Goal: Task Accomplishment & Management: Use online tool/utility

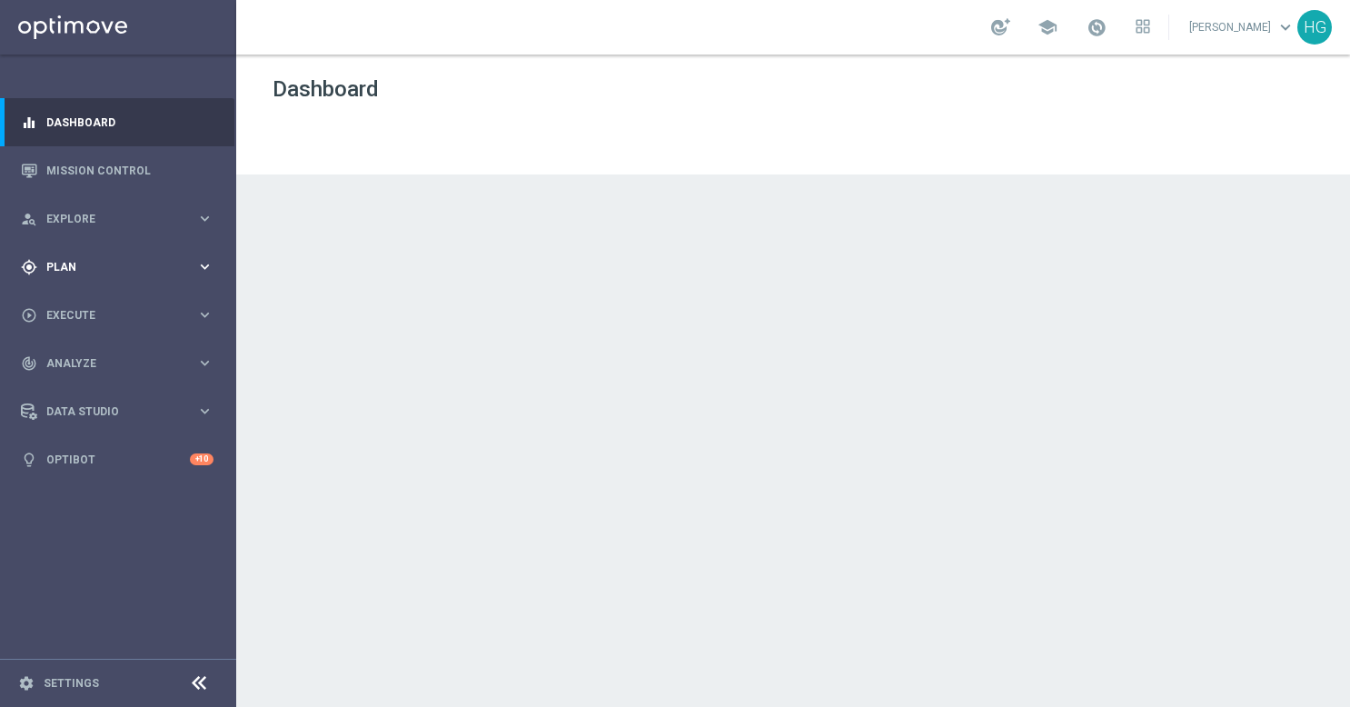
click at [136, 273] on div "gps_fixed Plan" at bounding box center [108, 267] width 175 height 16
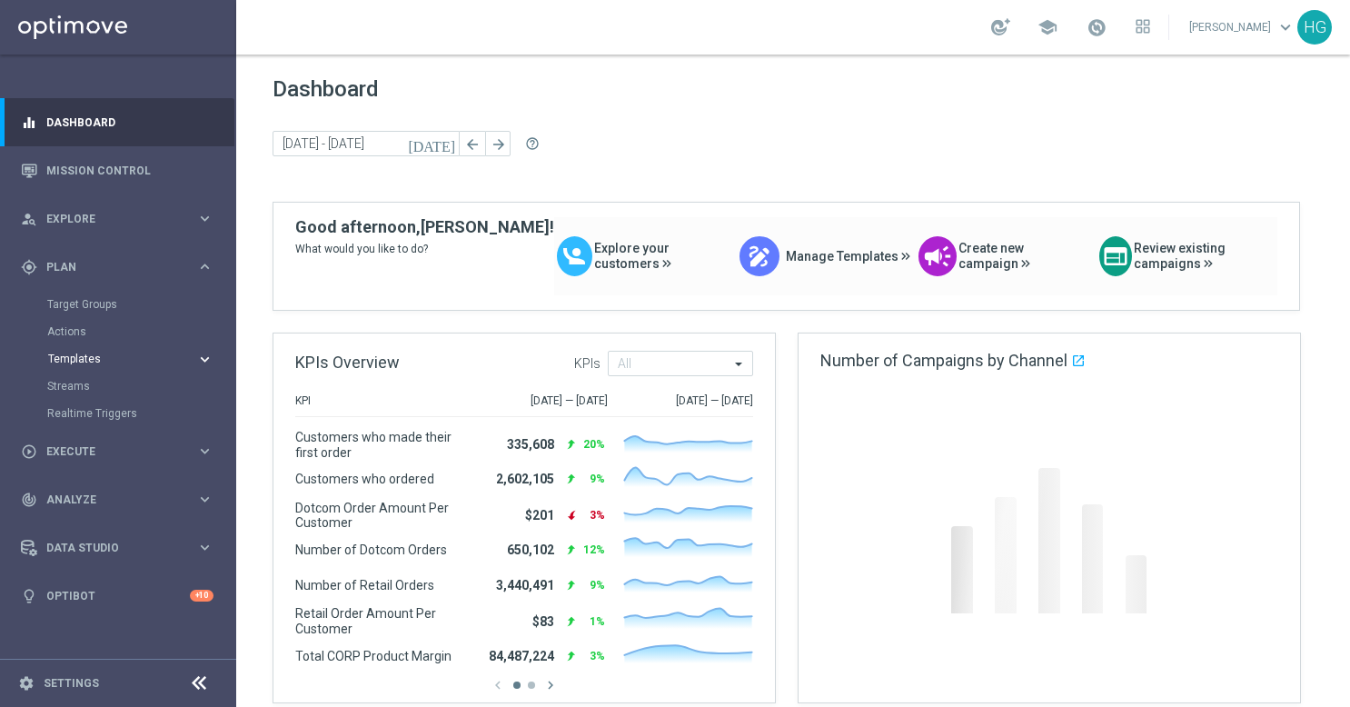
click at [102, 360] on span "Templates" at bounding box center [113, 358] width 130 height 11
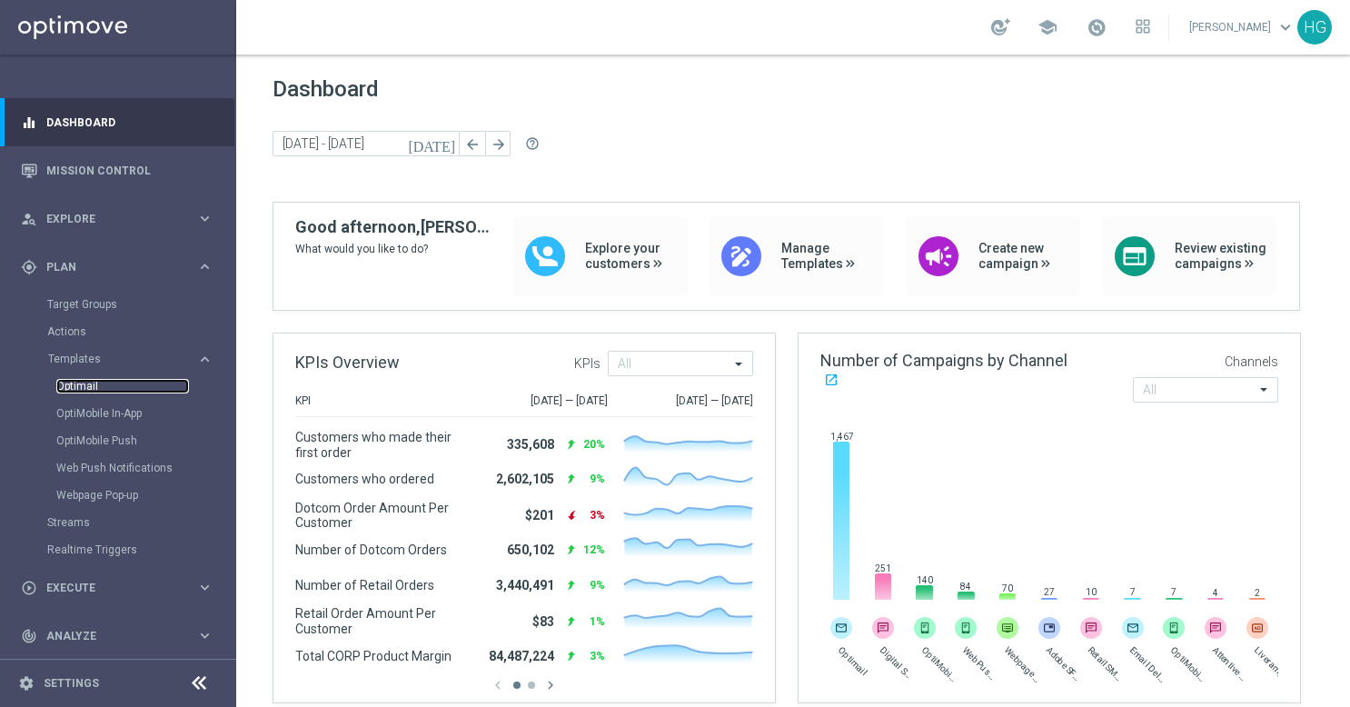
click at [102, 383] on link "Optimail" at bounding box center [122, 386] width 133 height 15
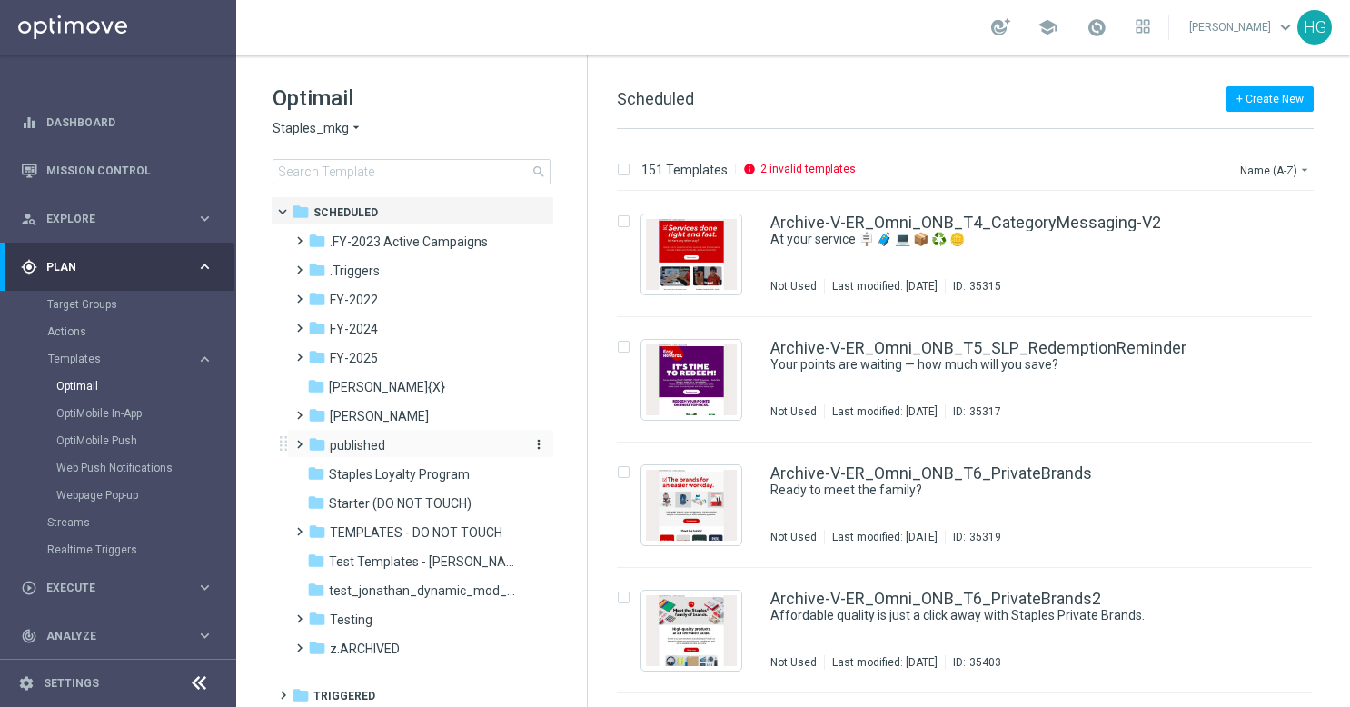
click at [376, 443] on span "published" at bounding box center [357, 445] width 55 height 16
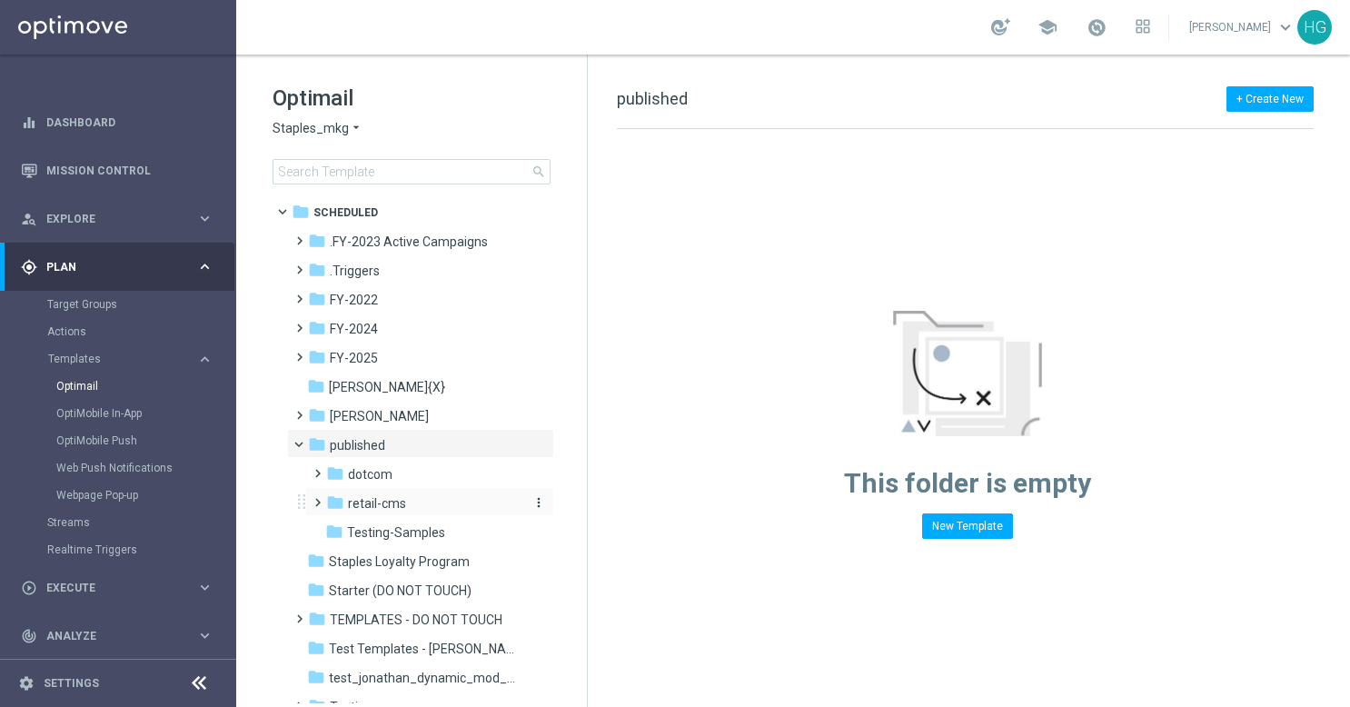
click at [381, 505] on span "retail-cms" at bounding box center [377, 503] width 58 height 16
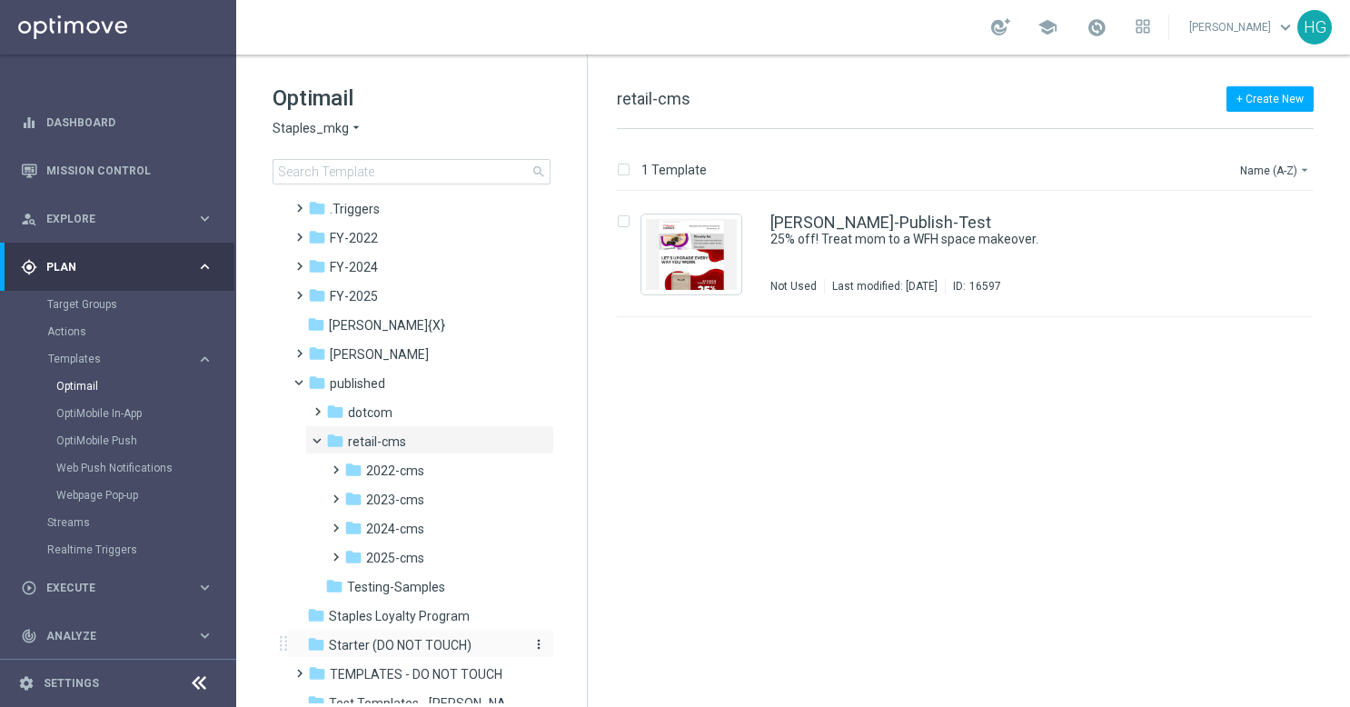
scroll to position [182, 0]
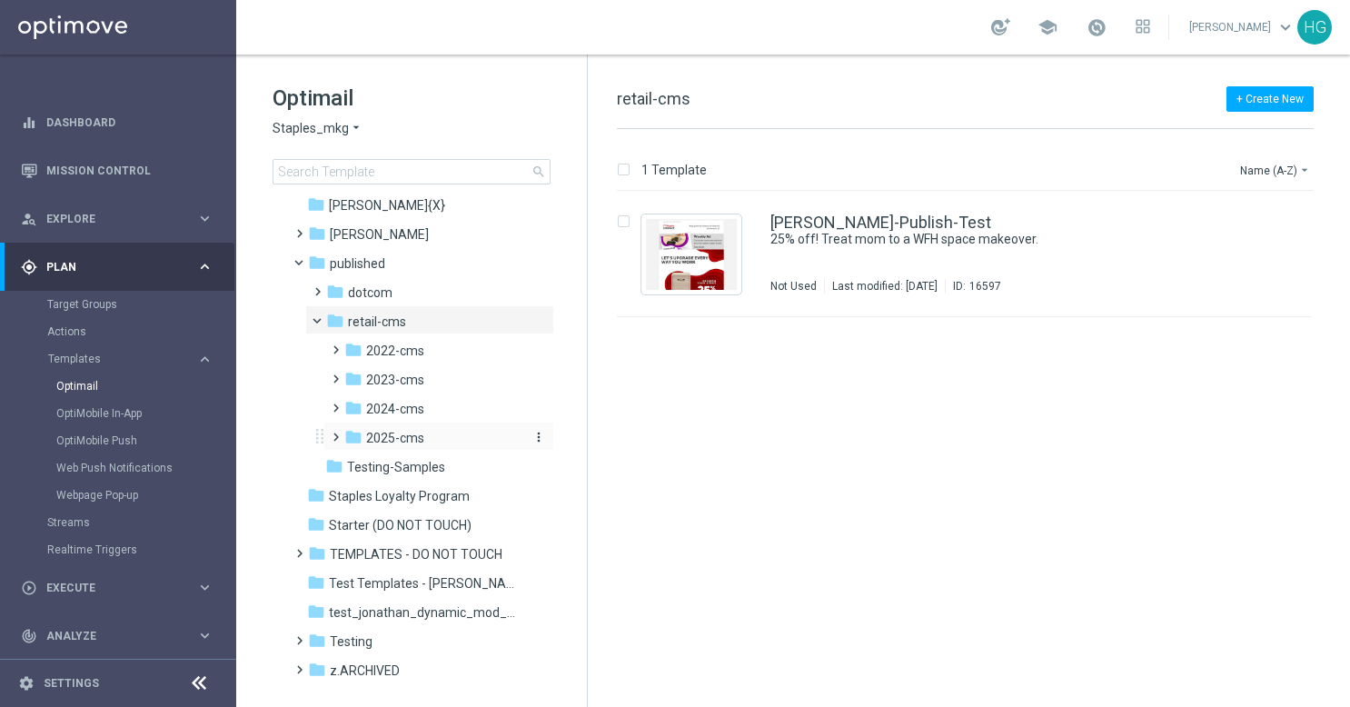
click at [394, 440] on span "2025-cms" at bounding box center [395, 438] width 58 height 16
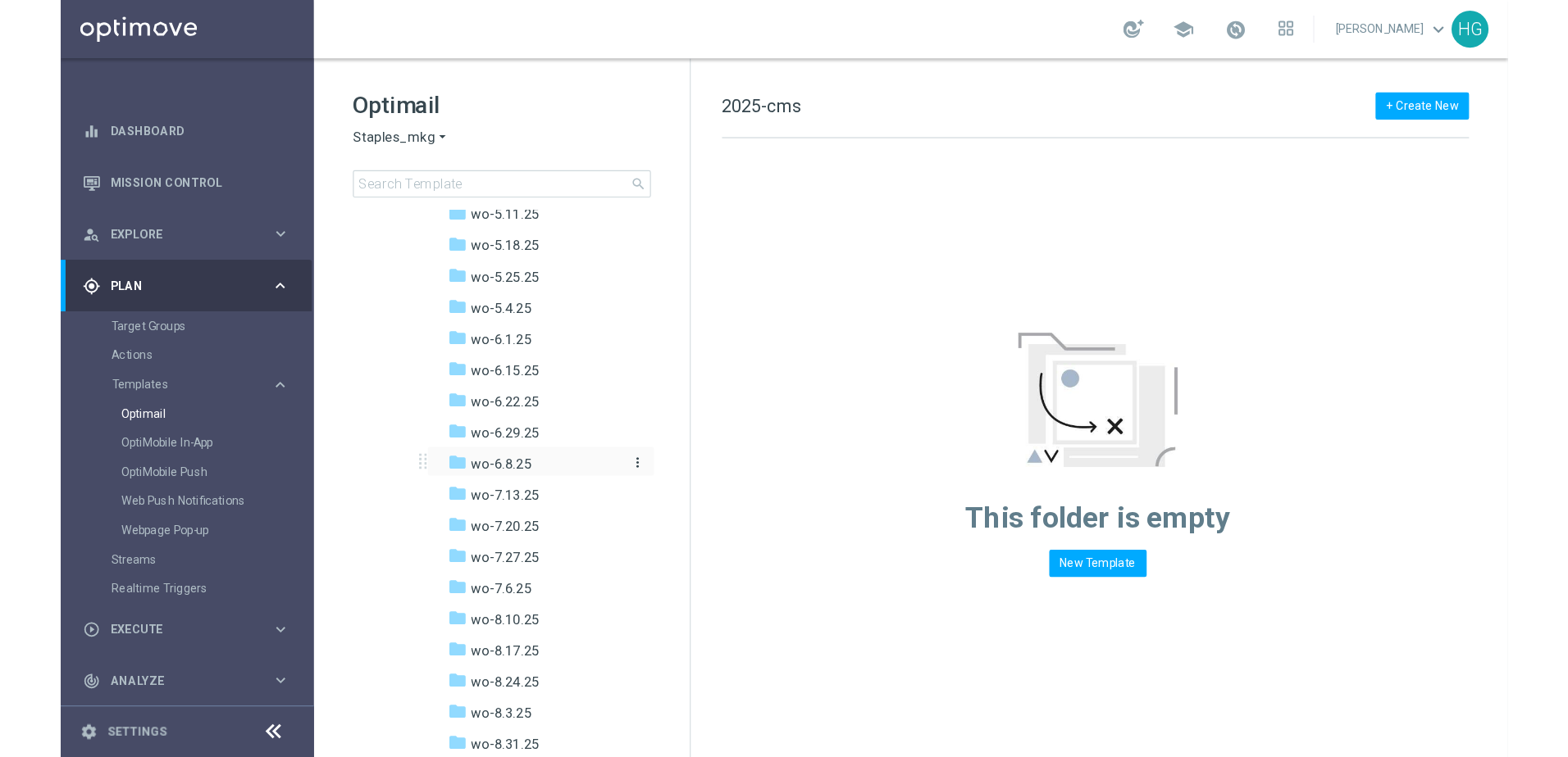
scroll to position [983, 0]
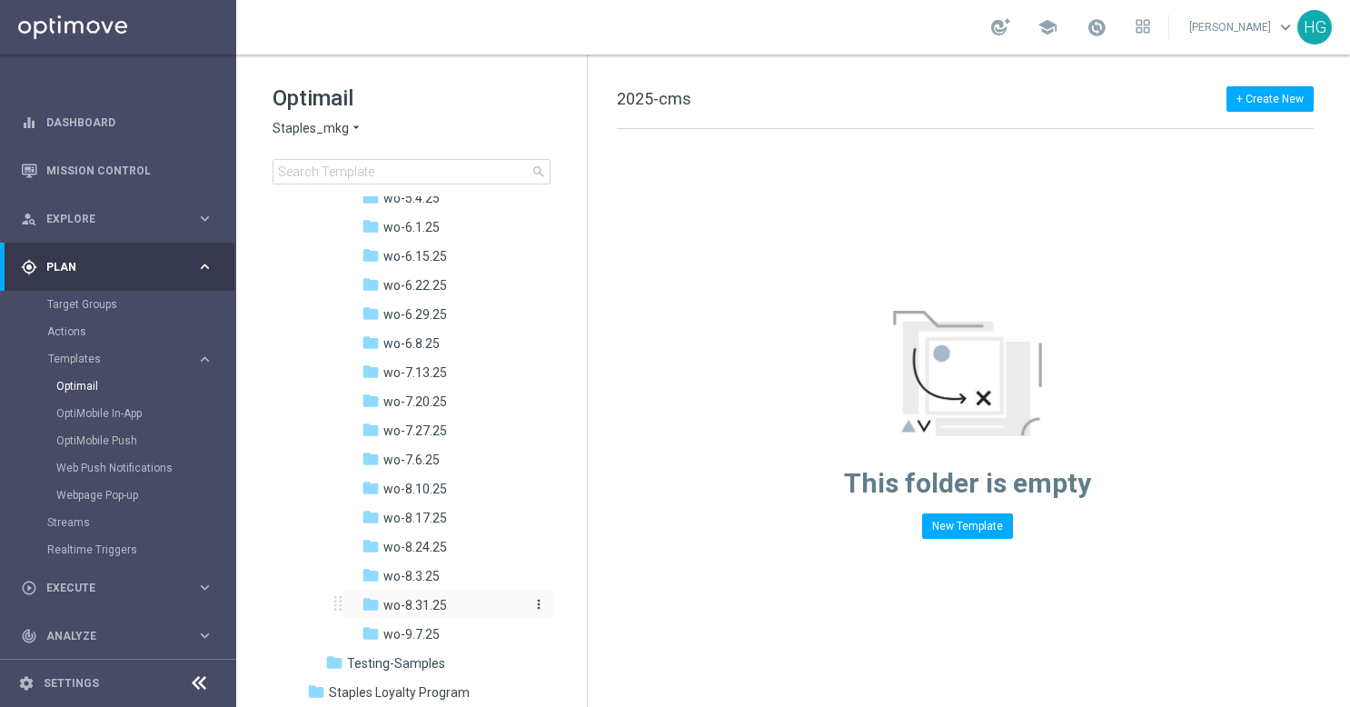
click at [417, 608] on span "wo-8.31.25" at bounding box center [415, 605] width 64 height 16
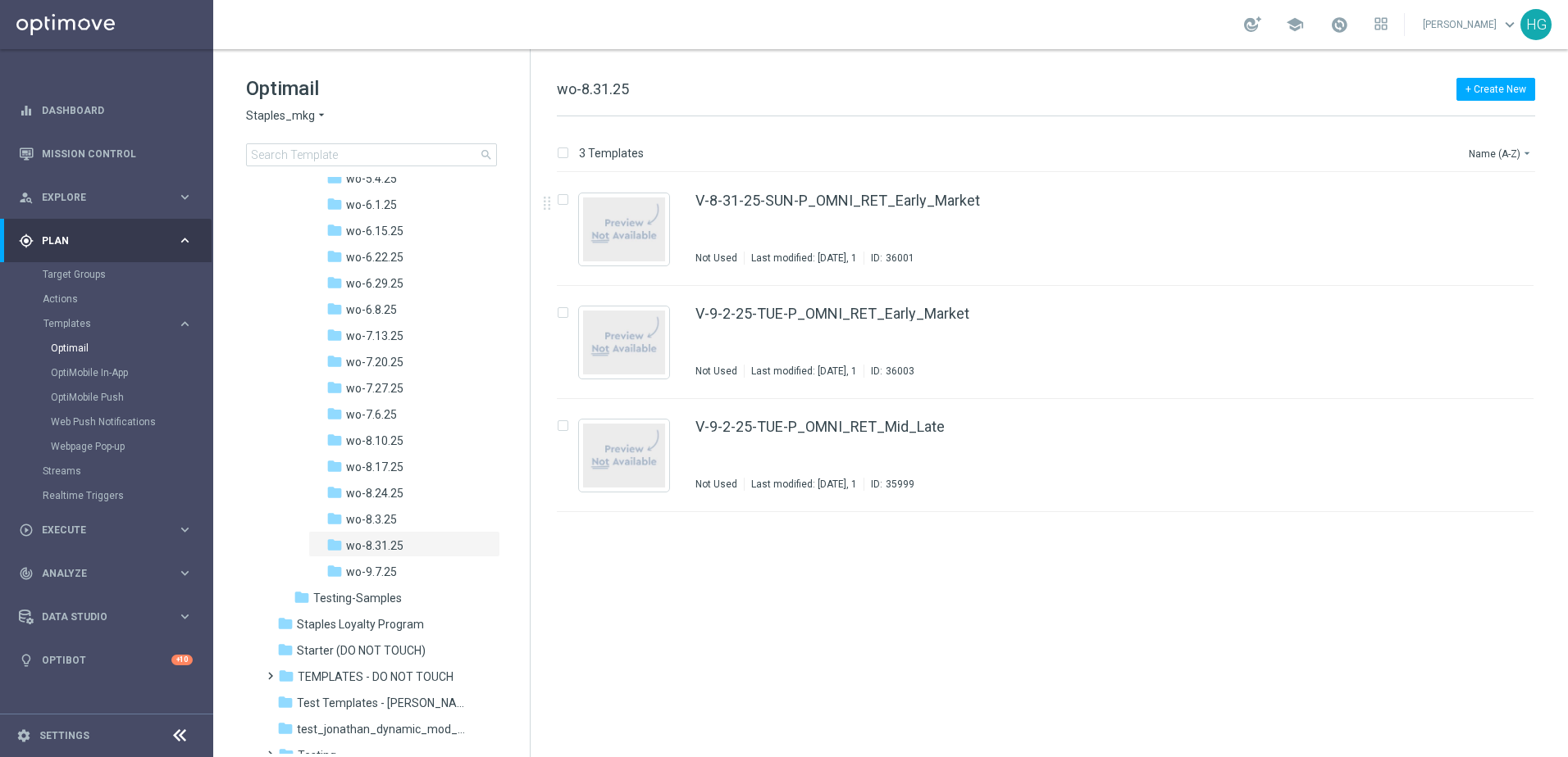
scroll to position [983, 0]
click at [382, 577] on span "wo-9.7.25" at bounding box center [371, 572] width 51 height 14
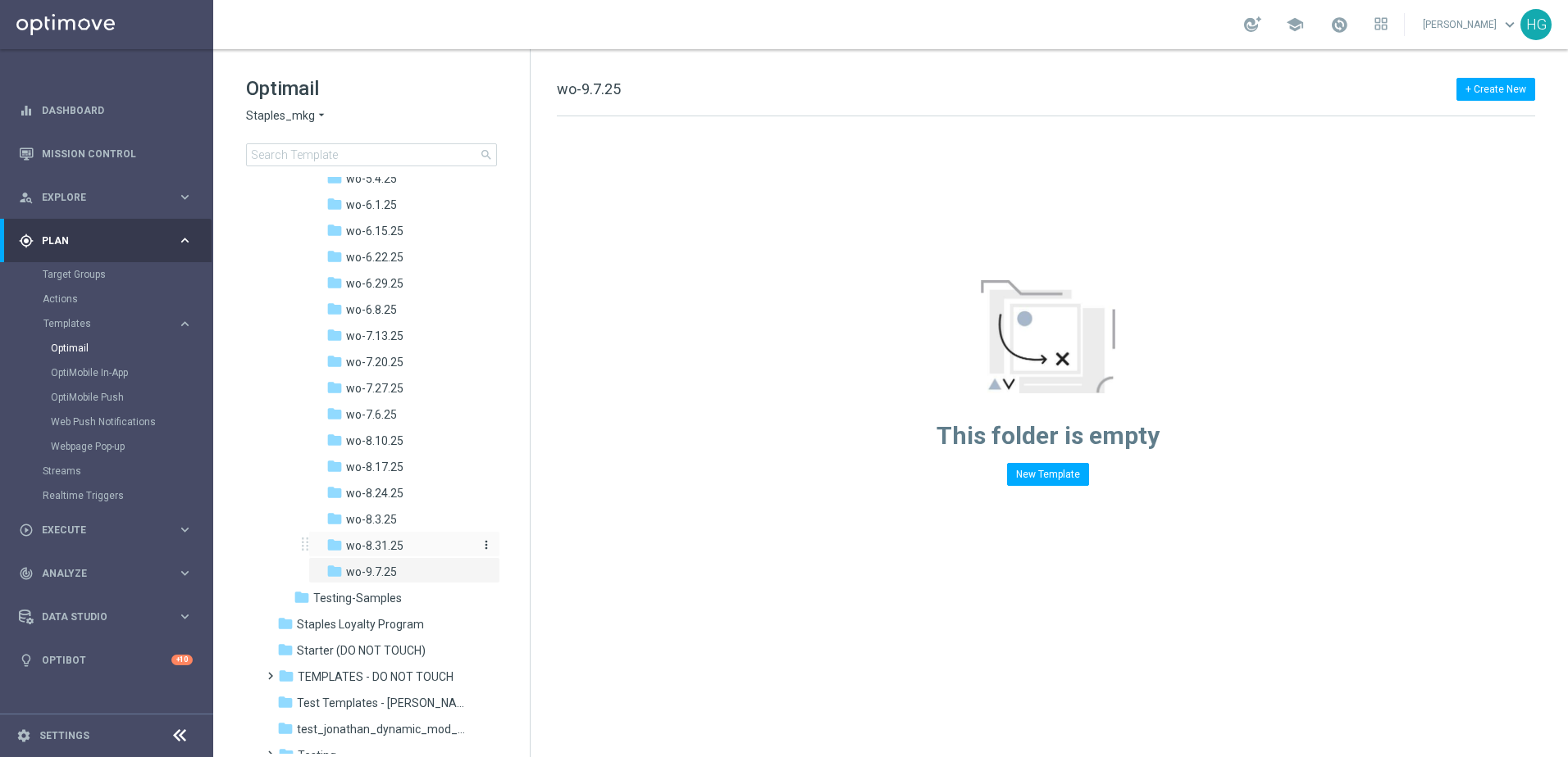
click at [396, 547] on span "wo-8.31.25" at bounding box center [375, 546] width 58 height 14
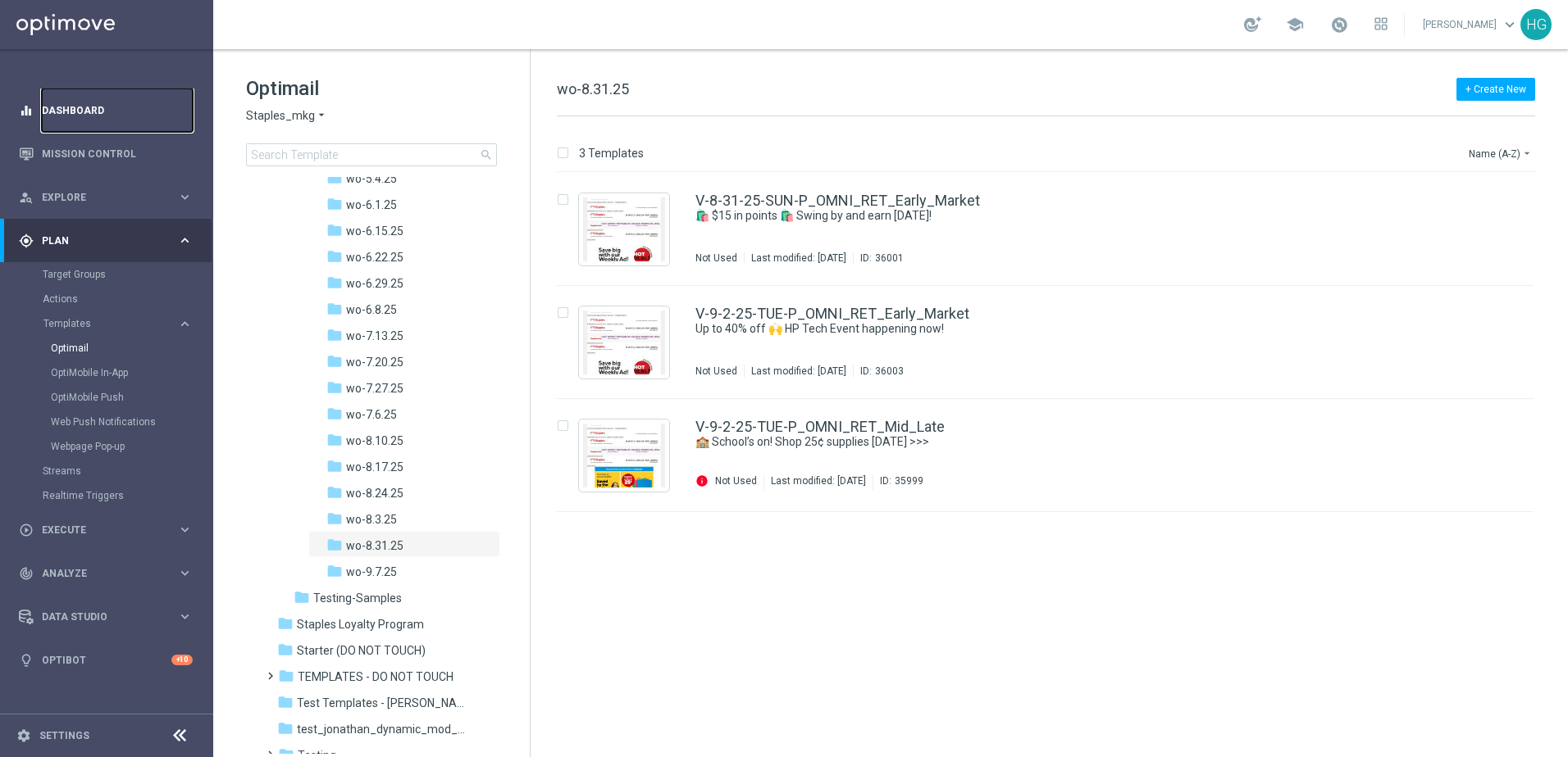
click at [96, 100] on link "Dashboard" at bounding box center [116, 110] width 151 height 43
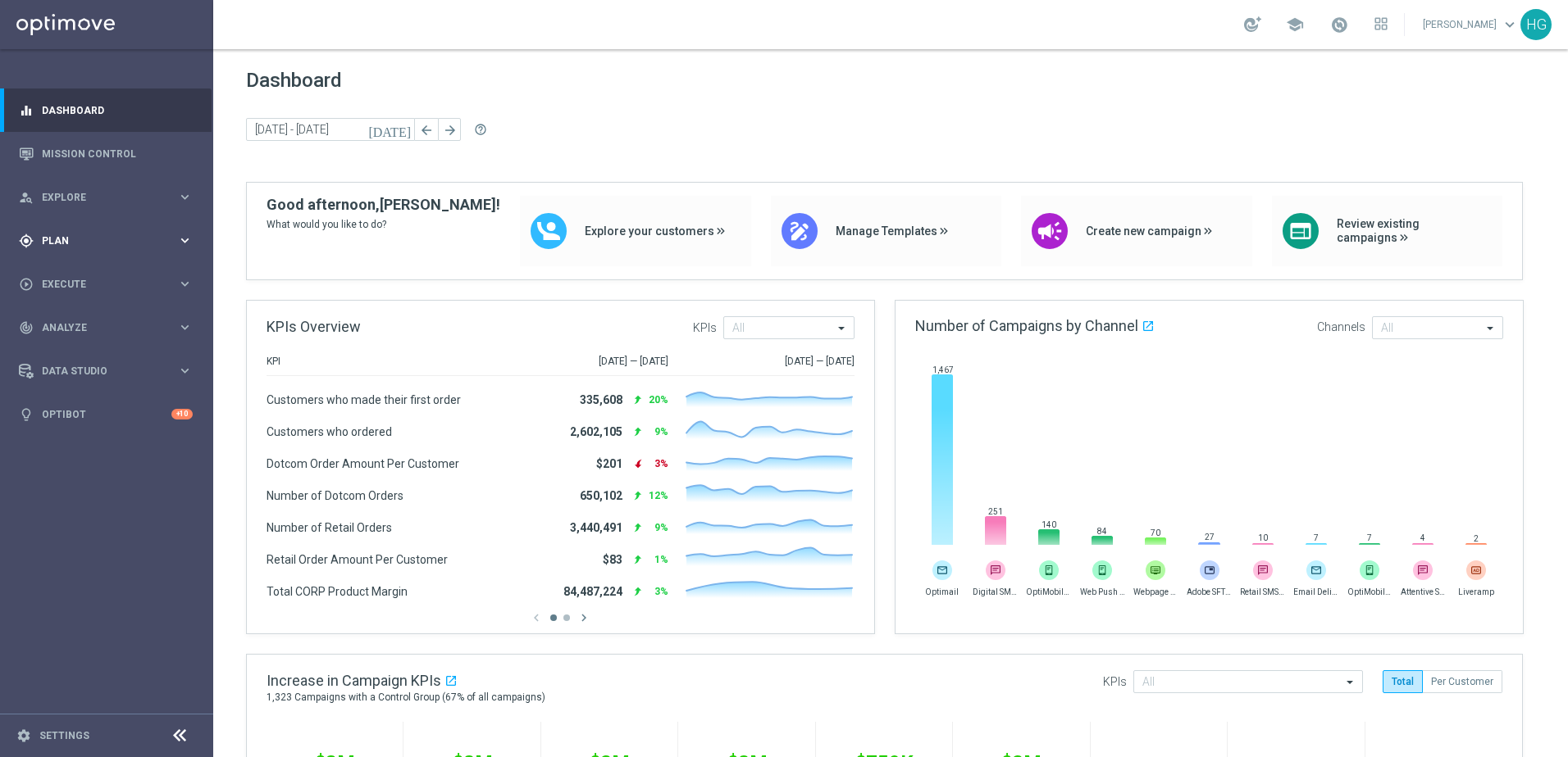
click at [102, 243] on span "Plan" at bounding box center [109, 241] width 135 height 10
click at [71, 344] on link "Optimail" at bounding box center [110, 348] width 120 height 14
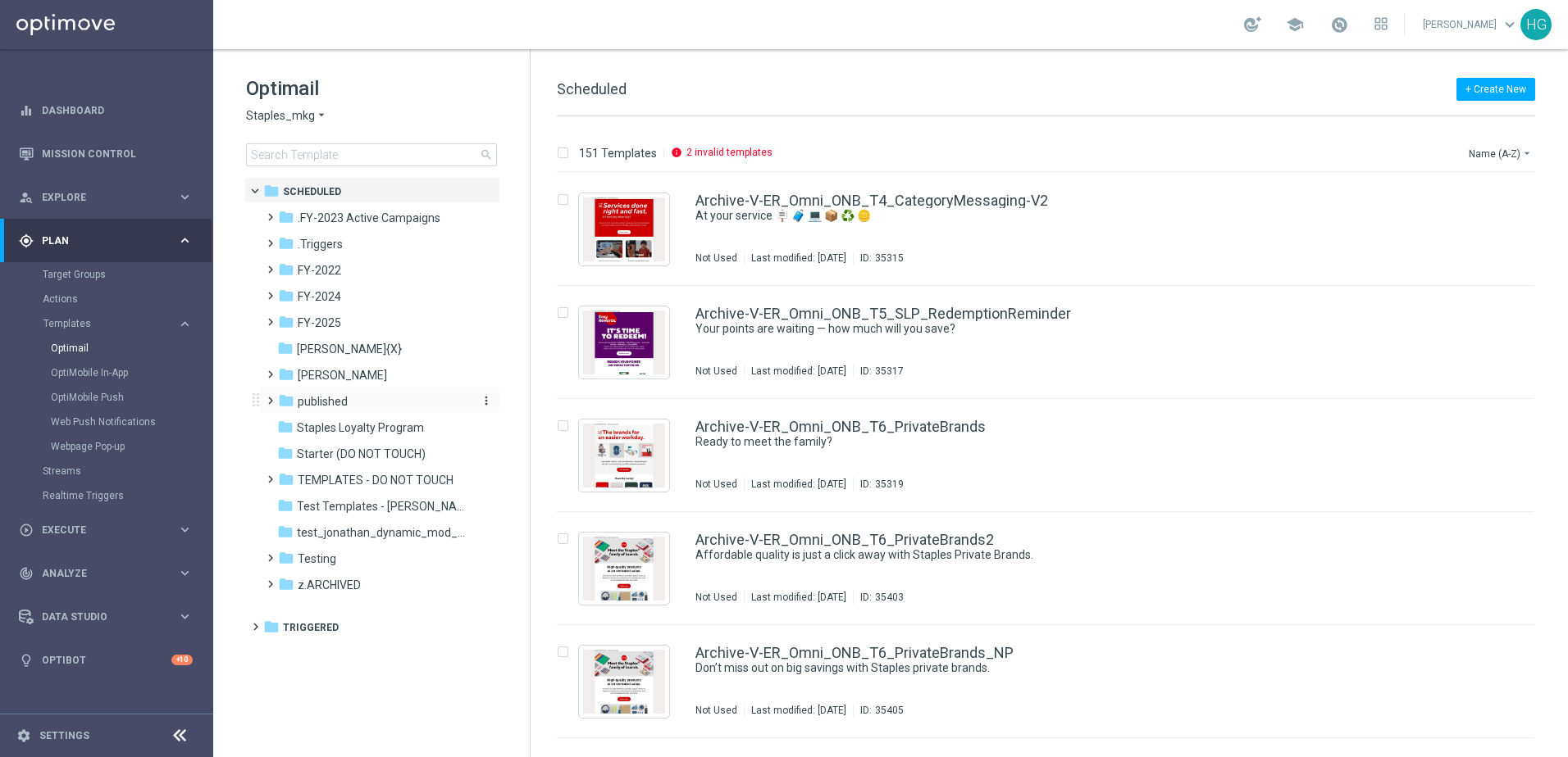
click at [317, 398] on span "published" at bounding box center [322, 402] width 50 height 14
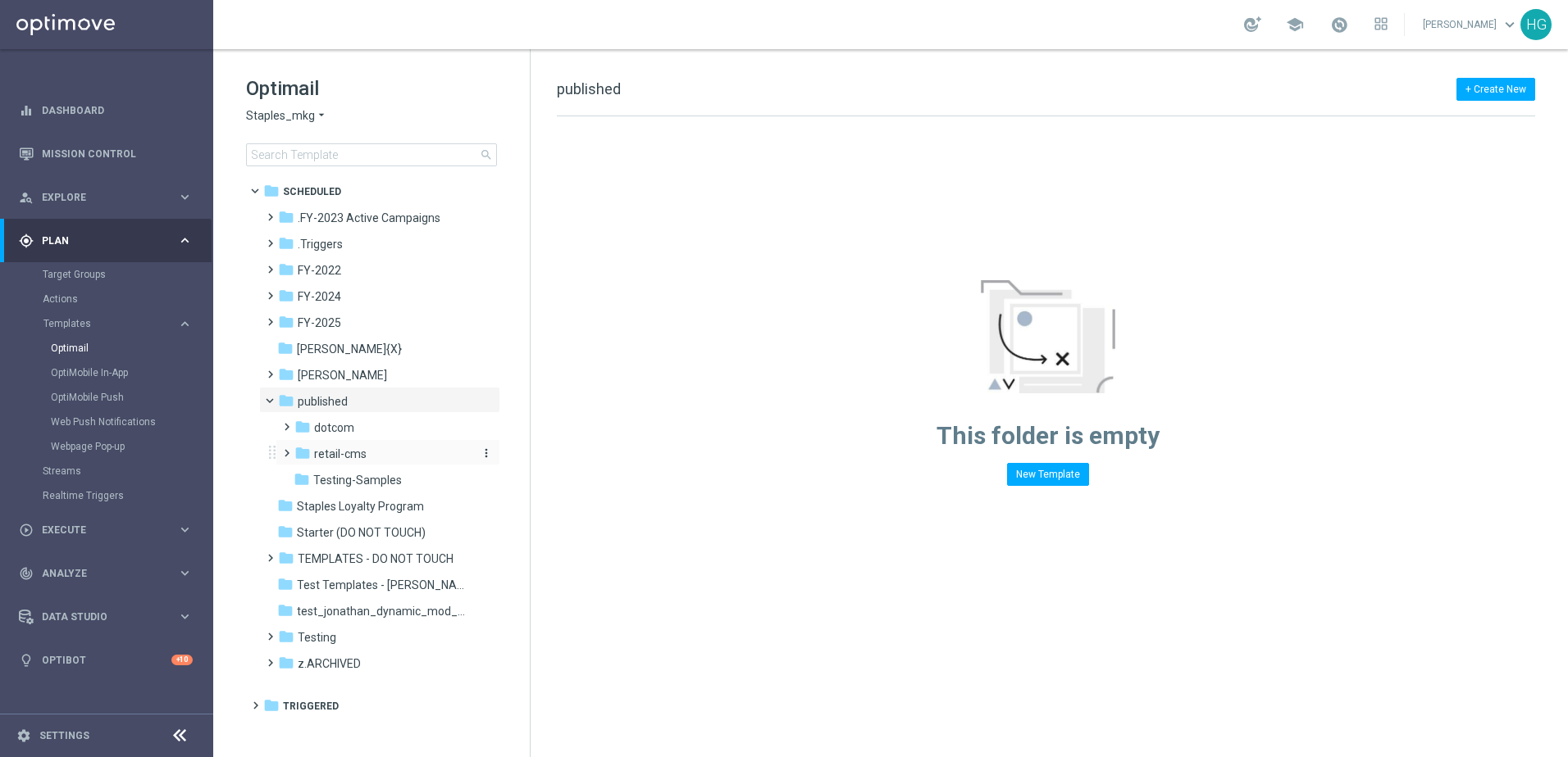
click at [325, 452] on span "retail-cms" at bounding box center [340, 454] width 52 height 14
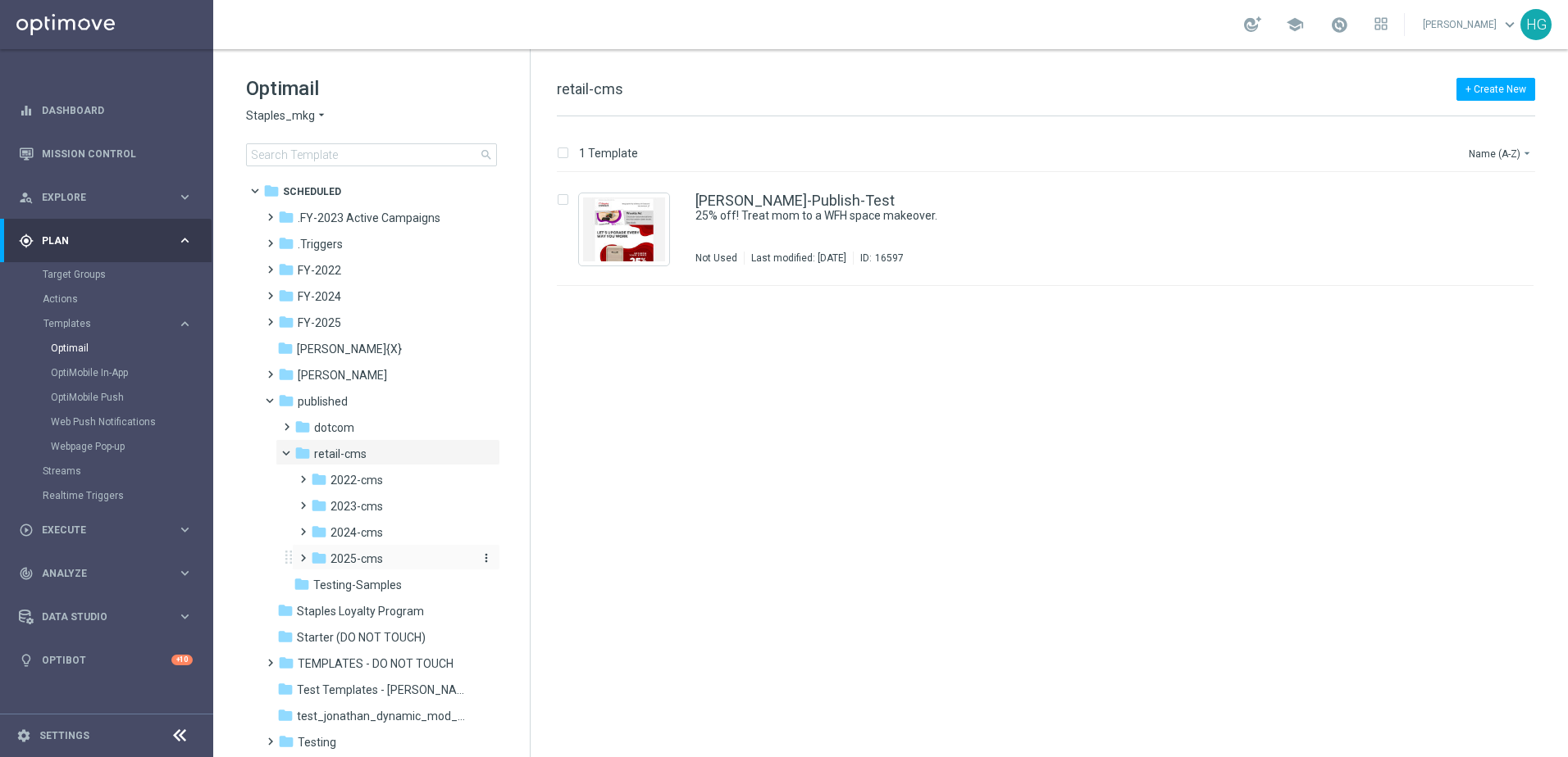
click at [340, 559] on span "2025-cms" at bounding box center [357, 559] width 52 height 14
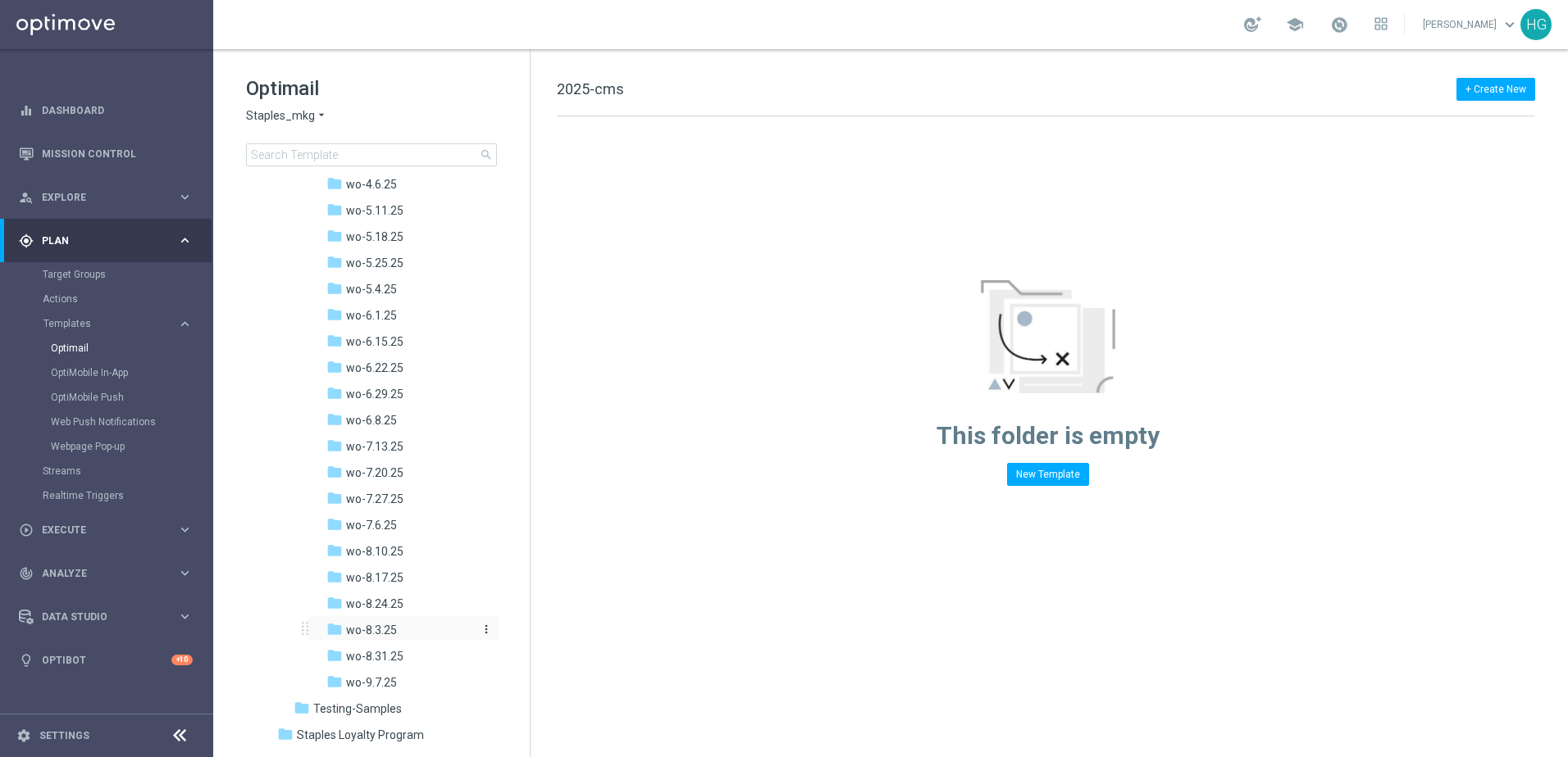
scroll to position [901, 0]
click at [370, 623] on span "wo-8.31.25" at bounding box center [375, 628] width 58 height 14
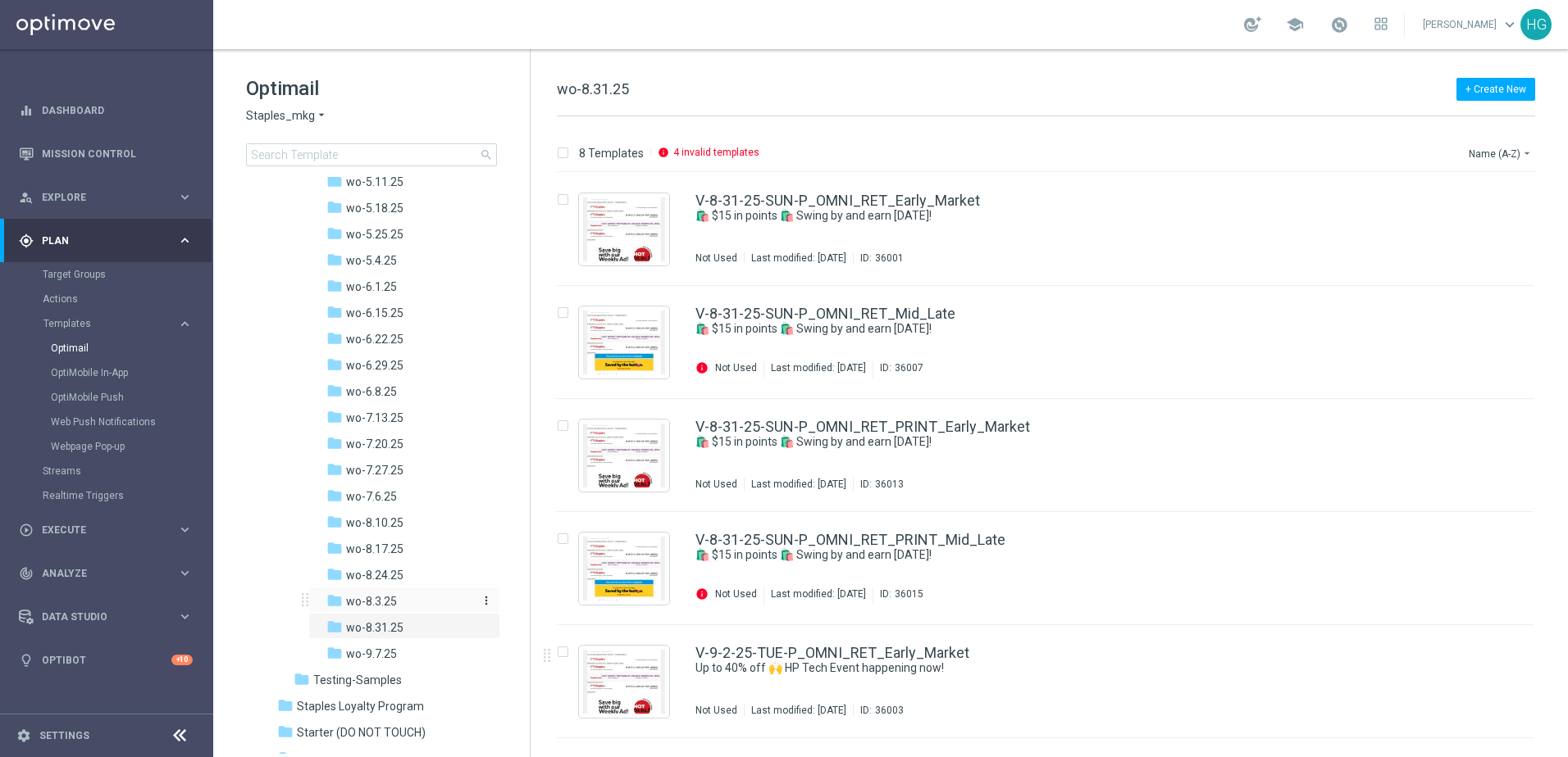
click at [391, 599] on span "wo-8.3.25" at bounding box center [371, 601] width 51 height 14
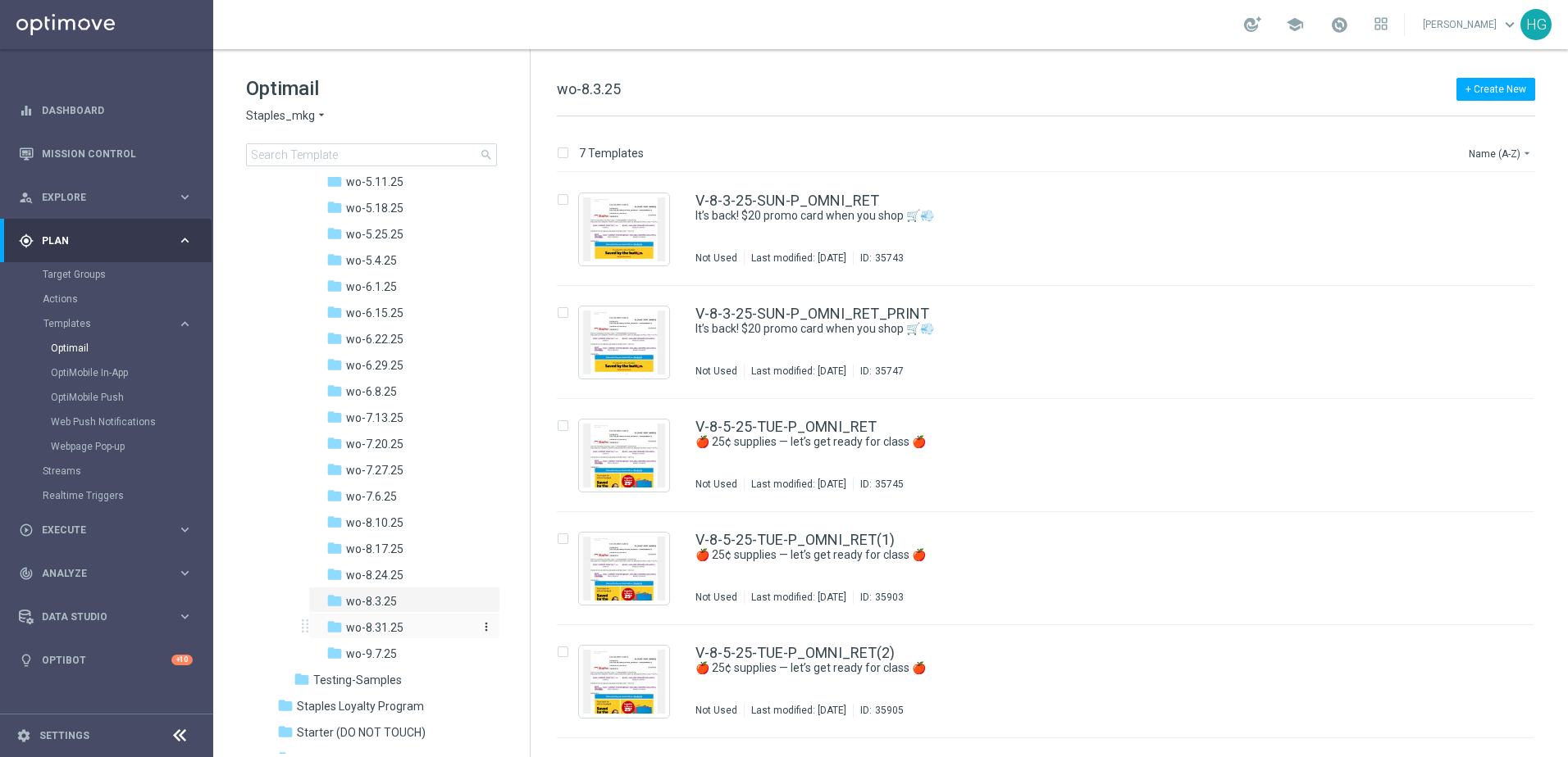
click at [383, 623] on span "wo-8.31.25" at bounding box center [375, 628] width 58 height 14
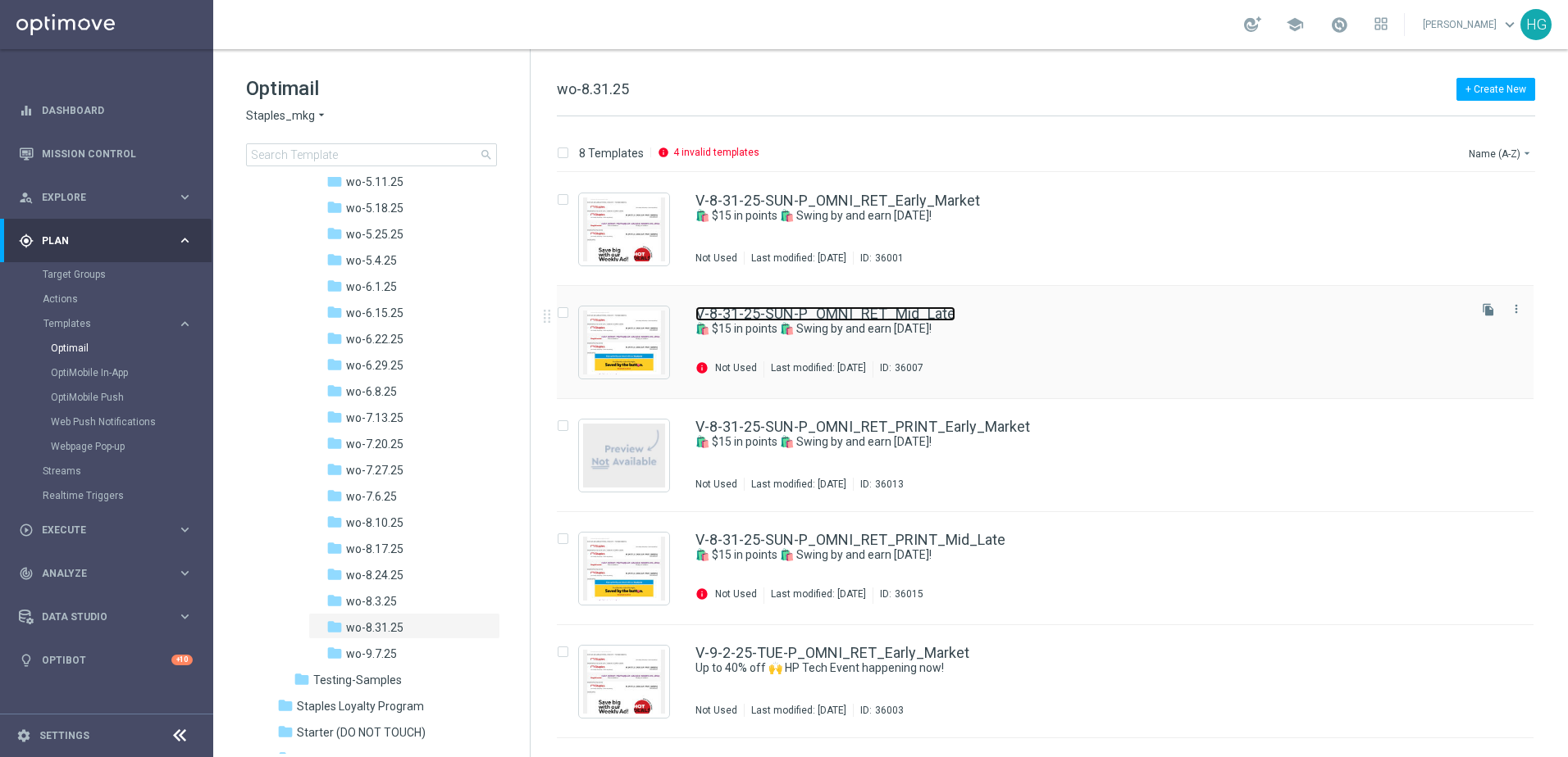
click at [900, 315] on link "V-8-31-25-SUN-P_OMNI_RET_Mid_Late" at bounding box center [825, 314] width 260 height 14
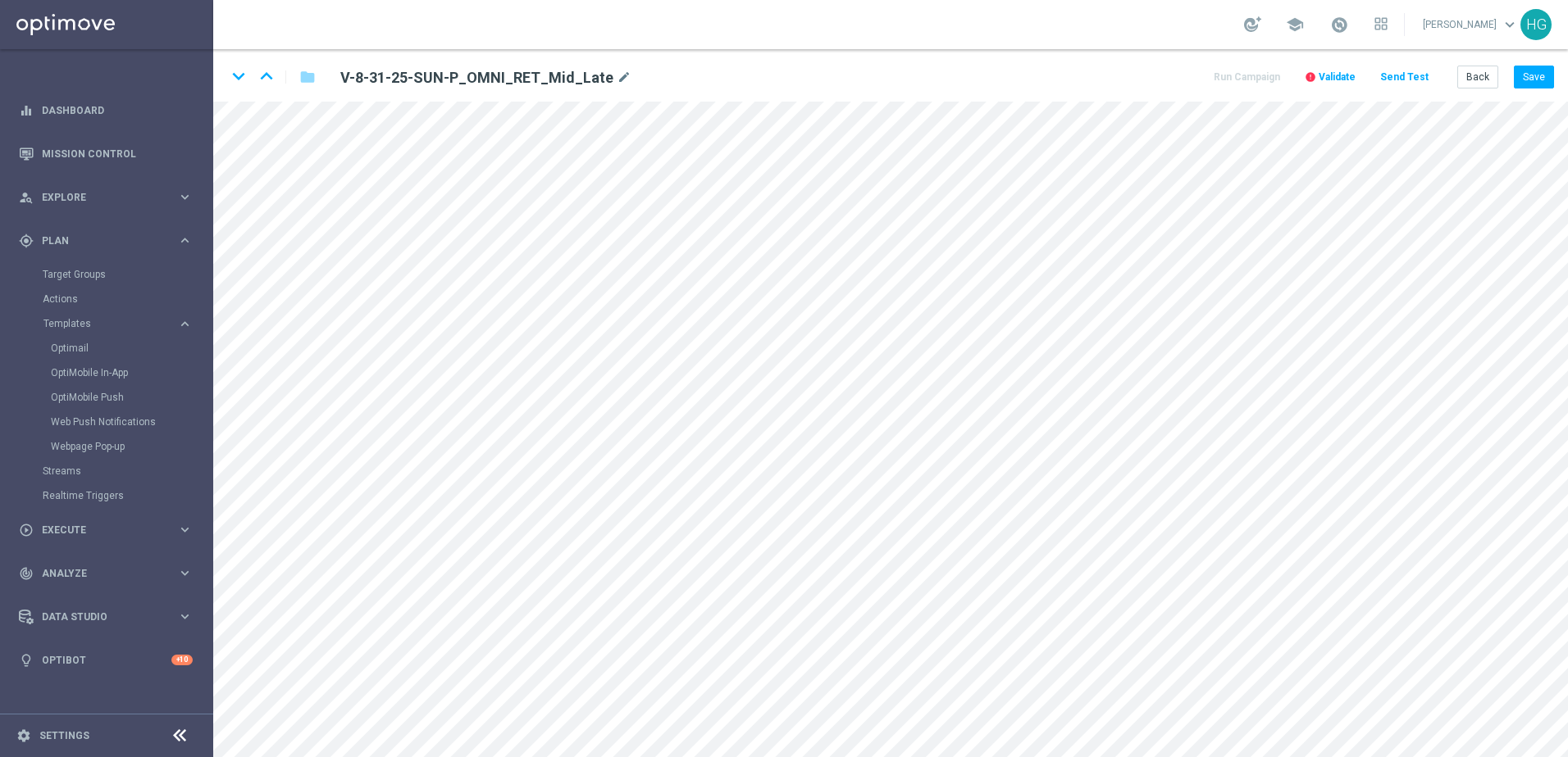
click at [1218, 74] on span "Validate" at bounding box center [1336, 77] width 37 height 12
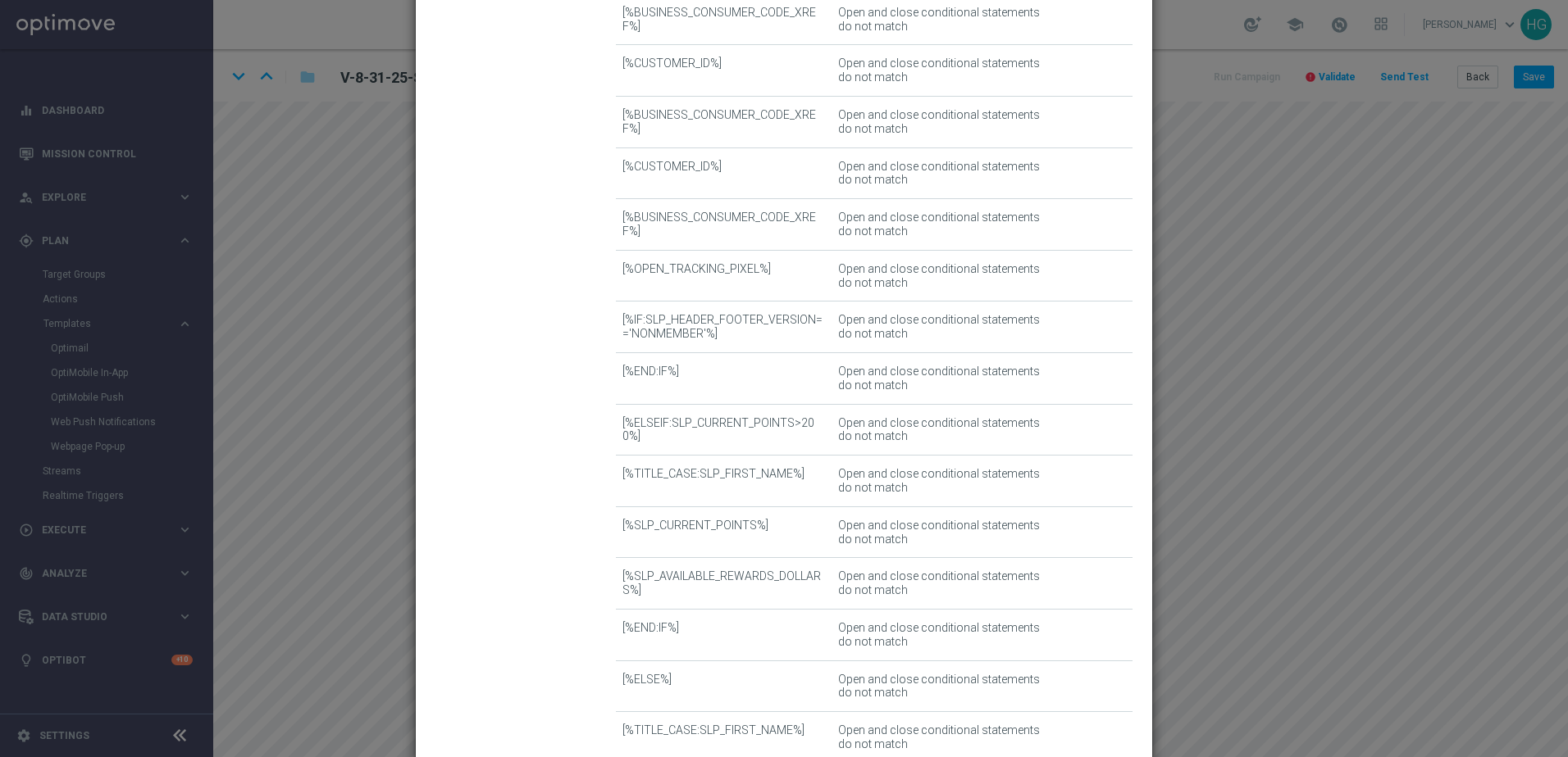
scroll to position [6274, 0]
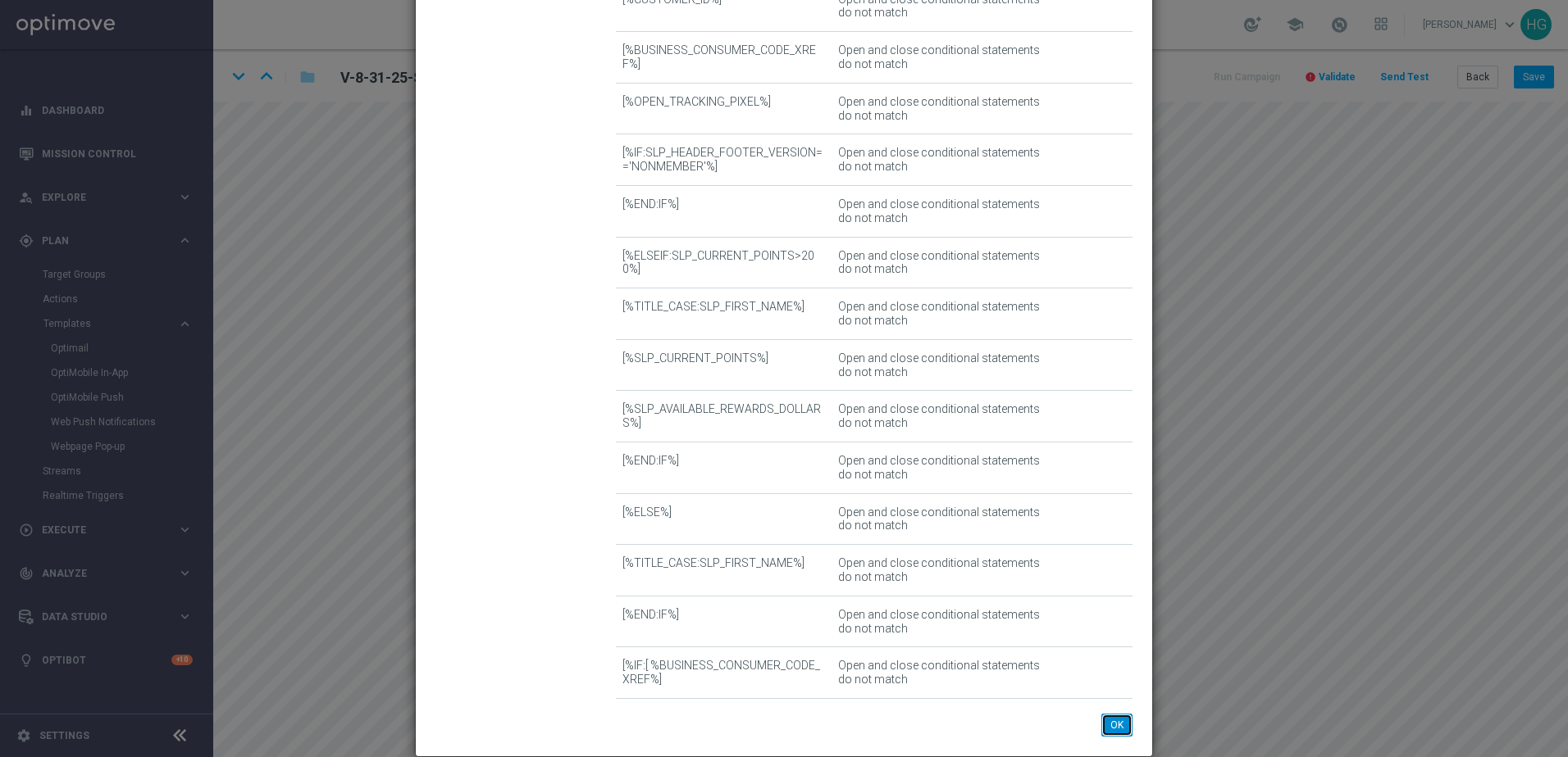
click at [1111, 637] on button "OK" at bounding box center [1117, 725] width 32 height 23
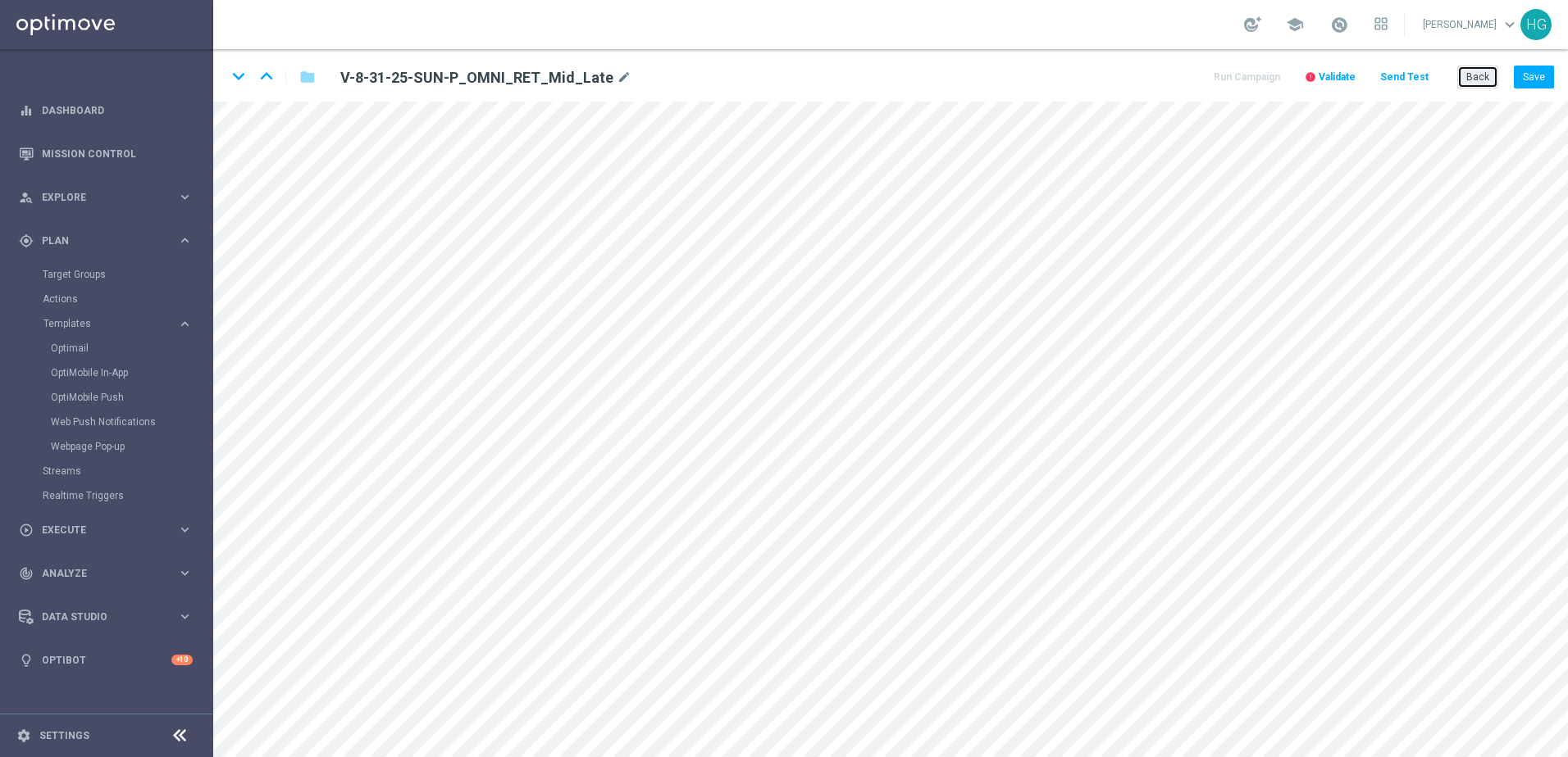
click at [1218, 77] on button "Back" at bounding box center [1477, 77] width 41 height 23
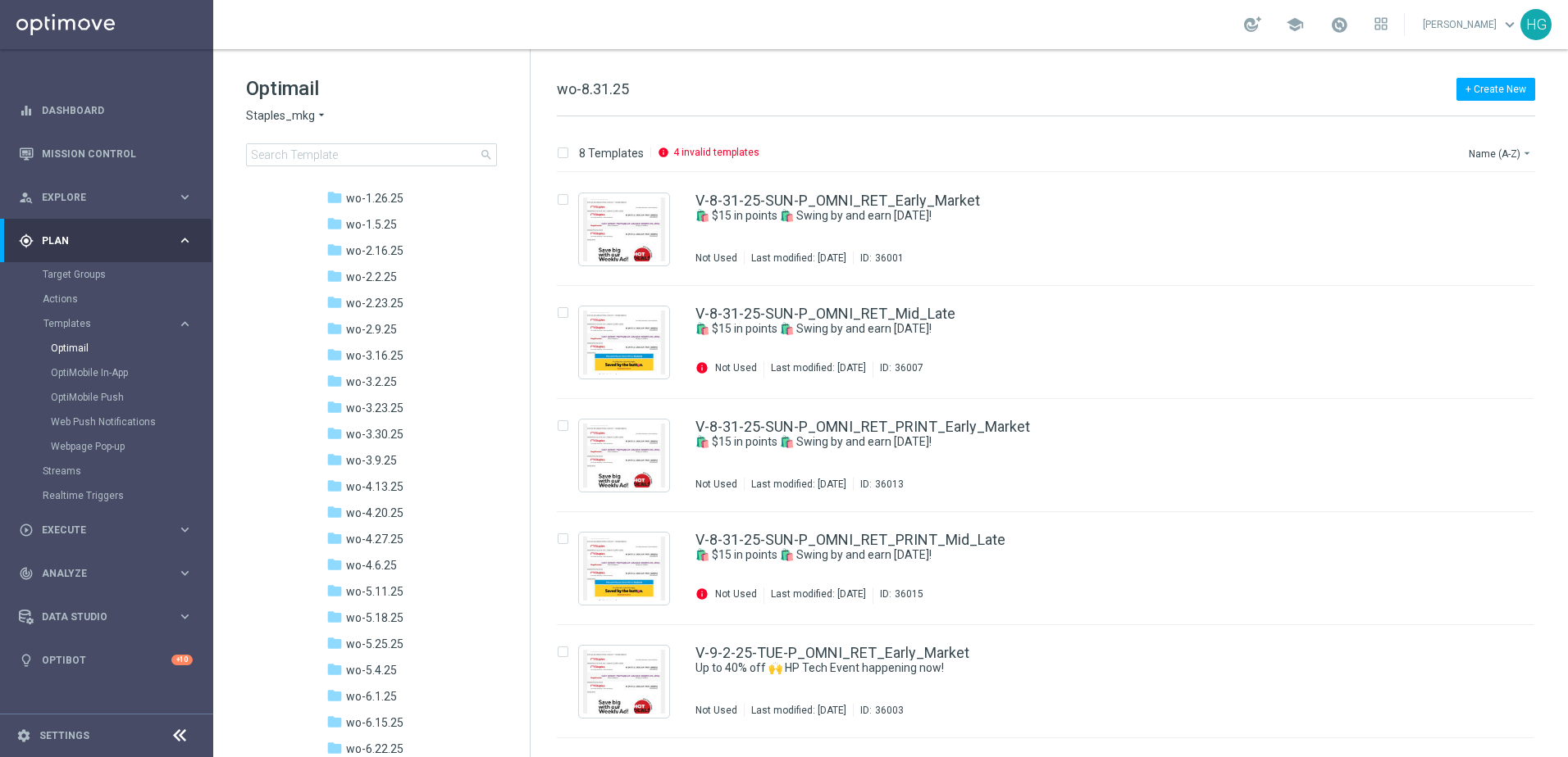
scroll to position [656, 0]
click at [76, 113] on link "Dashboard" at bounding box center [116, 110] width 151 height 43
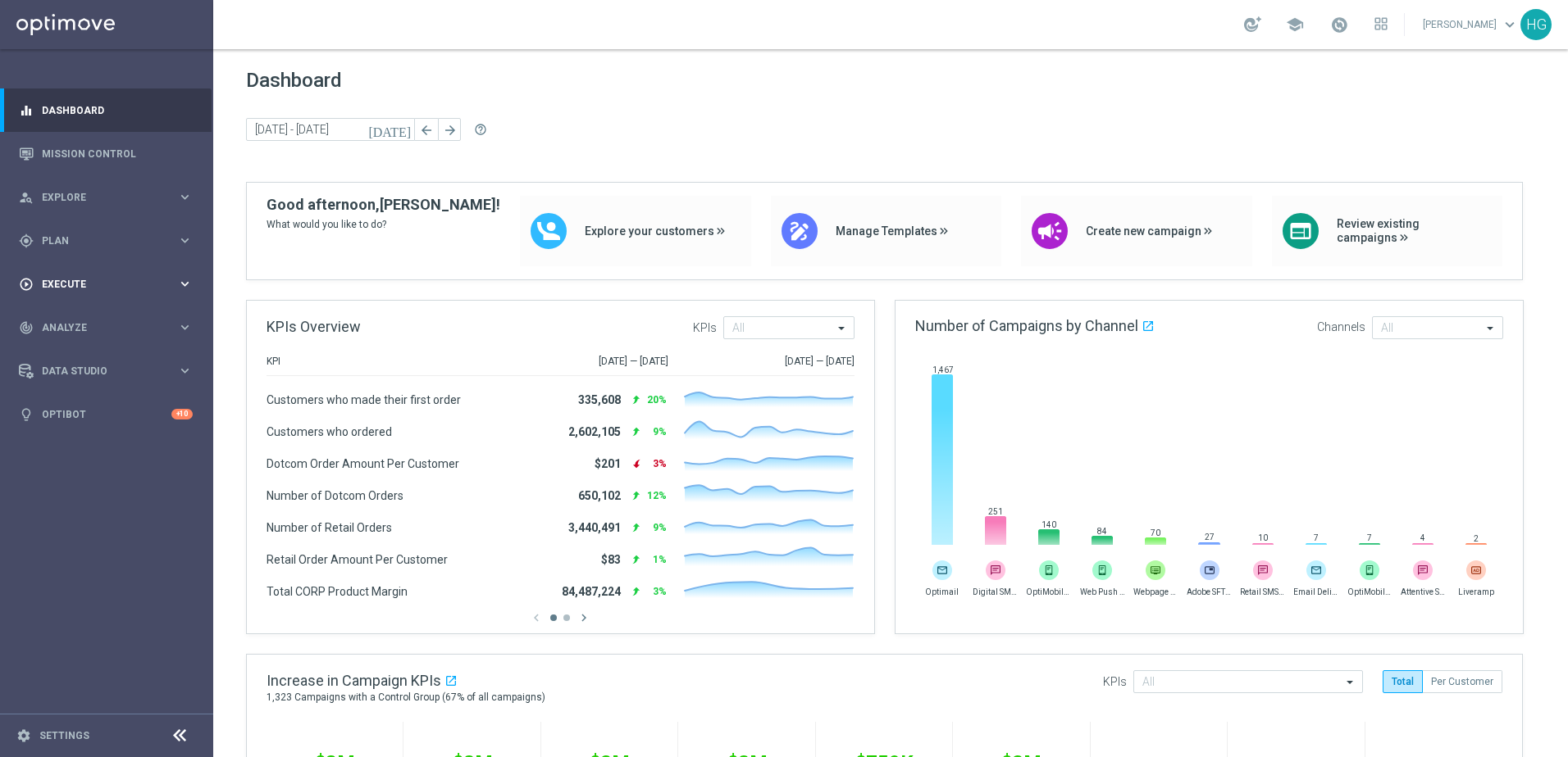
click at [101, 273] on div "play_circle_outline Execute keyboard_arrow_right" at bounding box center [106, 284] width 211 height 43
click at [104, 241] on span "Plan" at bounding box center [109, 241] width 135 height 10
click at [76, 346] on link "Optimail" at bounding box center [110, 348] width 120 height 14
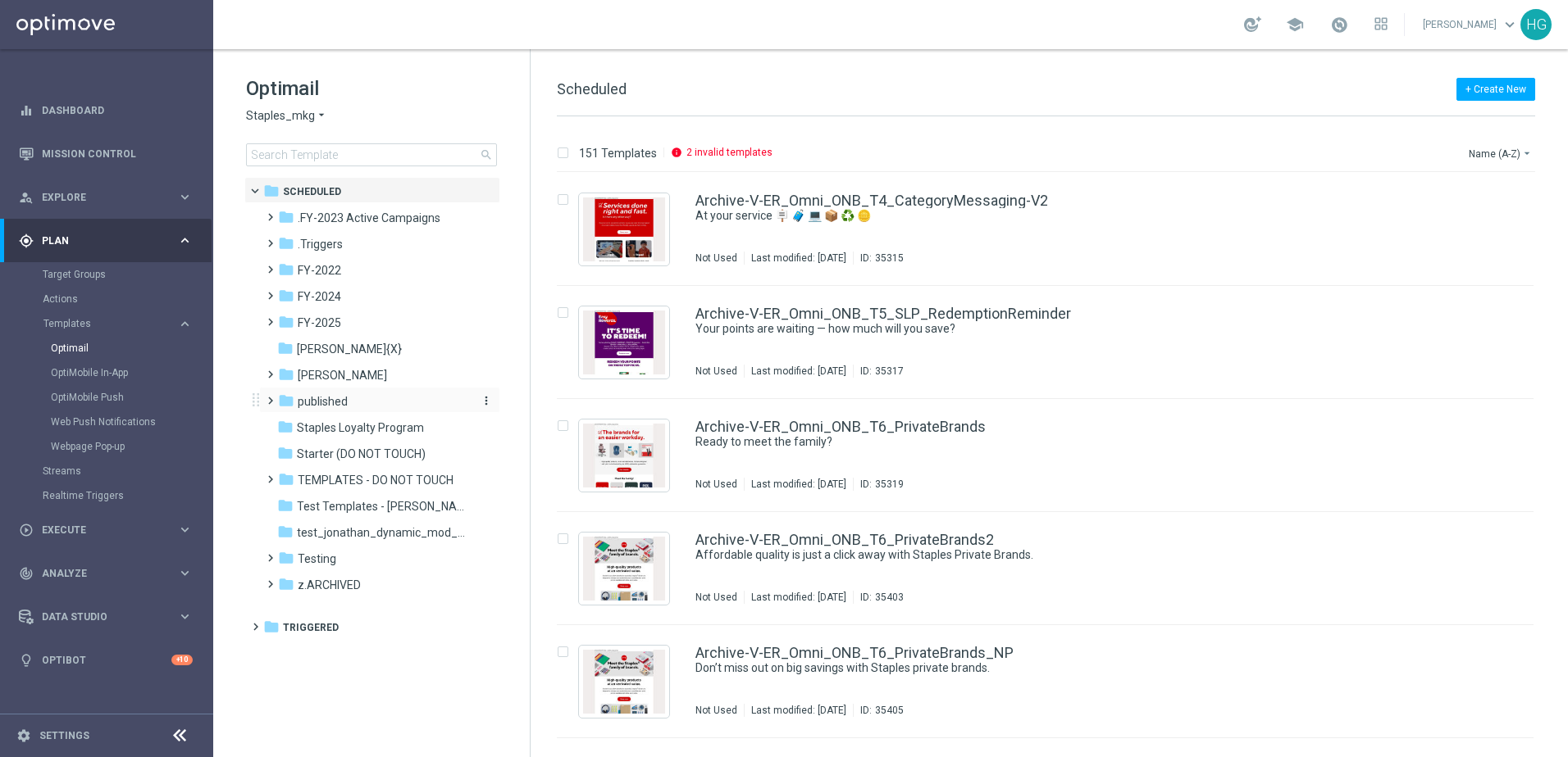
click at [329, 392] on div "folder published" at bounding box center [372, 402] width 189 height 19
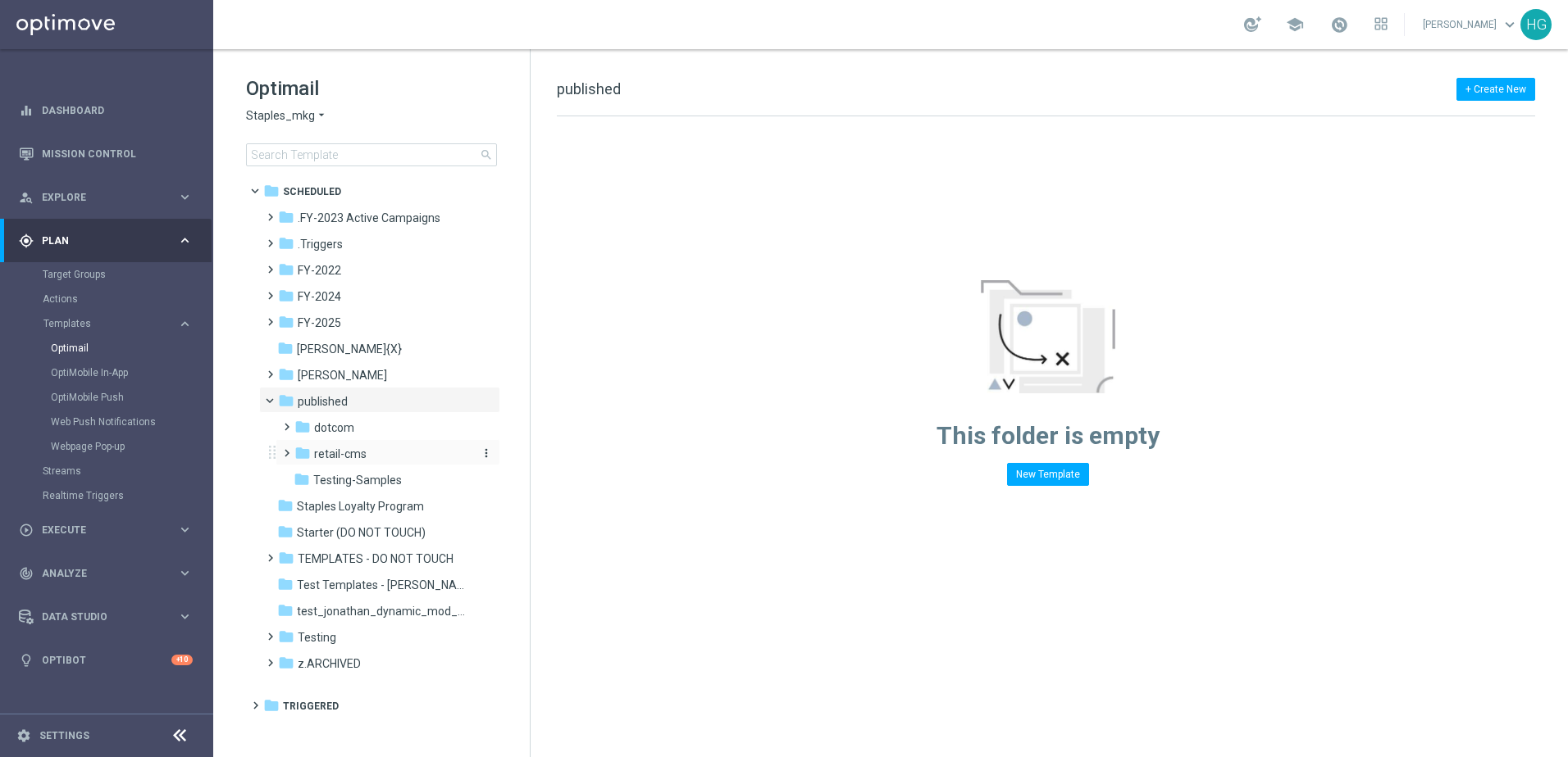
click at [348, 455] on span "retail-cms" at bounding box center [340, 454] width 52 height 14
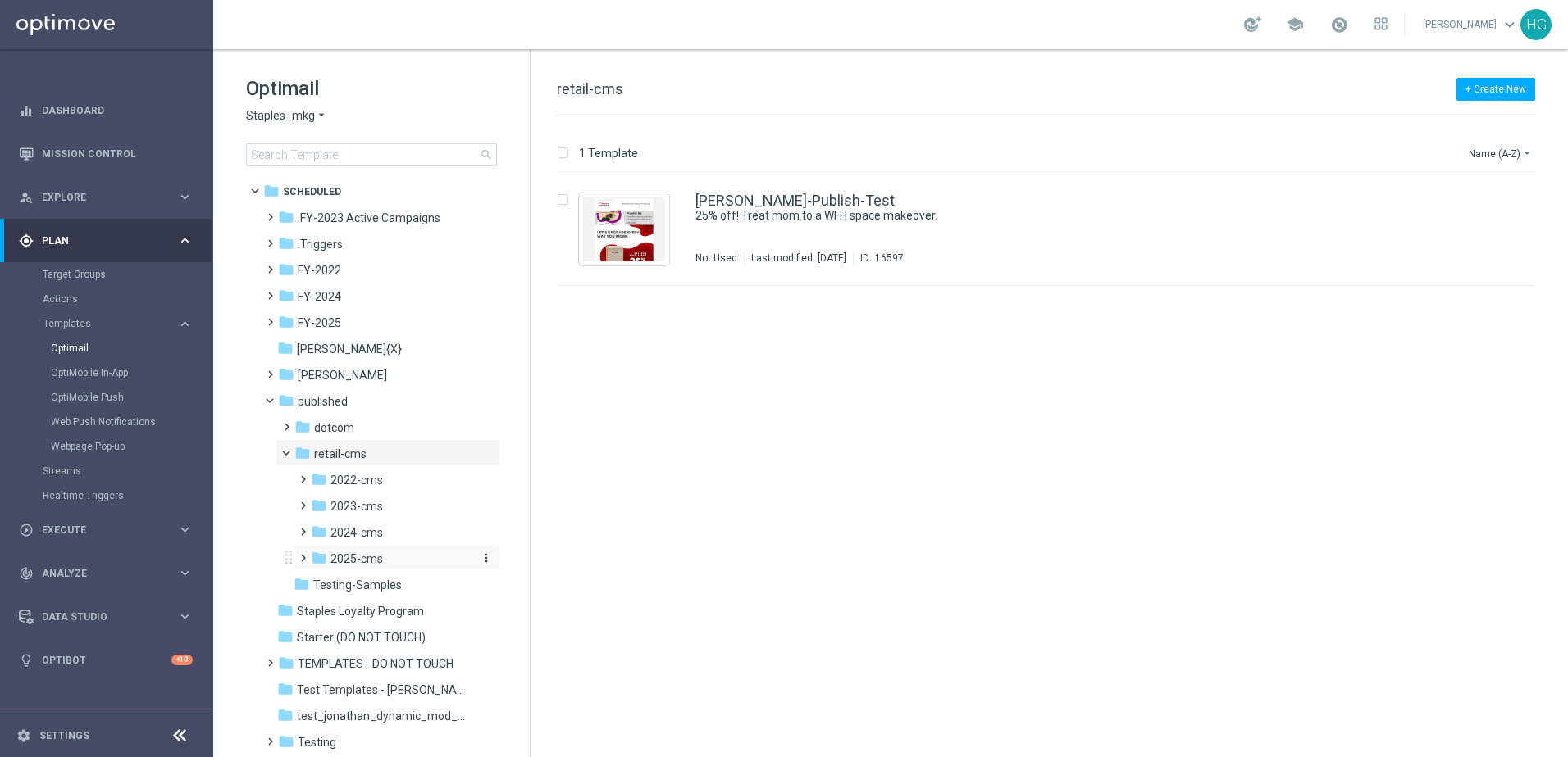
click at [374, 559] on span "2025-cms" at bounding box center [357, 559] width 52 height 14
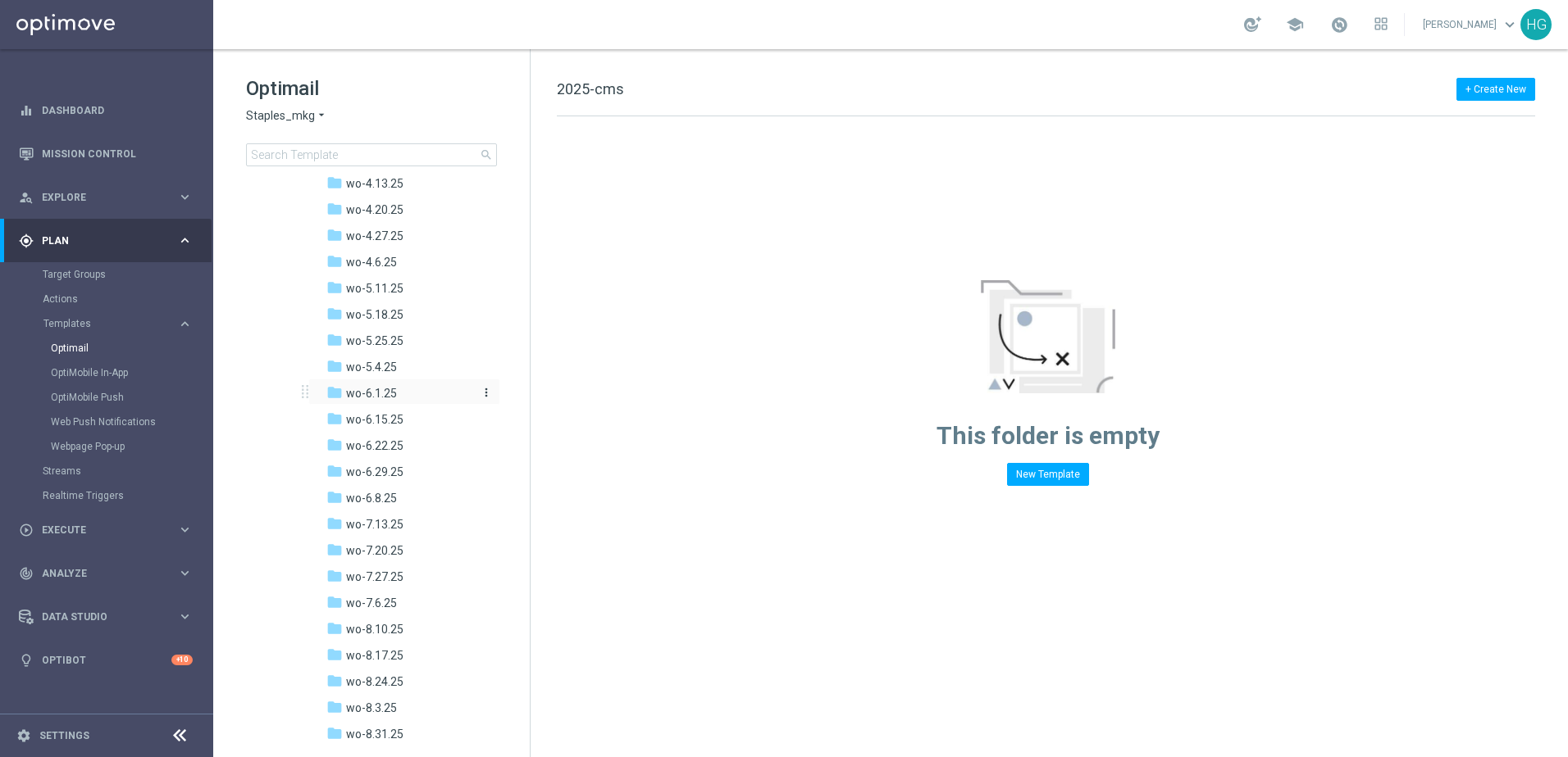
scroll to position [819, 0]
click at [380, 637] on span "wo-8.31.25" at bounding box center [375, 709] width 58 height 14
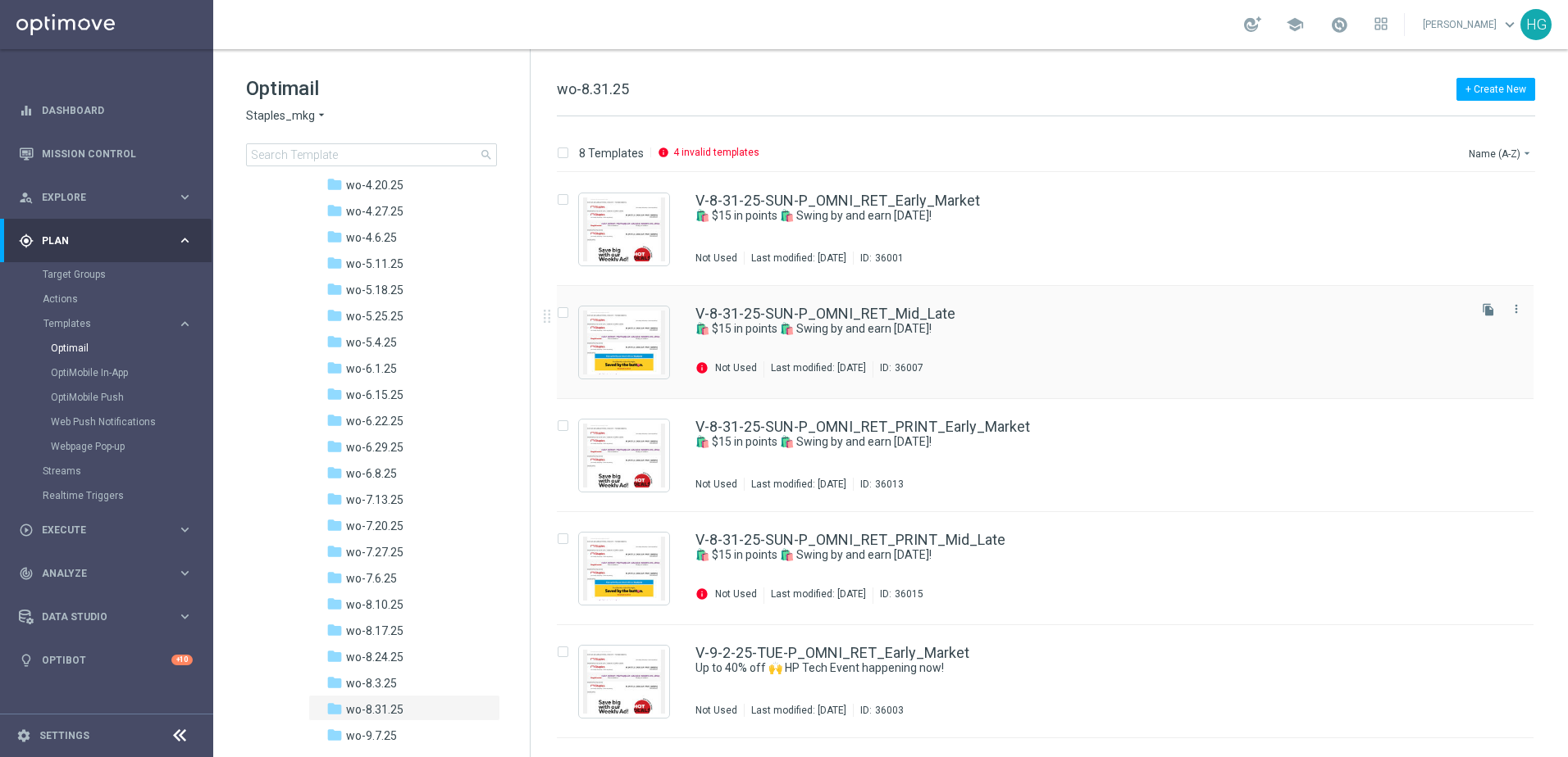
click at [710, 369] on div "info Not Used Last modified: [DATE] ID: 36007" at bounding box center [1080, 370] width 769 height 16
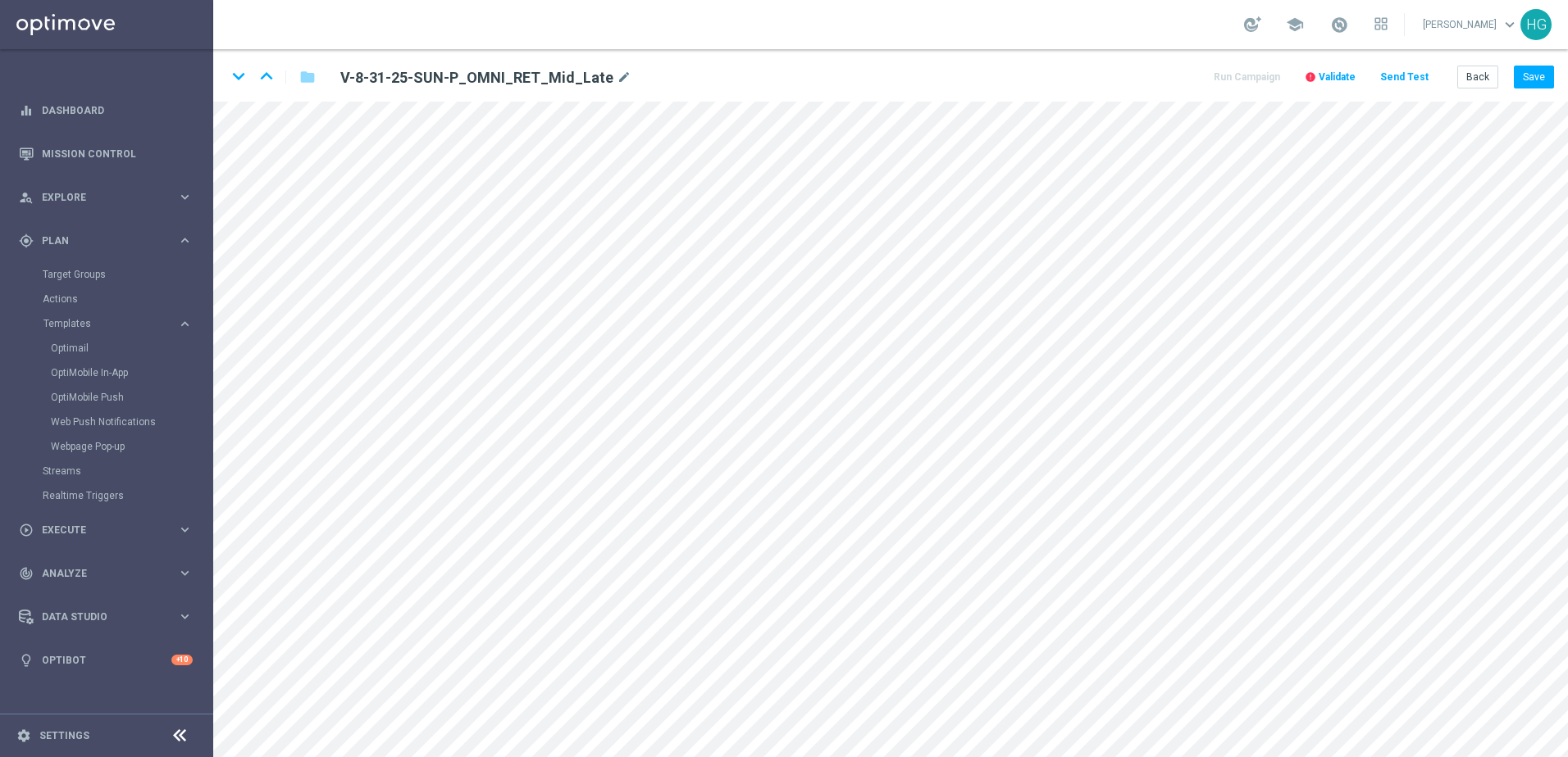
click at [1218, 74] on span "Validate" at bounding box center [1336, 77] width 37 height 12
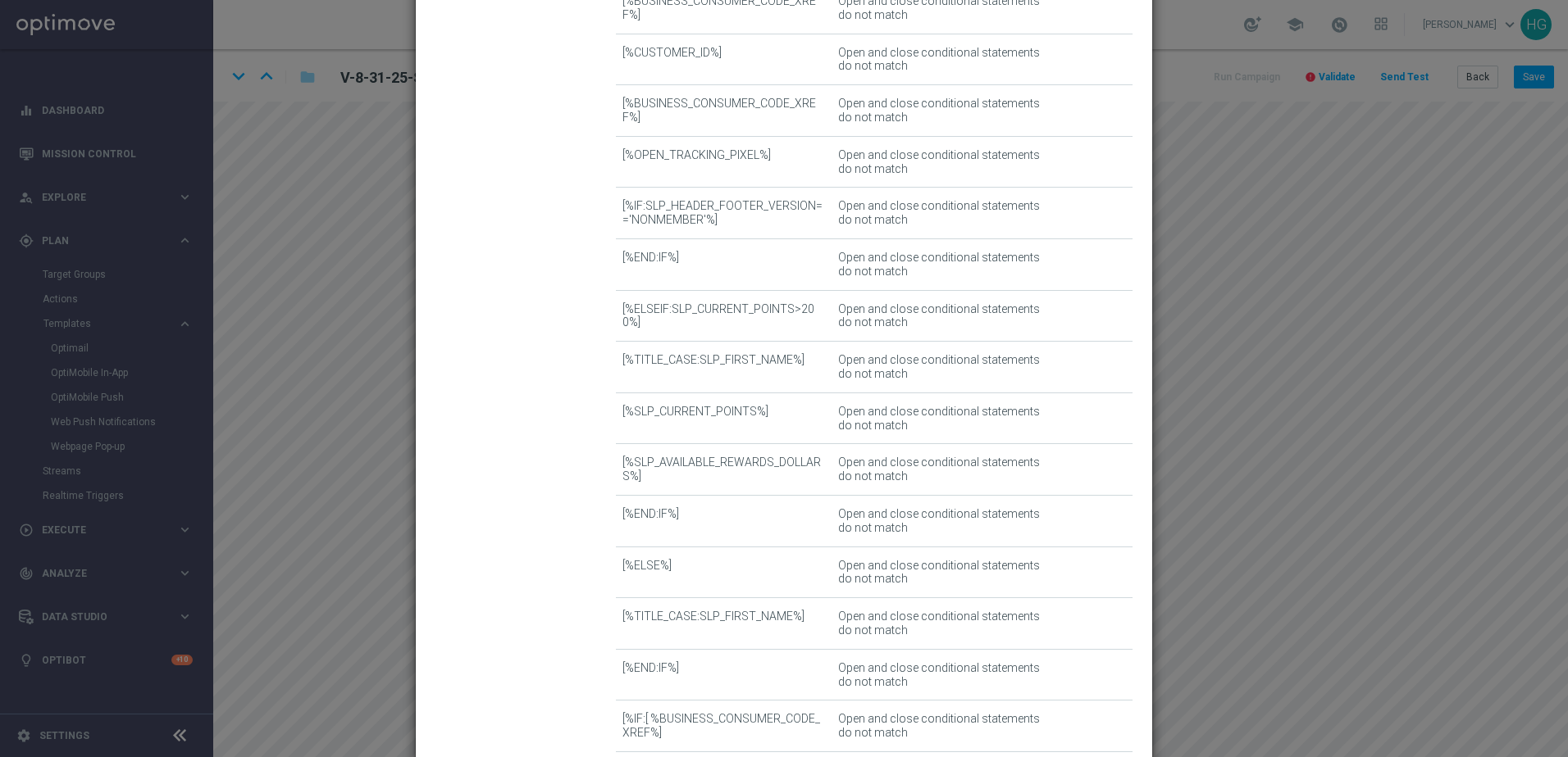
scroll to position [6274, 0]
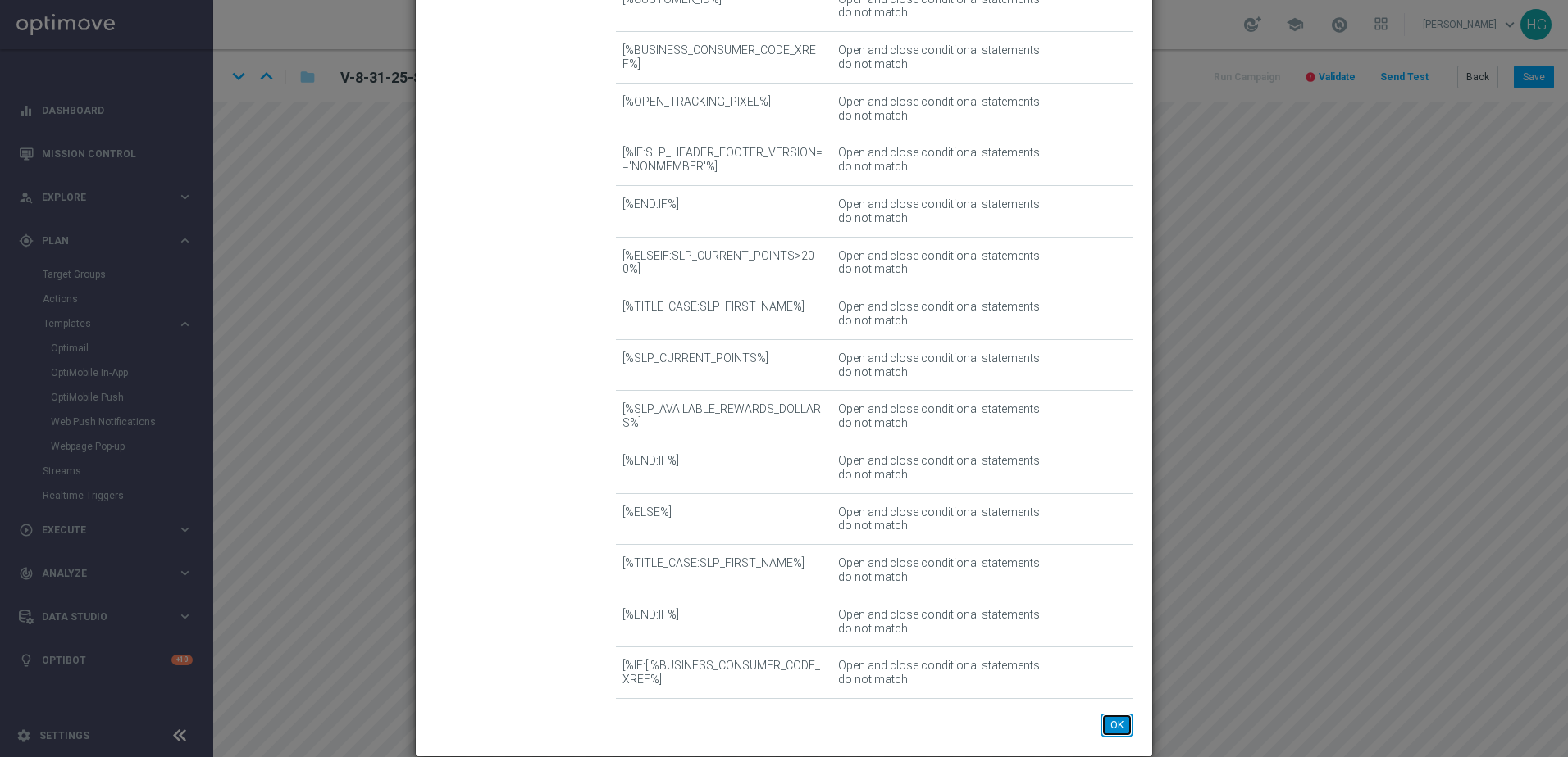
click at [1109, 637] on button "OK" at bounding box center [1117, 725] width 32 height 23
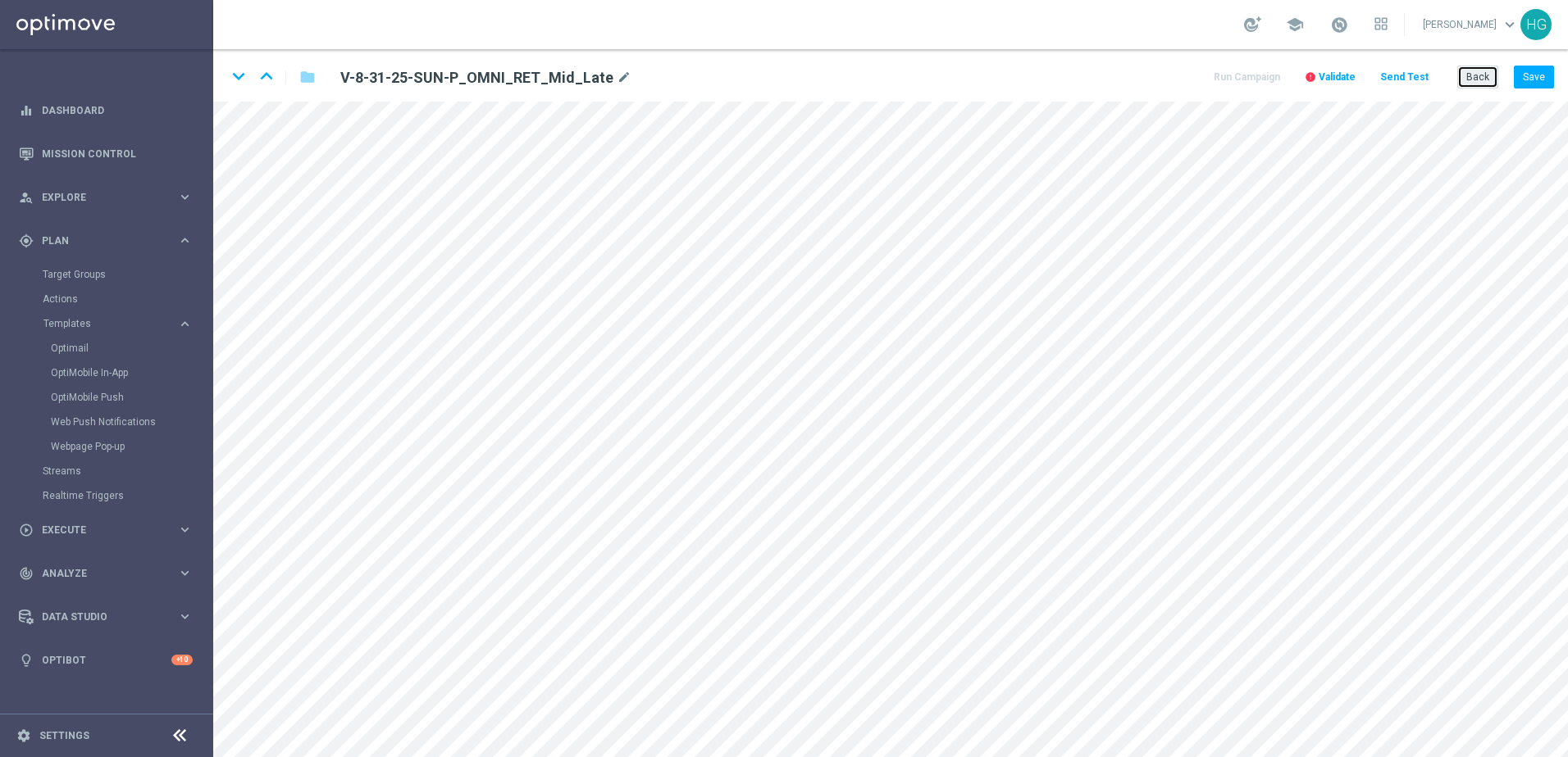
click at [1218, 72] on button "Back" at bounding box center [1477, 77] width 41 height 23
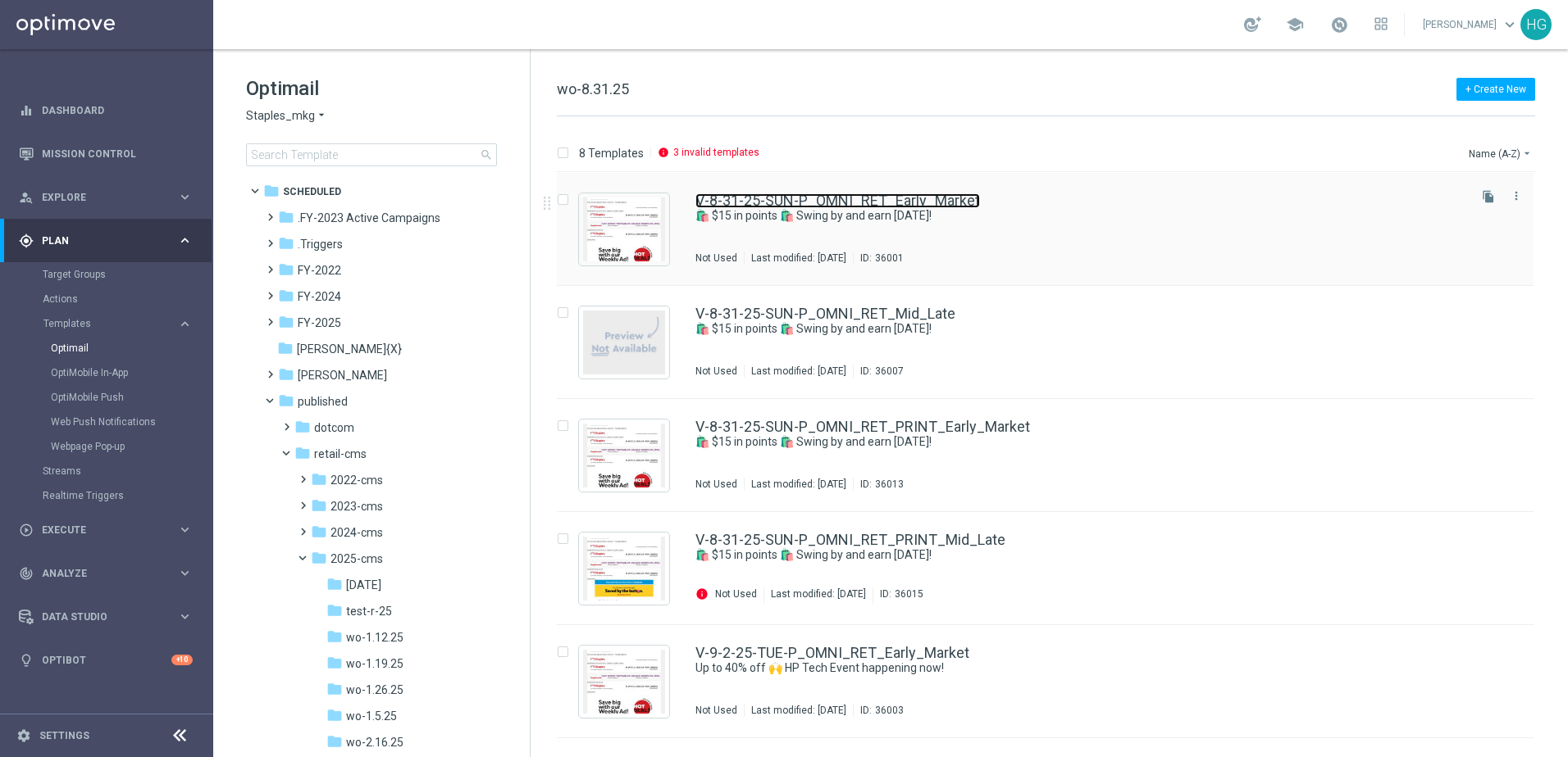
click at [885, 204] on link "V-8-31-25-SUN-P_OMNI_RET_Early_Market" at bounding box center [837, 200] width 284 height 14
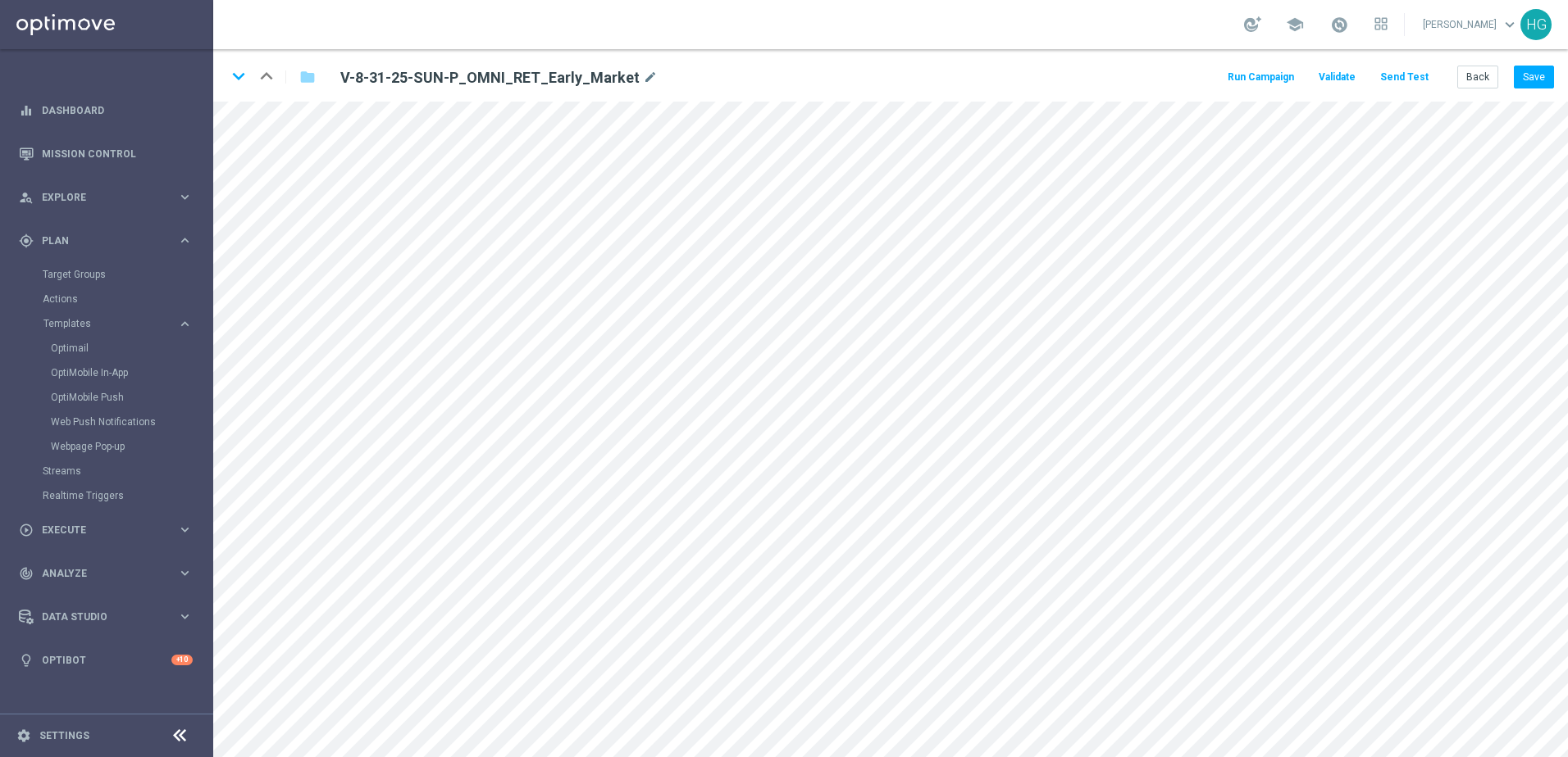
click at [1218, 79] on button "Send Test" at bounding box center [1404, 78] width 53 height 23
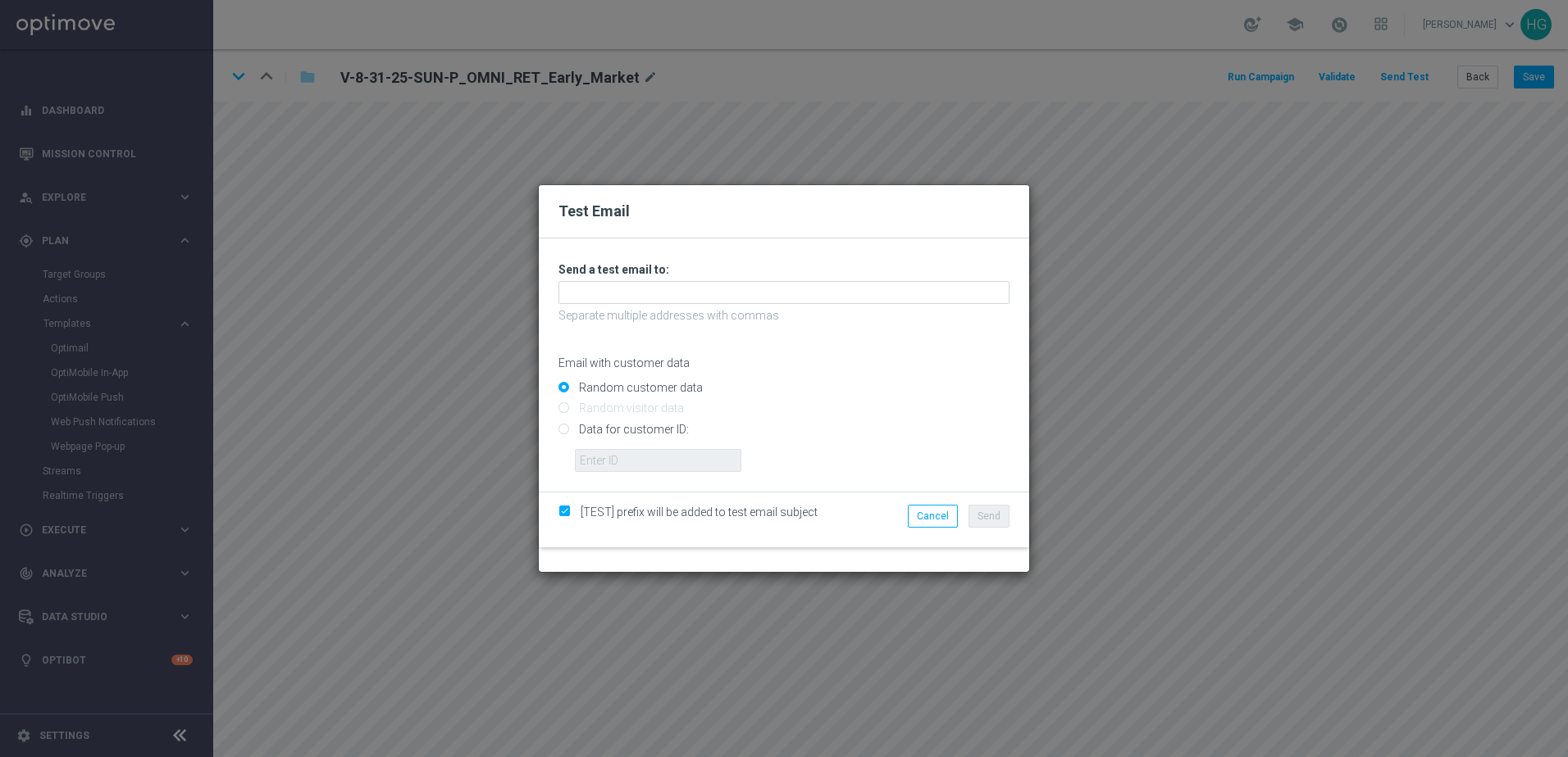
click at [1006, 353] on div "Email with customer data" at bounding box center [784, 348] width 451 height 43
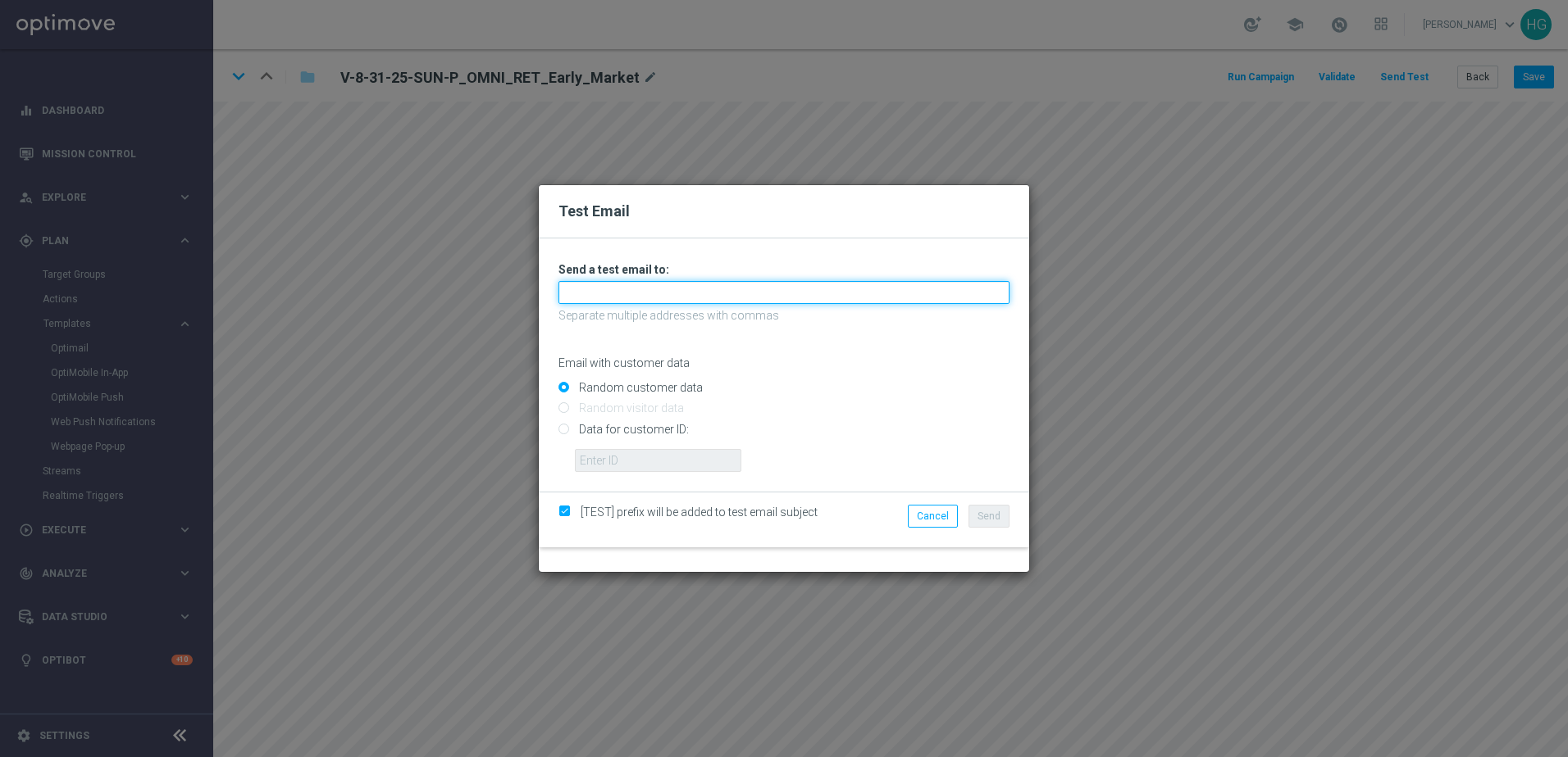
click at [827, 294] on input "text" at bounding box center [784, 292] width 451 height 23
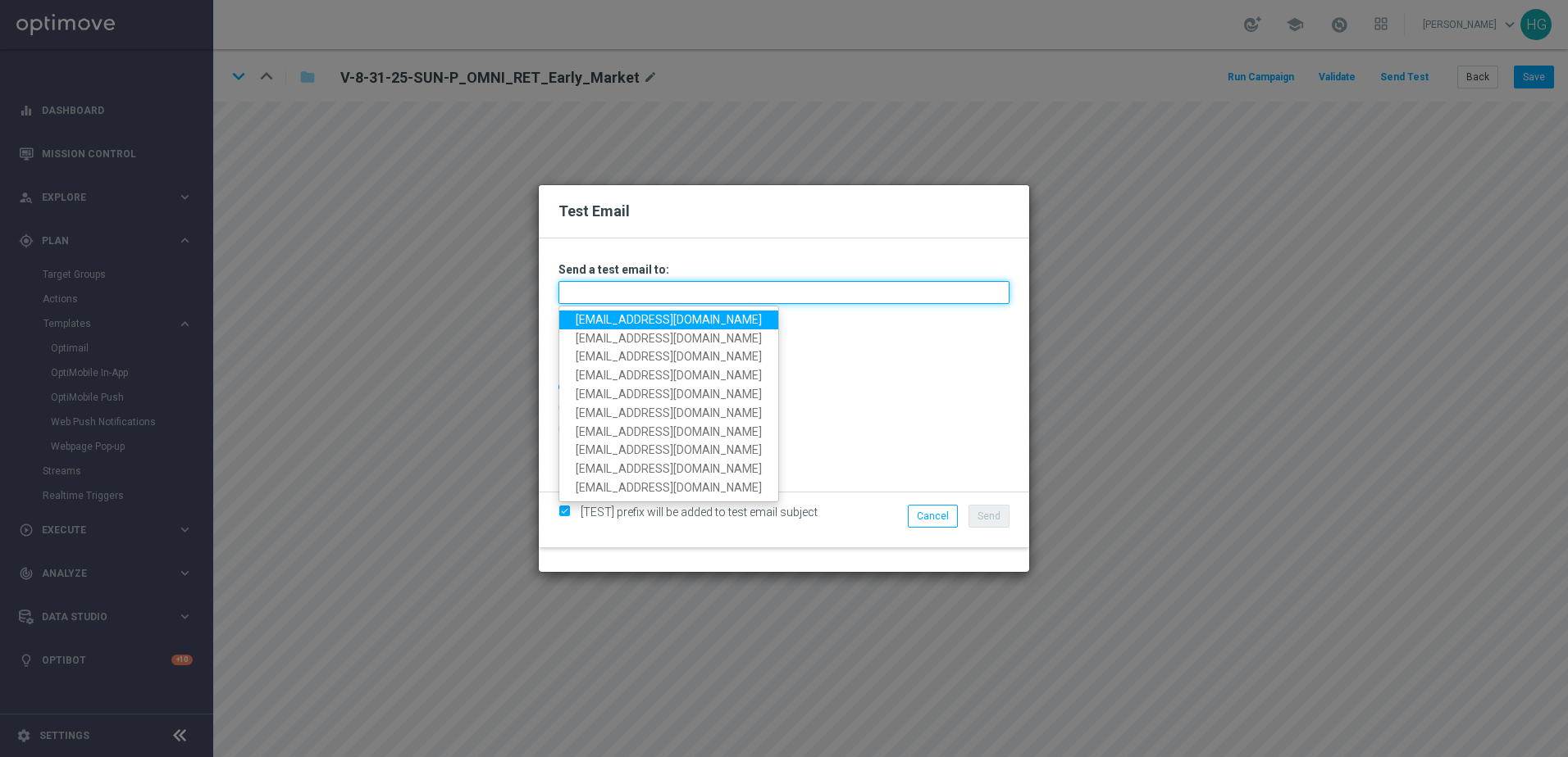
paste input "[EMAIL_ADDRESS][DOMAIN_NAME]"
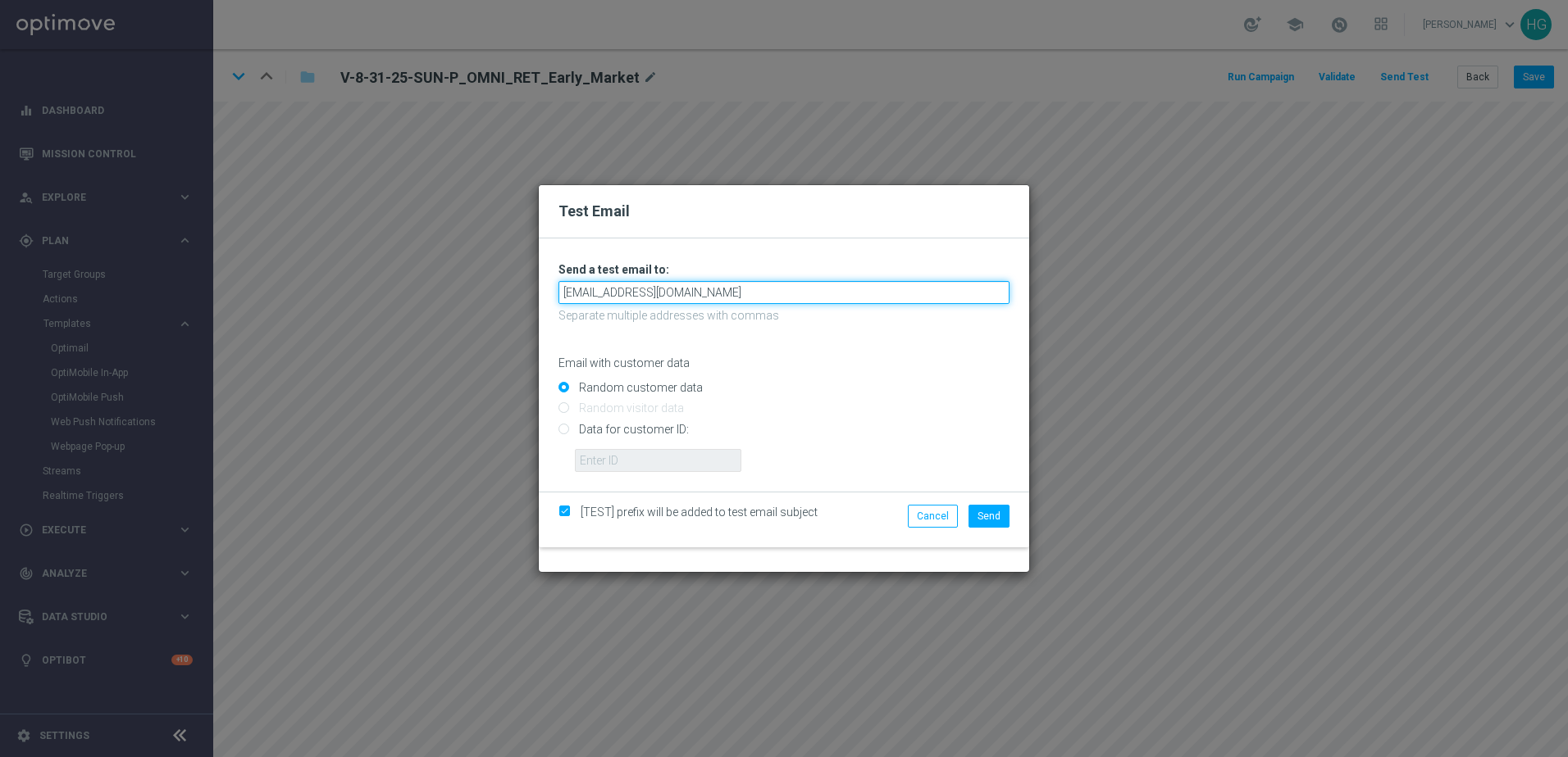
type input "[EMAIL_ADDRESS][DOMAIN_NAME]"
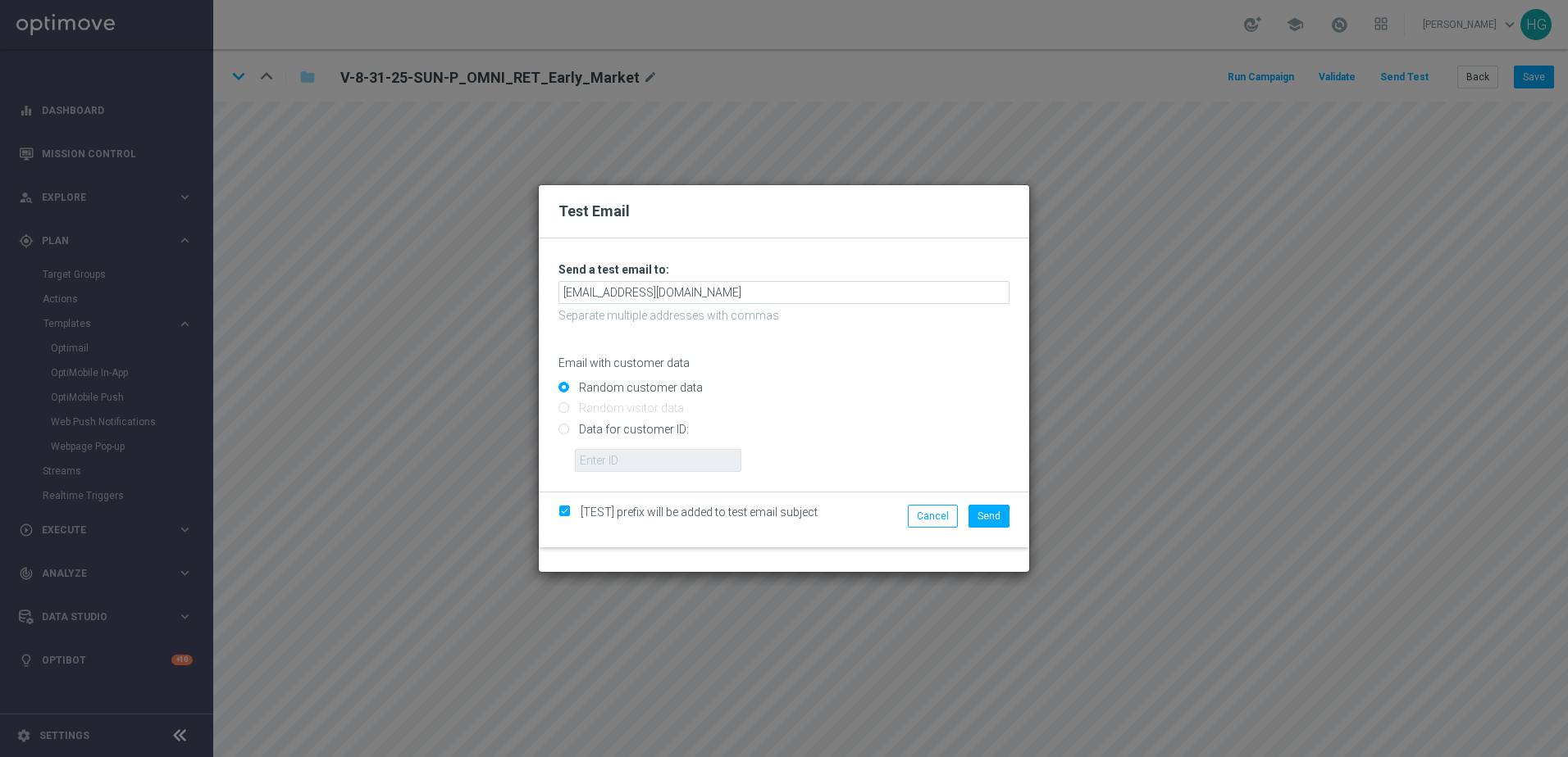
click at [620, 429] on input "Data for customer ID:" at bounding box center [784, 435] width 451 height 23
radio input "true"
click at [627, 384] on input "Random customer data" at bounding box center [784, 394] width 451 height 23
radio input "true"
click at [983, 513] on span "Send" at bounding box center [988, 516] width 23 height 12
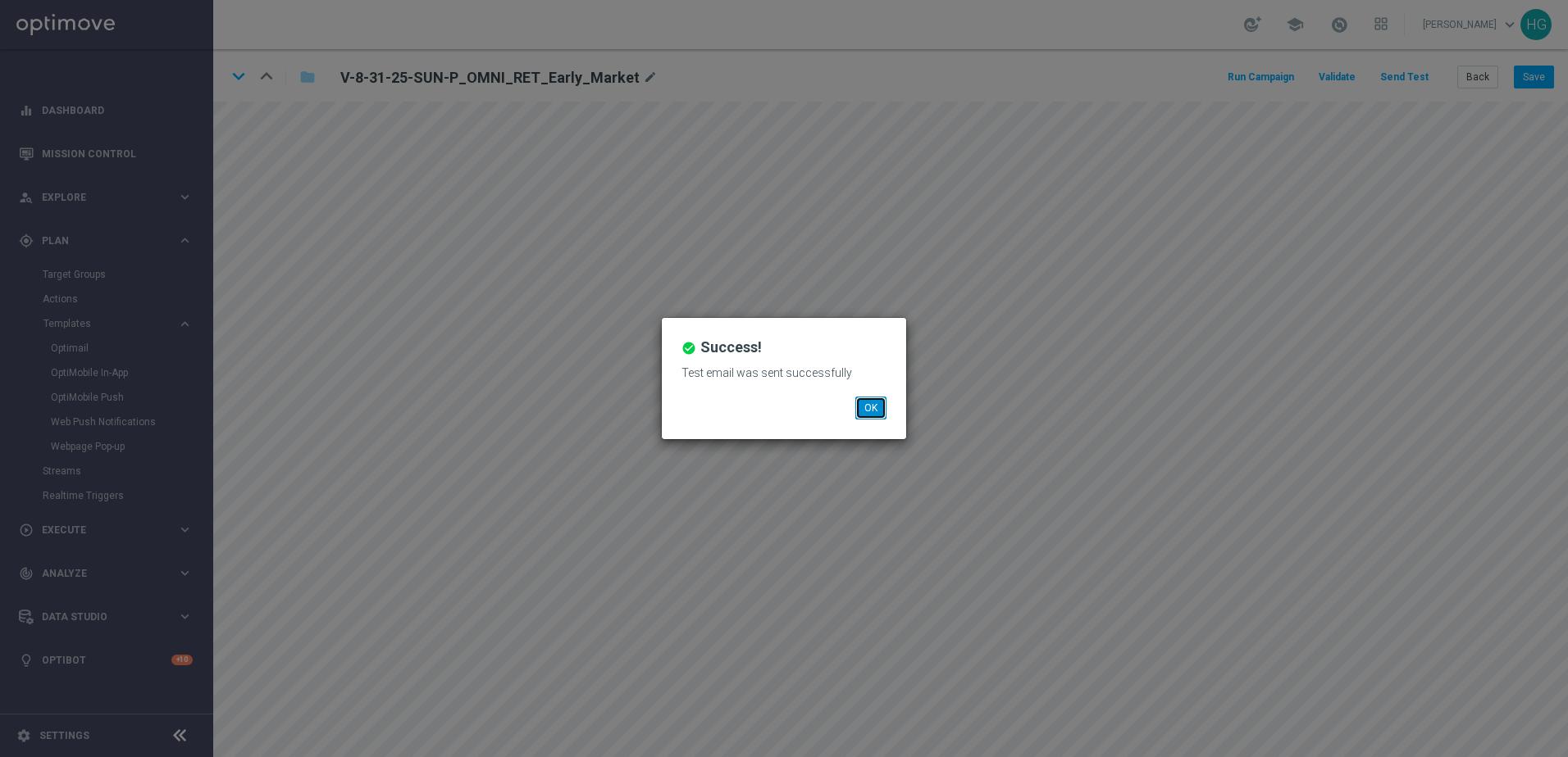
click at [868, 403] on button "OK" at bounding box center [870, 408] width 32 height 23
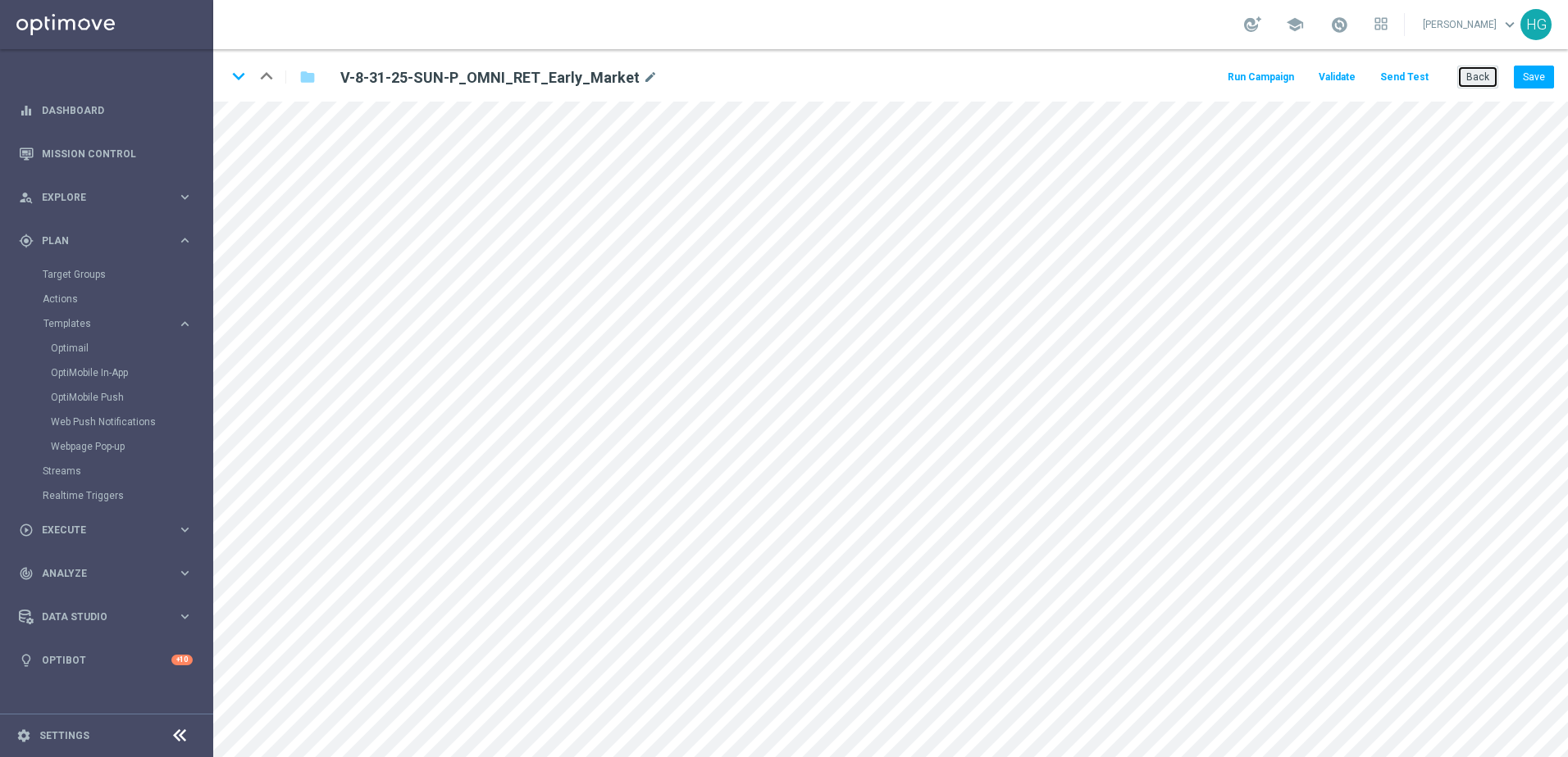
click at [1218, 73] on button "Back" at bounding box center [1477, 77] width 41 height 23
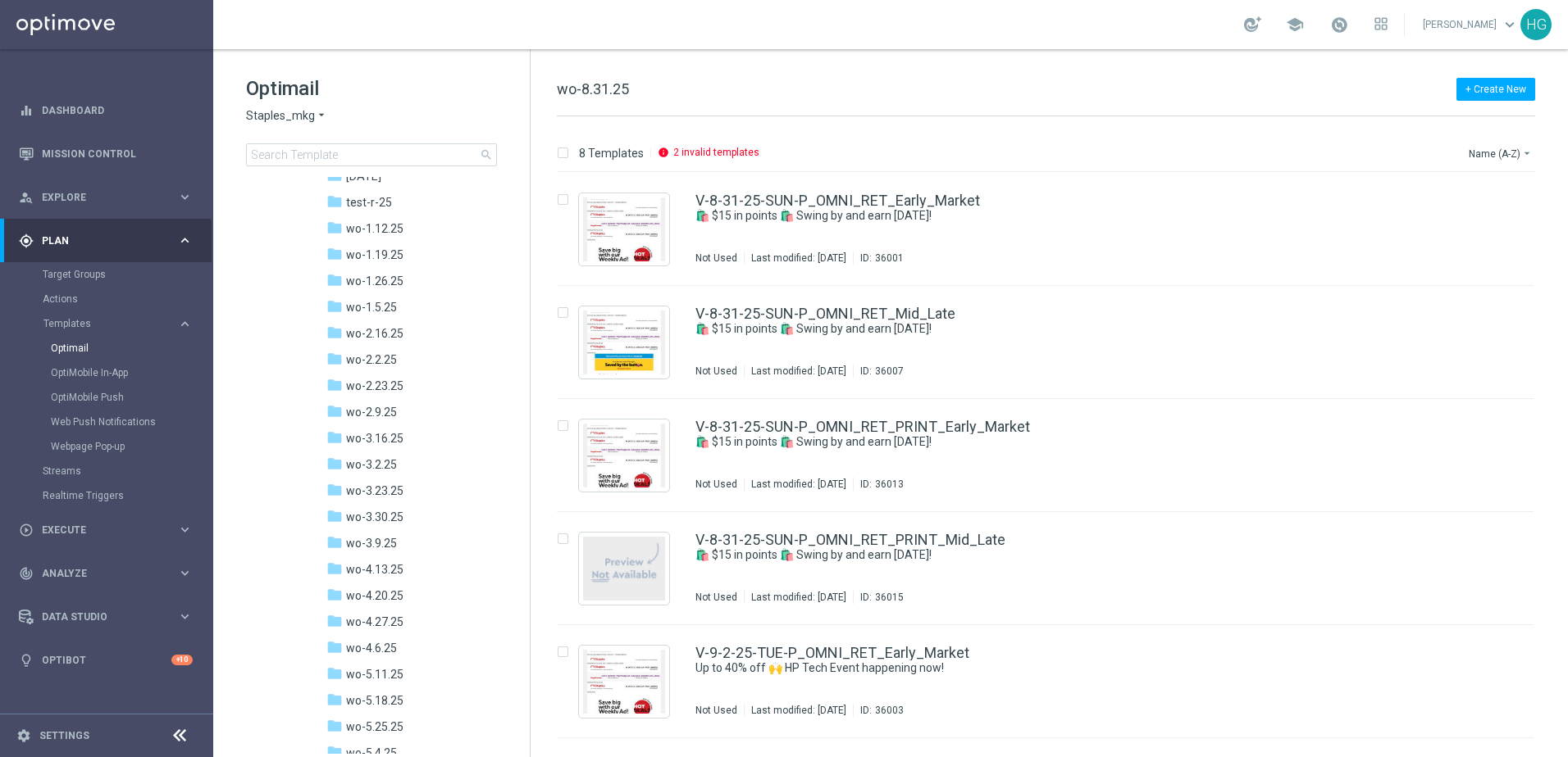
scroll to position [410, 0]
click at [848, 310] on link "V-8-31-25-SUN-P_OMNI_RET_Mid_Late" at bounding box center [825, 314] width 260 height 14
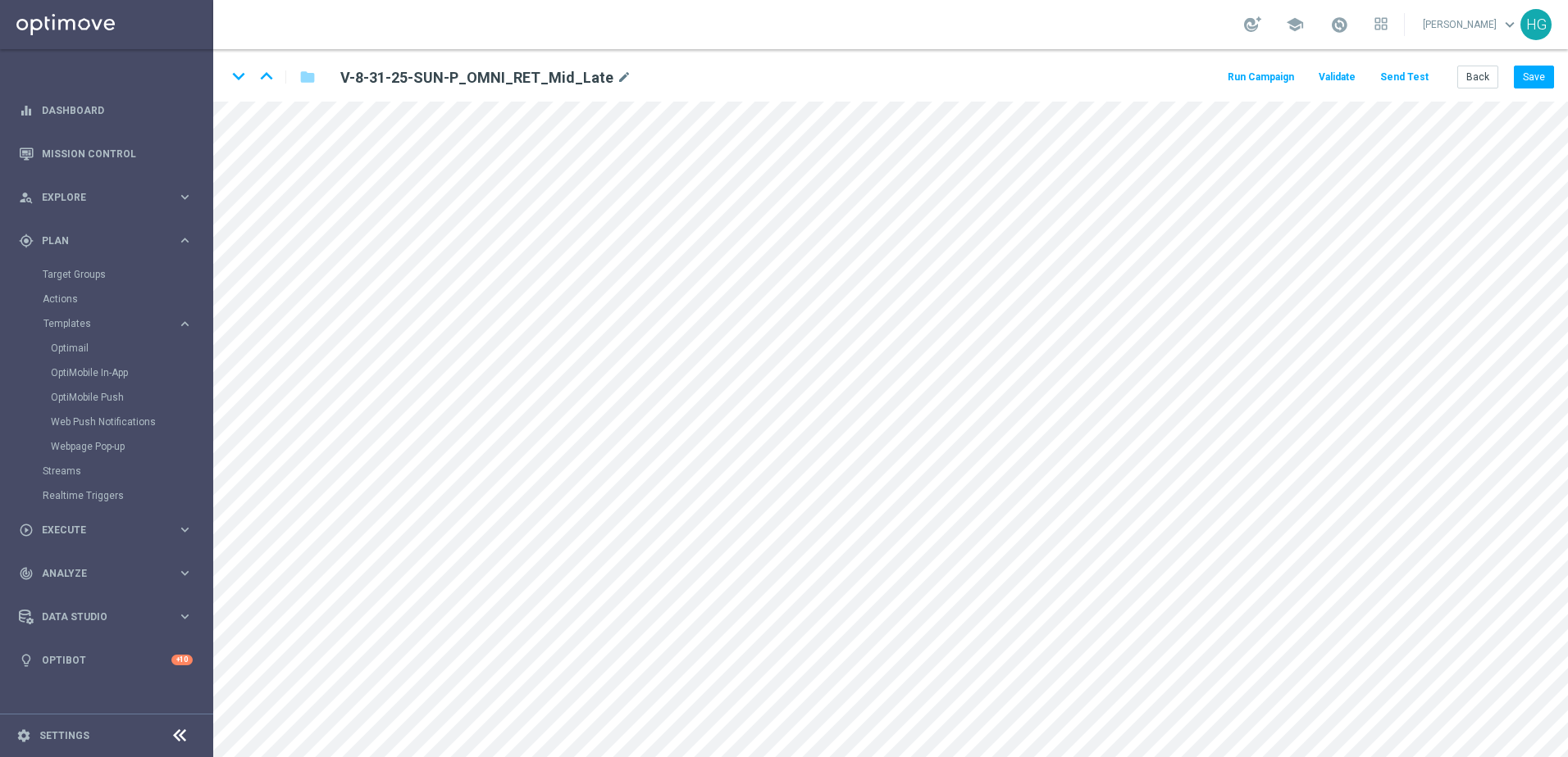
click at [1218, 76] on button "Send Test" at bounding box center [1404, 78] width 53 height 23
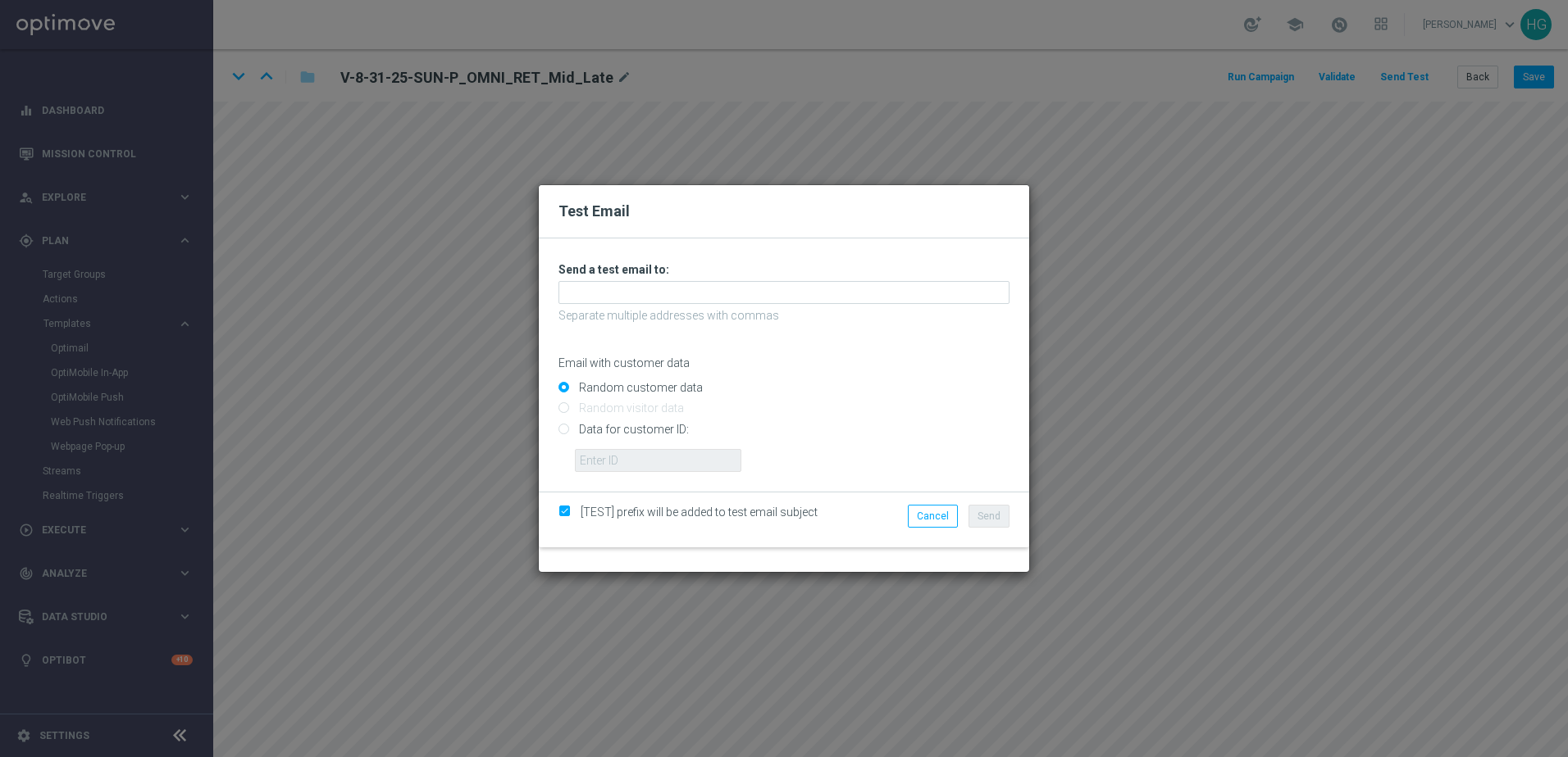
drag, startPoint x: 1007, startPoint y: 366, endPoint x: 964, endPoint y: 351, distance: 45.5
click at [1007, 366] on p "Email with customer data" at bounding box center [784, 363] width 451 height 14
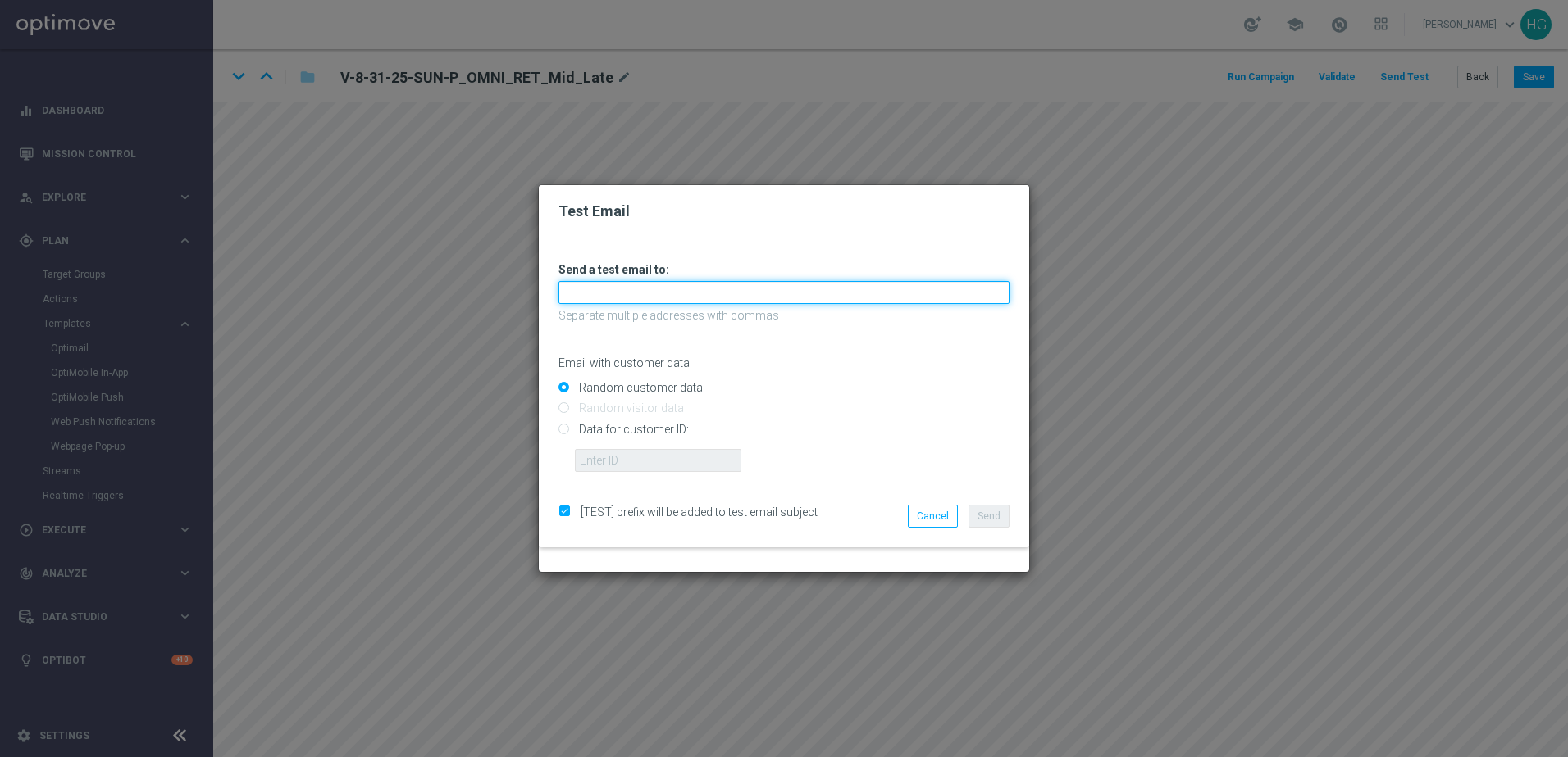
click at [818, 300] on input "text" at bounding box center [784, 292] width 451 height 23
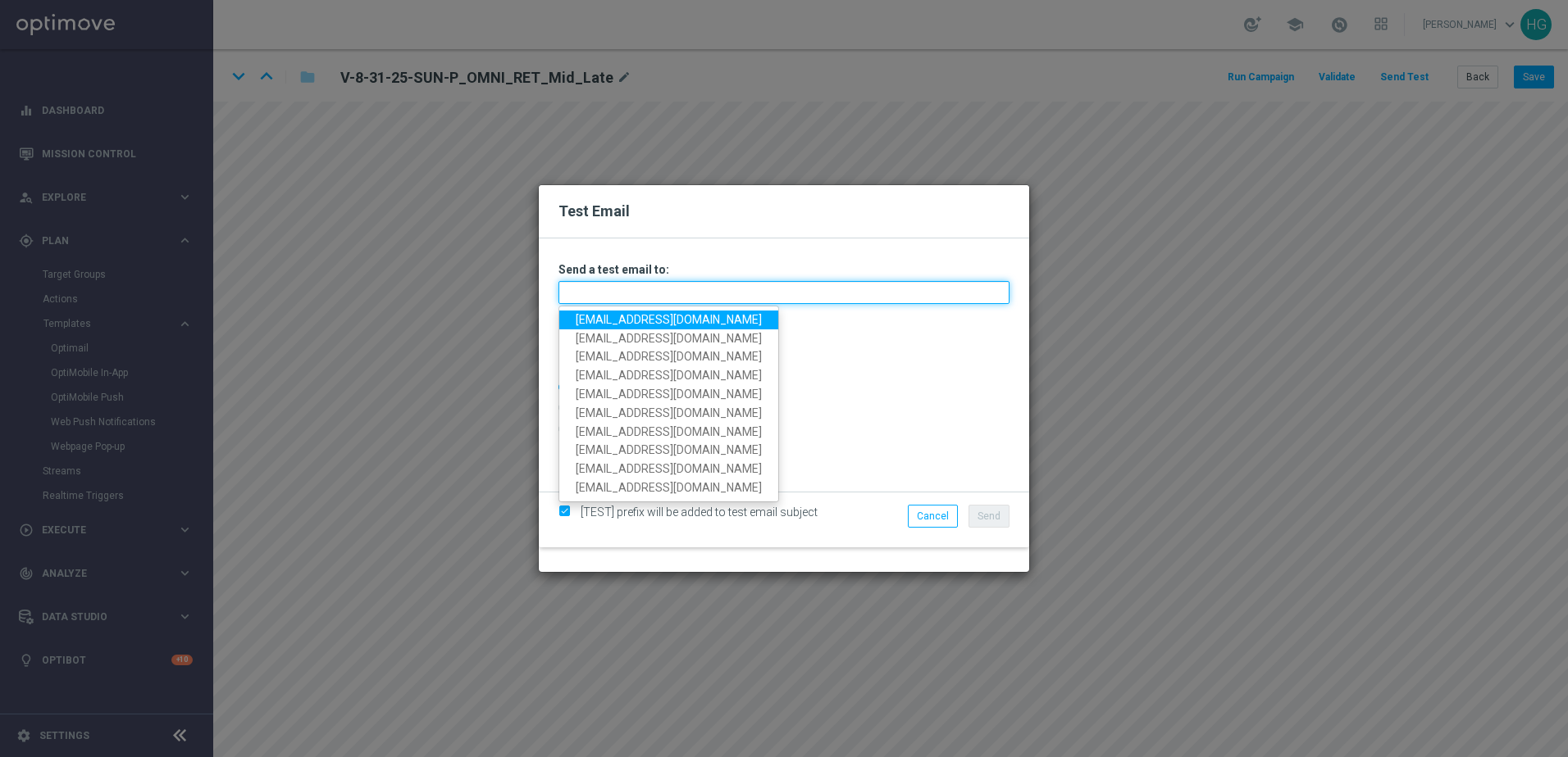
paste input "[EMAIL_ADDRESS][DOMAIN_NAME]"
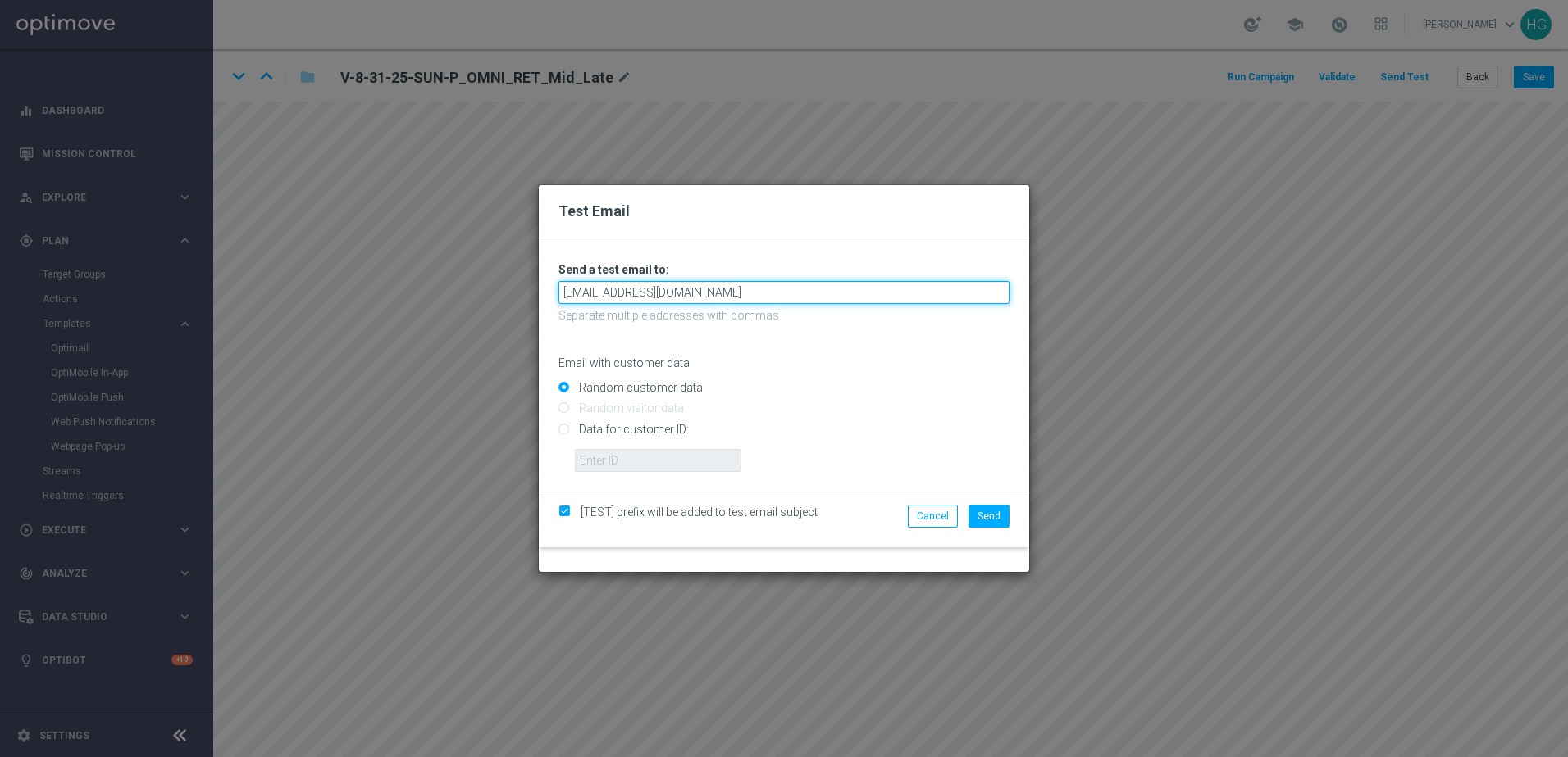
type input "[EMAIL_ADDRESS][DOMAIN_NAME]"
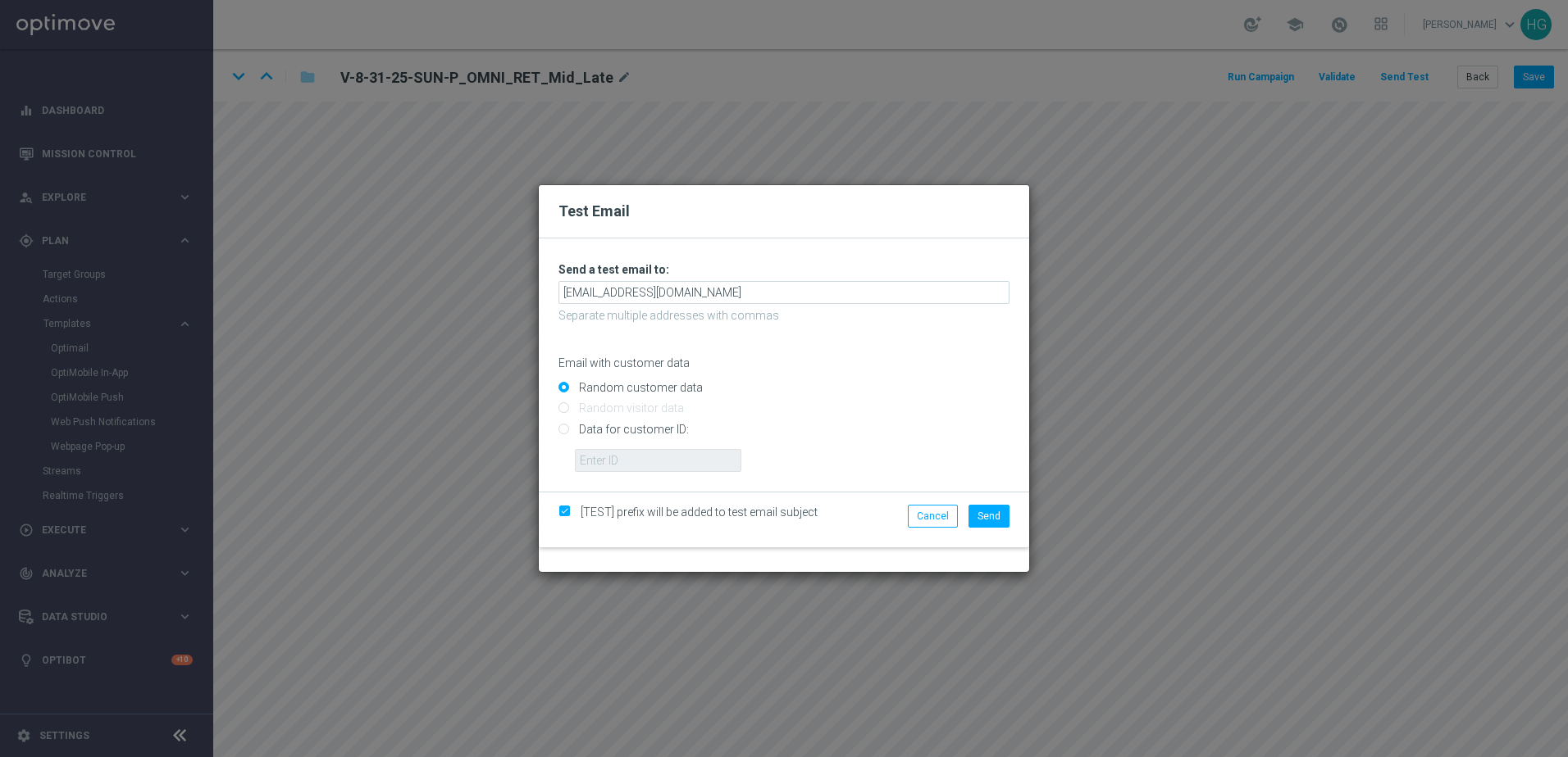
click at [603, 430] on input "Data for customer ID:" at bounding box center [784, 435] width 451 height 23
radio input "true"
click at [649, 455] on input "text" at bounding box center [658, 460] width 166 height 23
paste input "10002564155"
type input "10002564155"
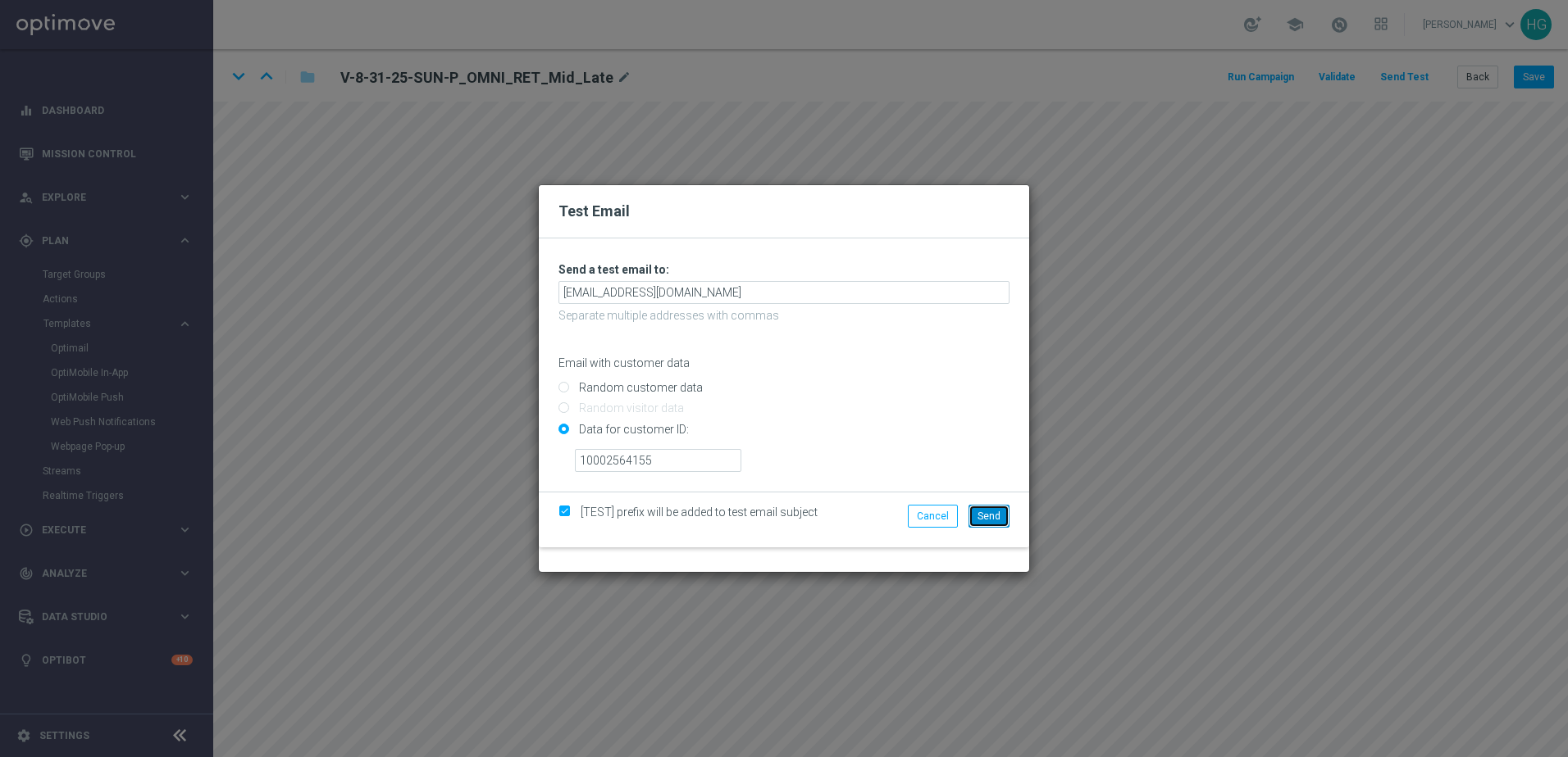
click at [984, 512] on span "Send" at bounding box center [988, 516] width 23 height 12
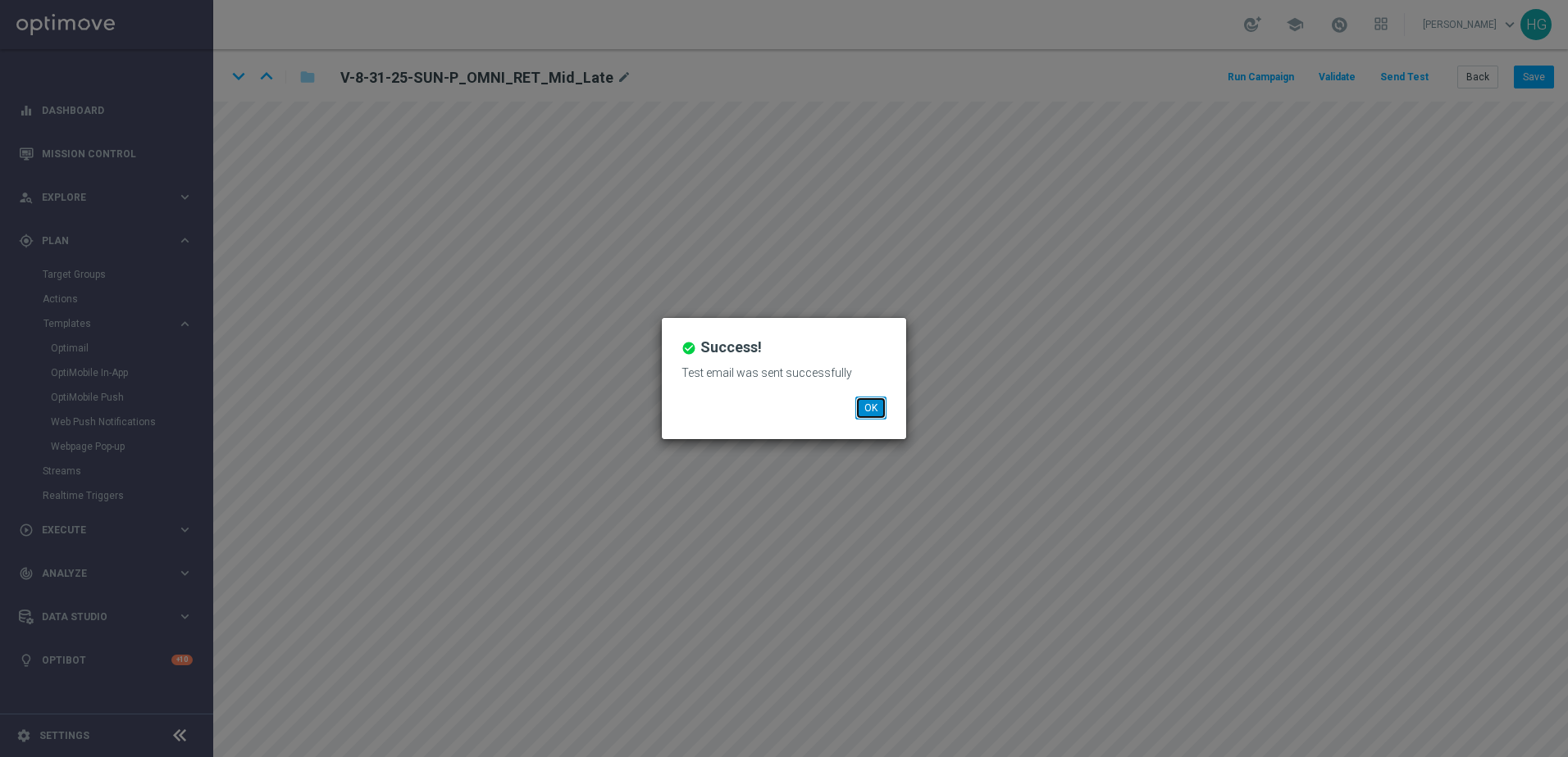
click at [863, 415] on button "OK" at bounding box center [870, 408] width 32 height 23
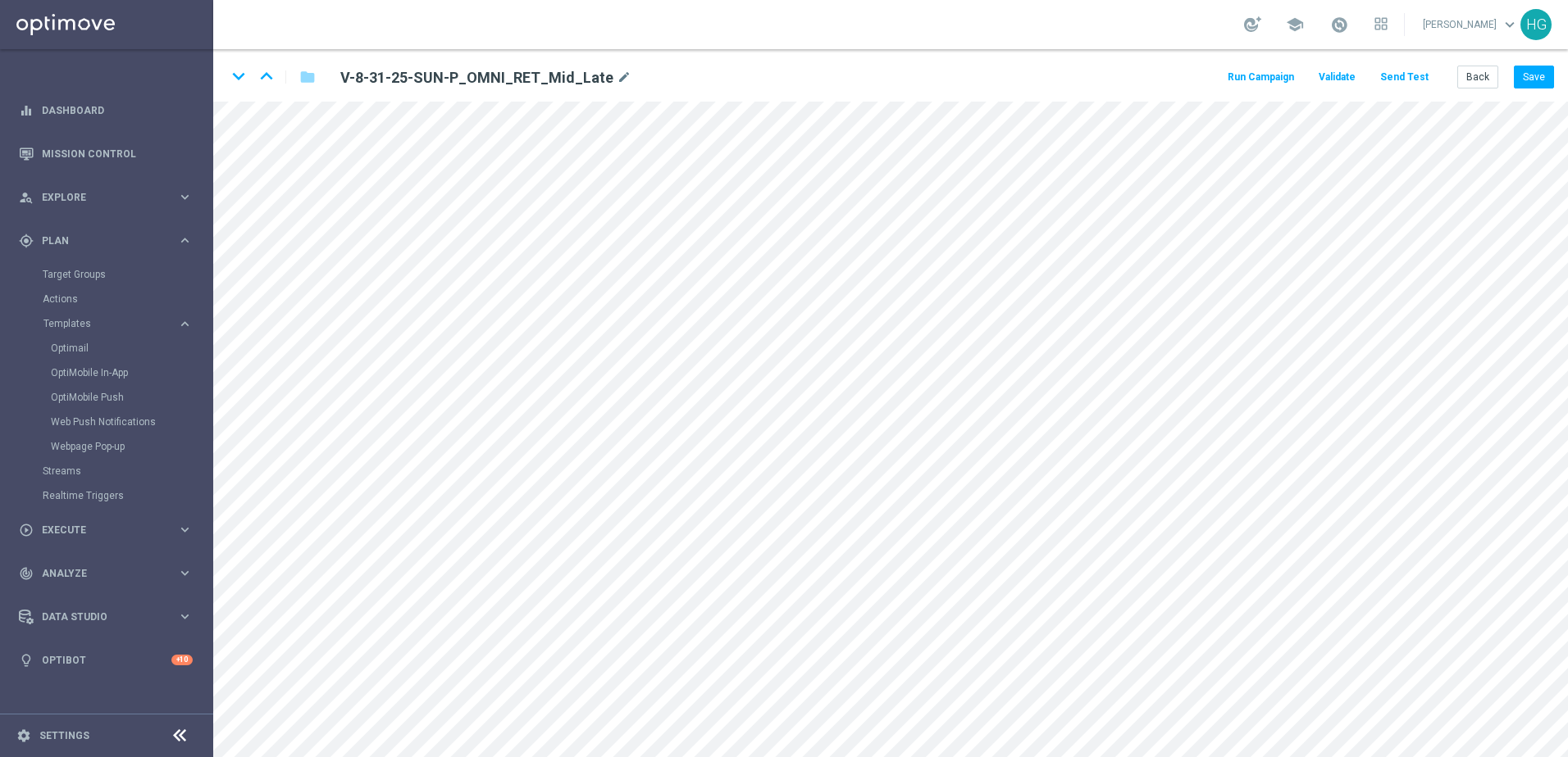
click at [1218, 75] on button "Send Test" at bounding box center [1404, 78] width 53 height 23
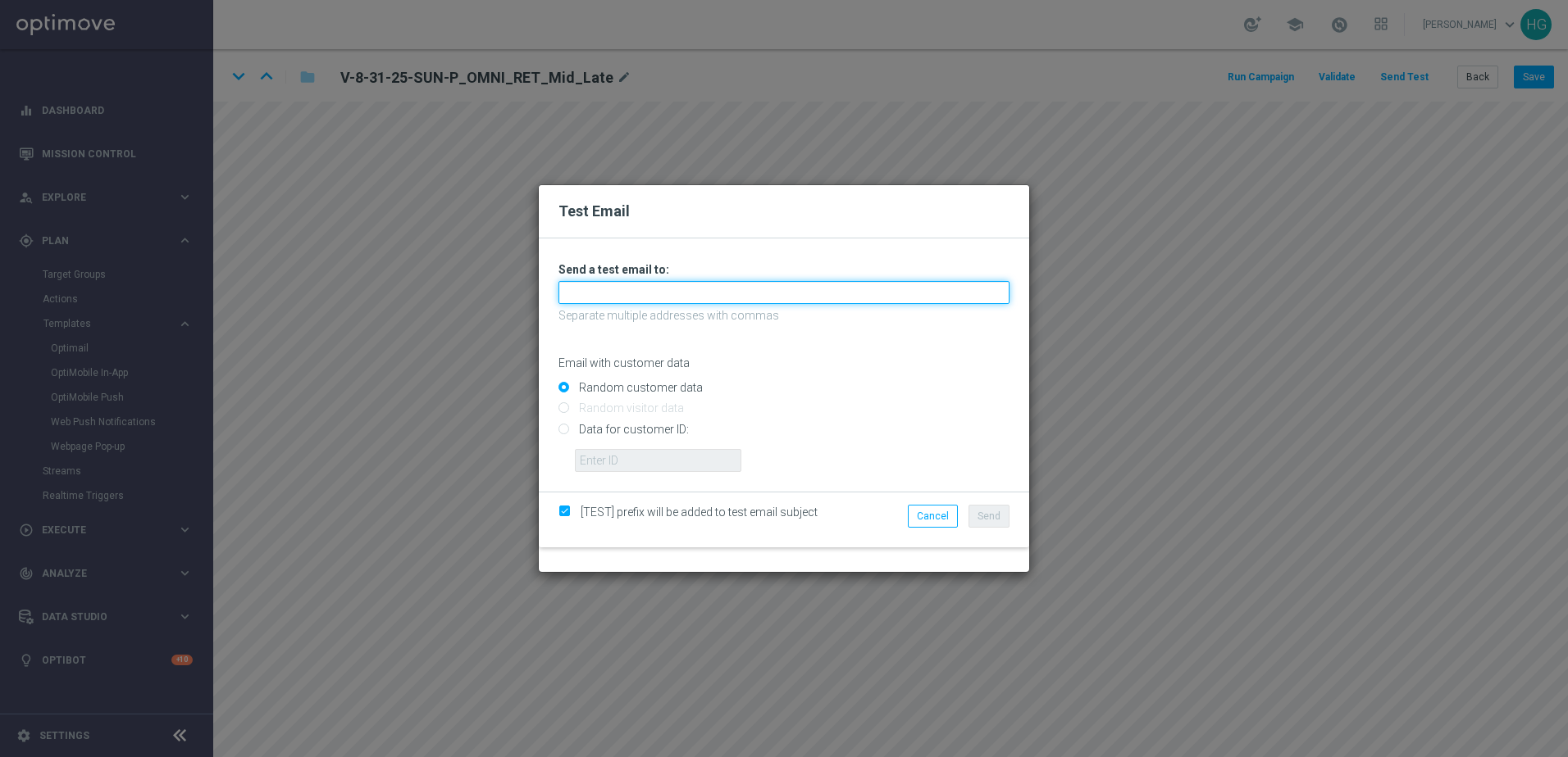
click at [976, 296] on input "text" at bounding box center [784, 292] width 451 height 23
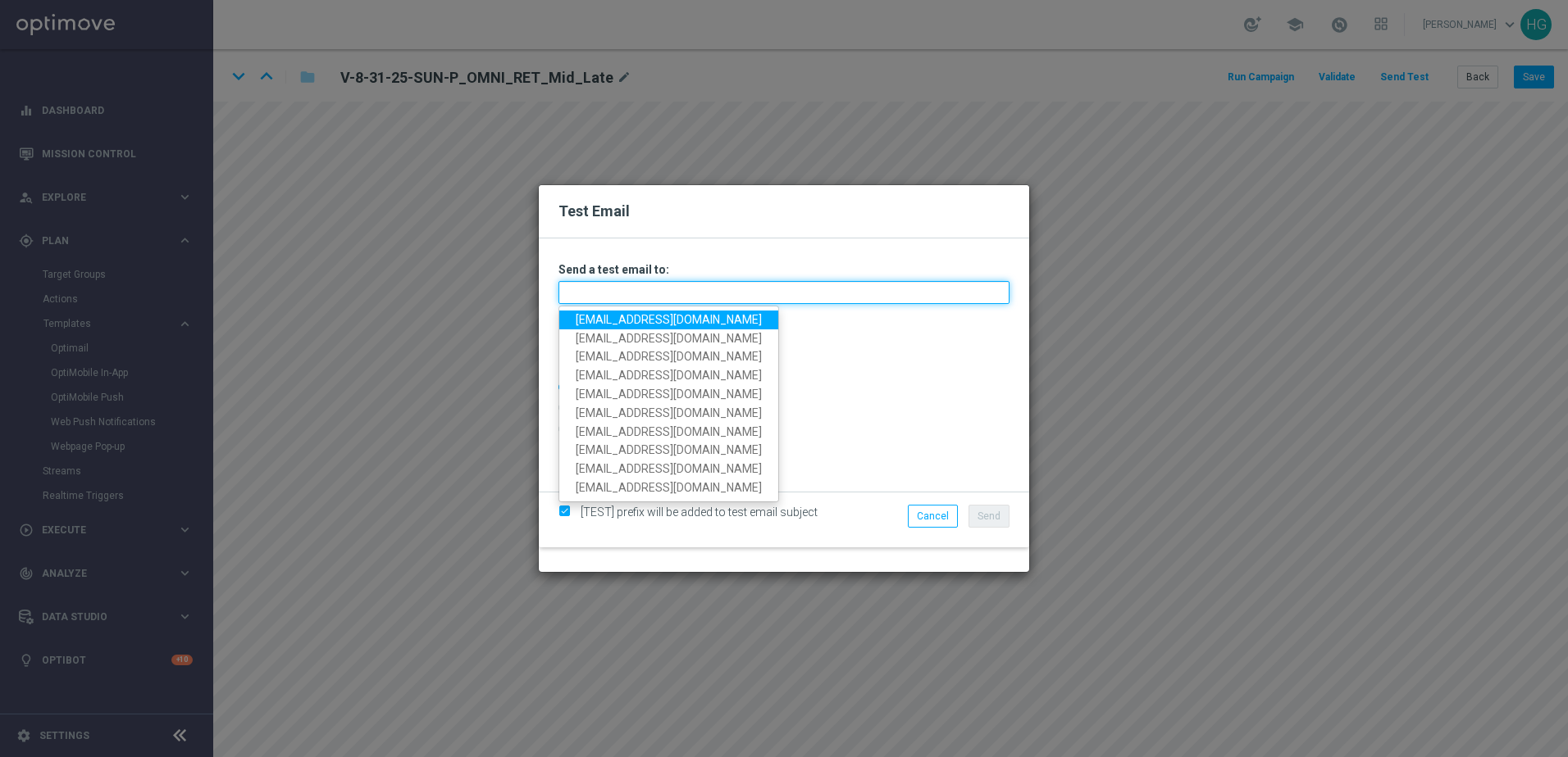
paste input "[EMAIL_ADDRESS][DOMAIN_NAME]"
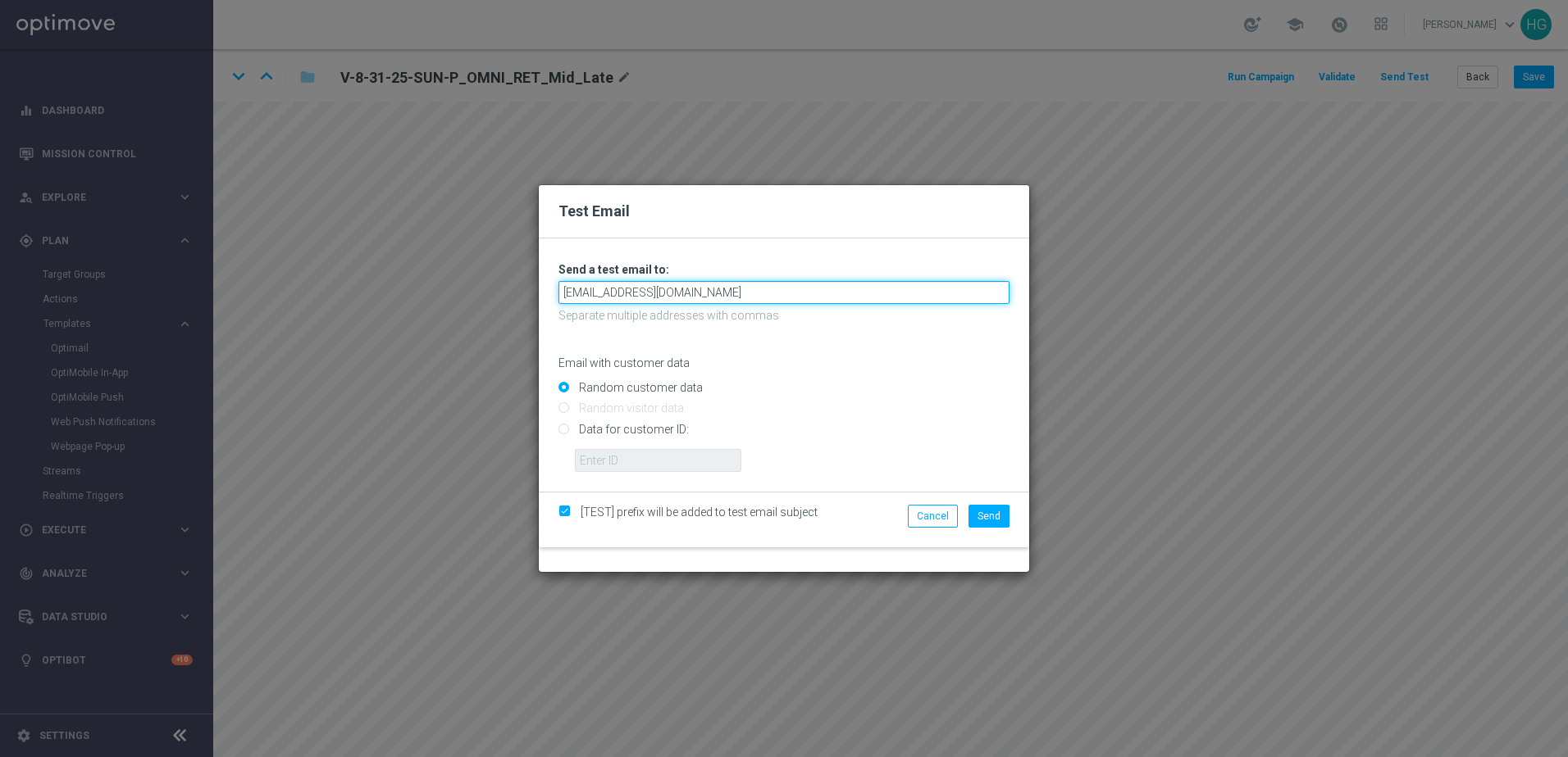
type input "[EMAIL_ADDRESS][DOMAIN_NAME]"
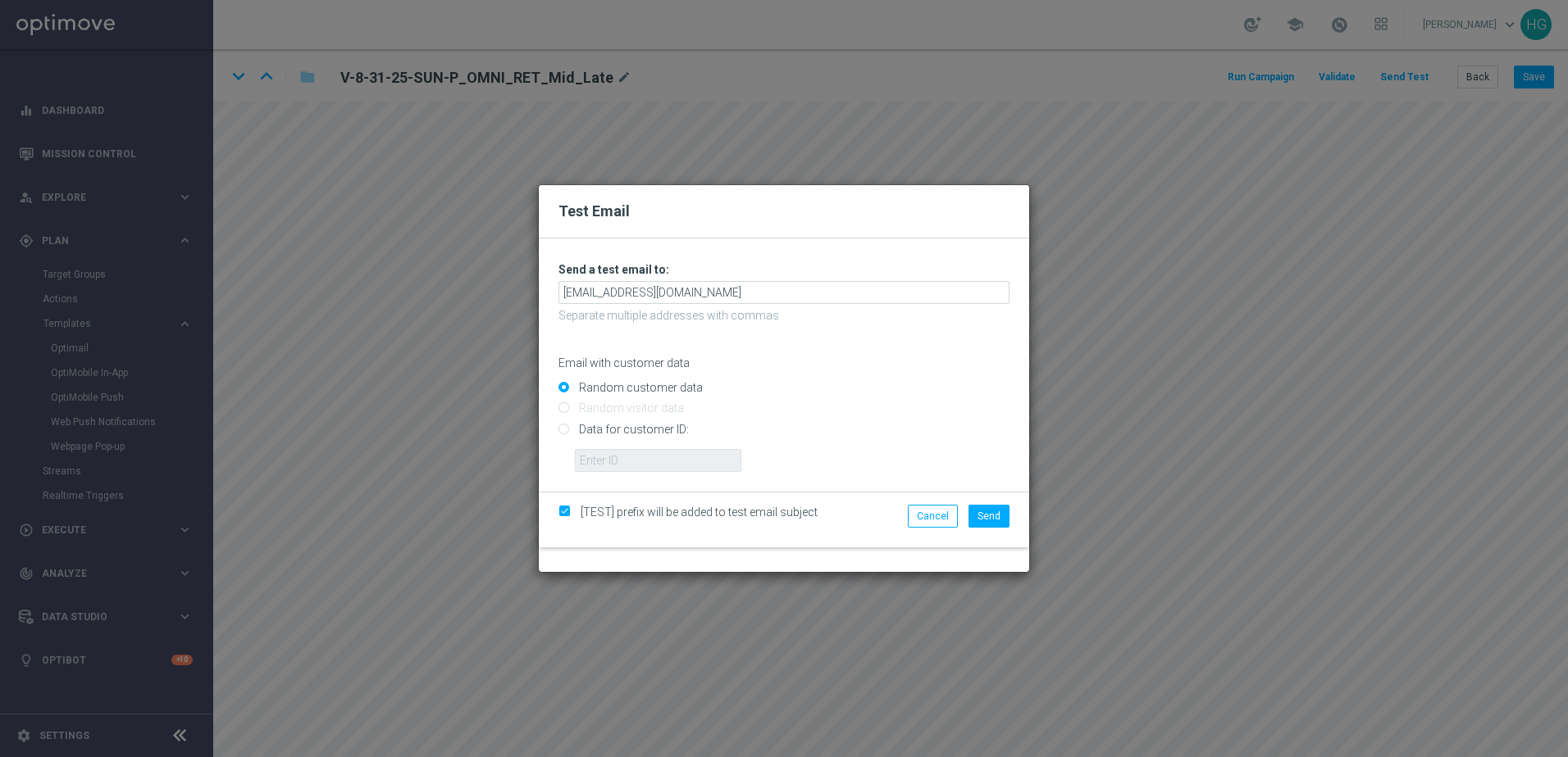
click at [587, 425] on input "Data for customer ID:" at bounding box center [784, 435] width 451 height 23
radio input "true"
click at [663, 466] on input "text" at bounding box center [658, 460] width 166 height 23
paste input "10000024919"
type input "10000024919"
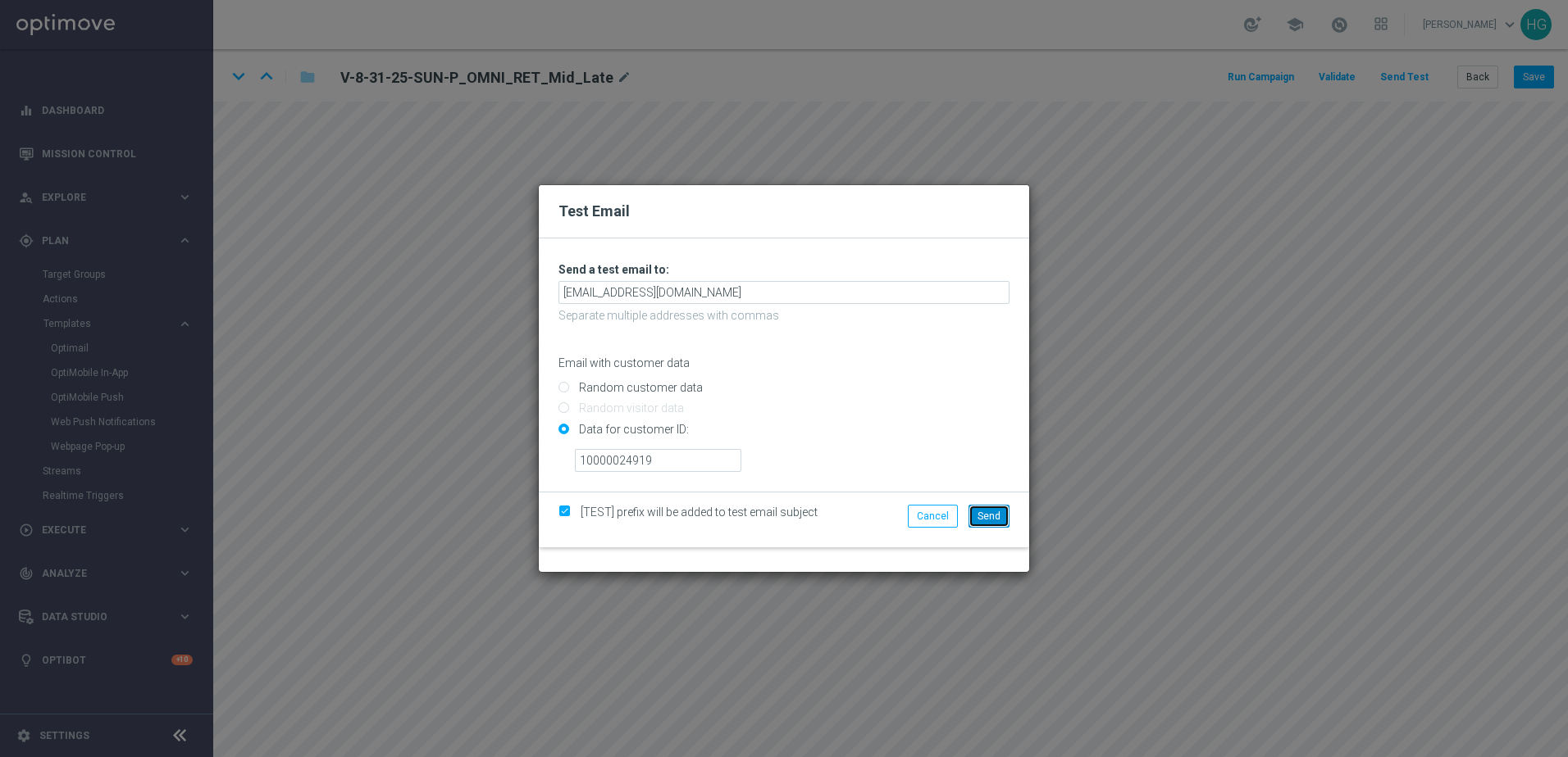
click at [997, 515] on span "Send" at bounding box center [988, 516] width 23 height 12
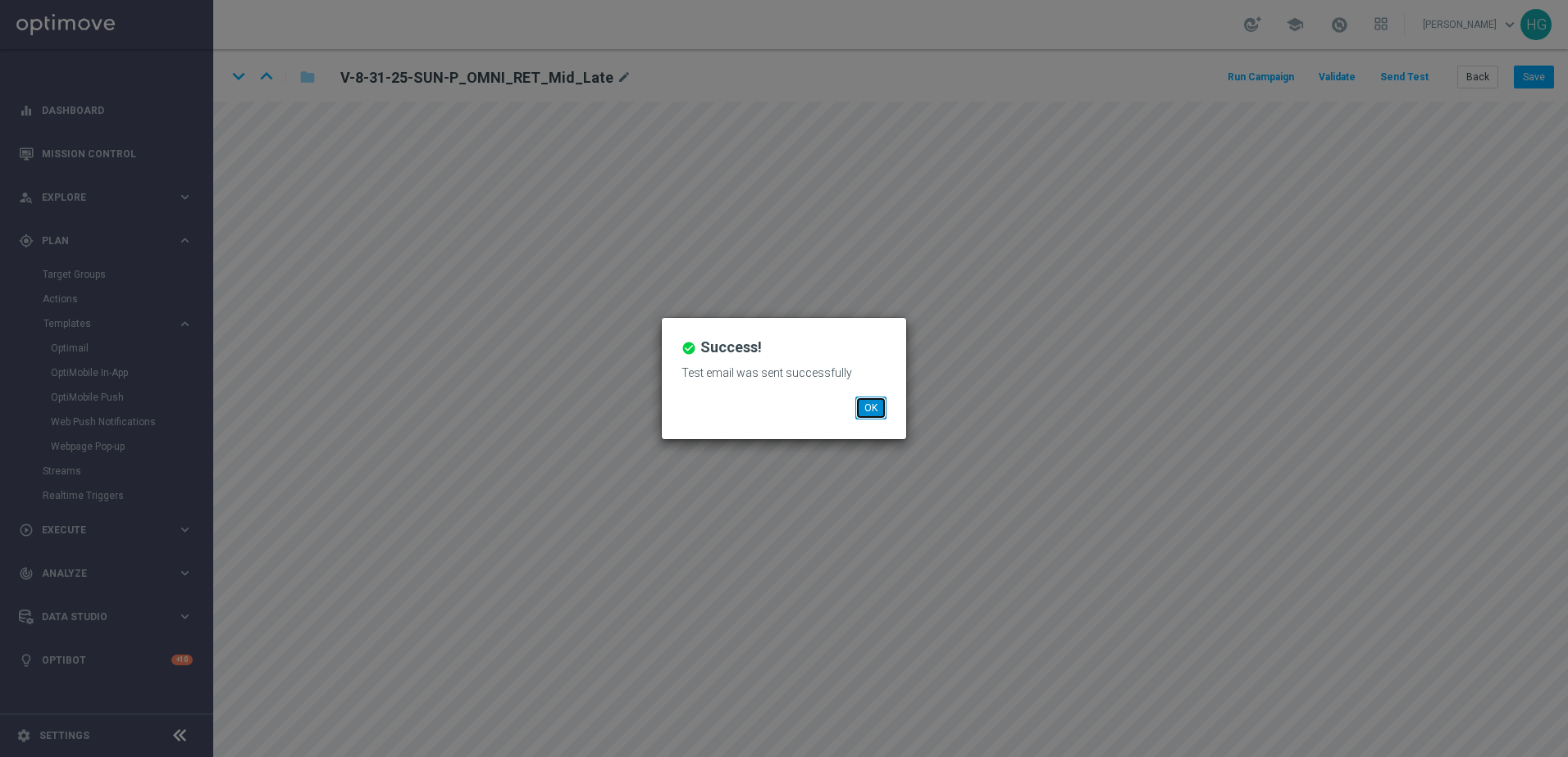
click at [880, 403] on button "OK" at bounding box center [870, 408] width 32 height 23
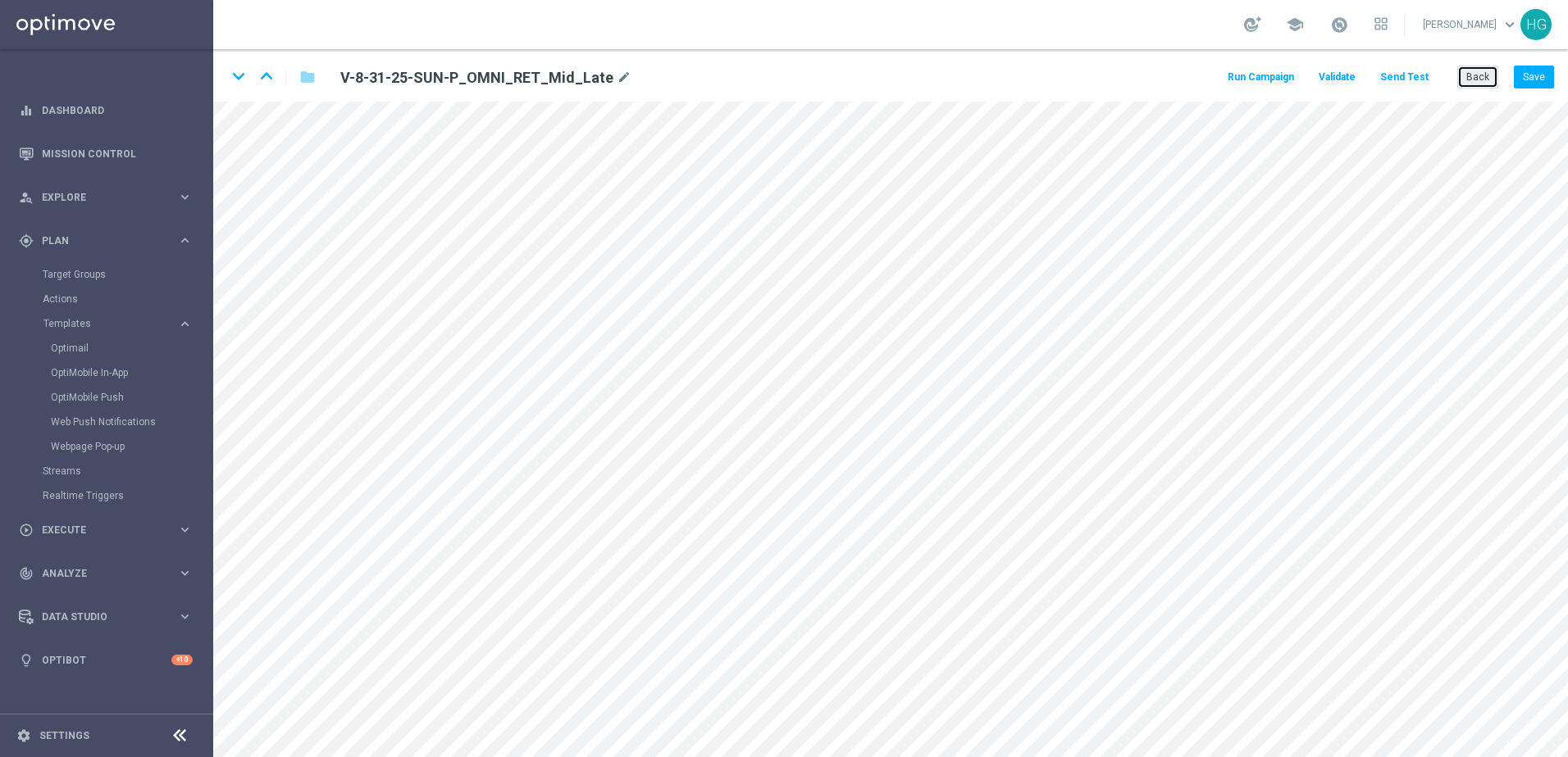
click at [1218, 78] on button "Back" at bounding box center [1477, 77] width 41 height 23
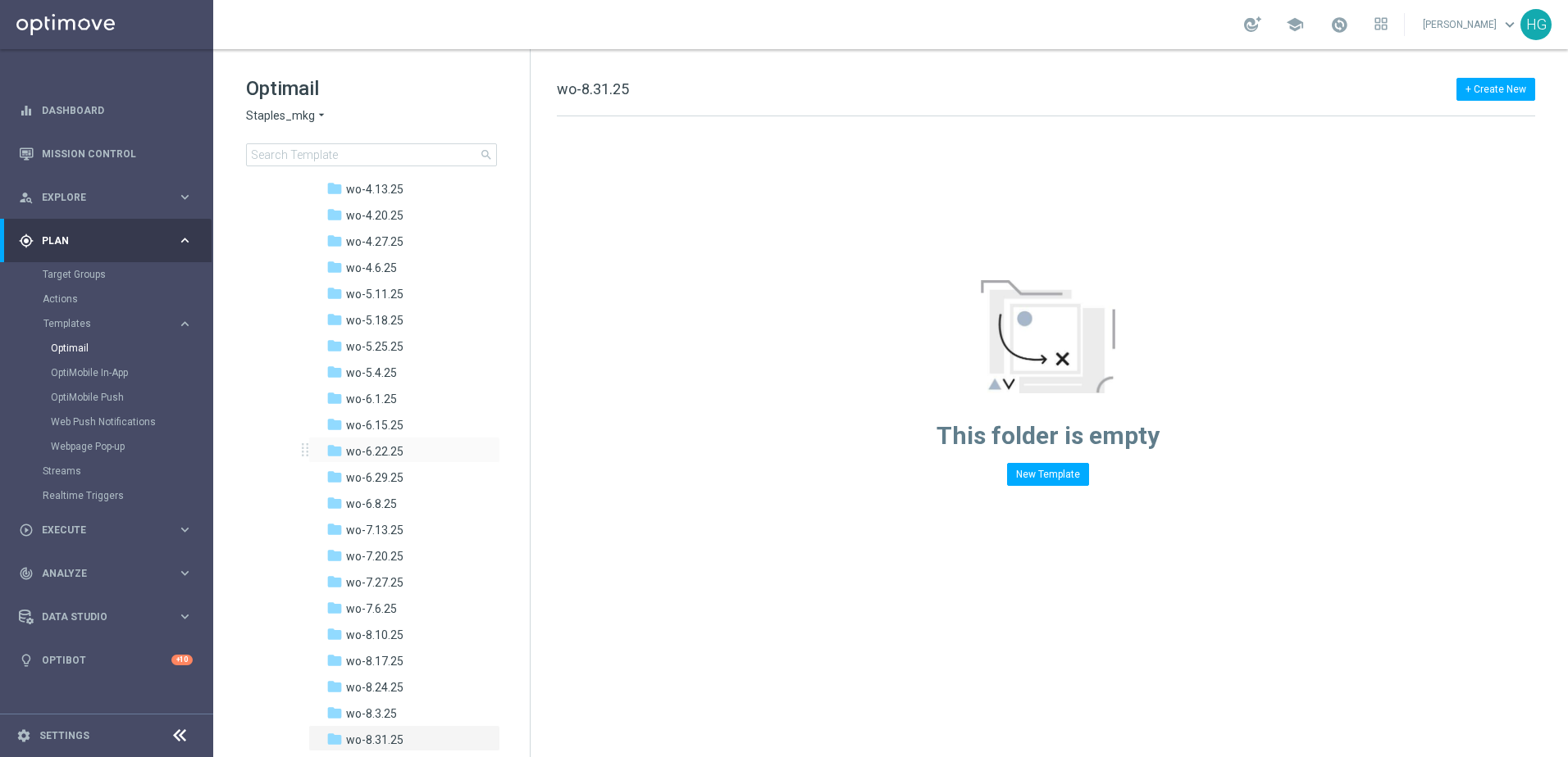
scroll to position [901, 0]
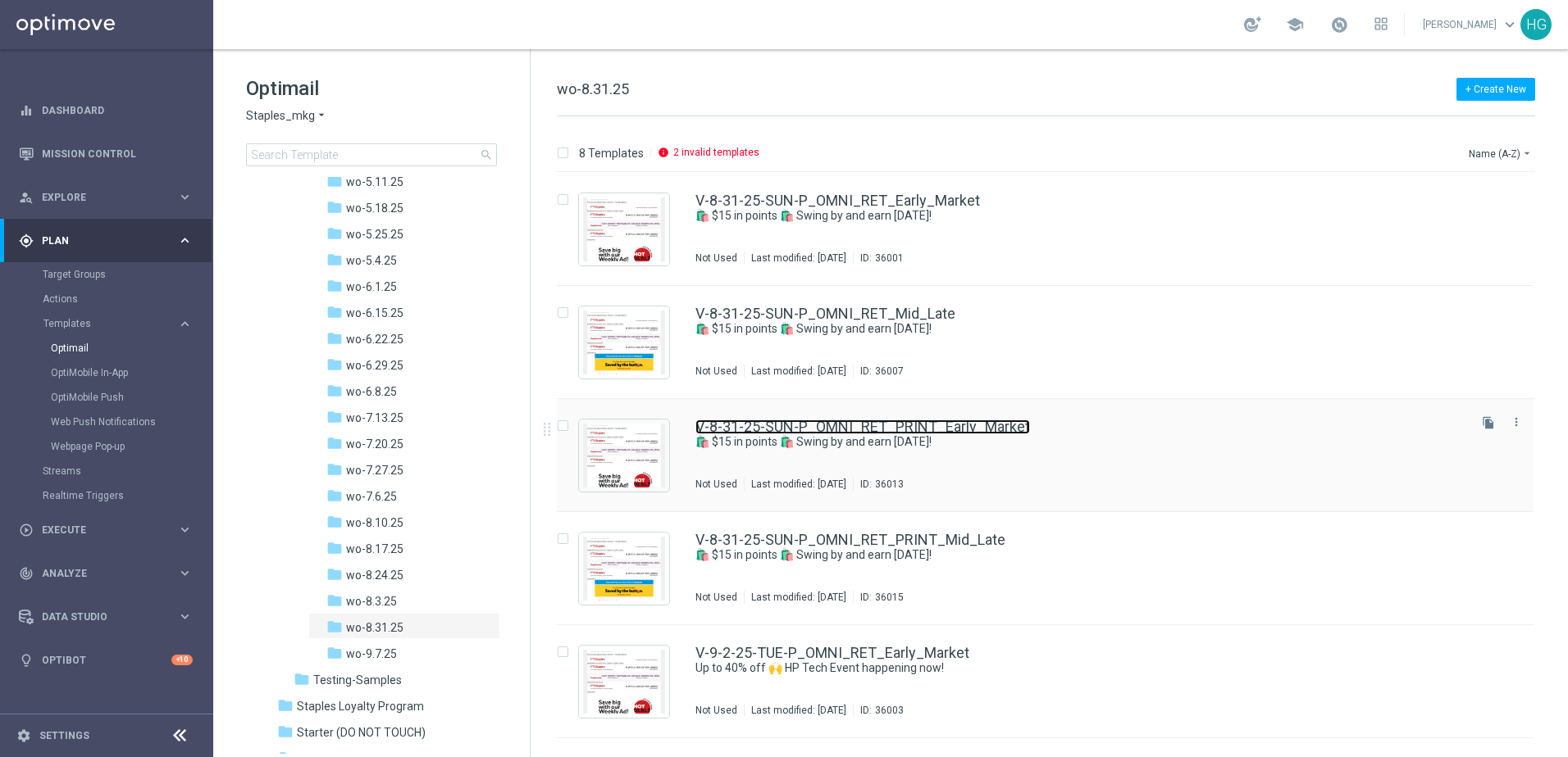
click at [956, 425] on link "V-8-31-25-SUN-P_OMNI_RET_PRINT_Early_Market" at bounding box center [862, 427] width 335 height 14
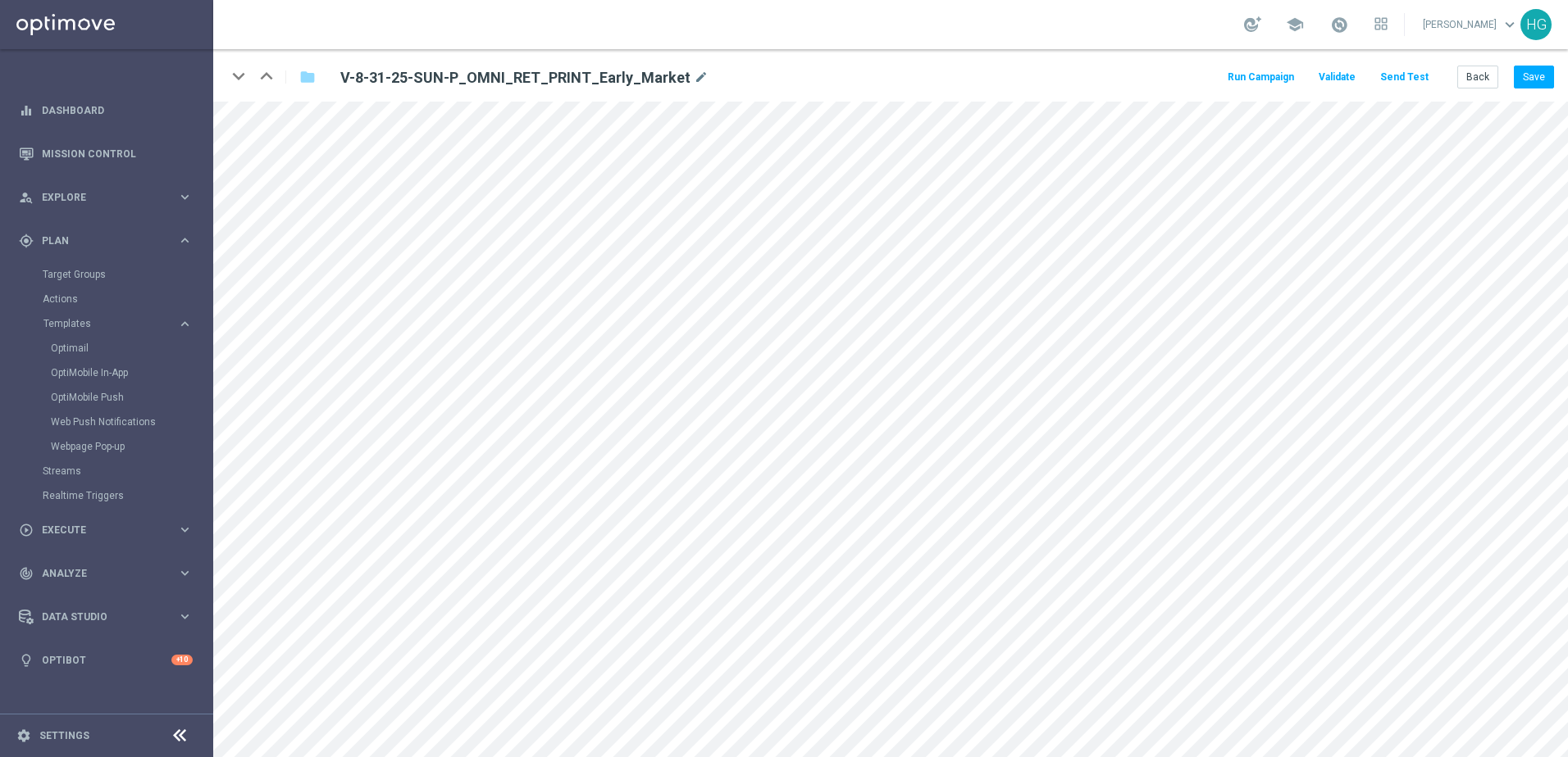
click at [1218, 76] on button "Send Test" at bounding box center [1404, 78] width 53 height 23
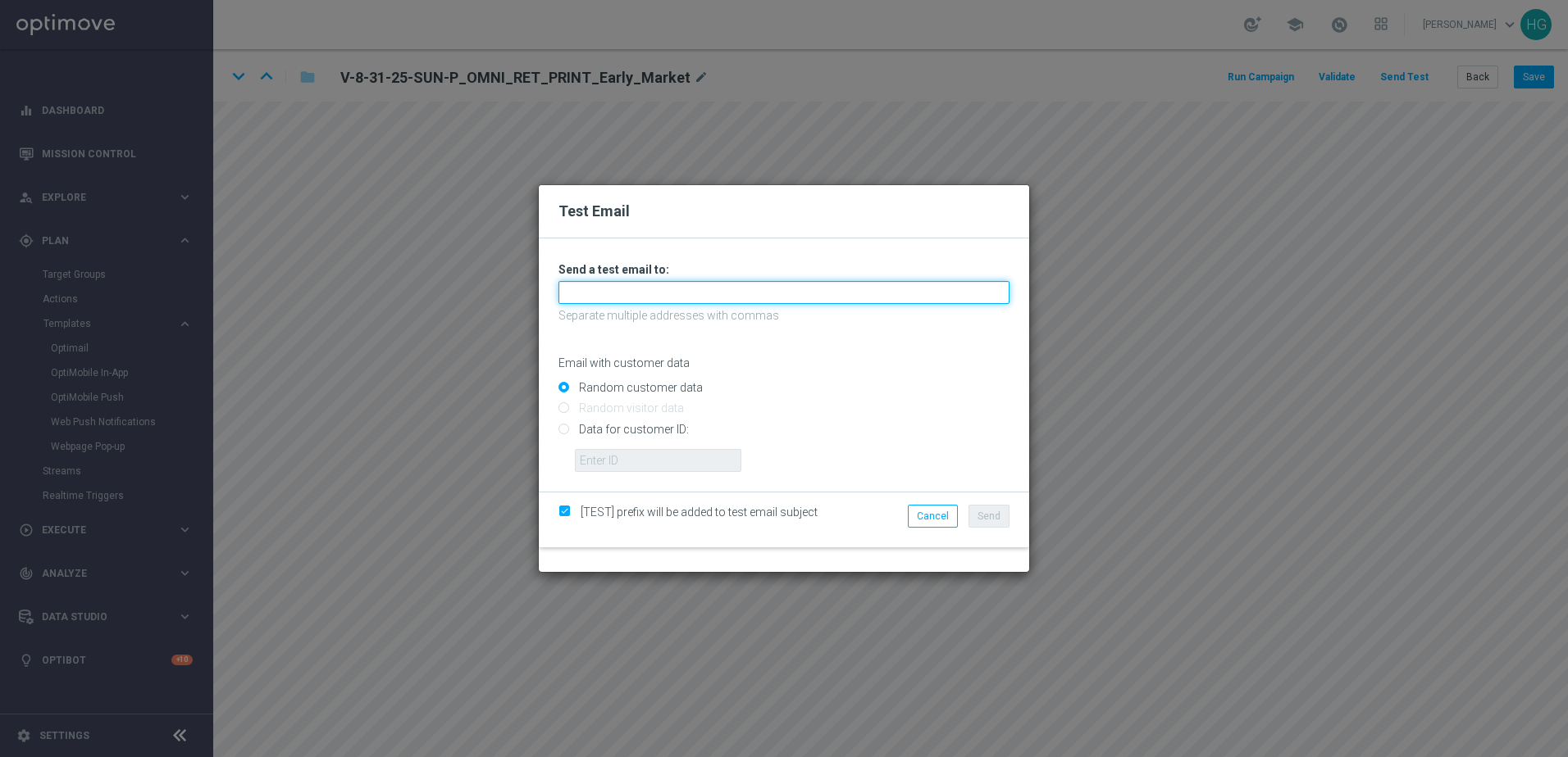
click at [682, 291] on input "text" at bounding box center [784, 292] width 451 height 23
paste input "[EMAIL_ADDRESS][DOMAIN_NAME]"
type input "[EMAIL_ADDRESS][DOMAIN_NAME]"
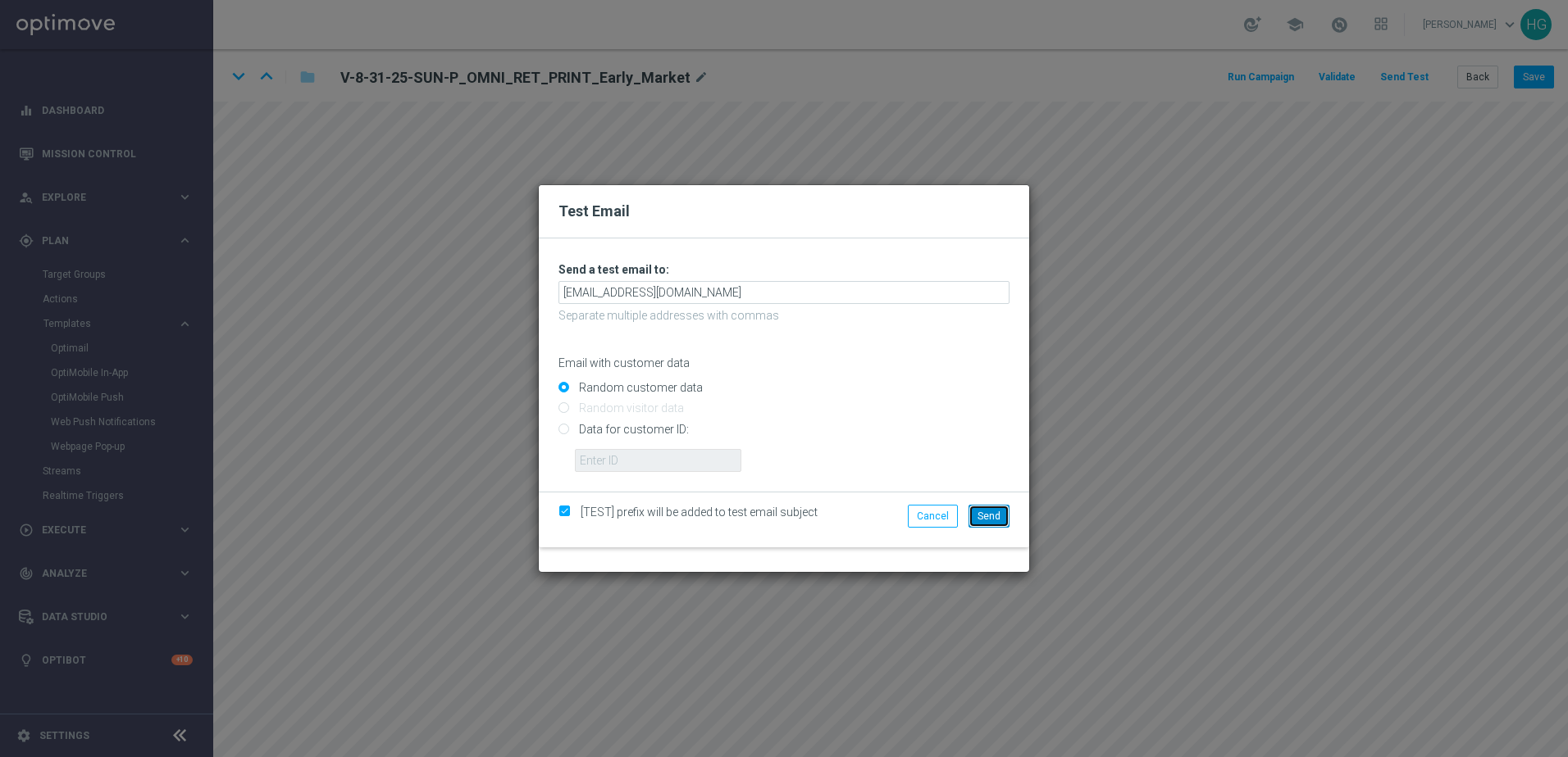
click at [979, 513] on span "Send" at bounding box center [988, 516] width 23 height 12
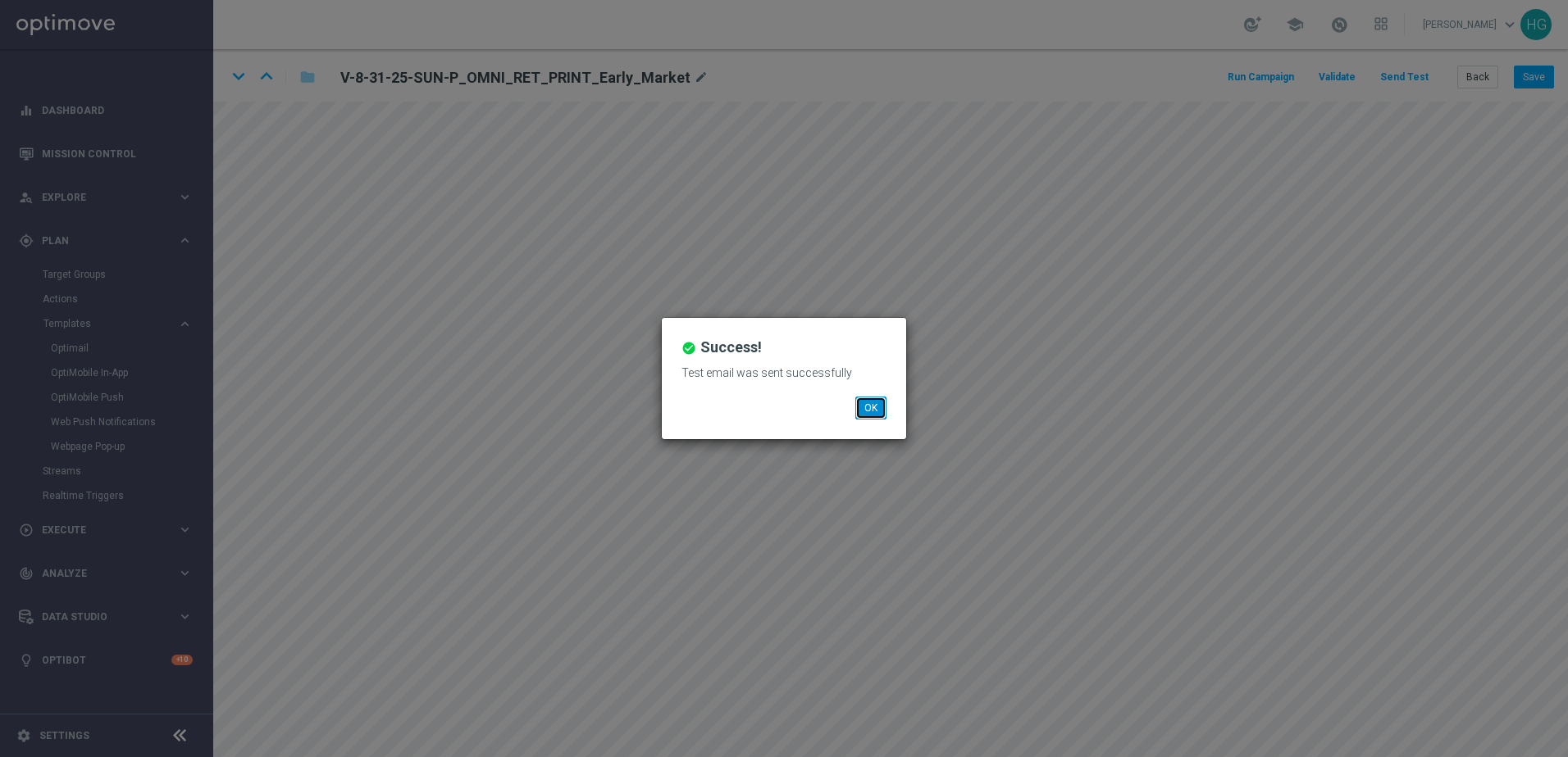
click at [874, 408] on button "OK" at bounding box center [870, 408] width 32 height 23
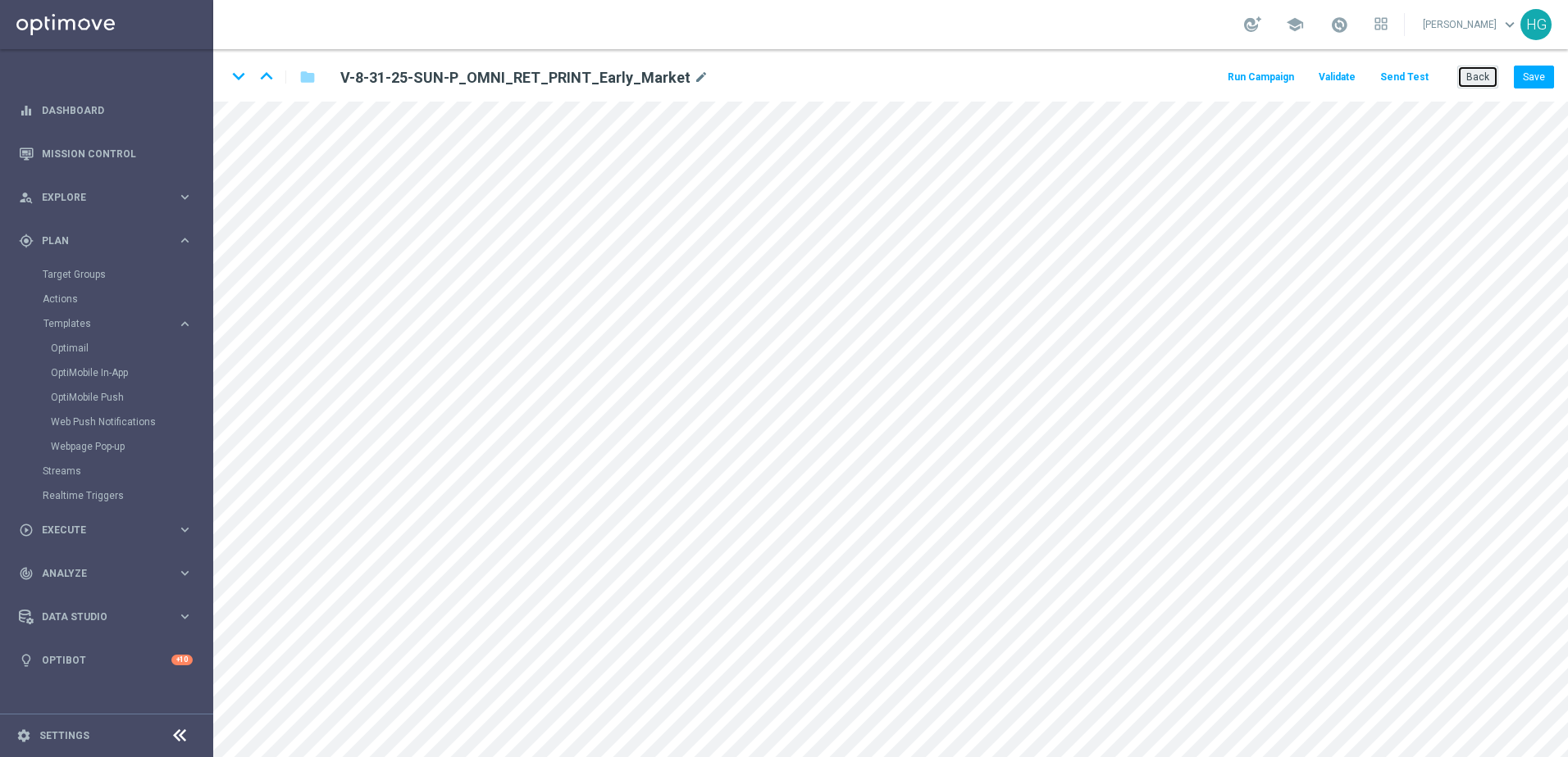
click at [1218, 74] on button "Back" at bounding box center [1477, 77] width 41 height 23
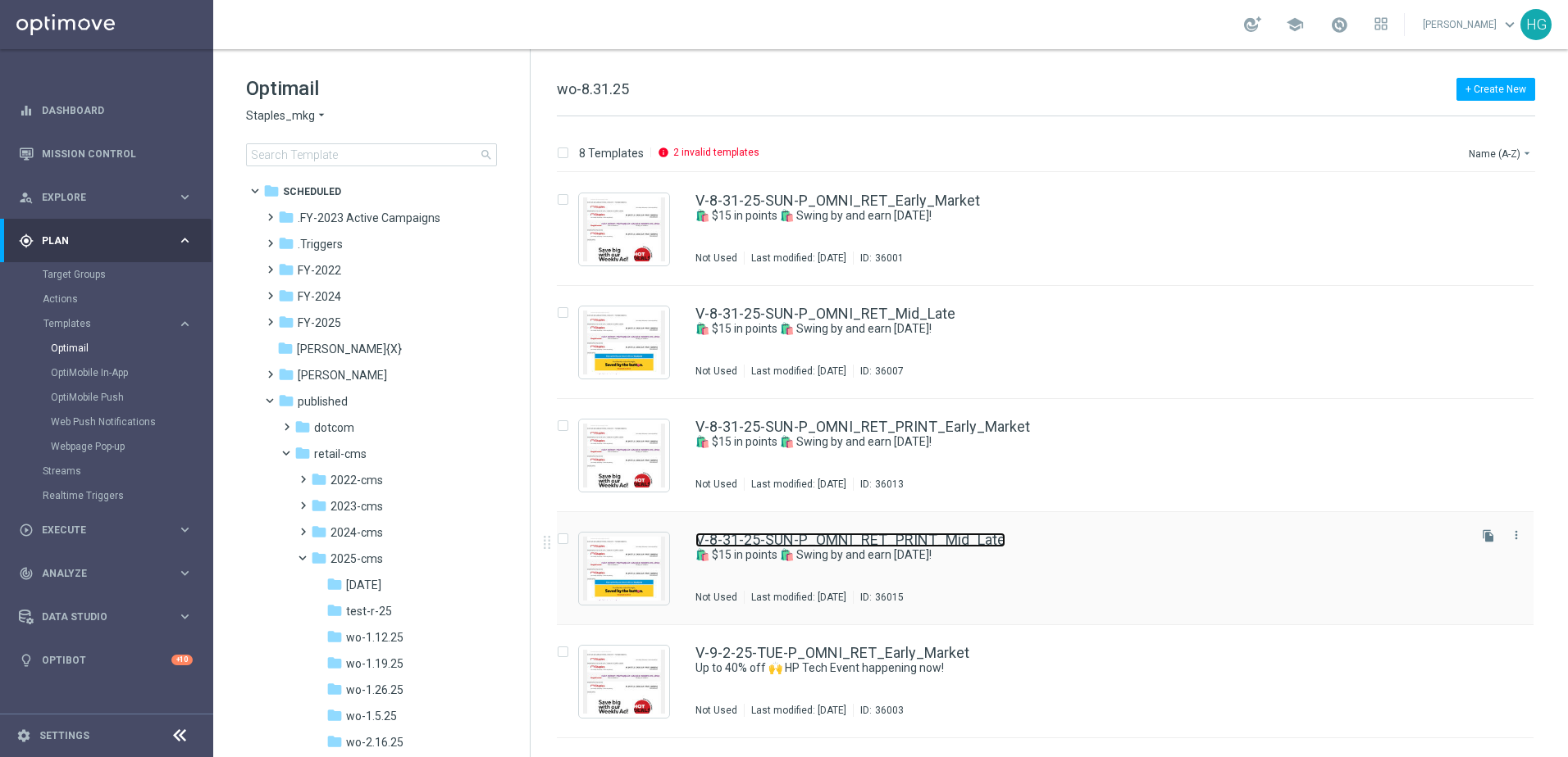
click at [959, 540] on link "V-8-31-25-SUN-P_OMNI_RET_PRINT_Mid_Late" at bounding box center [849, 540] width 310 height 14
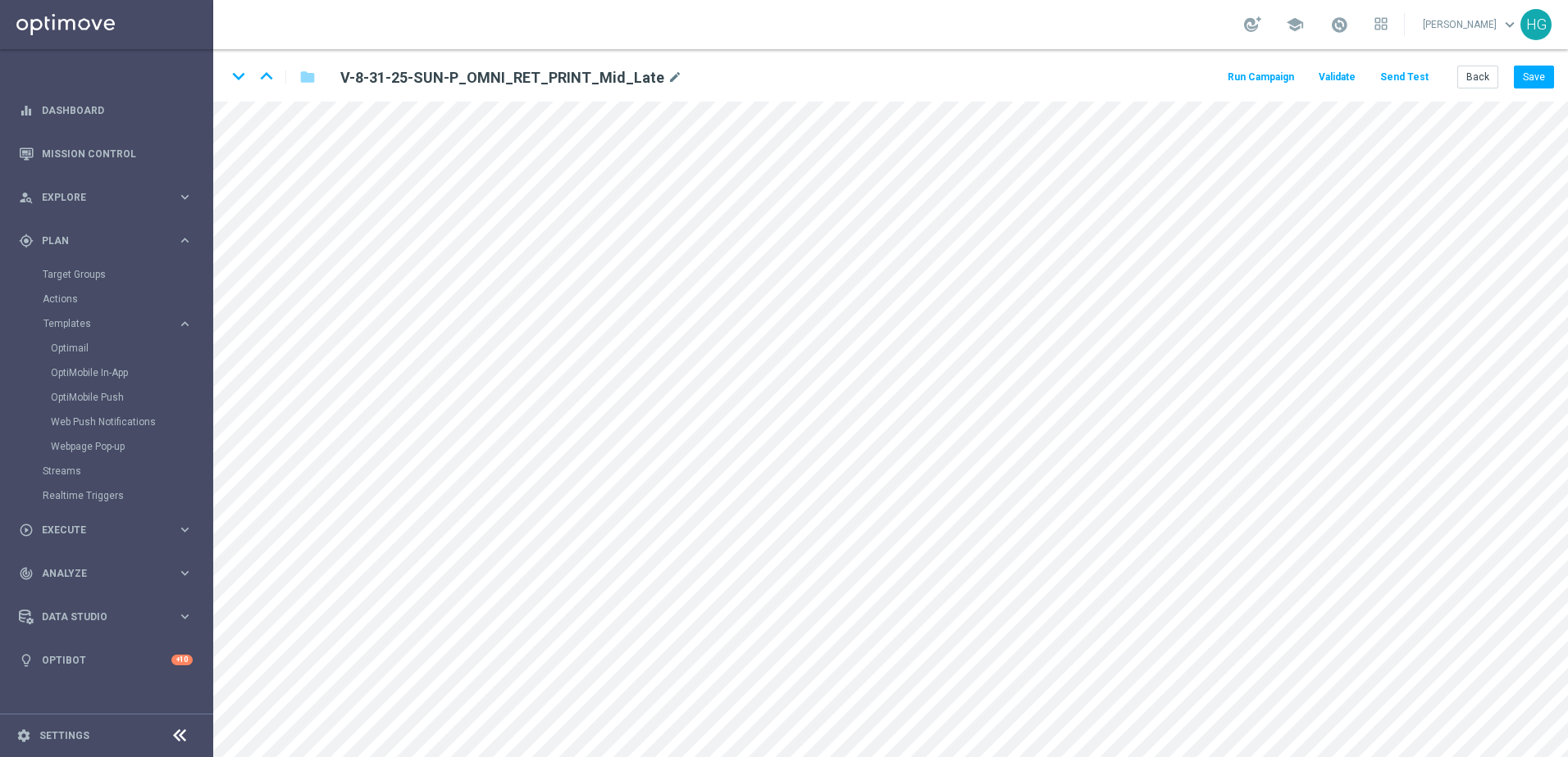
click at [1218, 70] on button "Send Test" at bounding box center [1404, 78] width 53 height 23
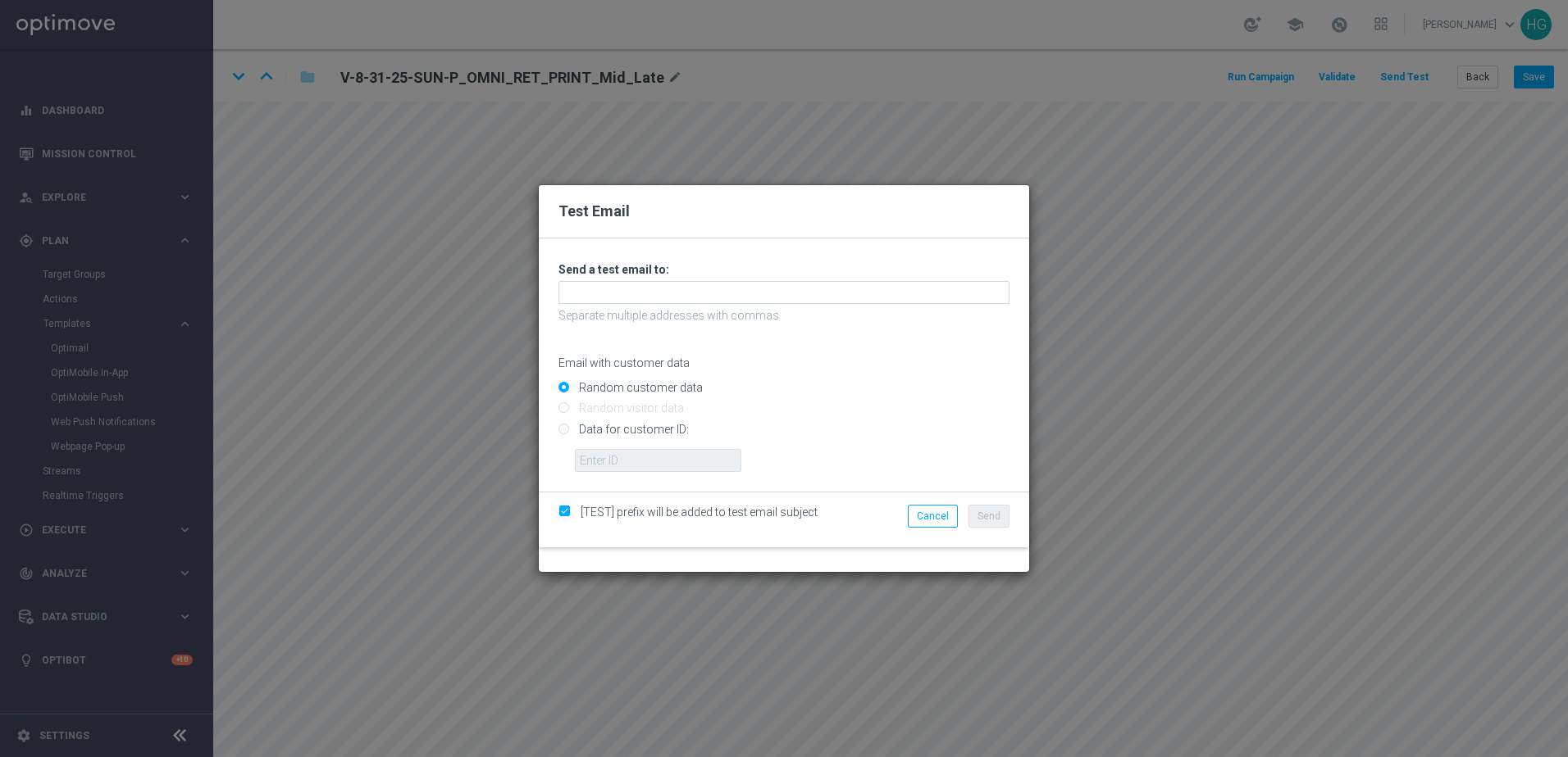
click at [989, 371] on div "Unable to send test email. If this problem persists, contact your CSM for assis…" at bounding box center [784, 367] width 451 height 210
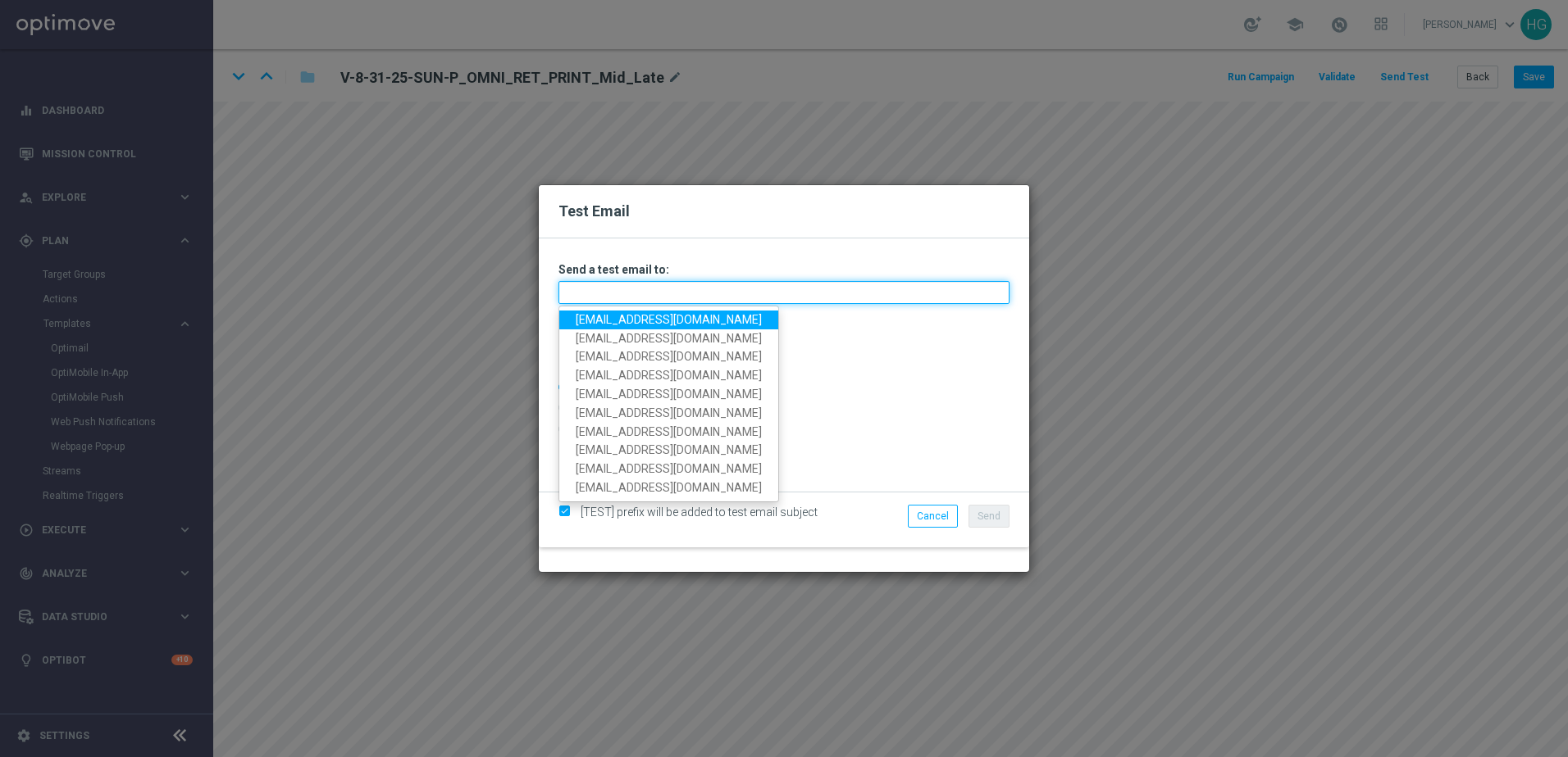
click at [915, 291] on input "text" at bounding box center [784, 292] width 451 height 23
paste input "[EMAIL_ADDRESS][DOMAIN_NAME]"
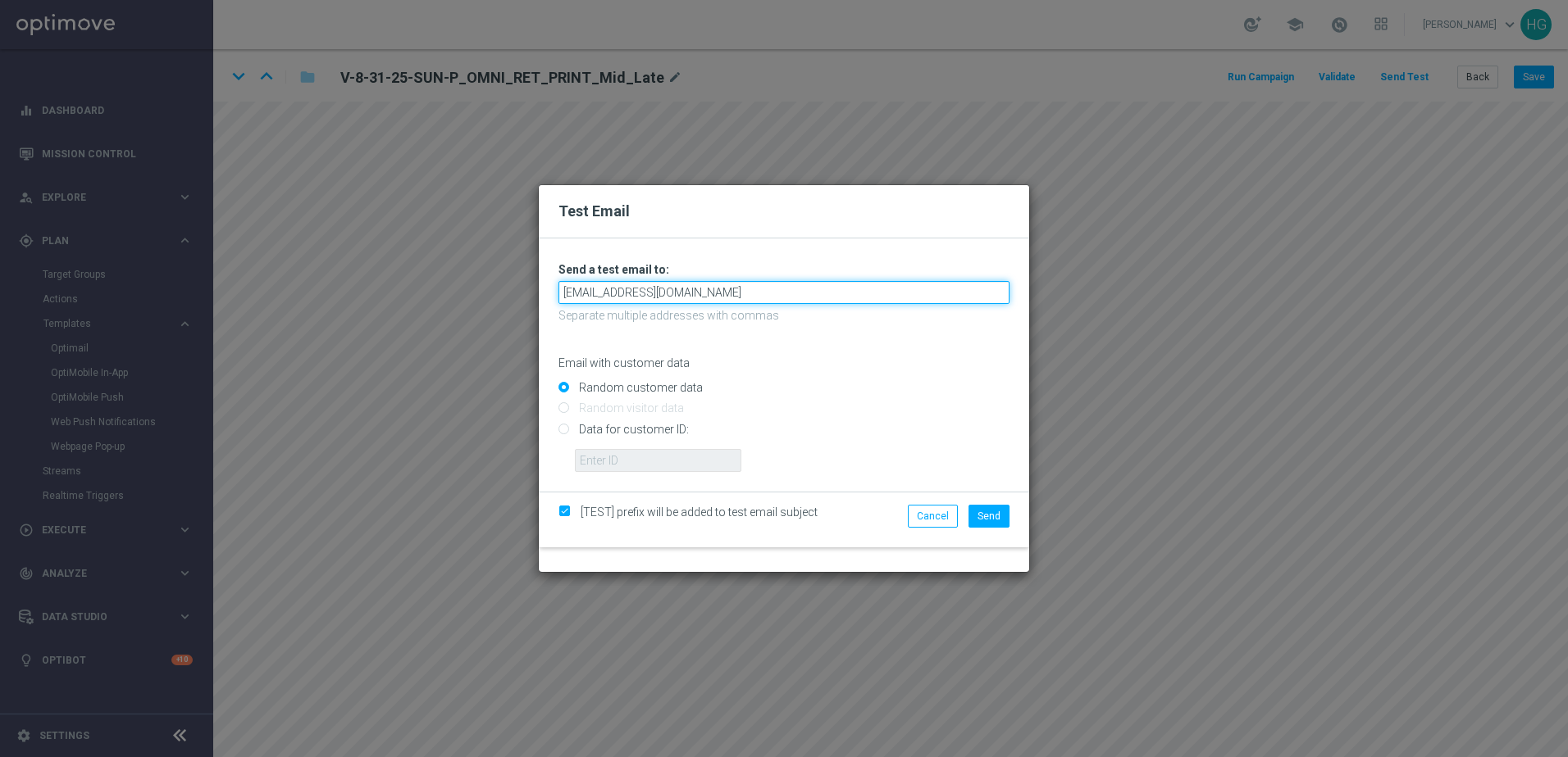
type input "[EMAIL_ADDRESS][DOMAIN_NAME]"
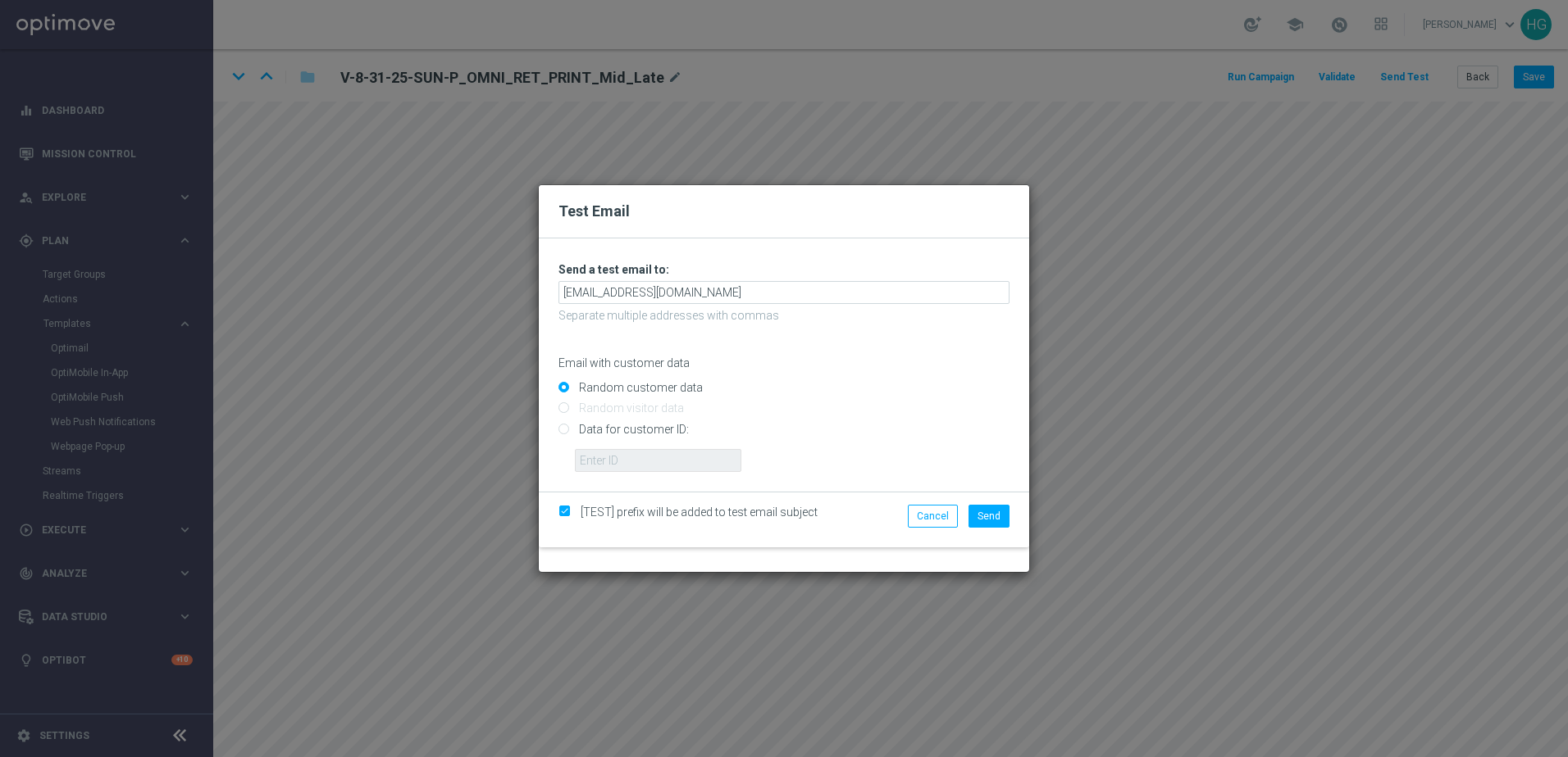
click at [618, 432] on input "Data for customer ID:" at bounding box center [784, 435] width 451 height 23
radio input "true"
click at [599, 457] on input "text" at bounding box center [658, 460] width 166 height 23
paste input "10002564155"
type input "10002564155"
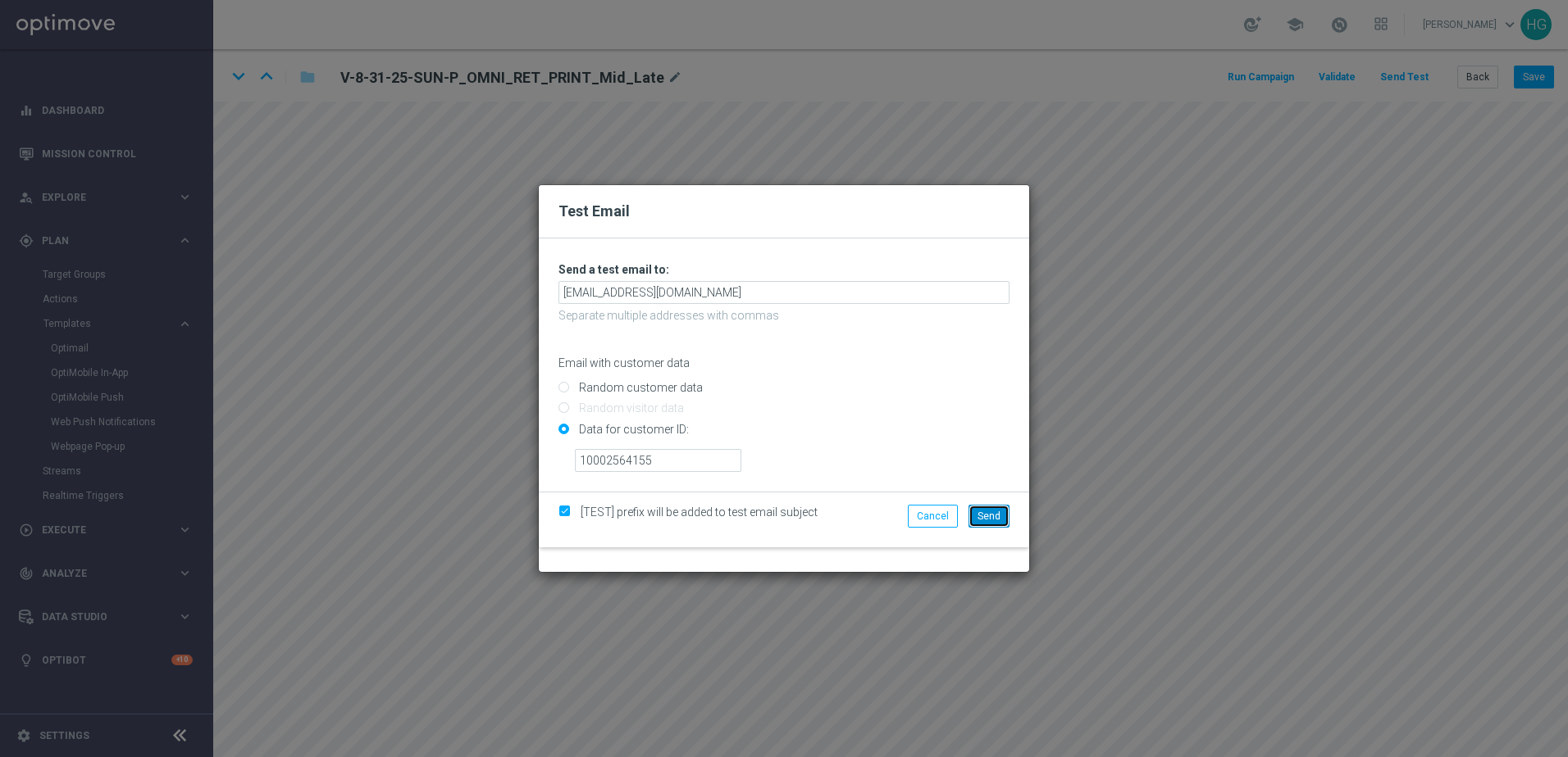
click at [982, 518] on span "Send" at bounding box center [988, 516] width 23 height 12
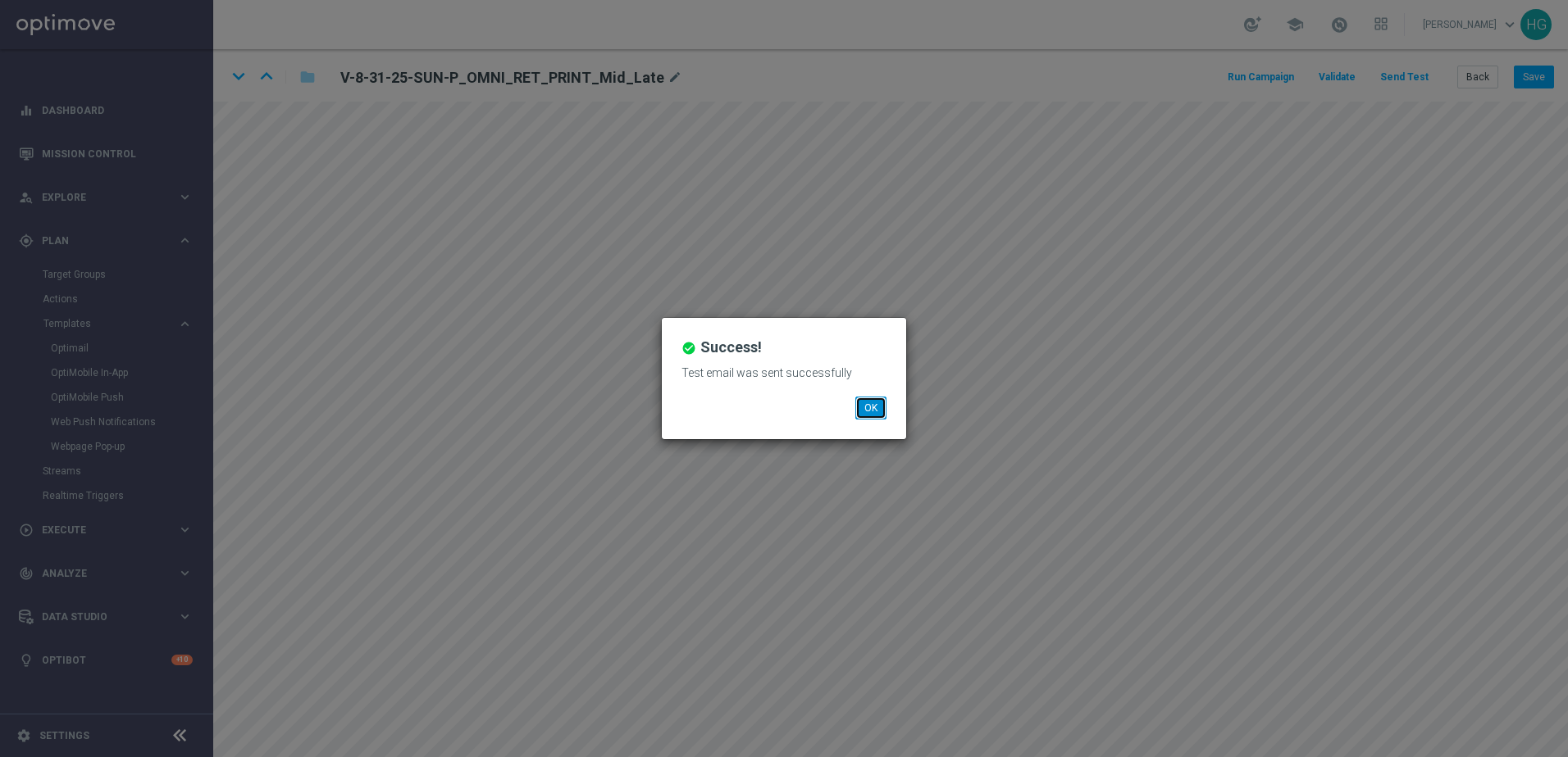
click at [877, 405] on button "OK" at bounding box center [870, 408] width 32 height 23
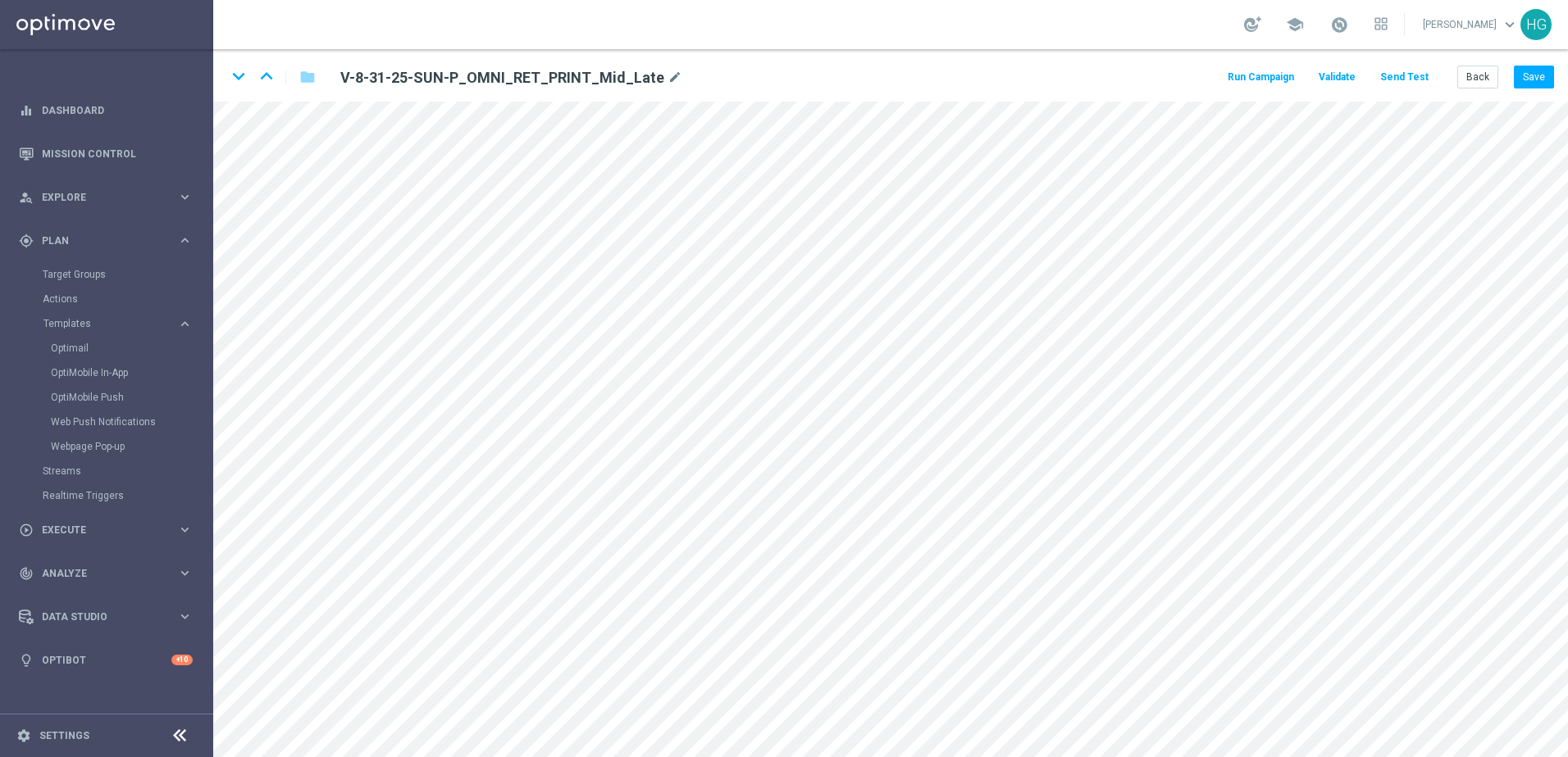
click at [1218, 76] on button "Send Test" at bounding box center [1404, 78] width 53 height 23
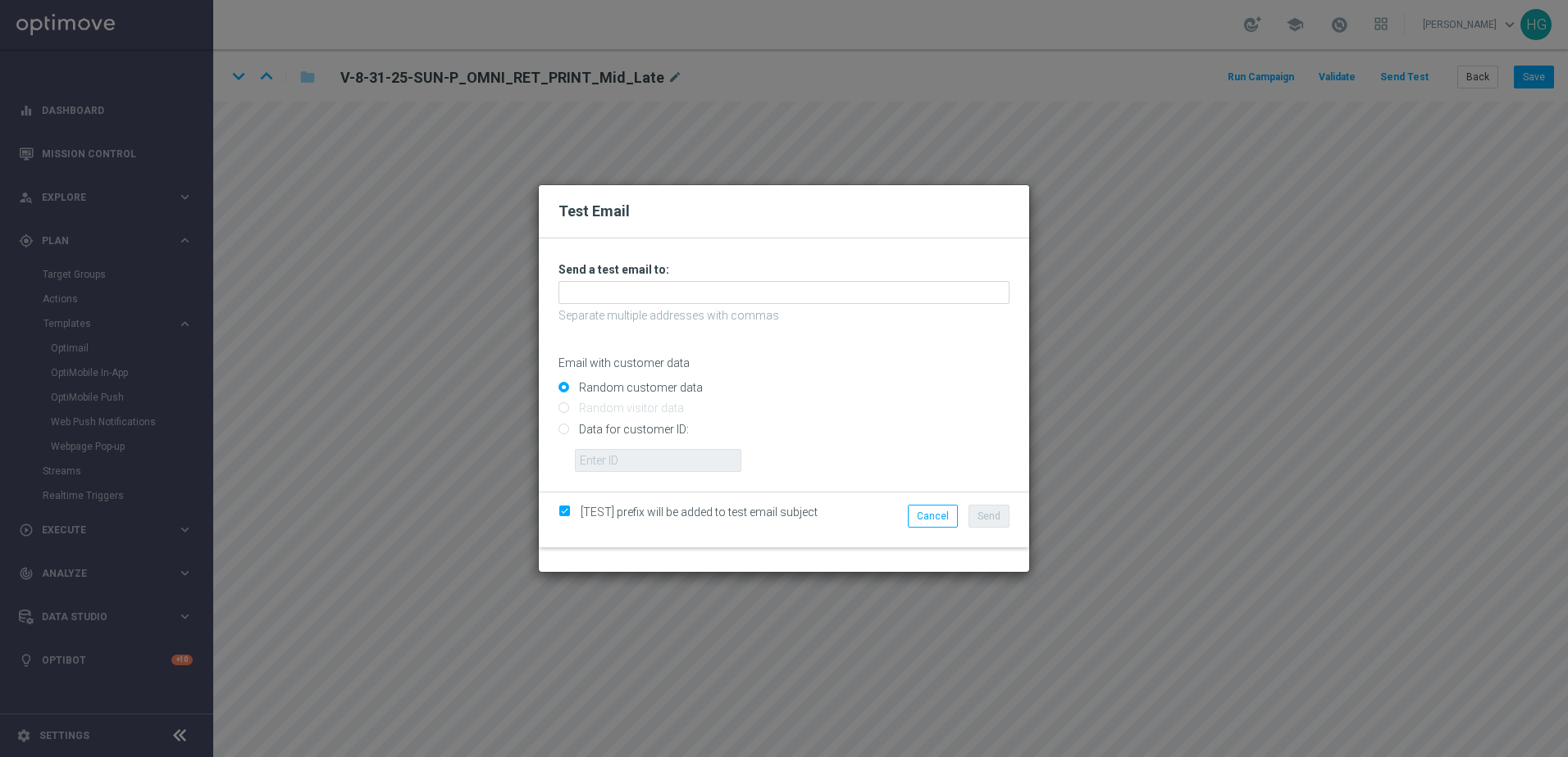
drag, startPoint x: 984, startPoint y: 381, endPoint x: 950, endPoint y: 351, distance: 45.3
click at [984, 381] on div "Random customer data" at bounding box center [784, 384] width 451 height 21
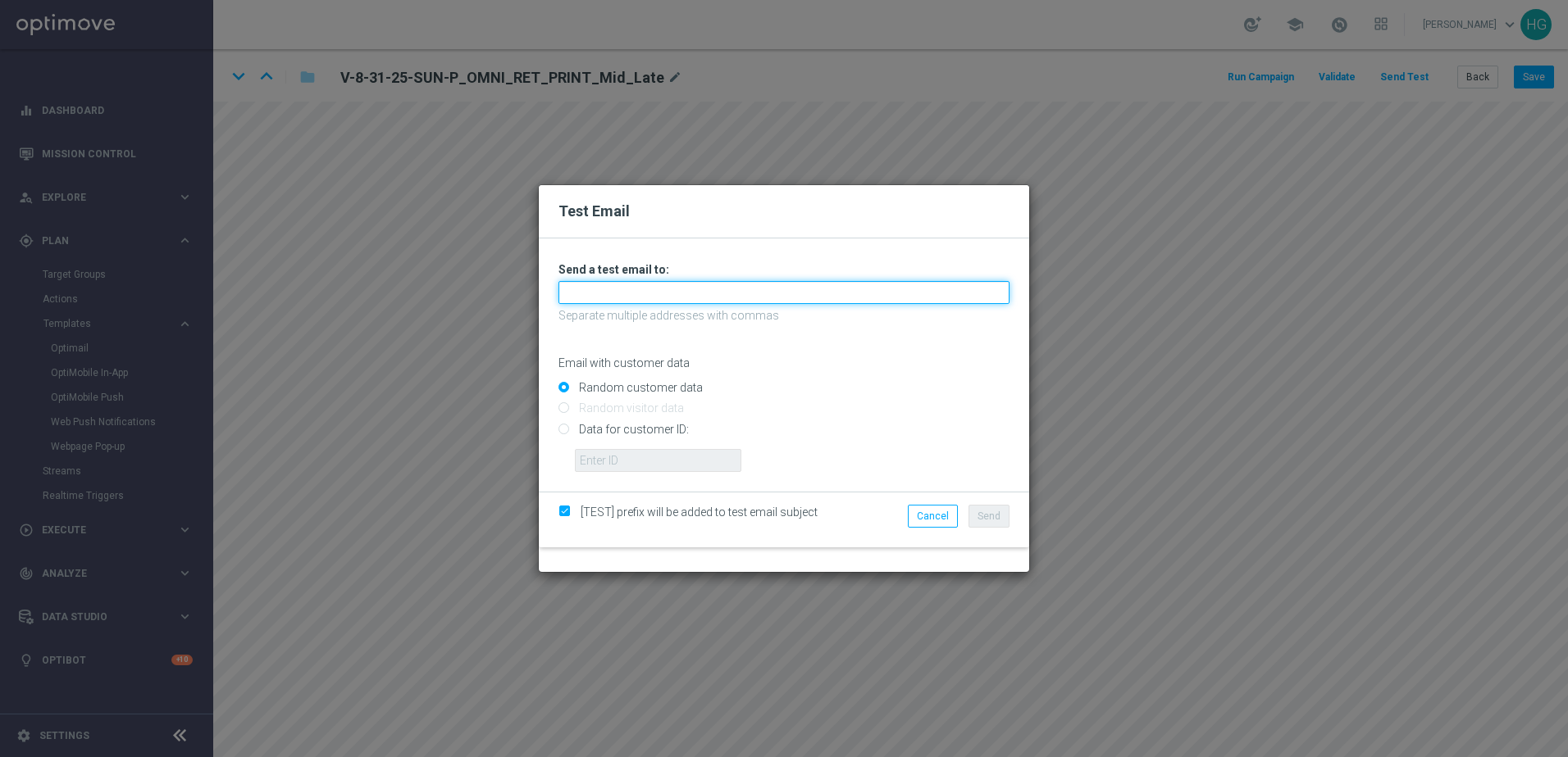
click at [876, 299] on input "text" at bounding box center [784, 292] width 451 height 23
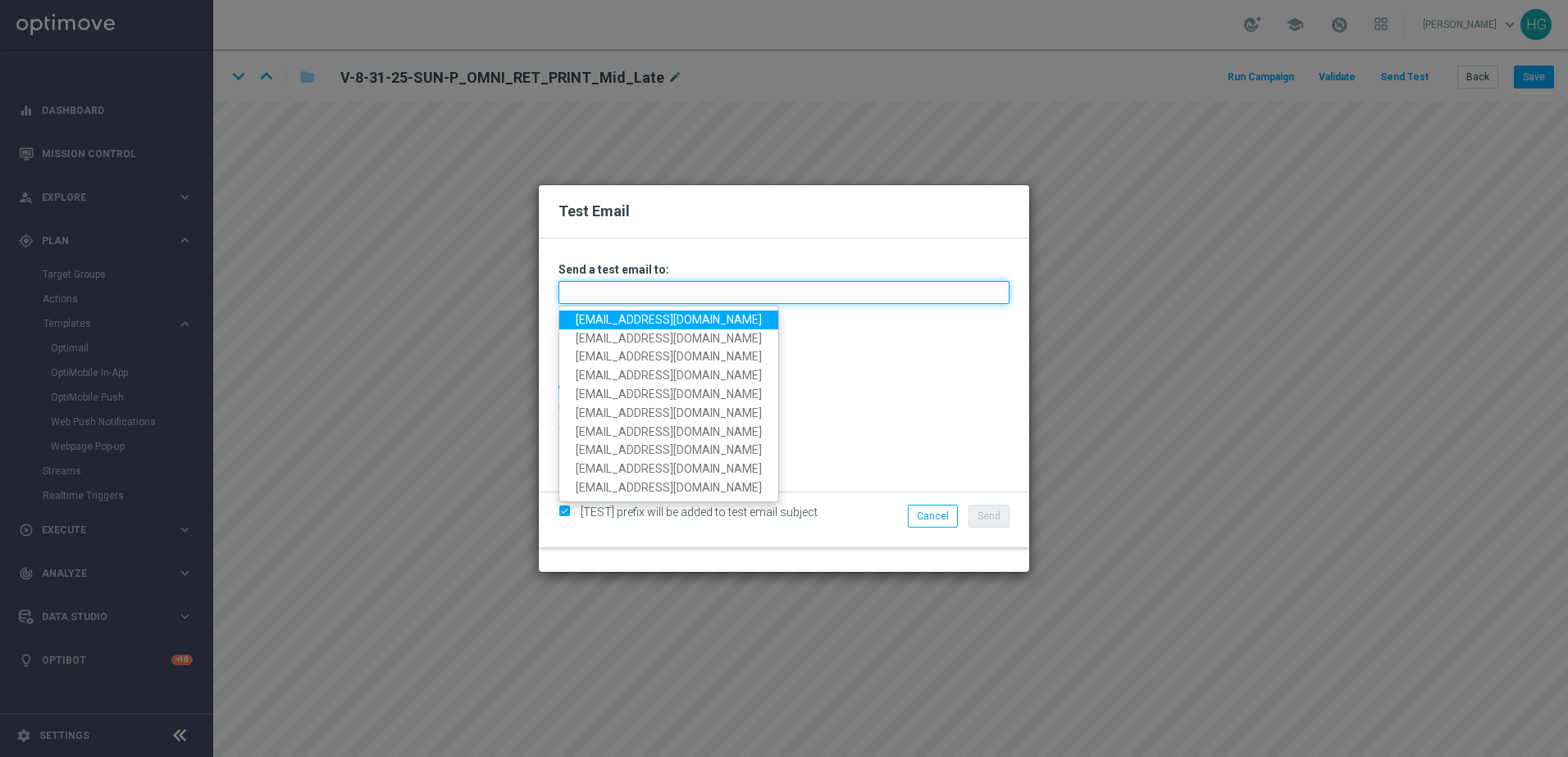
paste input "[EMAIL_ADDRESS][DOMAIN_NAME]"
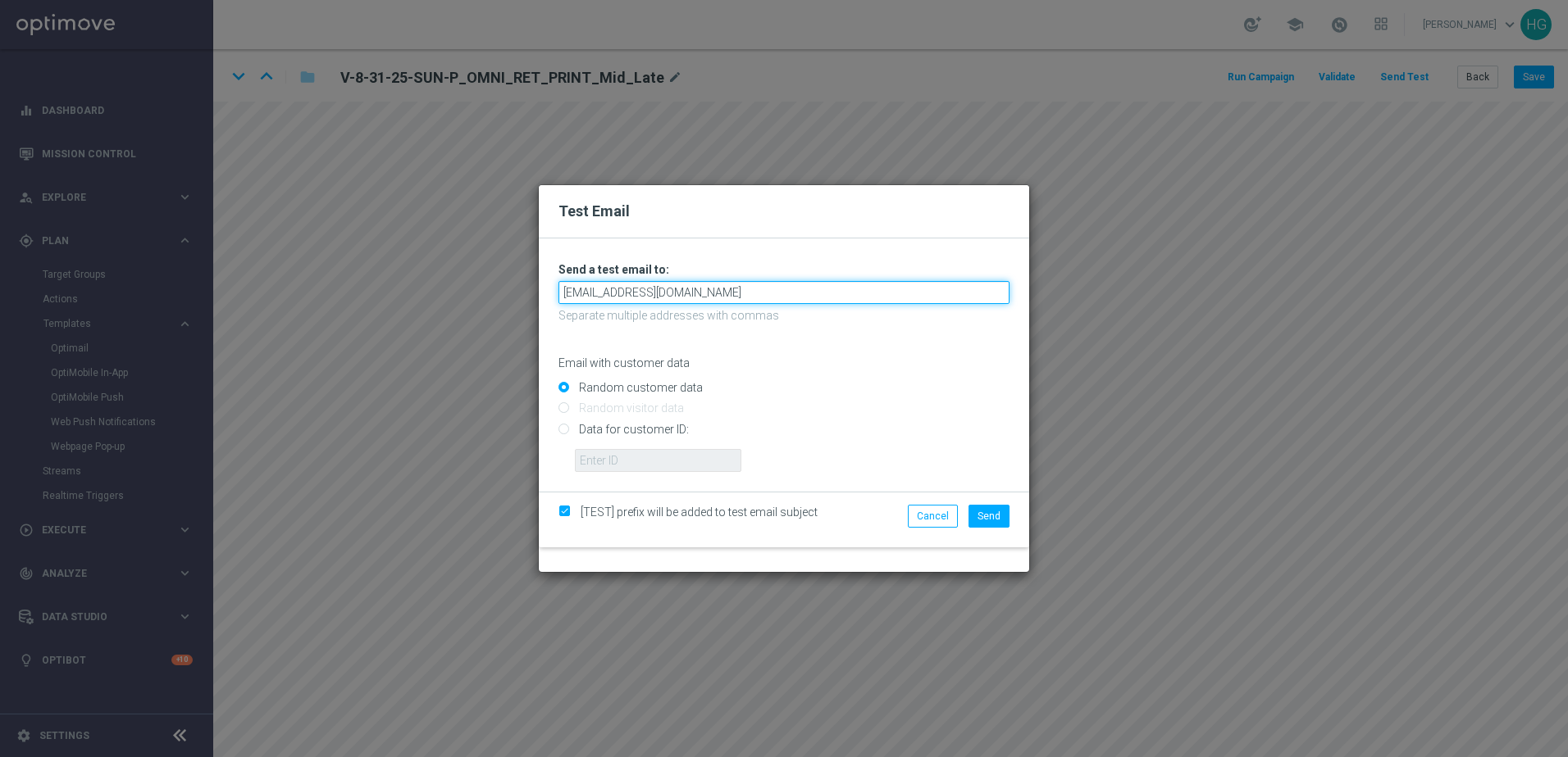
type input "[EMAIL_ADDRESS][DOMAIN_NAME]"
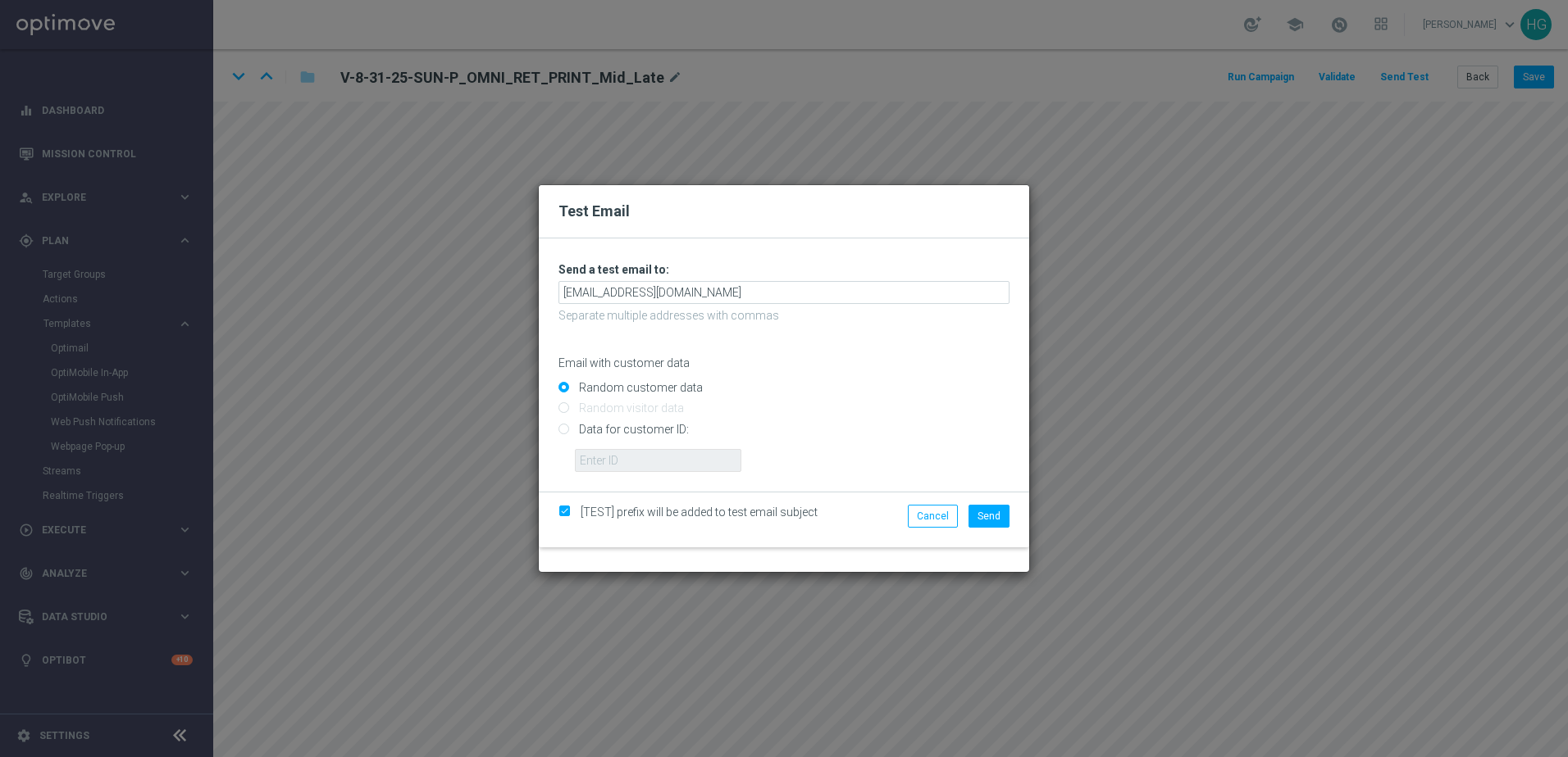
click at [644, 431] on input "Data for customer ID:" at bounding box center [784, 435] width 451 height 23
radio input "true"
click at [628, 467] on input "text" at bounding box center [658, 460] width 166 height 23
paste input "10000024919"
type input "10000024919"
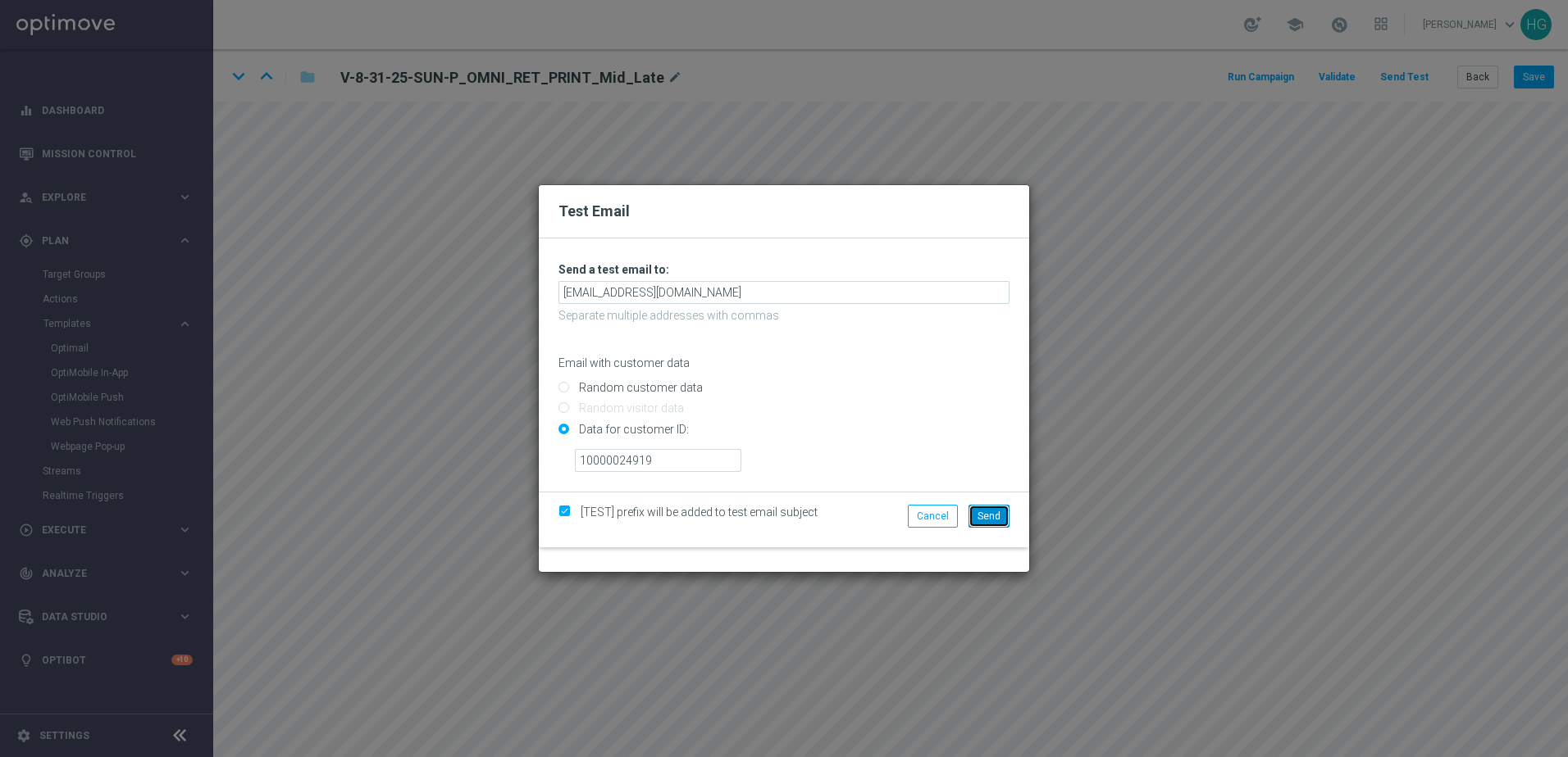
click at [1007, 515] on button "Send" at bounding box center [988, 515] width 41 height 23
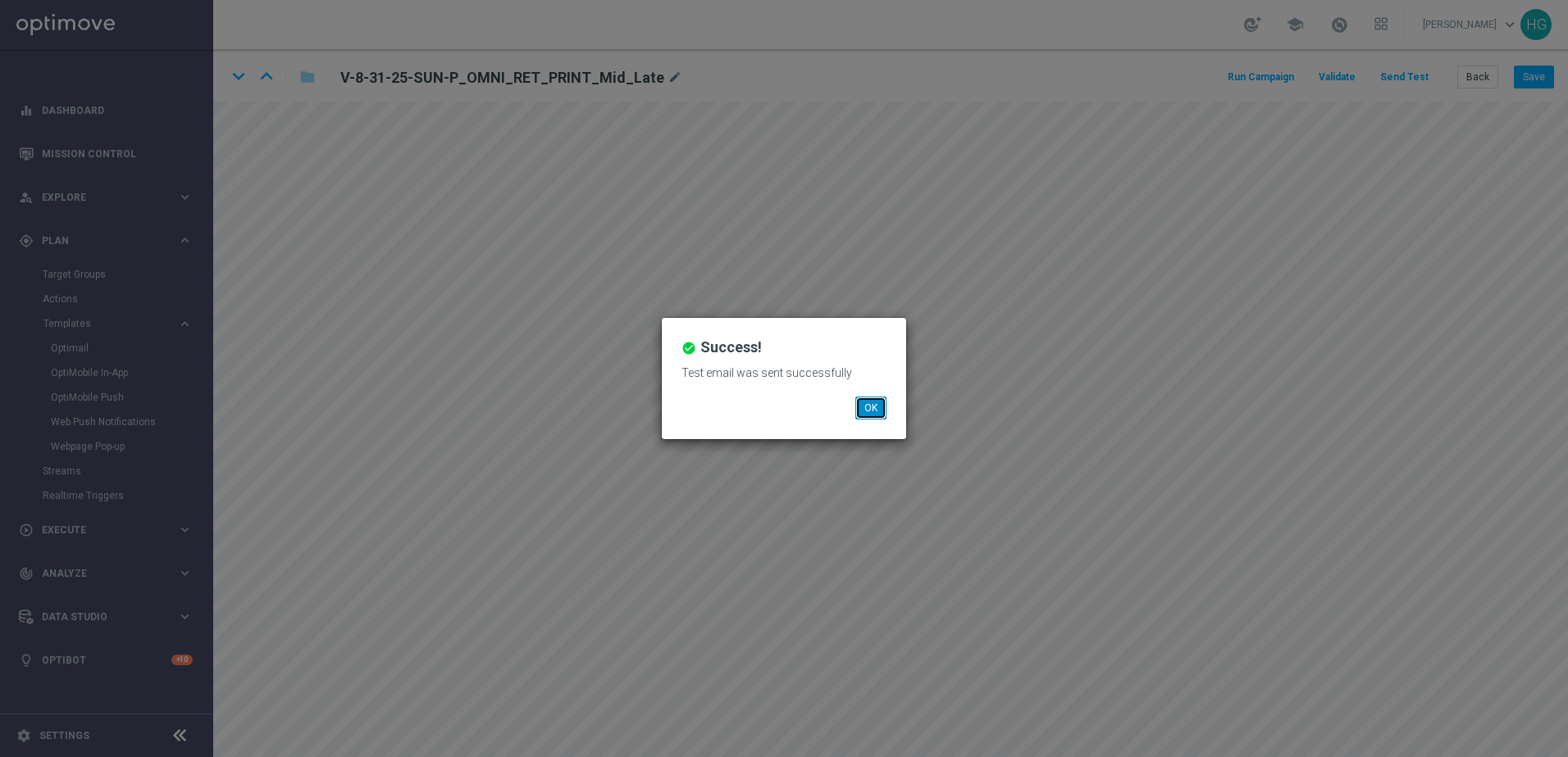
click at [868, 405] on button "OK" at bounding box center [870, 408] width 32 height 23
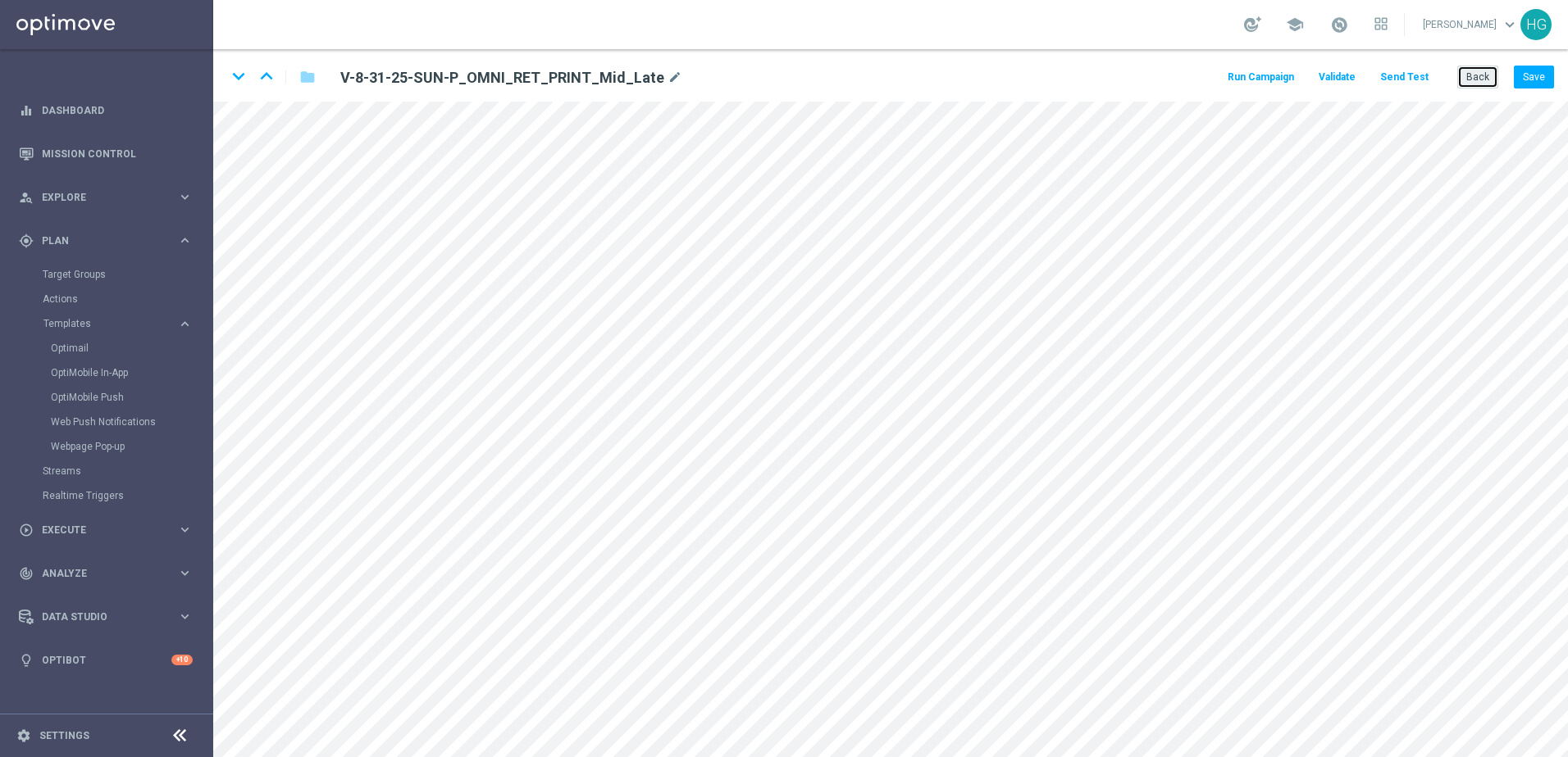
click at [1218, 82] on button "Back" at bounding box center [1477, 77] width 41 height 23
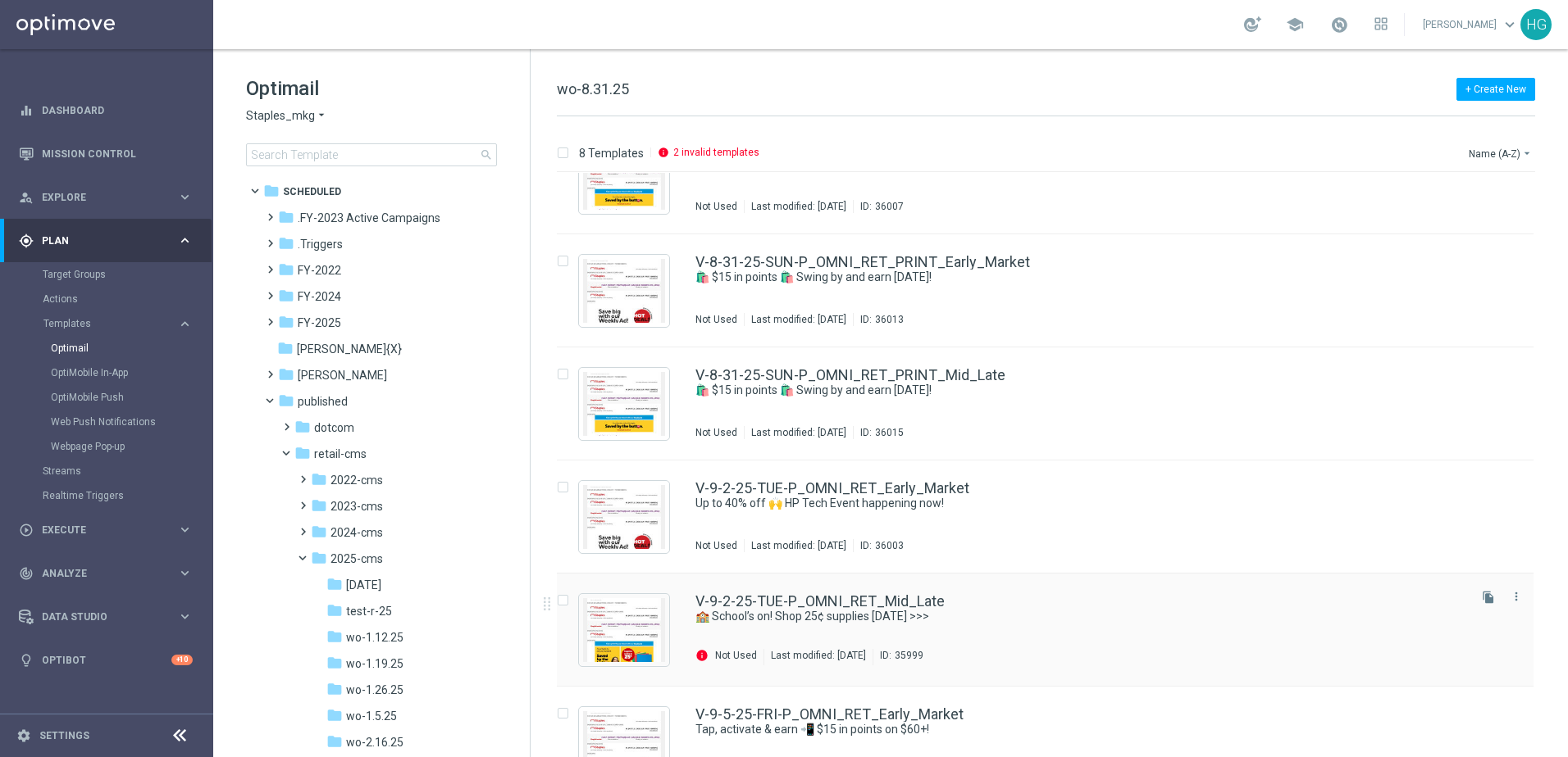
scroll to position [245, 0]
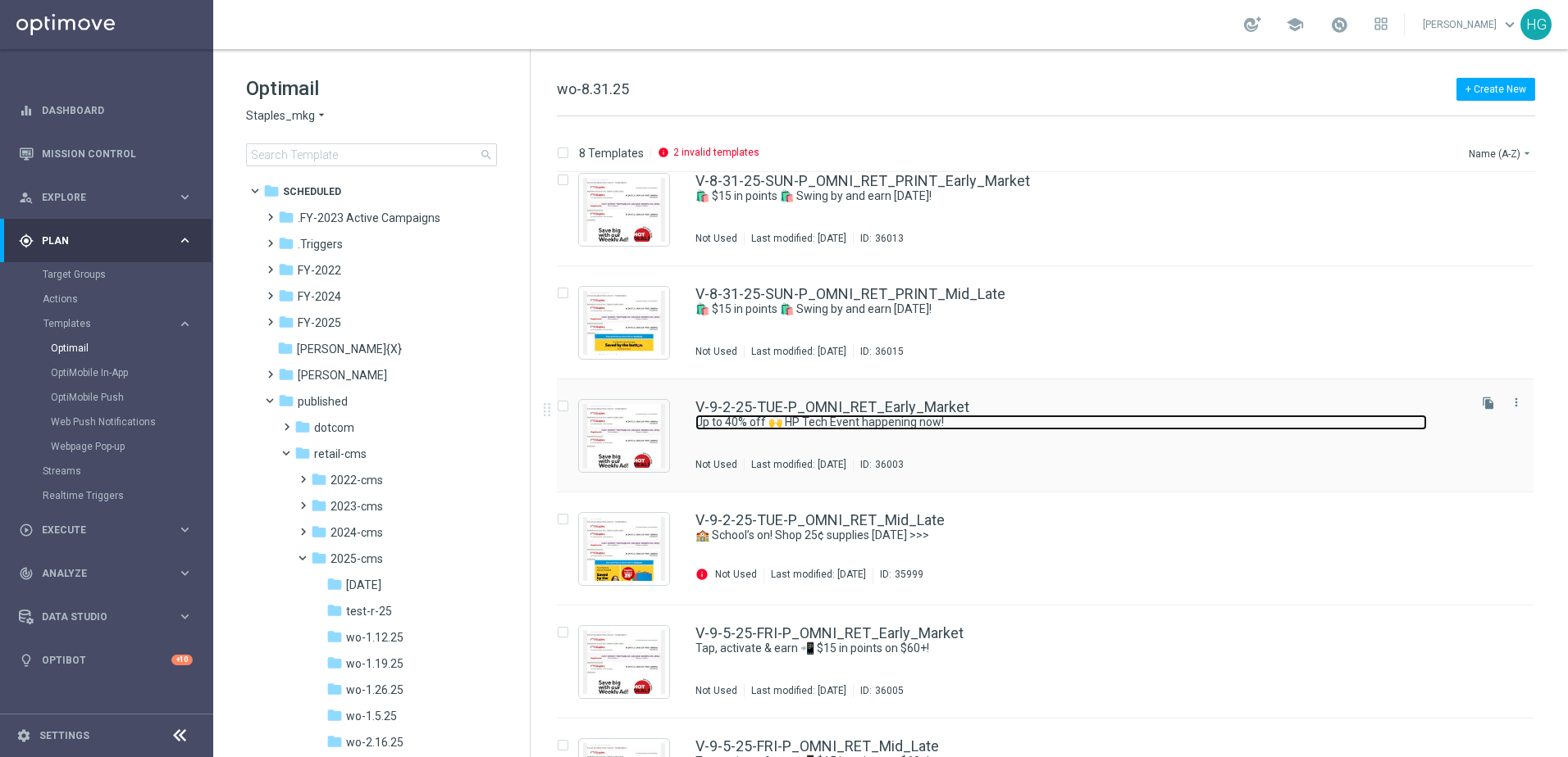
click at [1022, 415] on link "Up to 40% off 🙌 HP Tech Event happening now!" at bounding box center [1061, 422] width 731 height 15
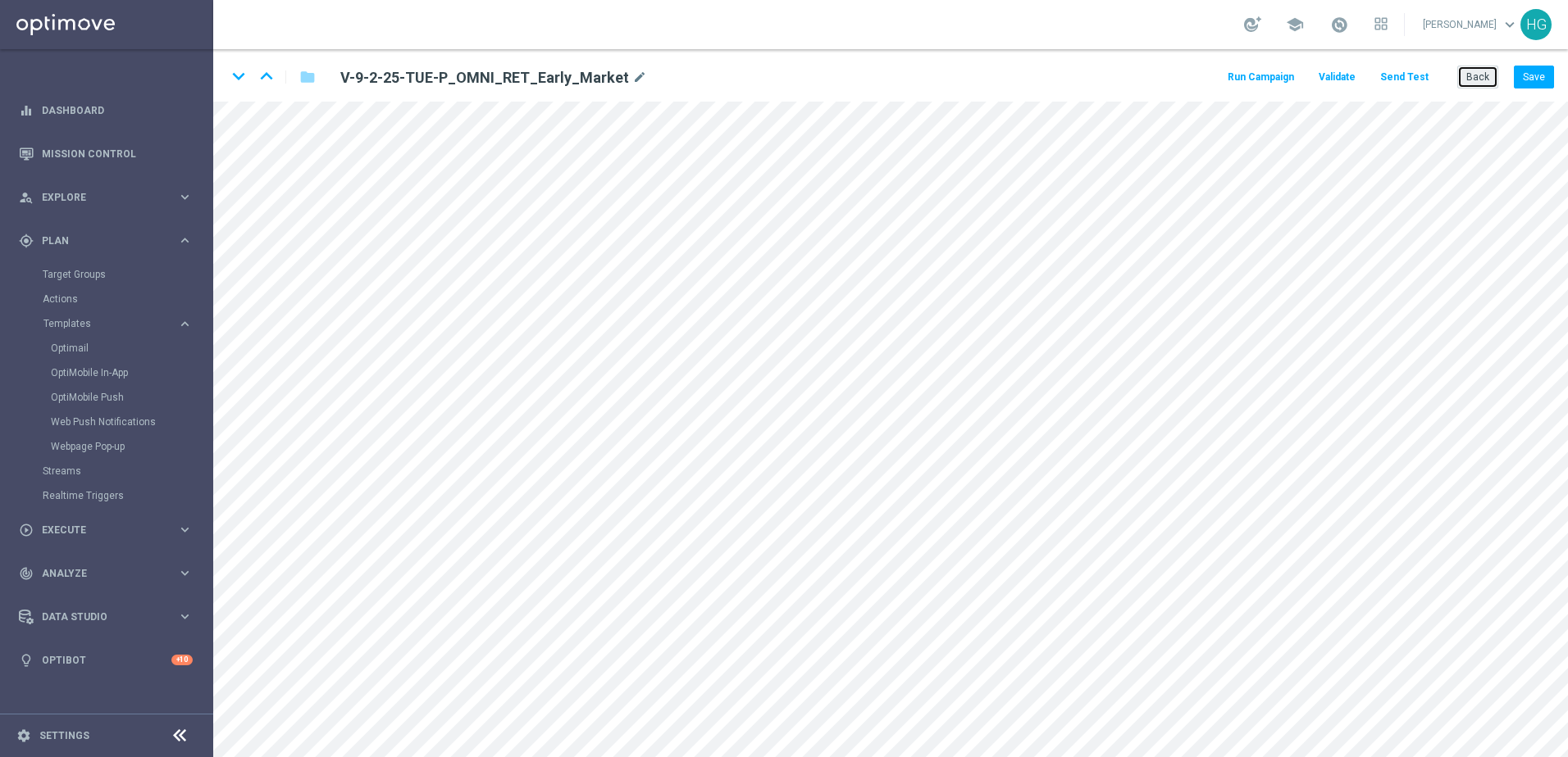
click at [1218, 76] on button "Back" at bounding box center [1477, 77] width 41 height 23
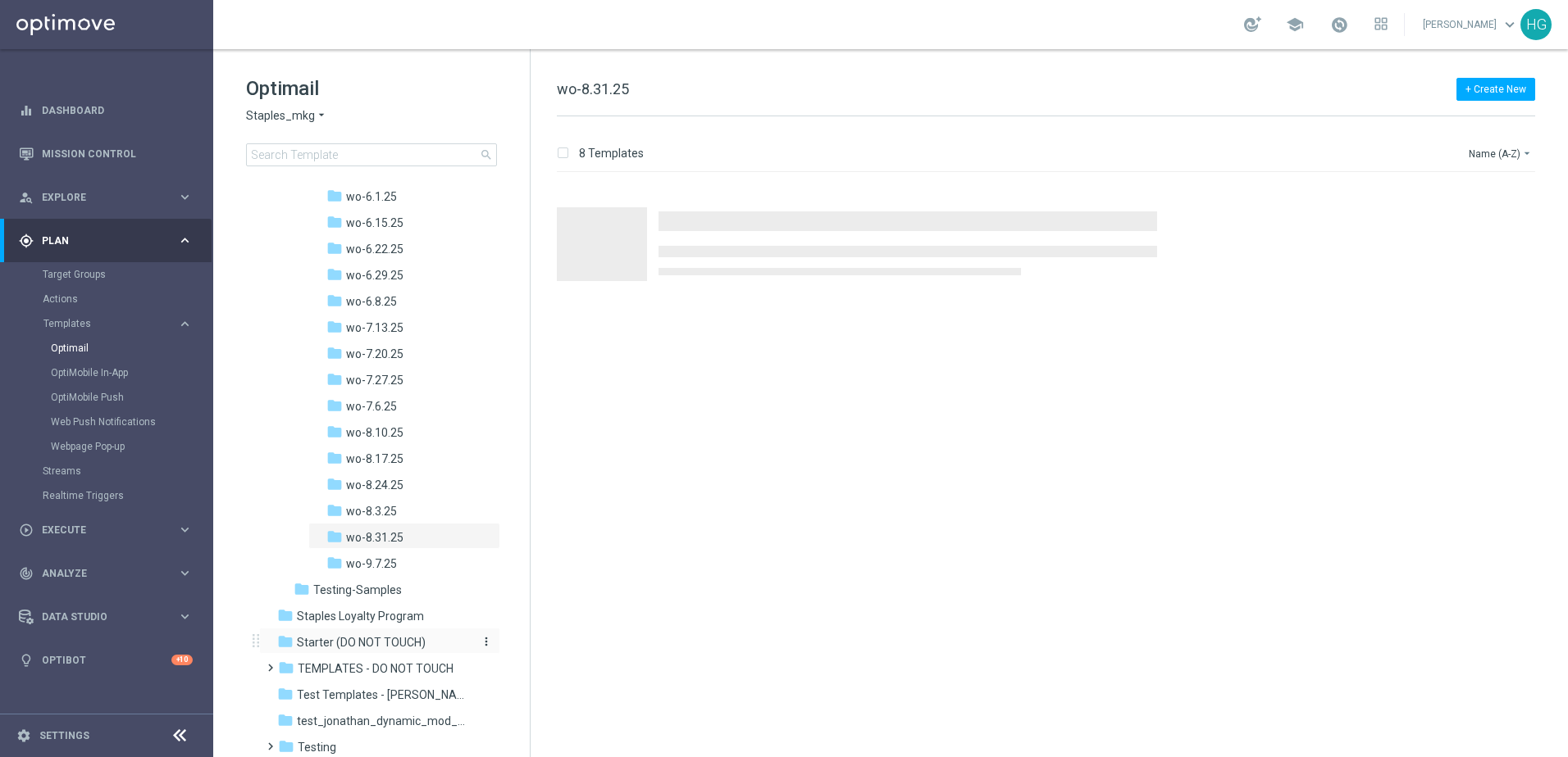
scroll to position [1066, 0]
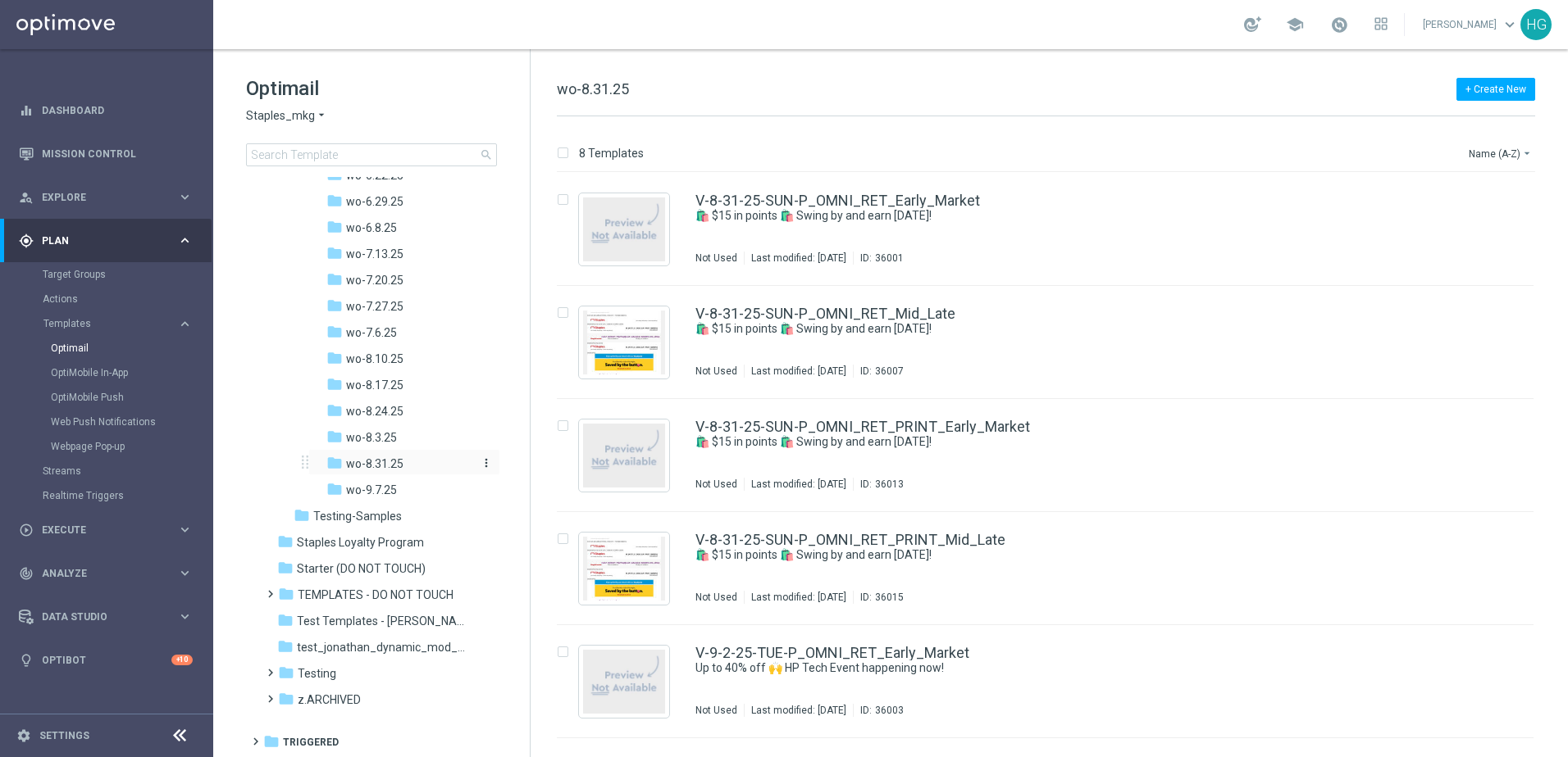
click at [378, 460] on span "wo-8.31.25" at bounding box center [375, 464] width 58 height 14
click at [814, 192] on div "V-8-31-25-SUN-P_OMNI_RET_Early_Market 🛍️ $15 in points 🛍️ Swing by and earn [DA…" at bounding box center [1045, 229] width 977 height 113
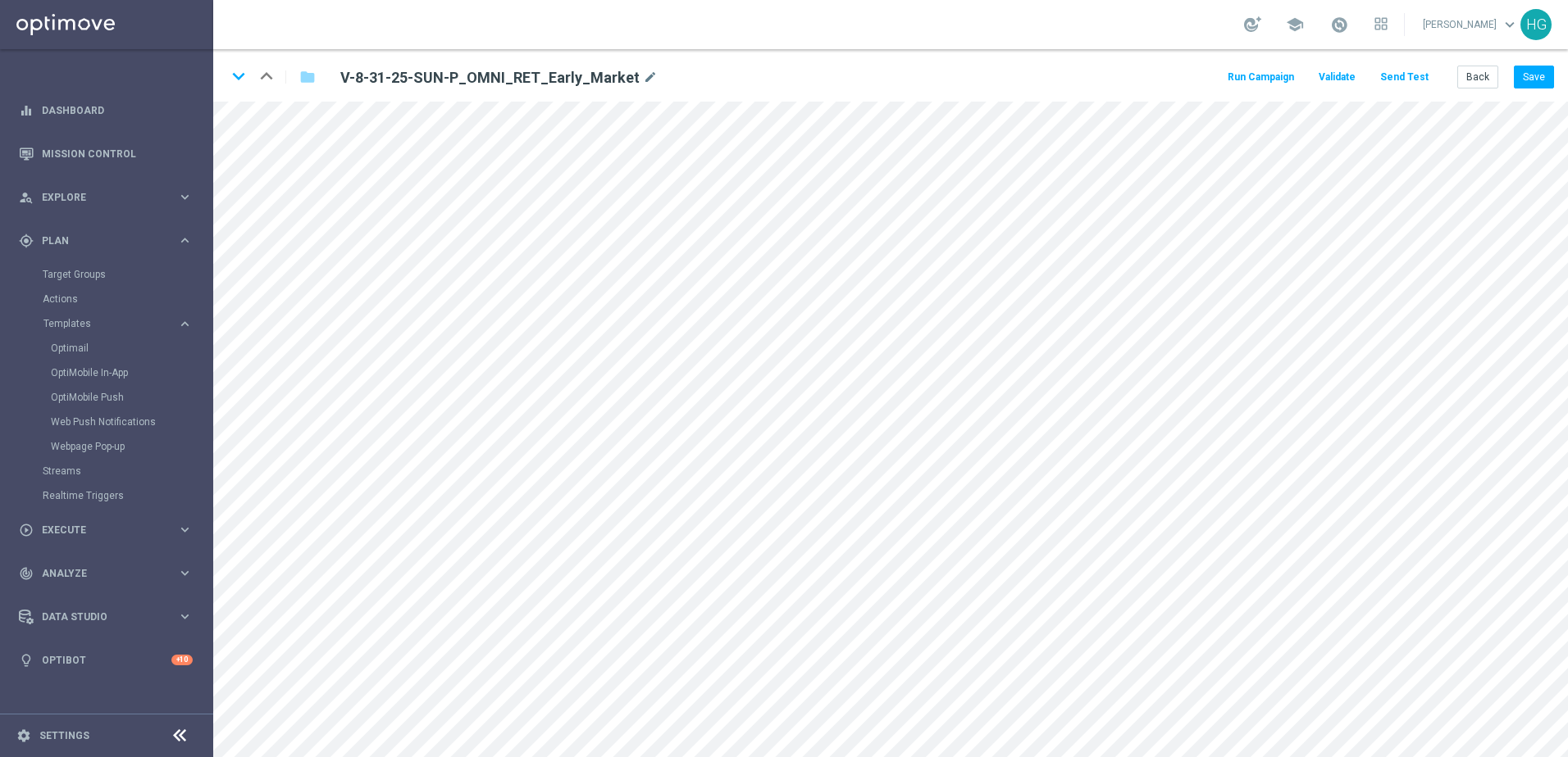
click at [1218, 76] on button "Send Test" at bounding box center [1404, 78] width 53 height 23
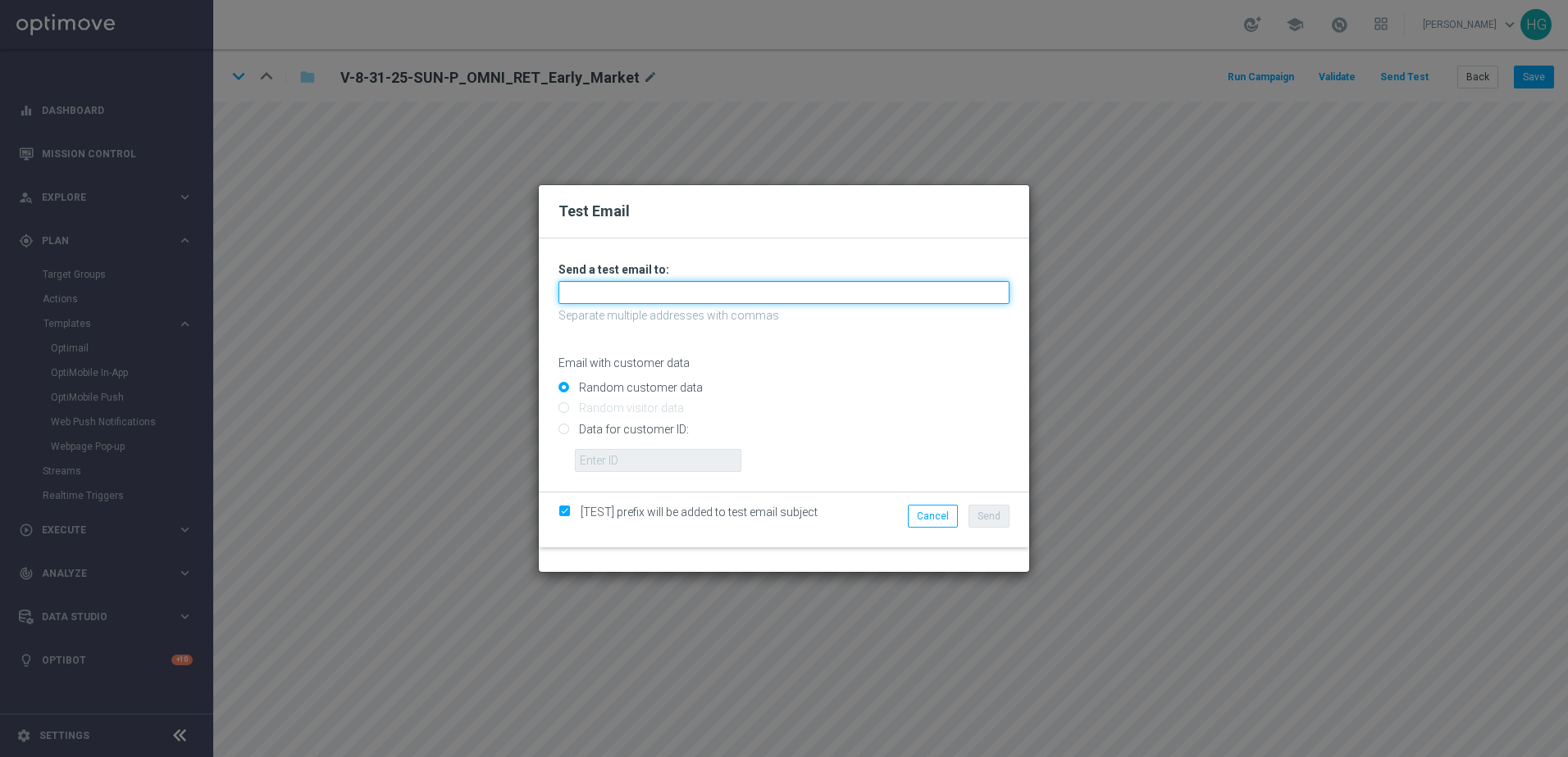
click at [960, 289] on input "text" at bounding box center [784, 292] width 451 height 23
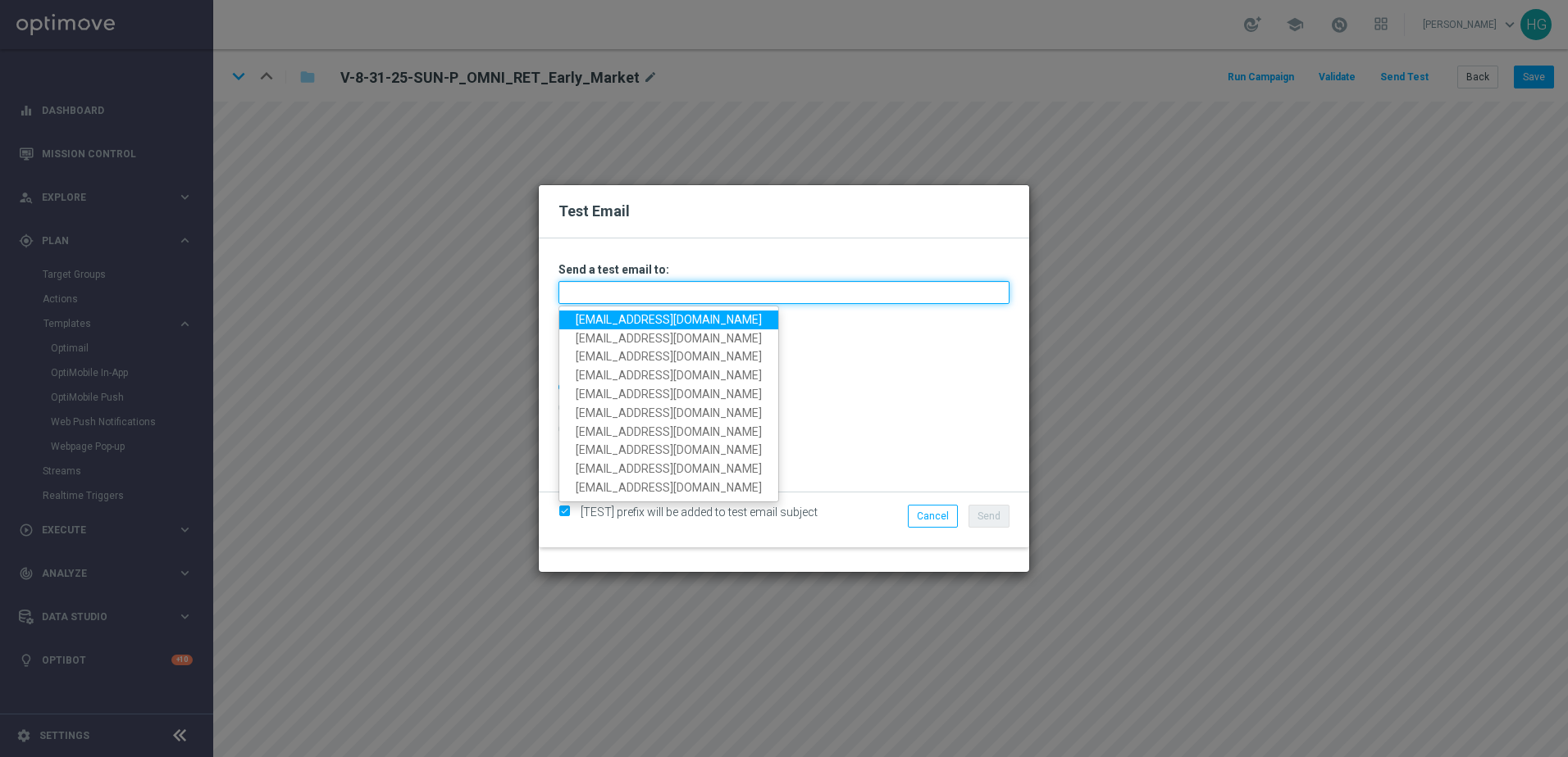
paste input "[EMAIL_ADDRESS][DOMAIN_NAME]"
type input "[EMAIL_ADDRESS][DOMAIN_NAME]"
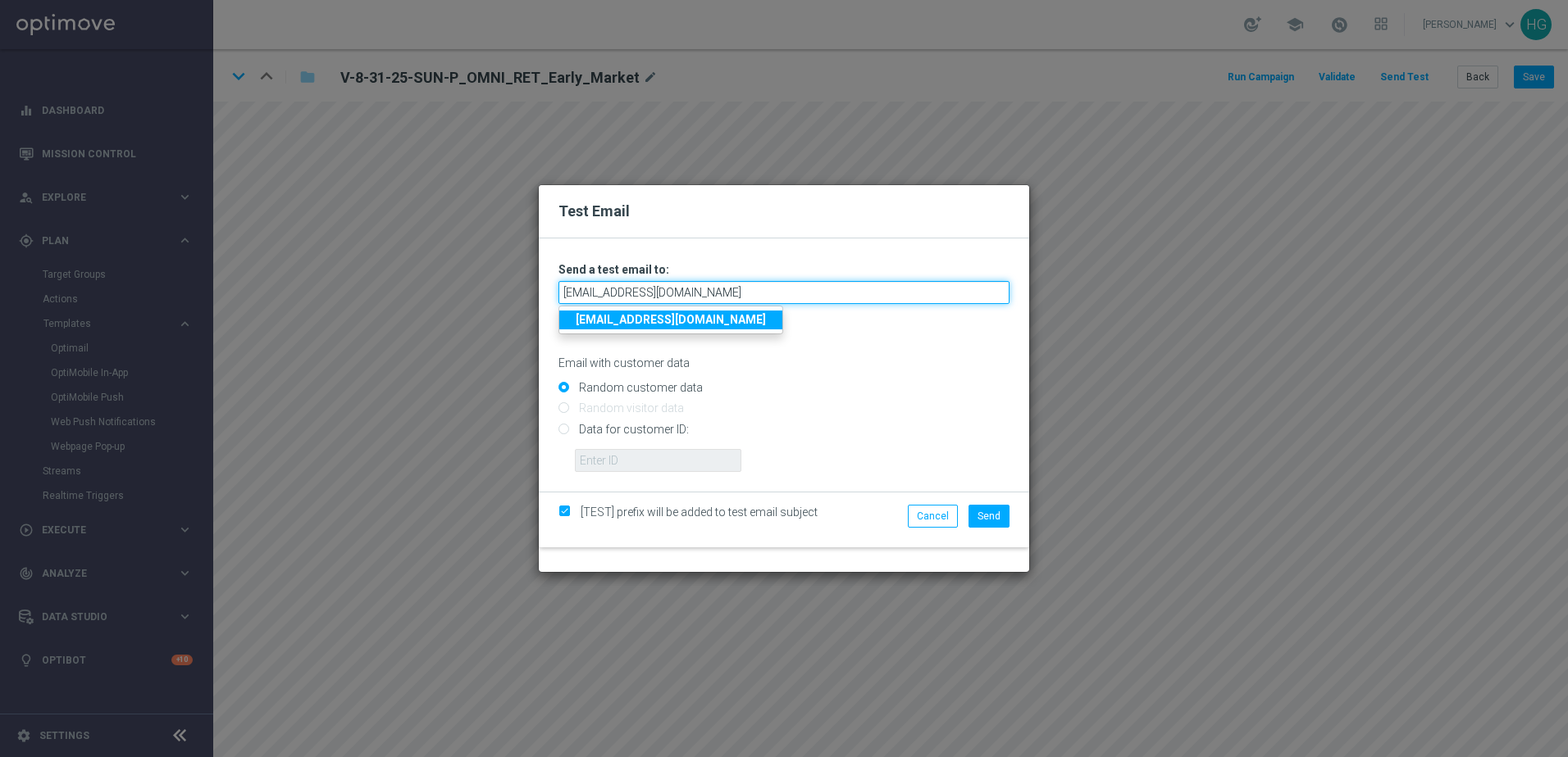
type input "[EMAIL_ADDRESS][DOMAIN_NAME]"
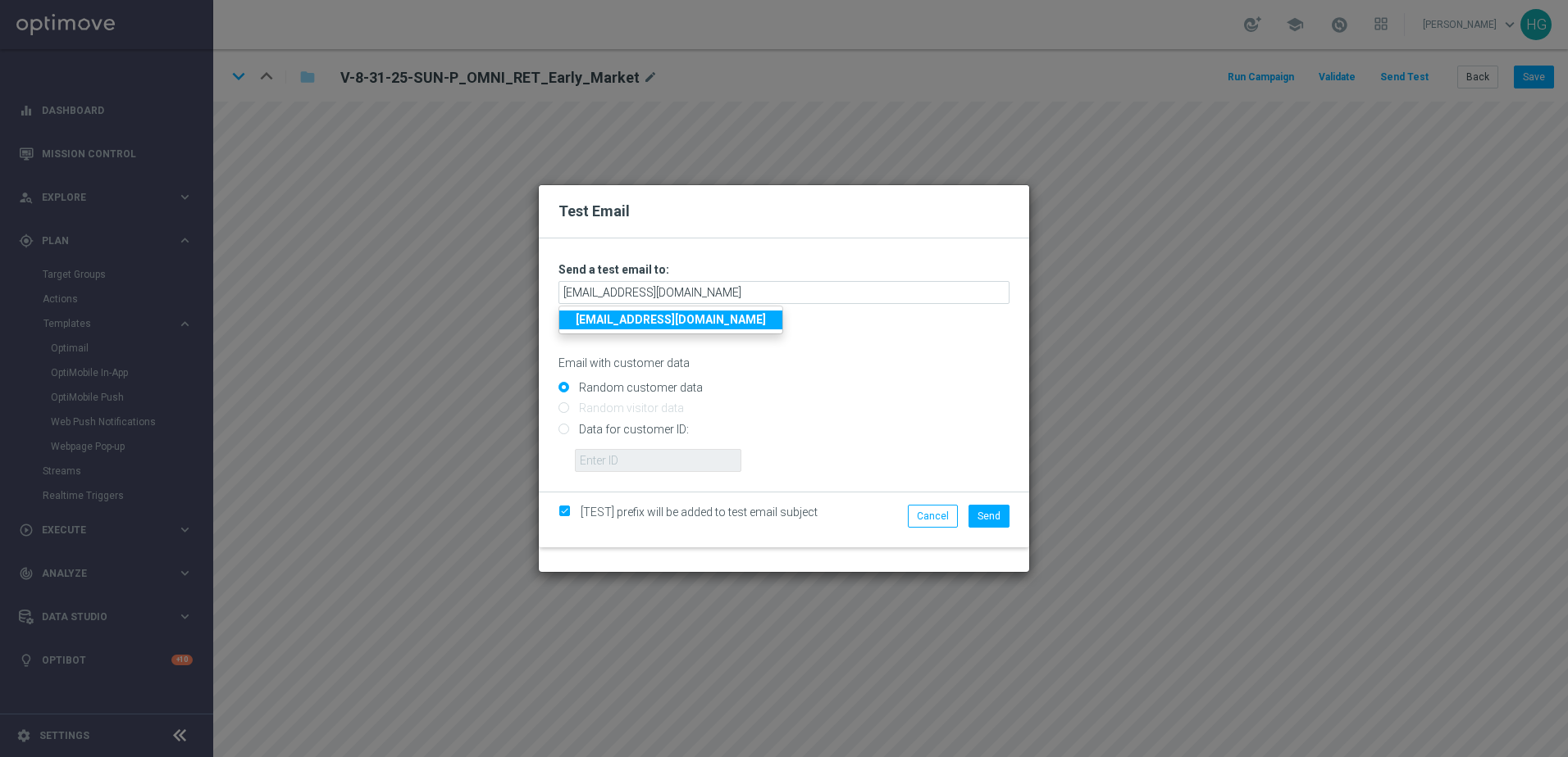
click at [654, 431] on input "Data for customer ID:" at bounding box center [784, 435] width 451 height 23
radio input "true"
click at [654, 383] on input "Random customer data" at bounding box center [784, 394] width 451 height 23
radio input "true"
click at [970, 511] on button "Send" at bounding box center [988, 515] width 41 height 23
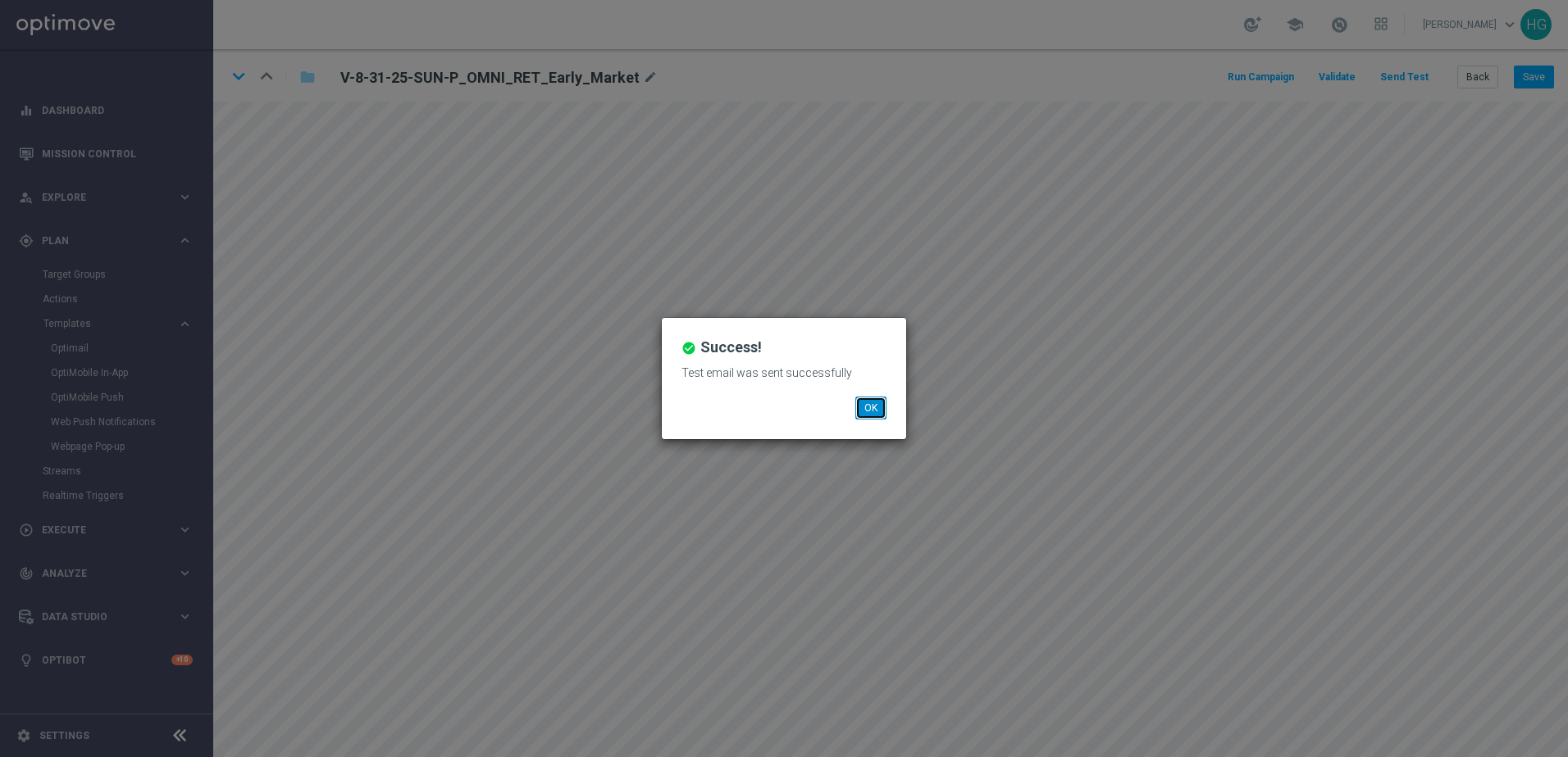
click at [880, 411] on button "OK" at bounding box center [870, 408] width 32 height 23
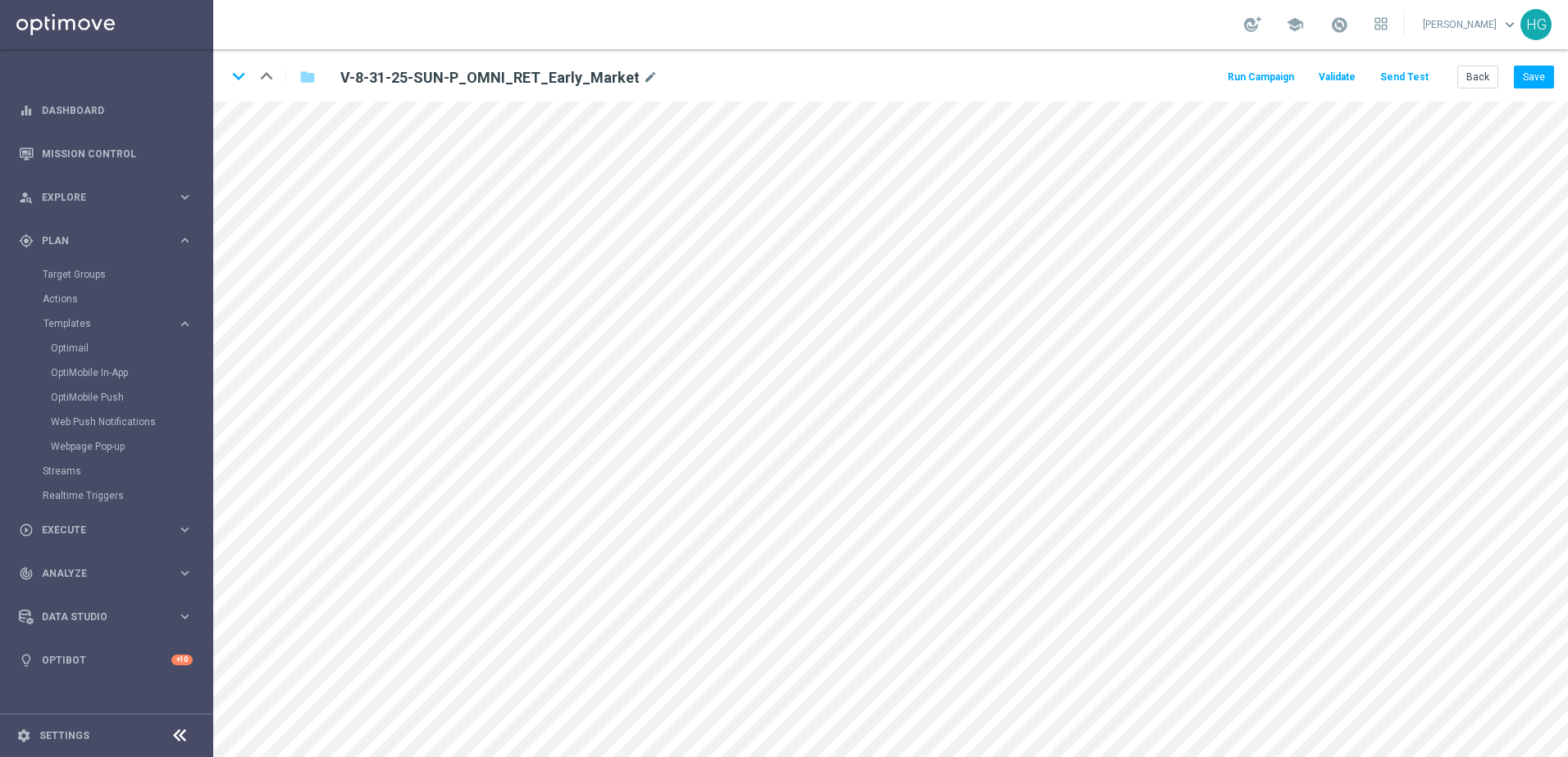
click at [1218, 76] on button "Send Test" at bounding box center [1404, 78] width 53 height 23
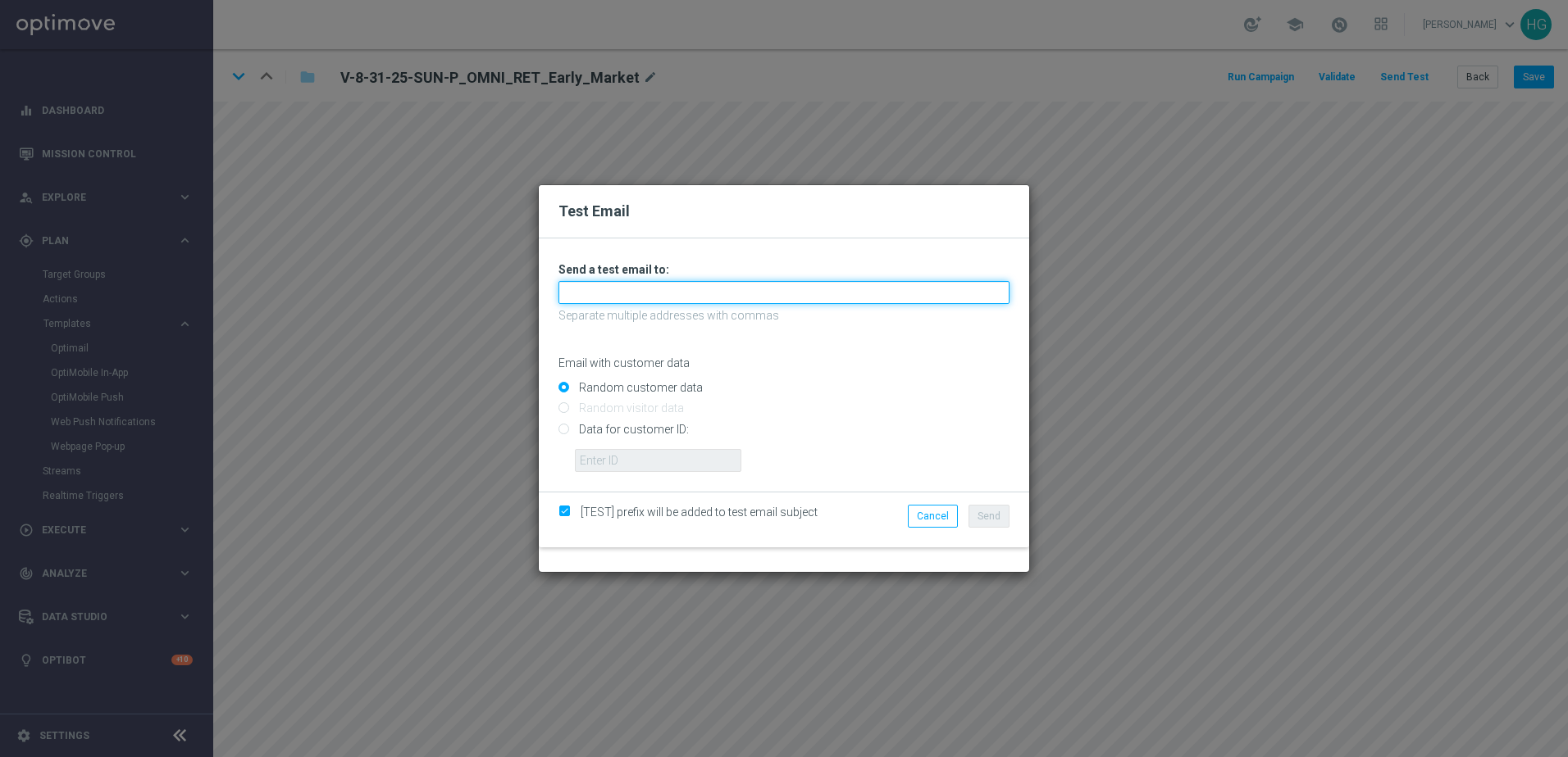
click at [738, 302] on input "text" at bounding box center [784, 292] width 451 height 23
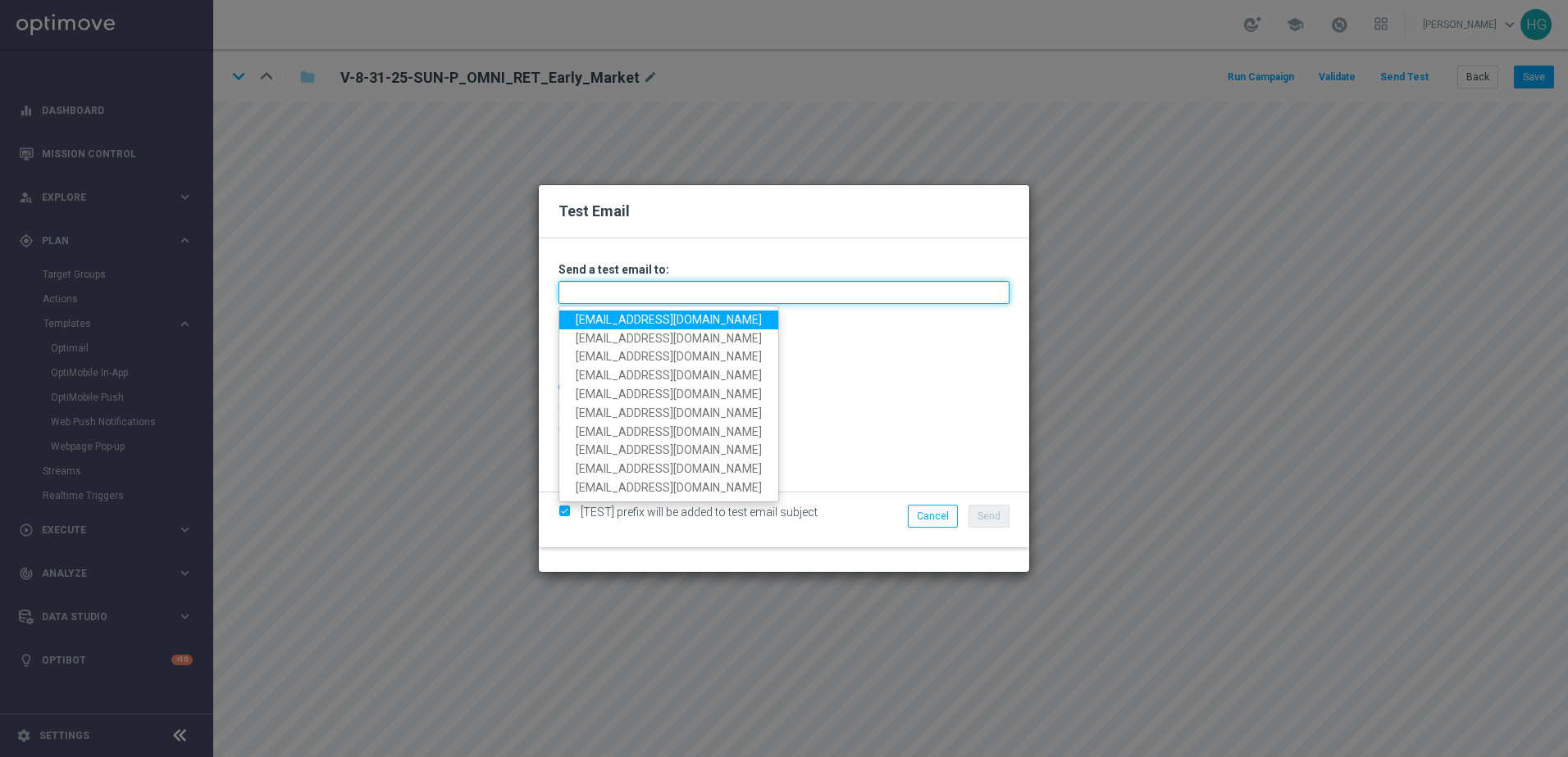
paste input "[EMAIL_ADDRESS][DOMAIN_NAME]"
type input "[EMAIL_ADDRESS][DOMAIN_NAME]"
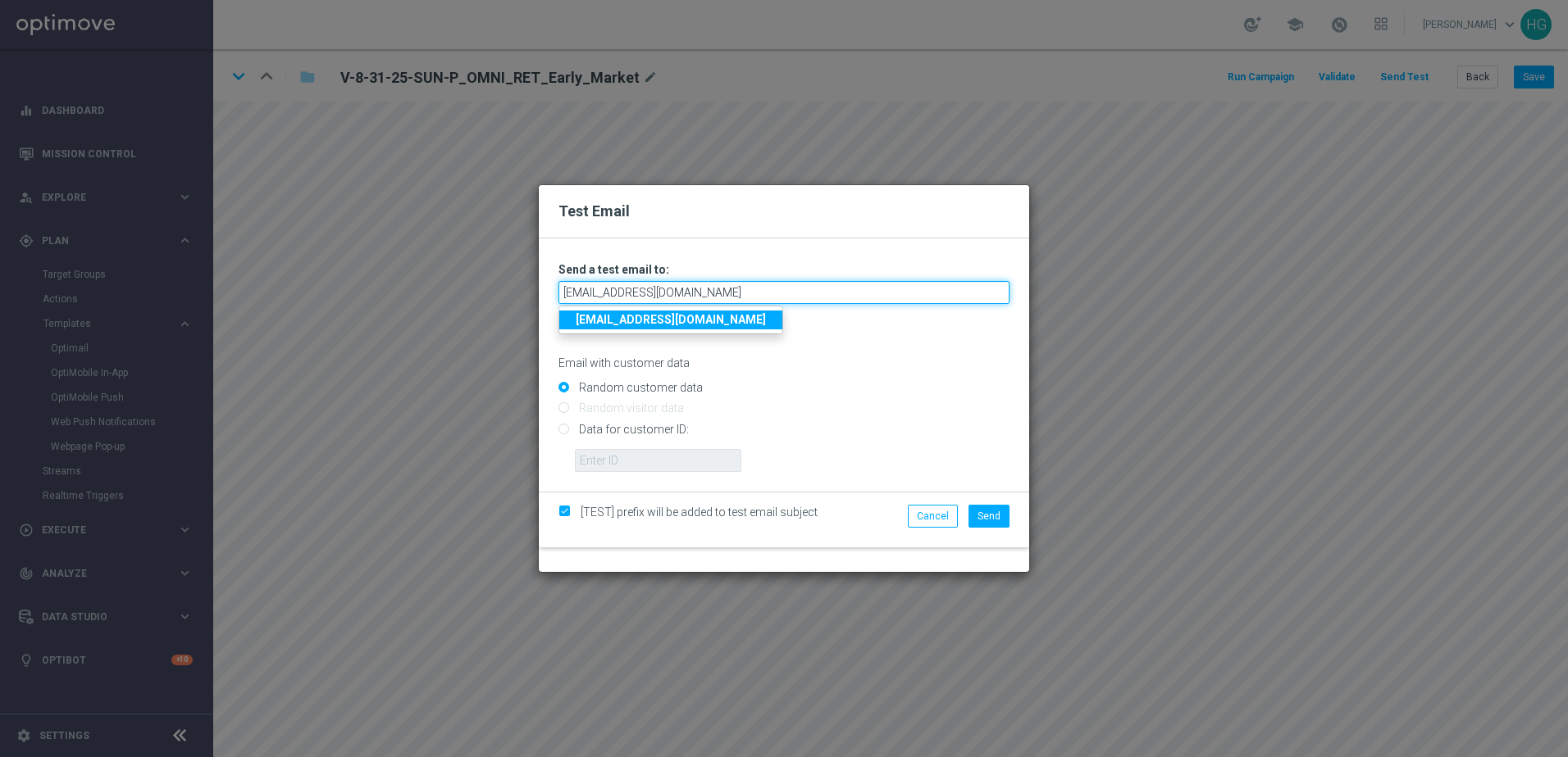
type input "[EMAIL_ADDRESS][DOMAIN_NAME]"
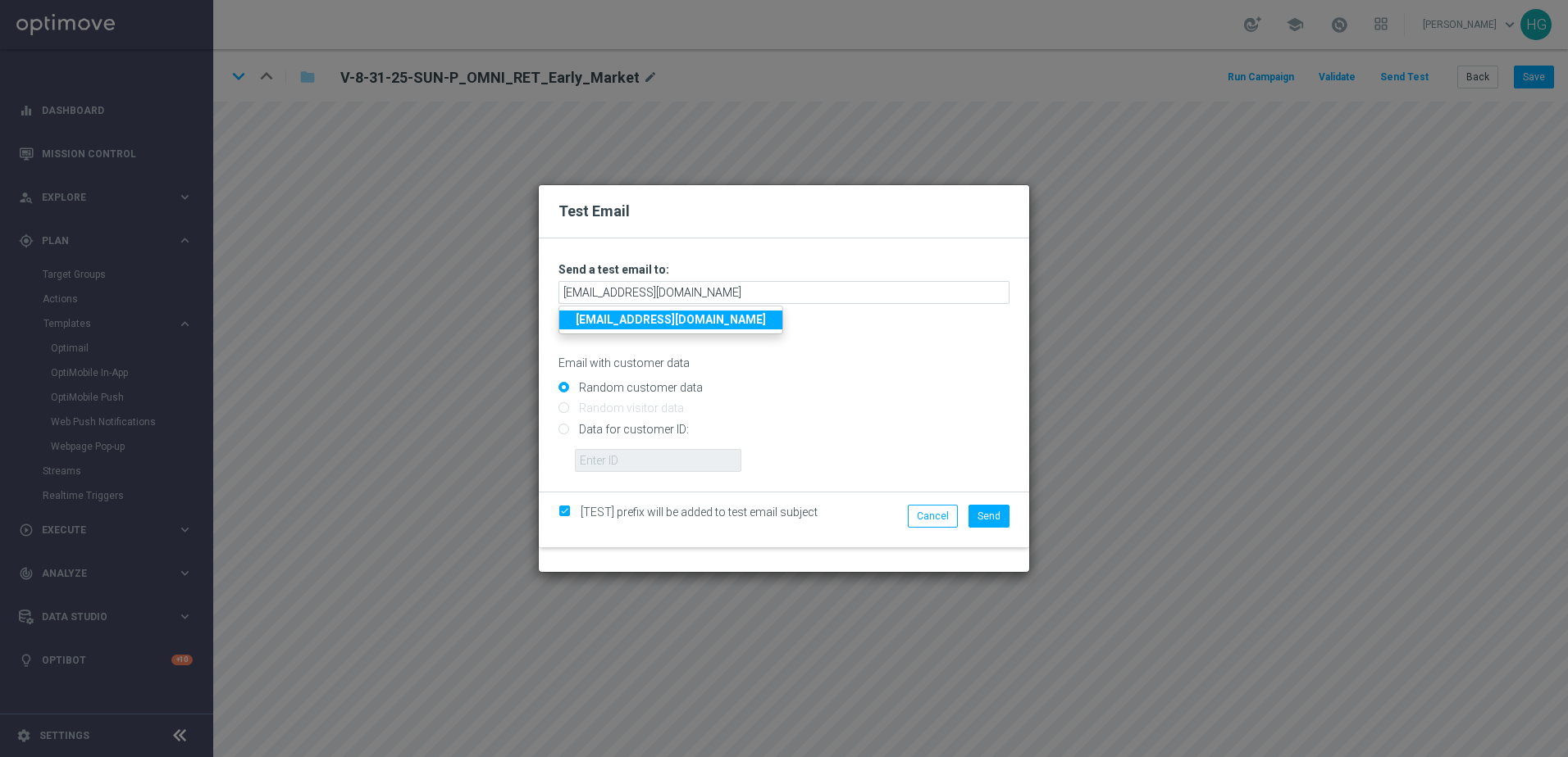
click at [728, 316] on strong "[EMAIL_ADDRESS][DOMAIN_NAME]" at bounding box center [671, 319] width 190 height 14
click at [656, 426] on input "Data for customer ID:" at bounding box center [784, 435] width 451 height 23
radio input "true"
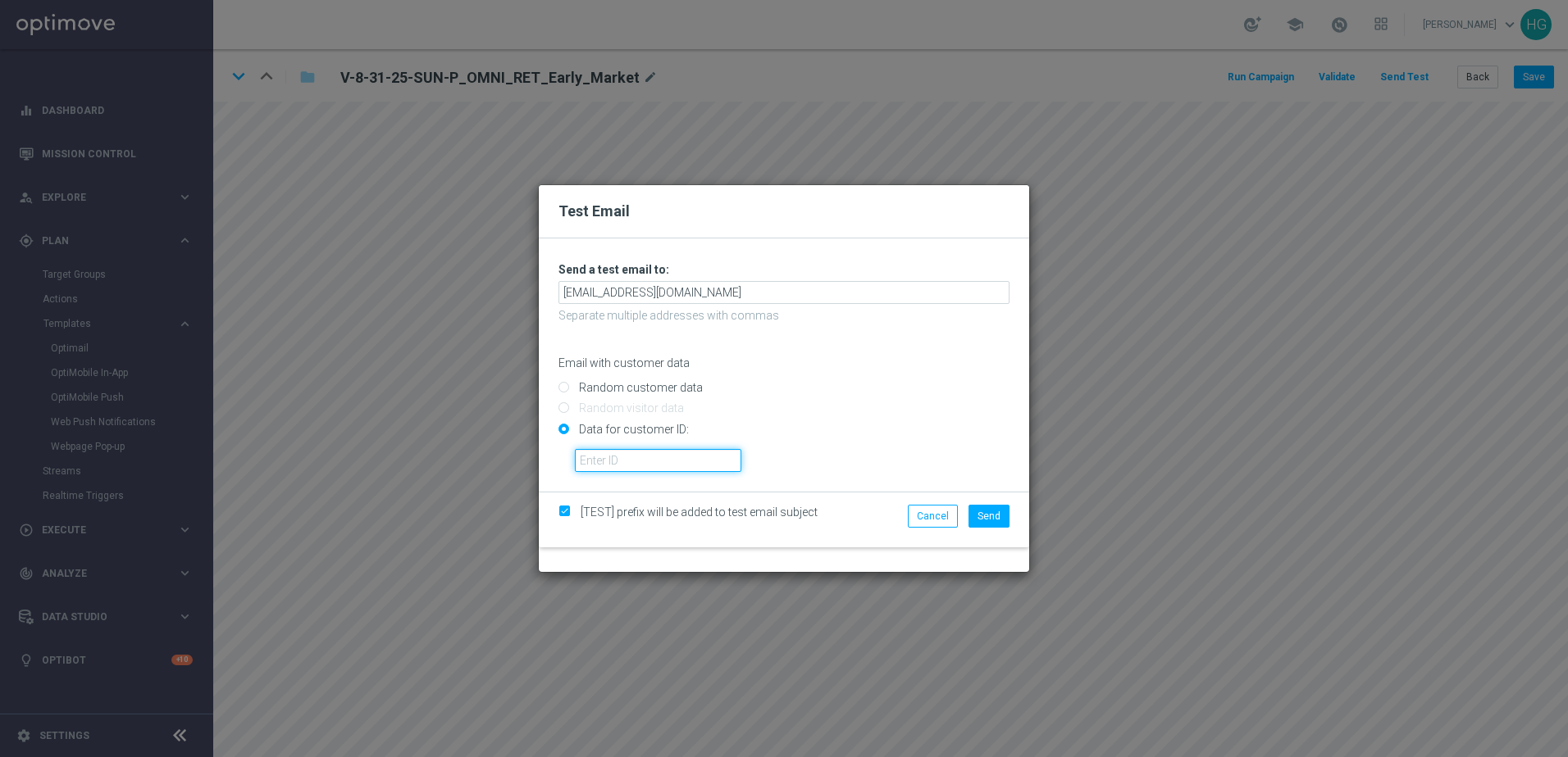
click at [636, 462] on input "text" at bounding box center [658, 460] width 166 height 23
paste input "10002564155"
type input "10002564155"
click at [935, 517] on button "Cancel" at bounding box center [932, 515] width 50 height 23
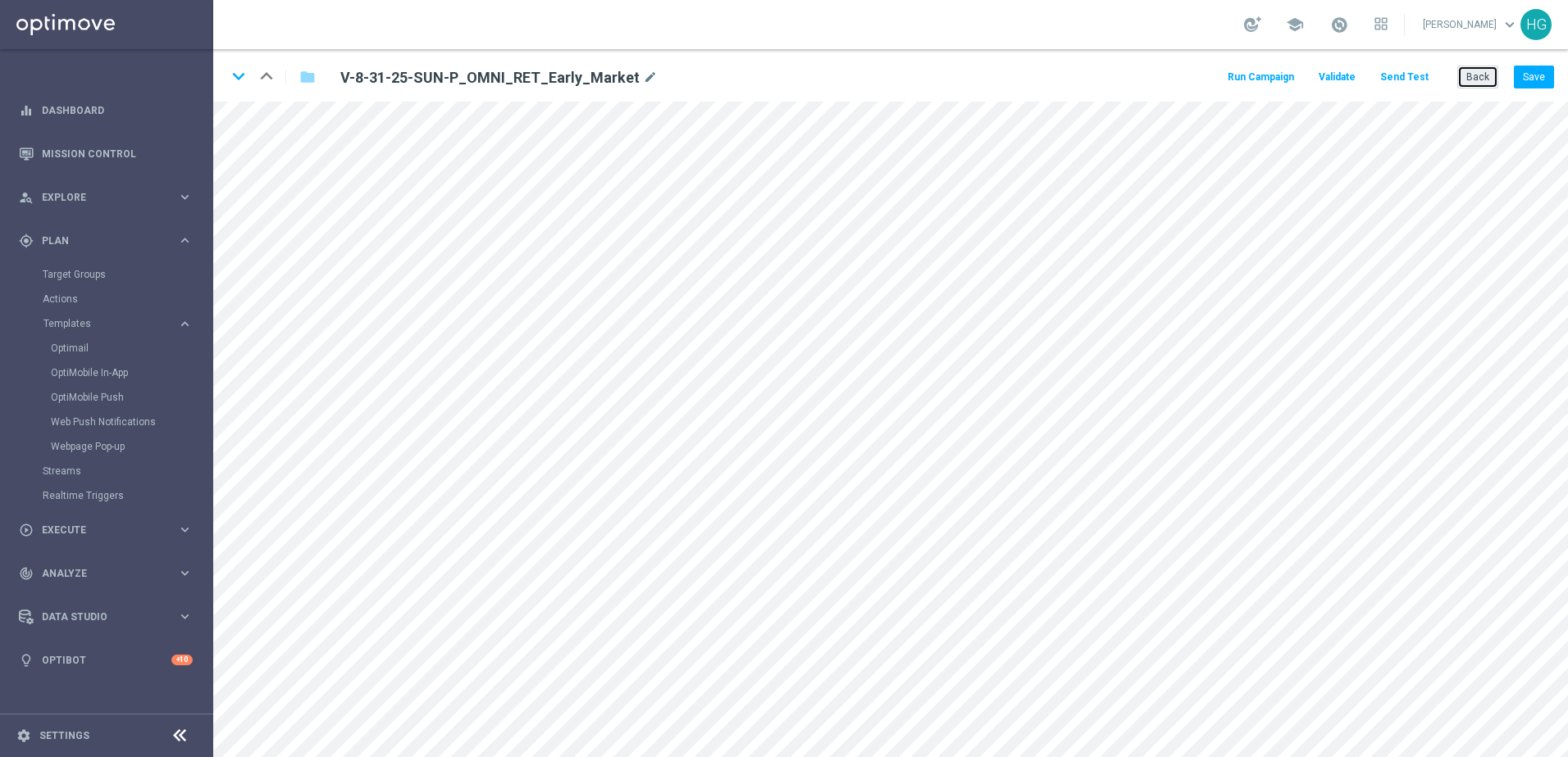
click at [1218, 77] on button "Back" at bounding box center [1477, 77] width 41 height 23
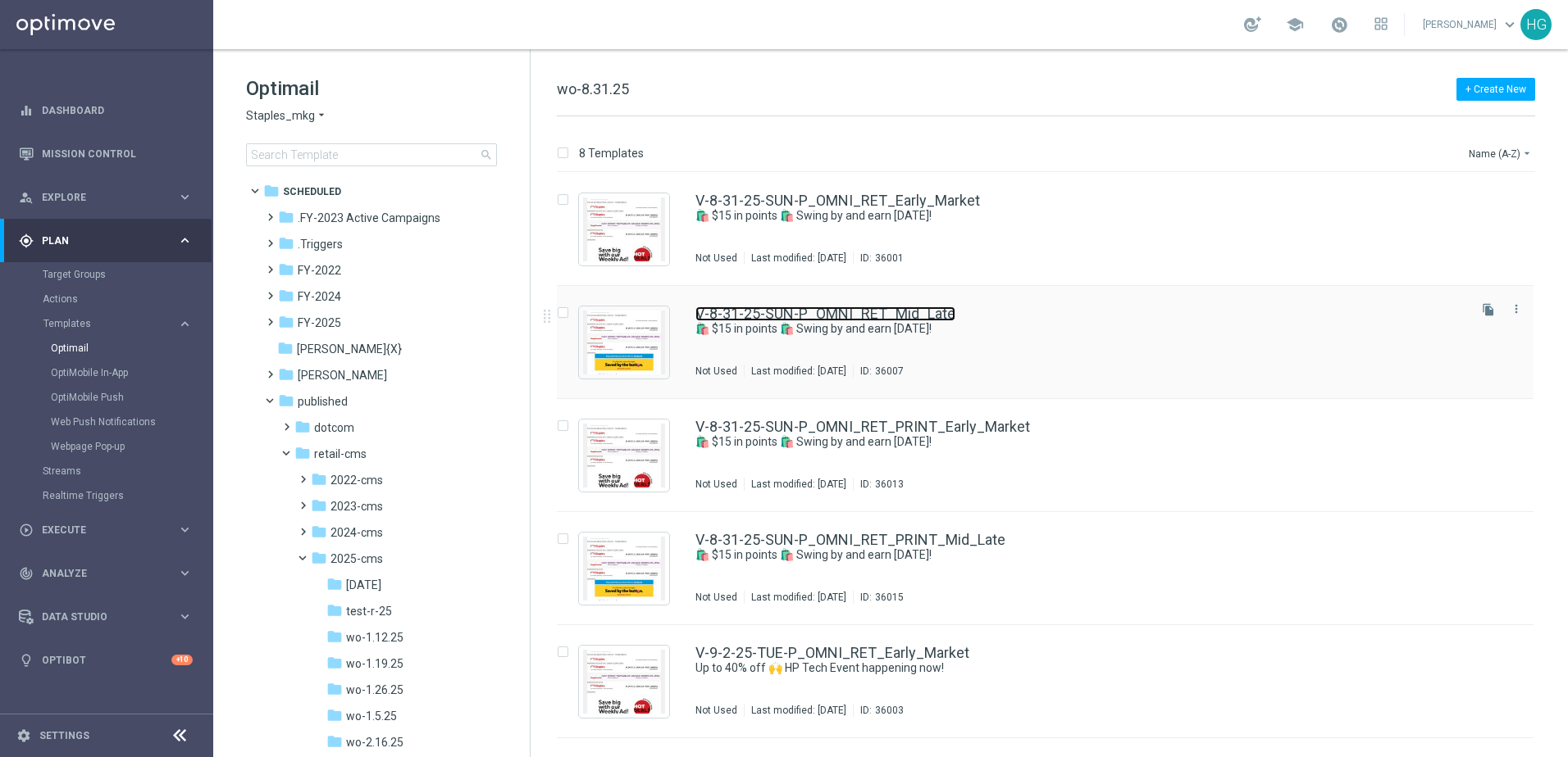
click at [837, 314] on link "V-8-31-25-SUN-P_OMNI_RET_Mid_Late" at bounding box center [825, 314] width 260 height 14
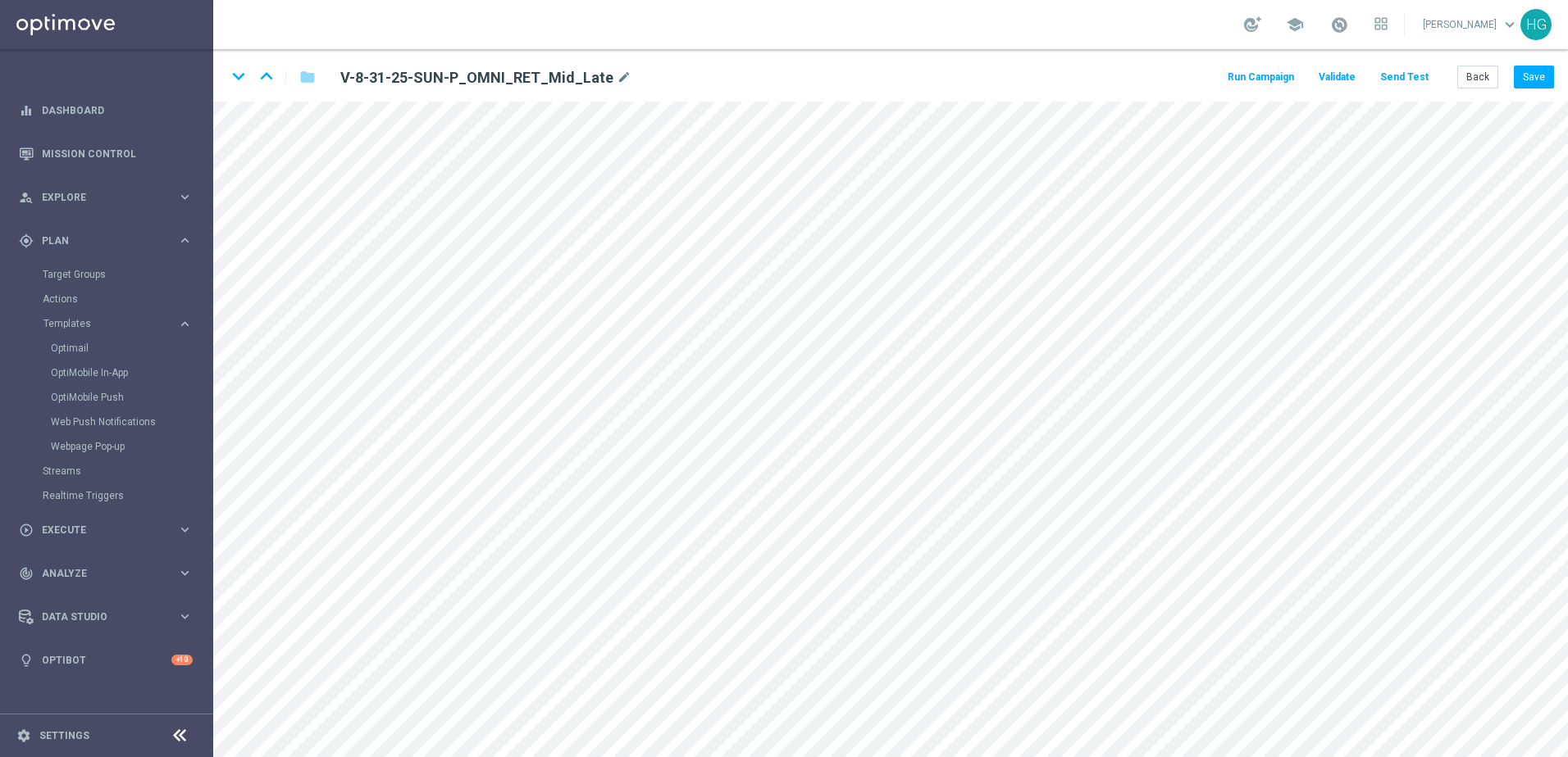
click at [1218, 80] on button "Send Test" at bounding box center [1404, 78] width 53 height 23
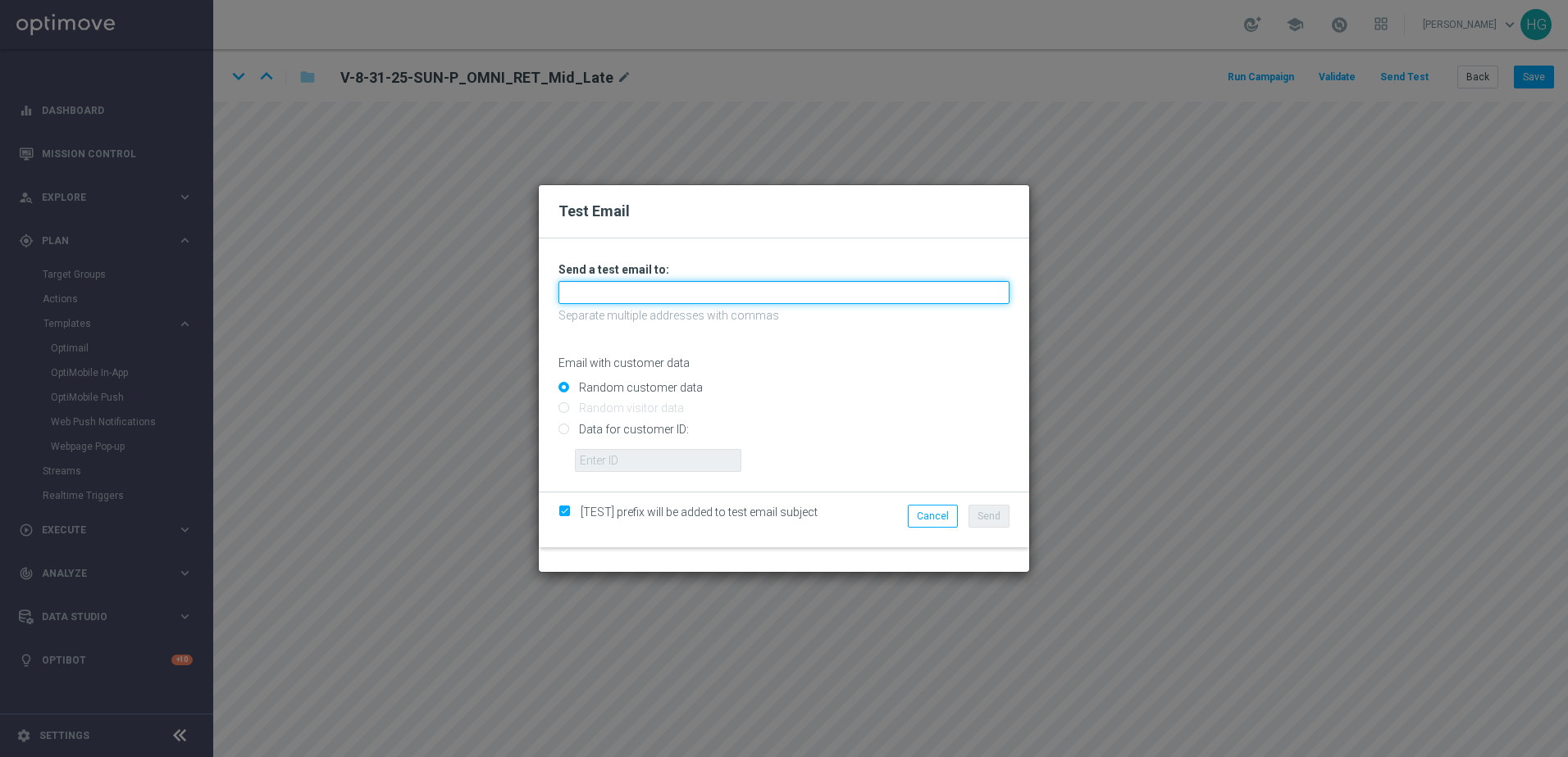
click at [690, 285] on input "text" at bounding box center [784, 292] width 451 height 23
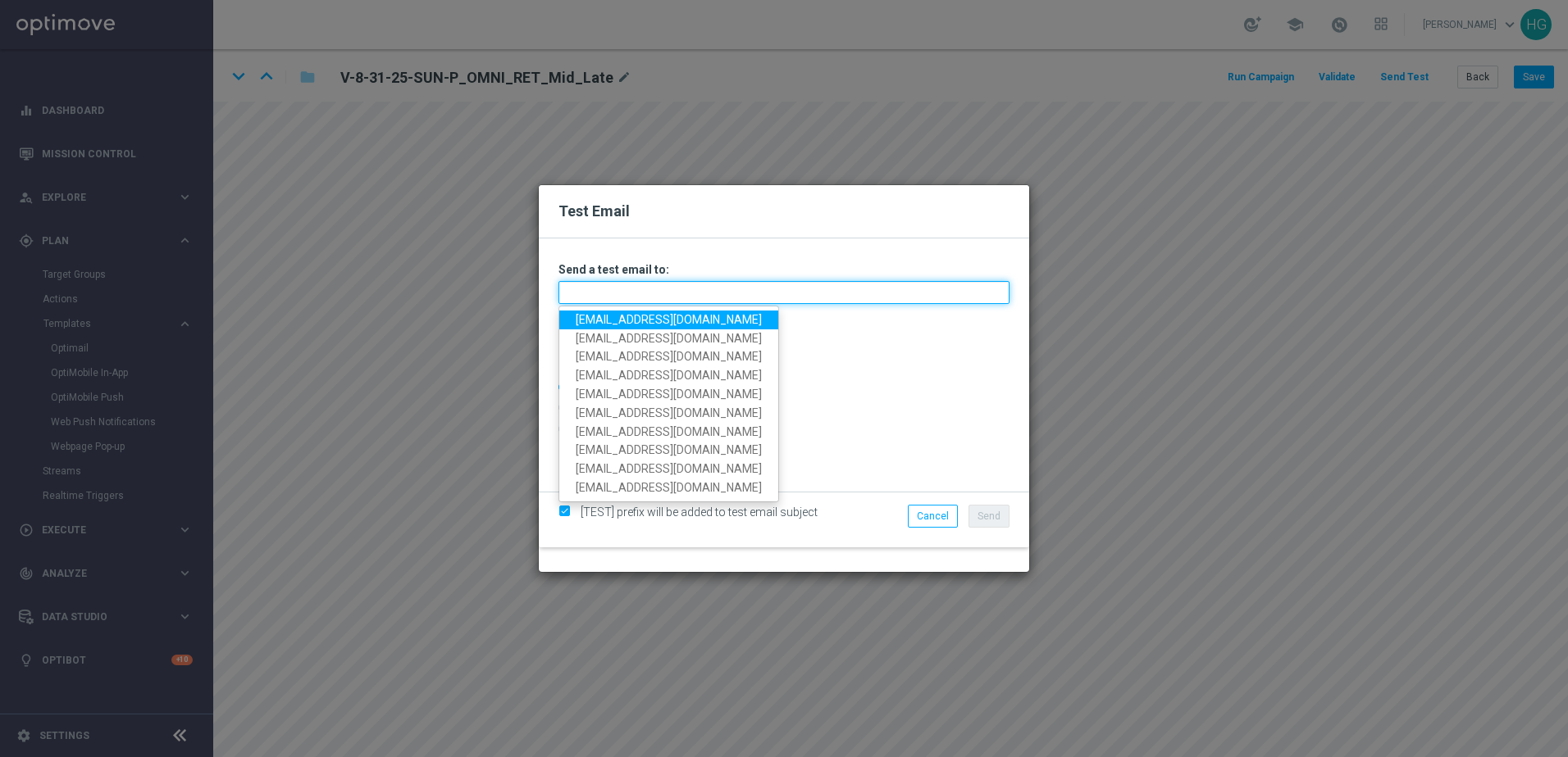
paste input "10002564155"
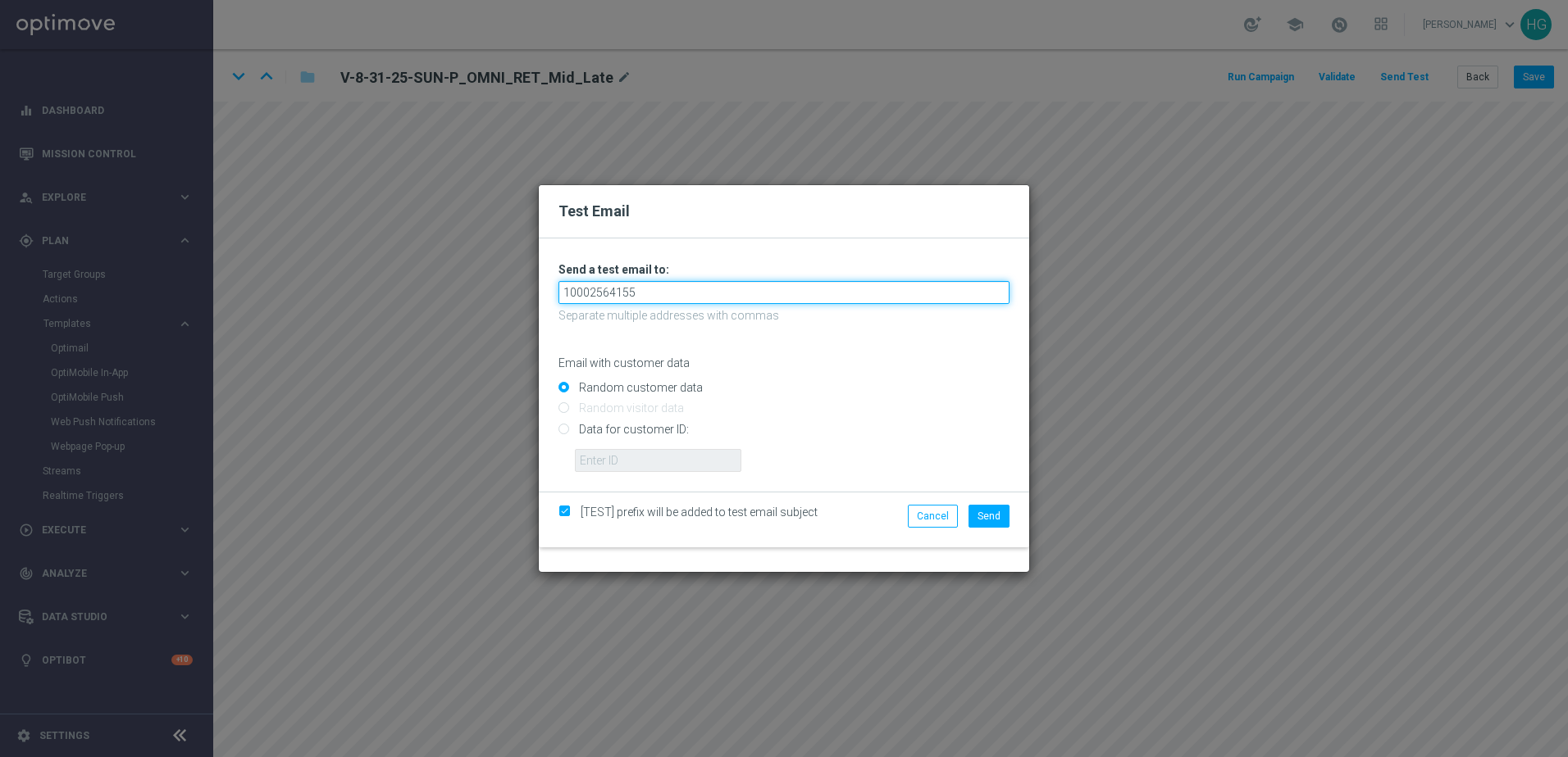
type input "10002564155"
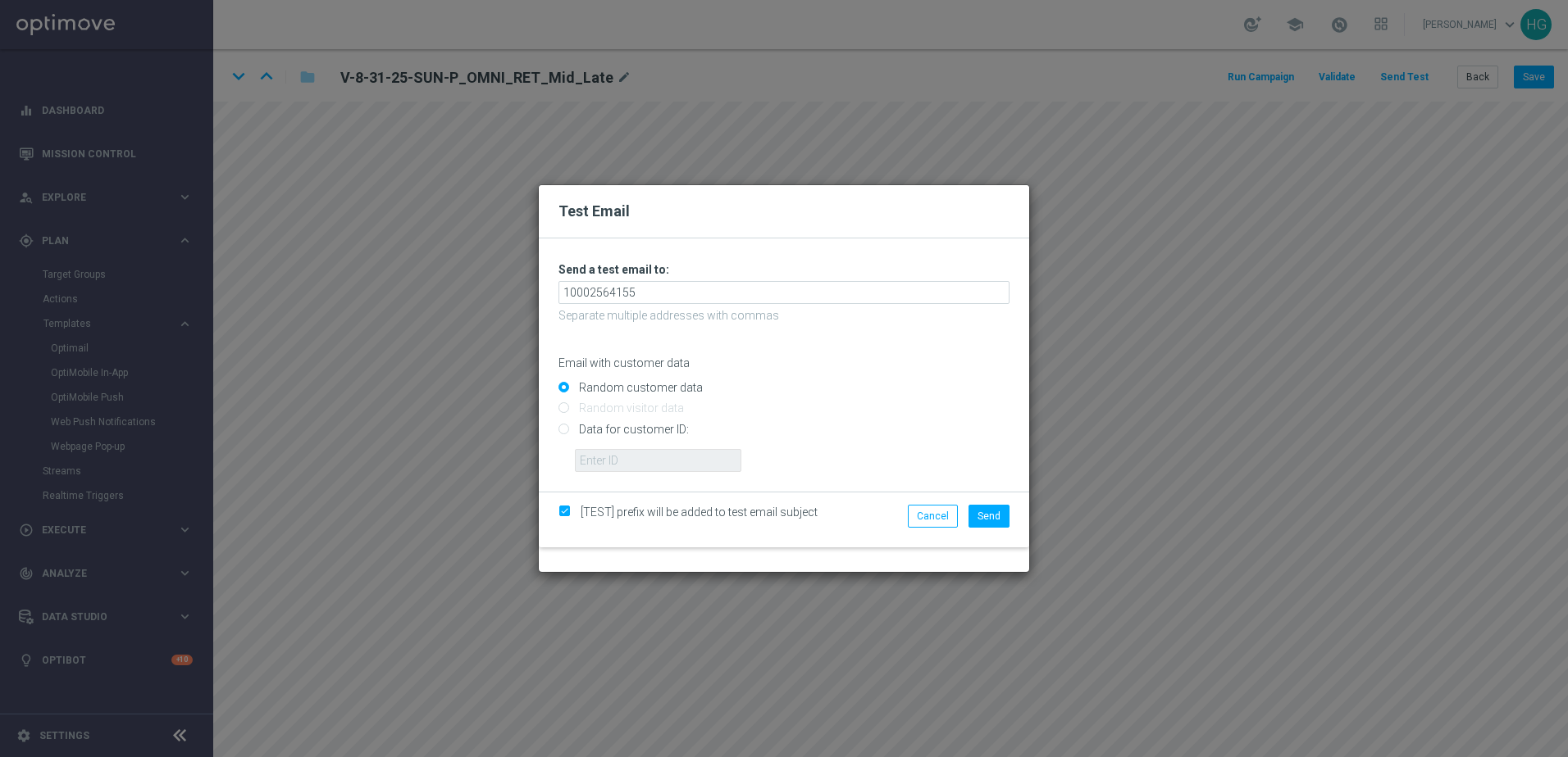
click at [680, 429] on input "Data for customer ID:" at bounding box center [784, 435] width 451 height 23
radio input "true"
click at [656, 463] on input "text" at bounding box center [658, 460] width 166 height 23
paste input "10002564155"
type input "10002564155"
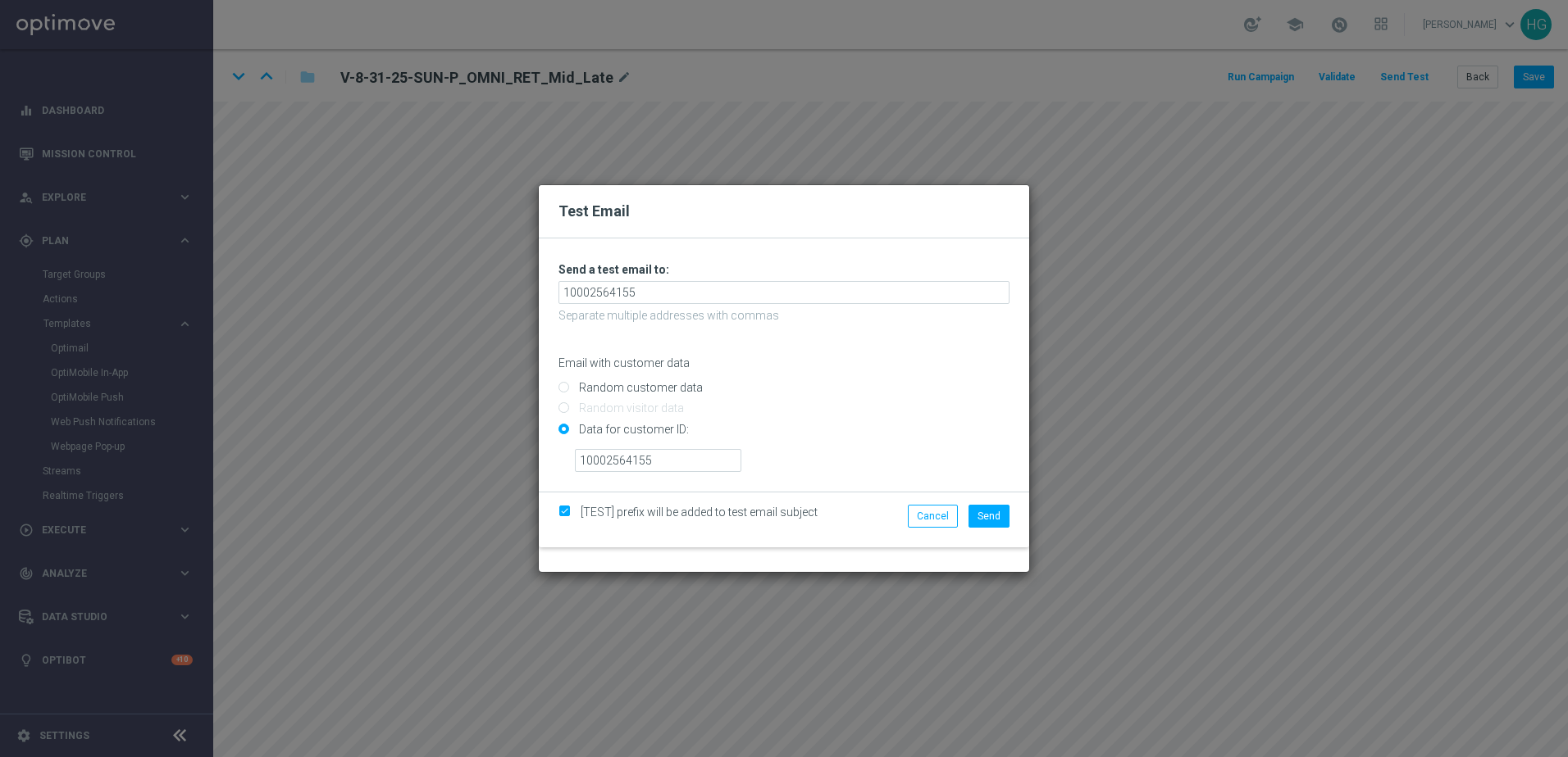
click at [1012, 392] on form "Unable to send test email. If this problem persists, contact your CSM for assis…" at bounding box center [784, 365] width 490 height 254
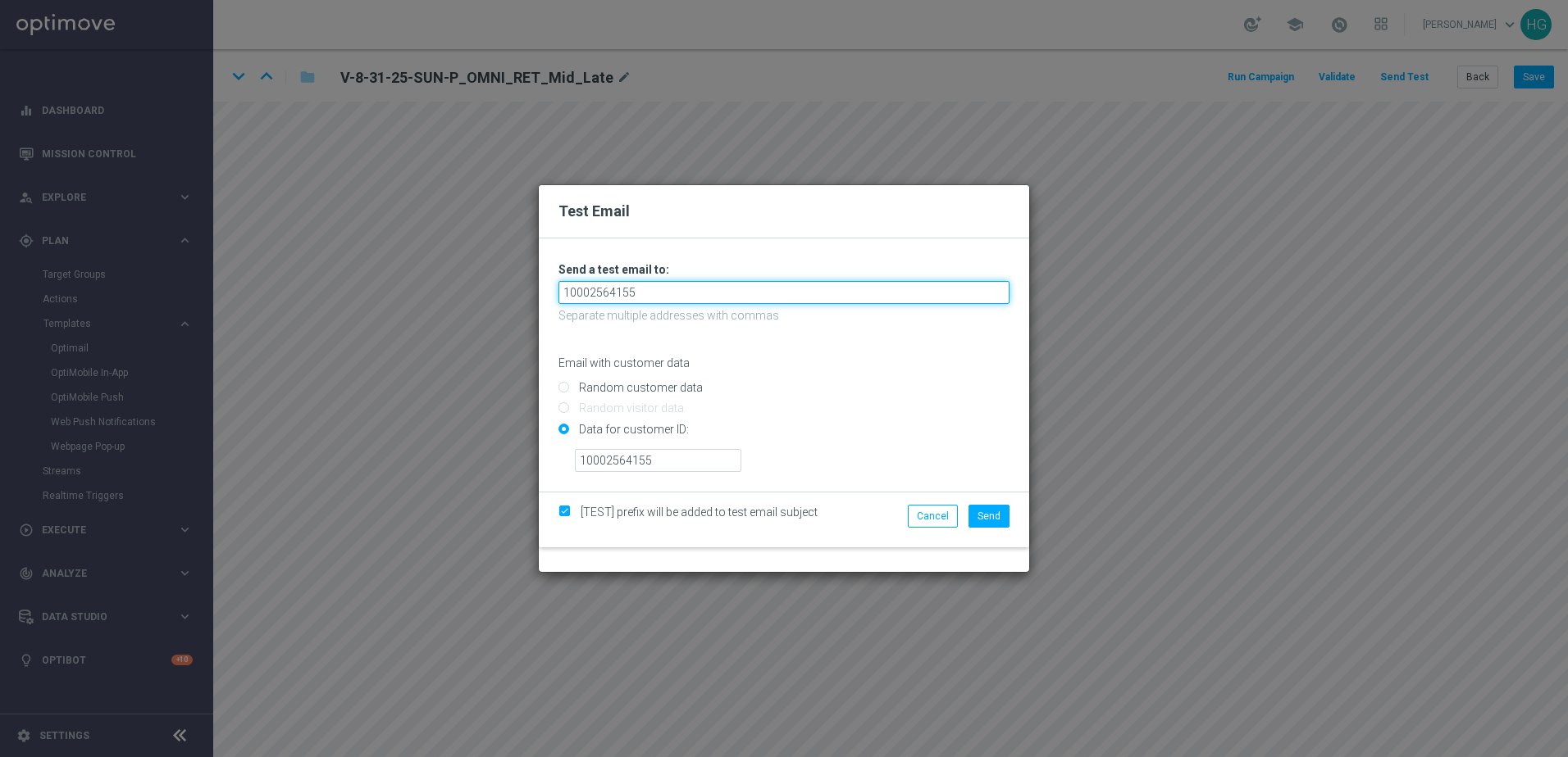
drag, startPoint x: 675, startPoint y: 290, endPoint x: 397, endPoint y: 296, distance: 278.1
click at [397, 296] on div "Test Email Unable to send test email. If this problem persists, contact your CS…" at bounding box center [784, 378] width 1568 height 757
paste input "[EMAIL_ADDRESS][DOMAIN_NAME]"
type input "[EMAIL_ADDRESS][DOMAIN_NAME]"
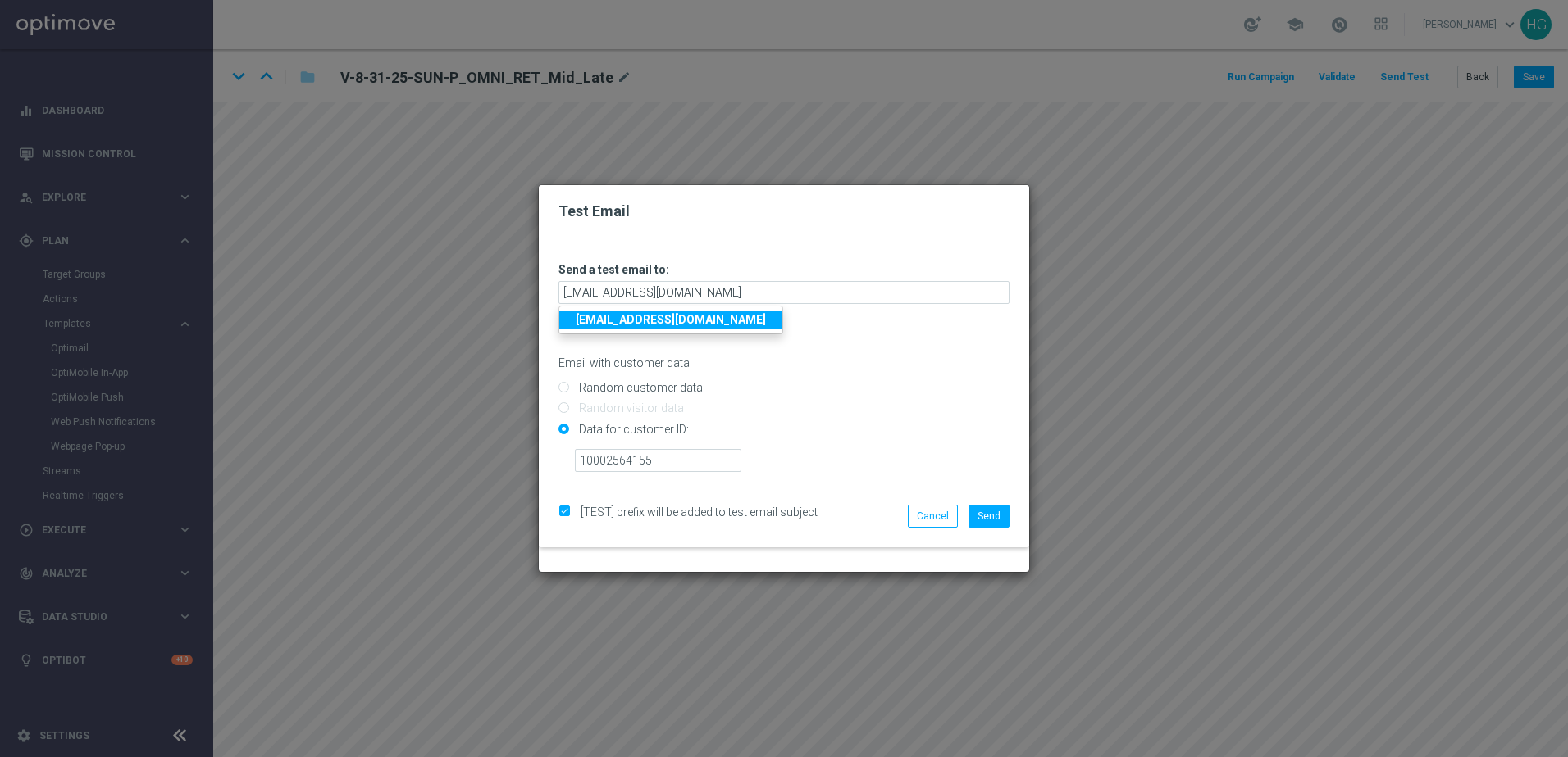
click at [765, 326] on strong "[EMAIL_ADDRESS][DOMAIN_NAME]" at bounding box center [671, 319] width 190 height 14
click at [989, 515] on span "Send" at bounding box center [988, 516] width 23 height 12
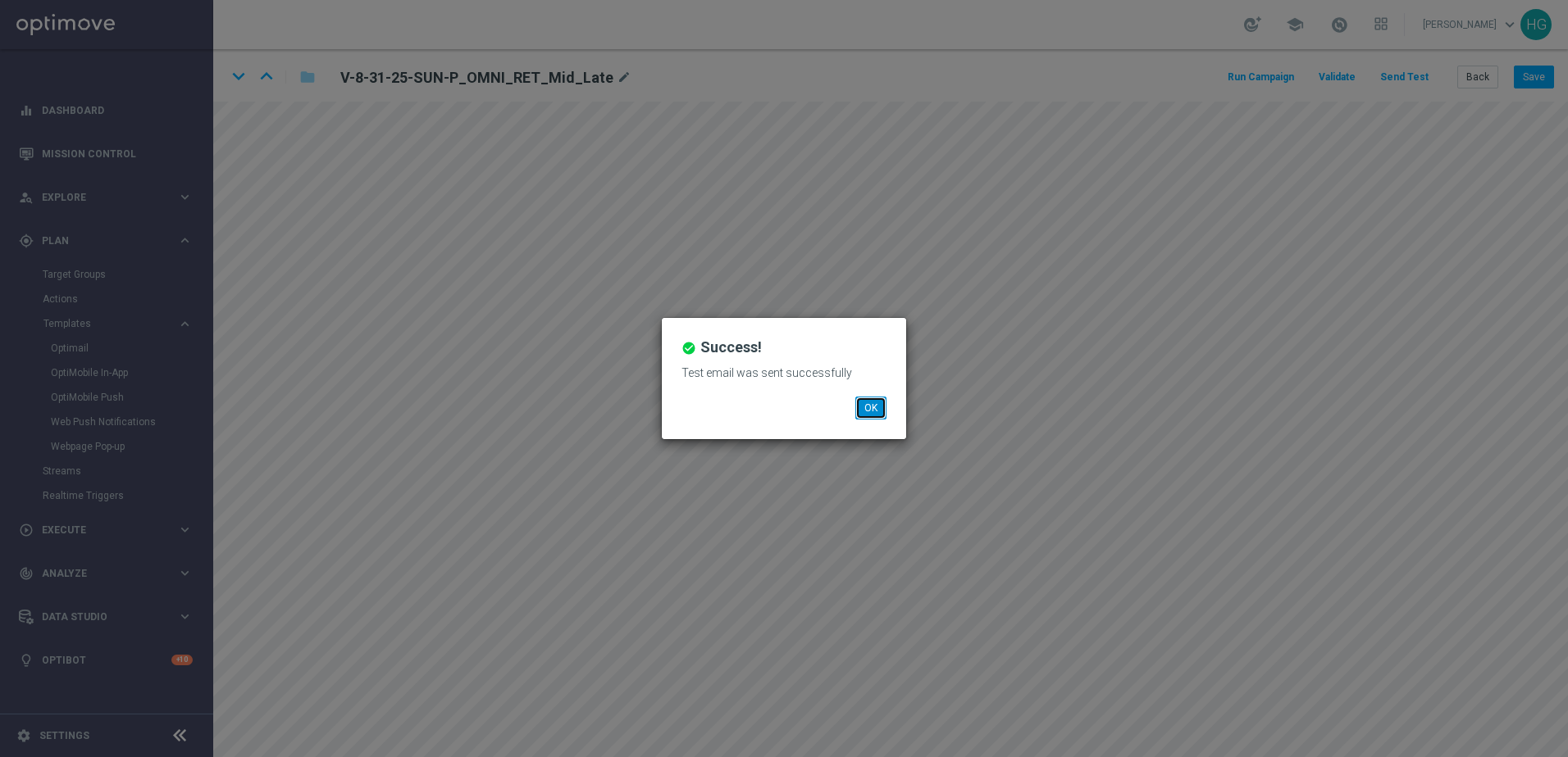
click at [866, 411] on button "OK" at bounding box center [870, 408] width 32 height 23
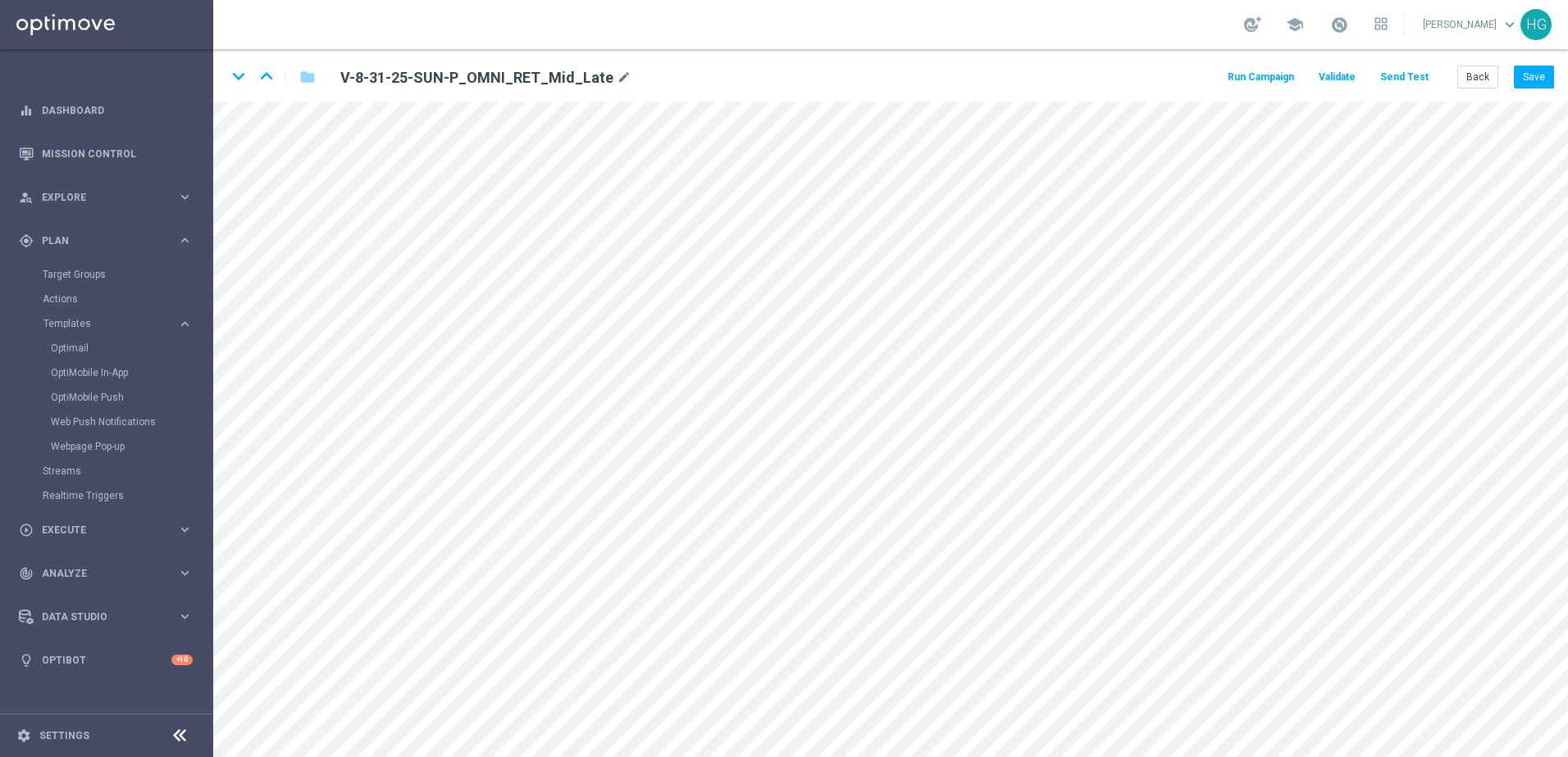
click at [1218, 76] on button "Send Test" at bounding box center [1404, 78] width 53 height 23
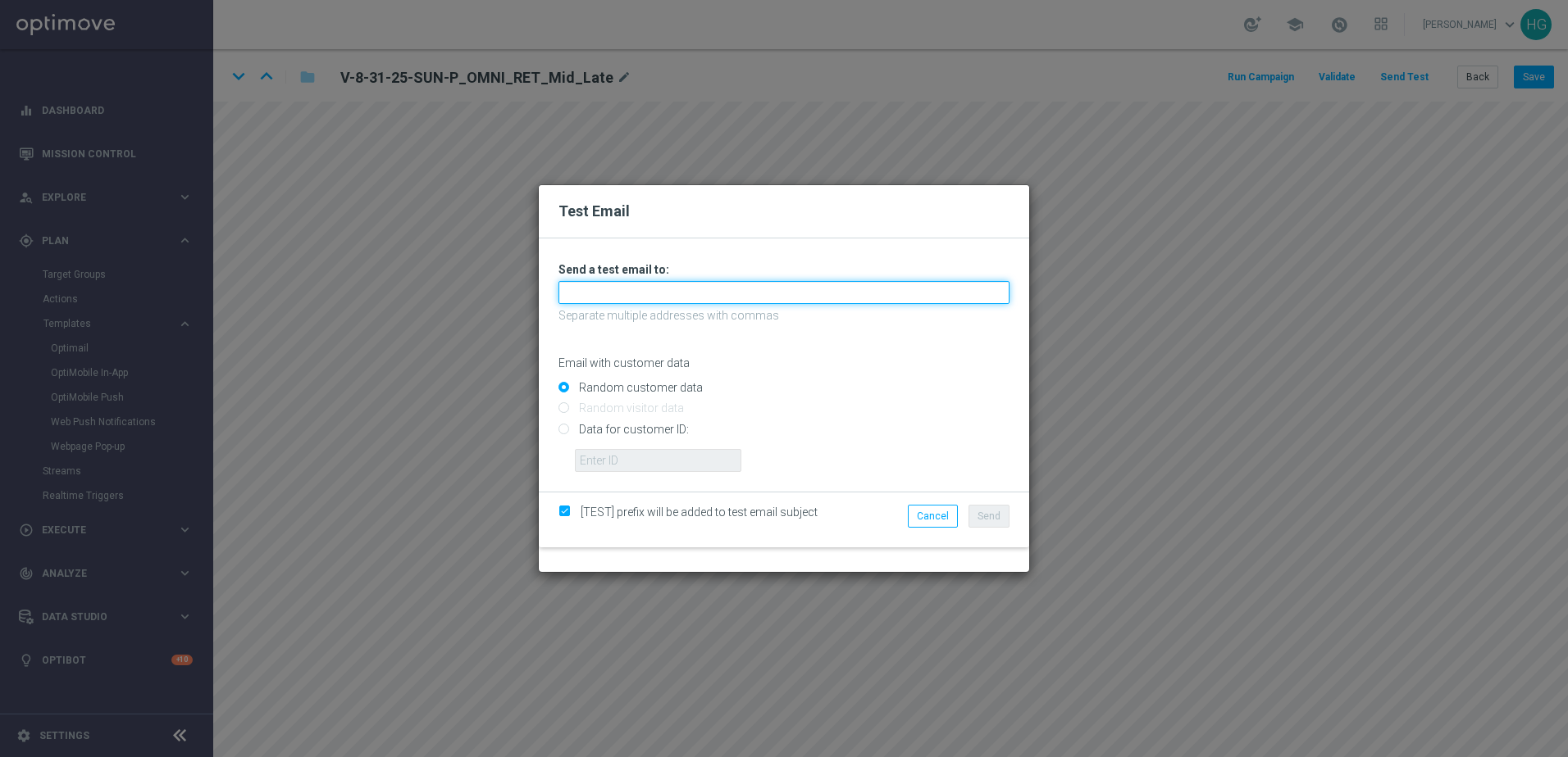
click at [993, 299] on input "text" at bounding box center [784, 292] width 451 height 23
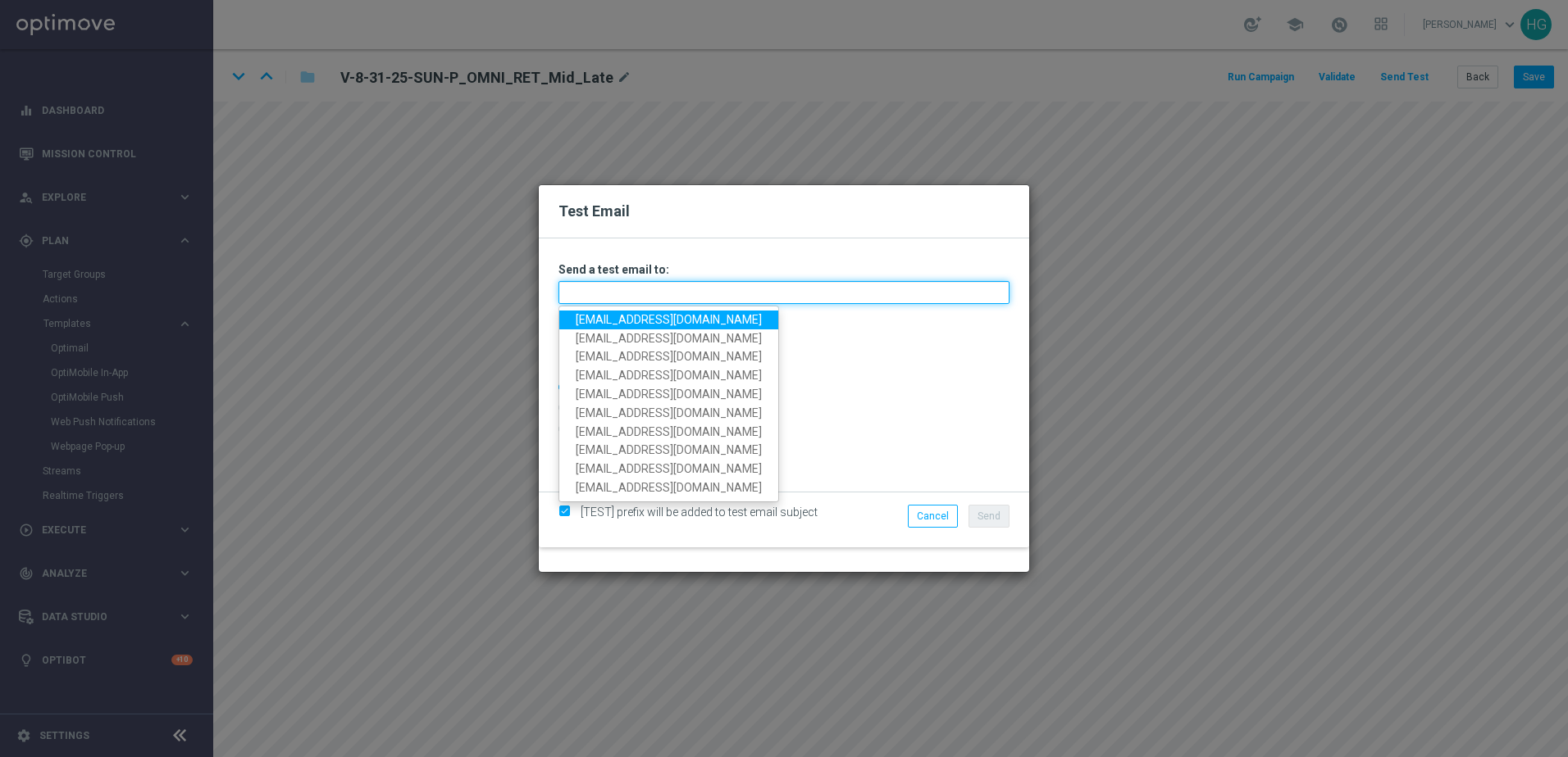
paste input "[EMAIL_ADDRESS][DOMAIN_NAME]"
type input "[EMAIL_ADDRESS][DOMAIN_NAME]"
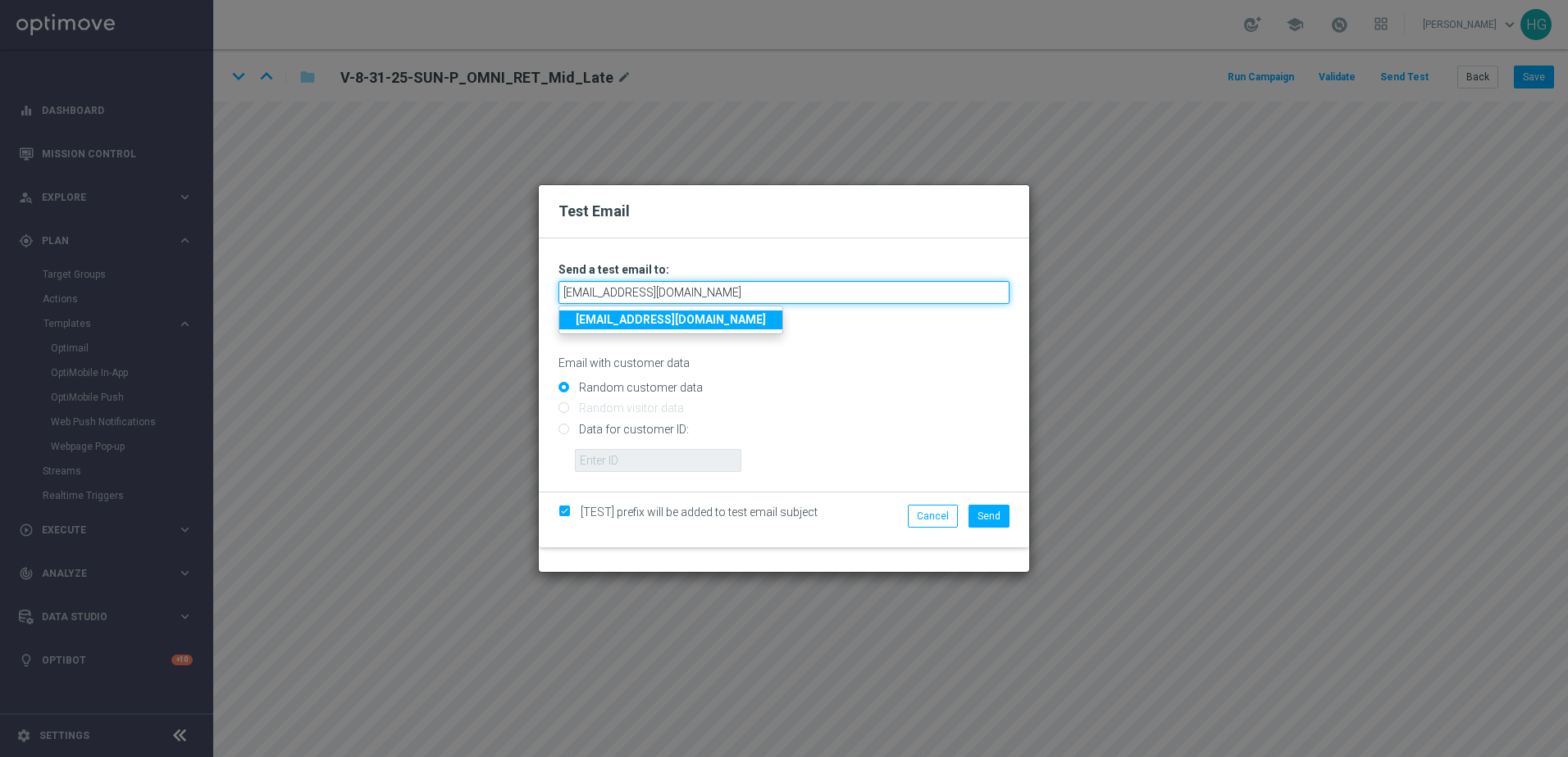
type input "[EMAIL_ADDRESS][DOMAIN_NAME]"
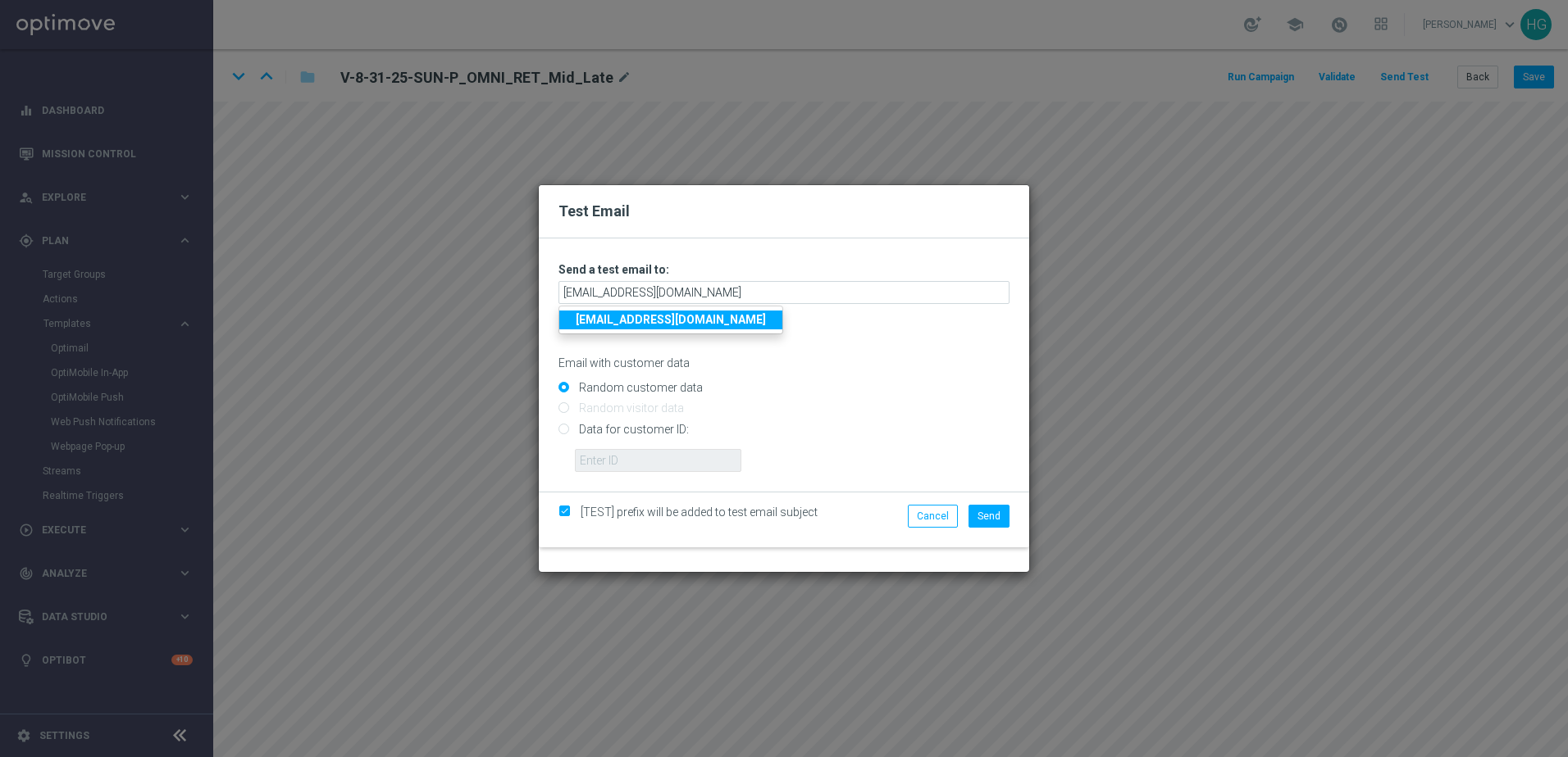
click at [640, 427] on input "Data for customer ID:" at bounding box center [784, 435] width 451 height 23
radio input "true"
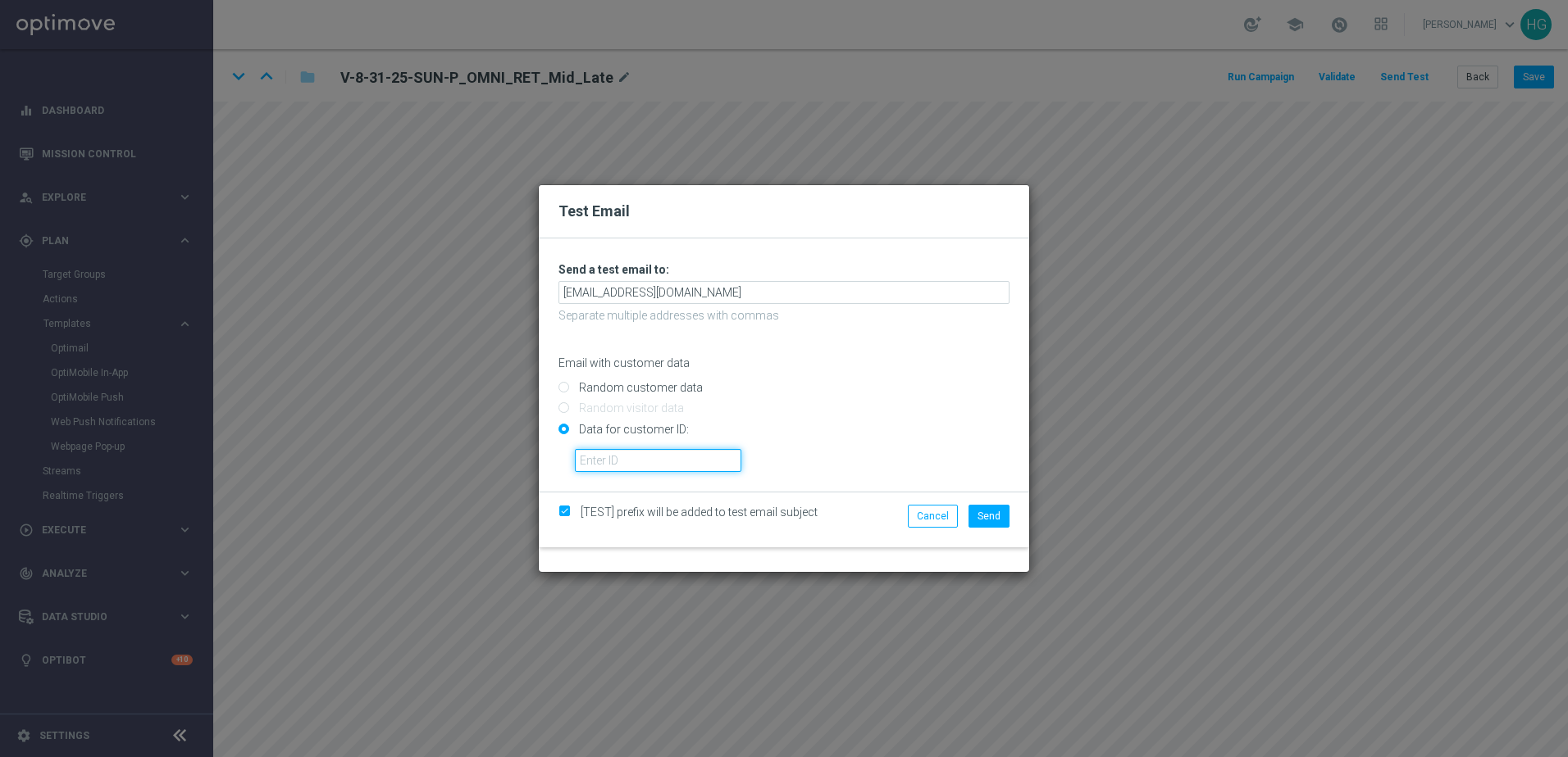
click at [643, 459] on input "text" at bounding box center [658, 460] width 166 height 23
paste input "10000024919"
type input "10000024919"
click at [982, 512] on span "Send" at bounding box center [988, 516] width 23 height 12
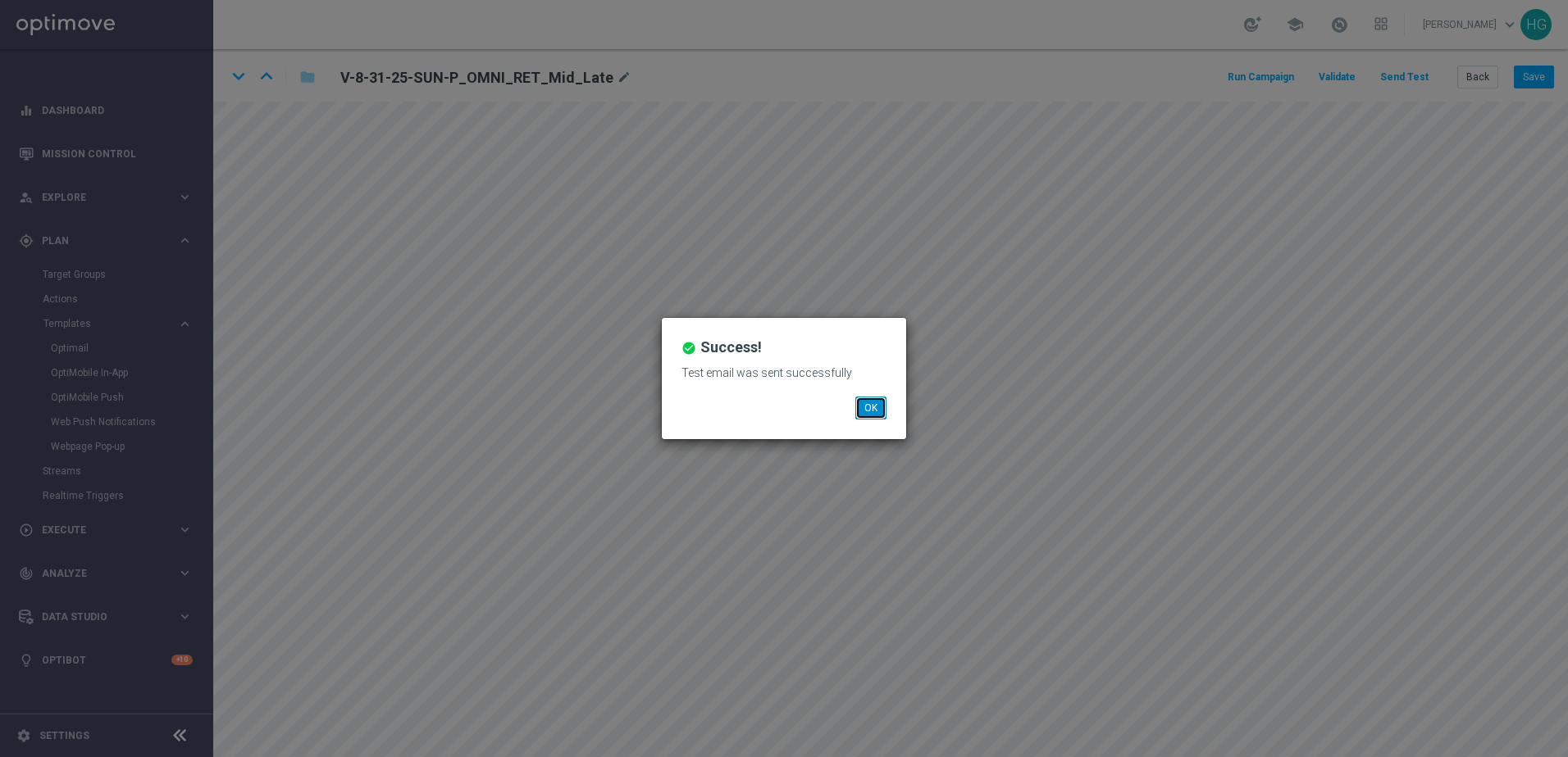
click at [879, 398] on button "OK" at bounding box center [870, 408] width 32 height 23
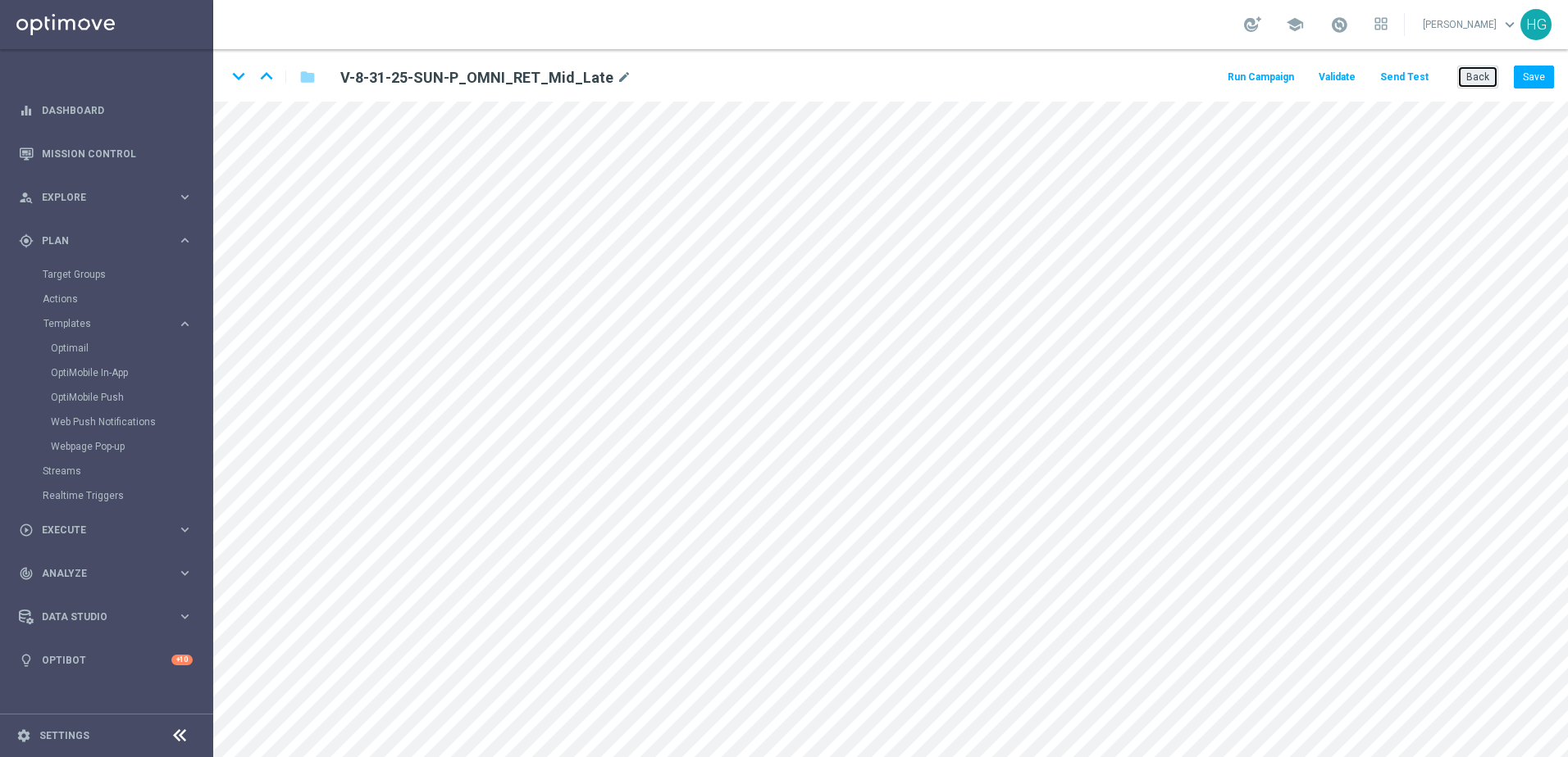
click at [1218, 76] on button "Back" at bounding box center [1477, 77] width 41 height 23
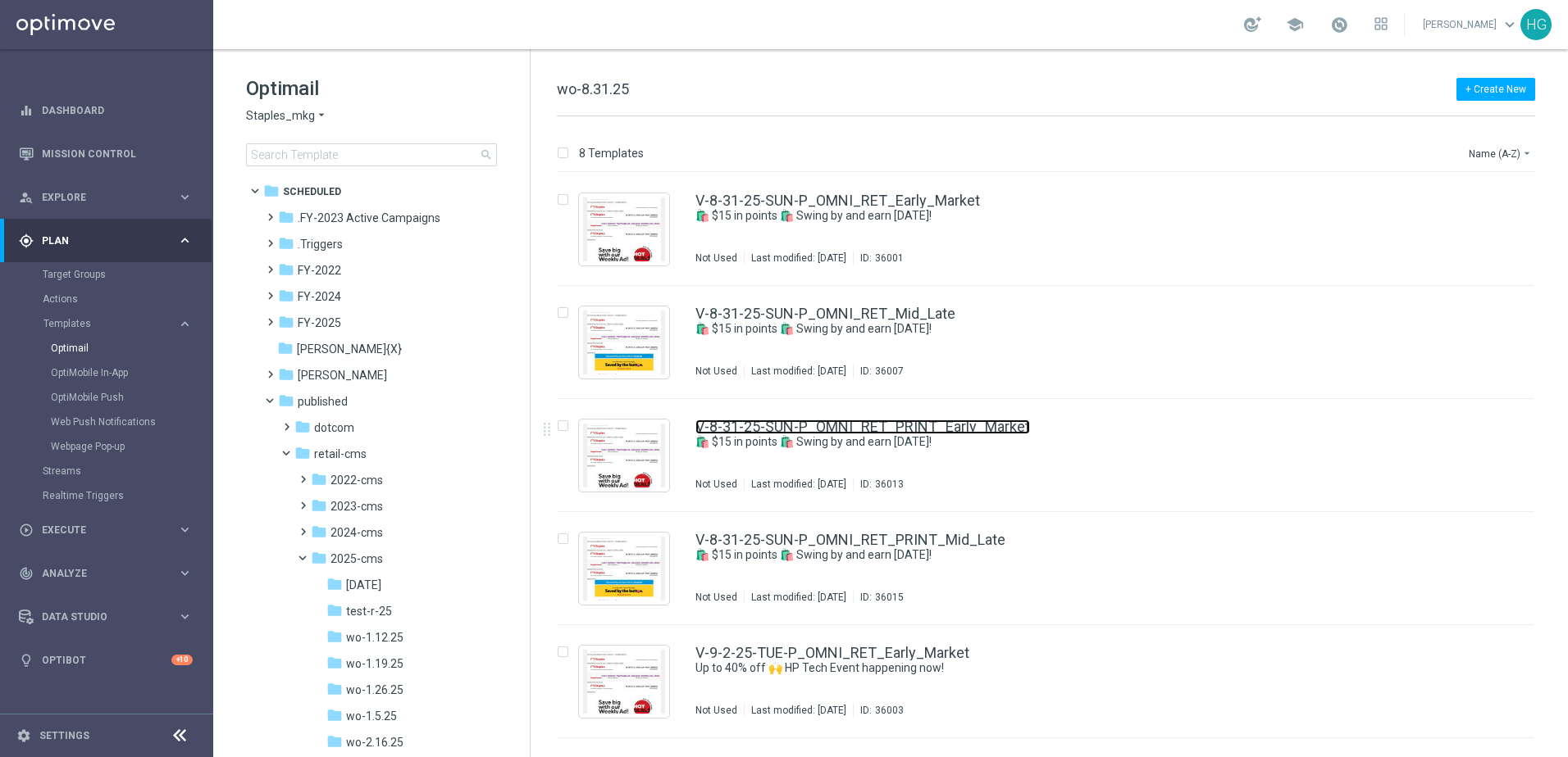
click at [957, 429] on link "V-8-31-25-SUN-P_OMNI_RET_PRINT_Early_Market" at bounding box center [862, 427] width 335 height 14
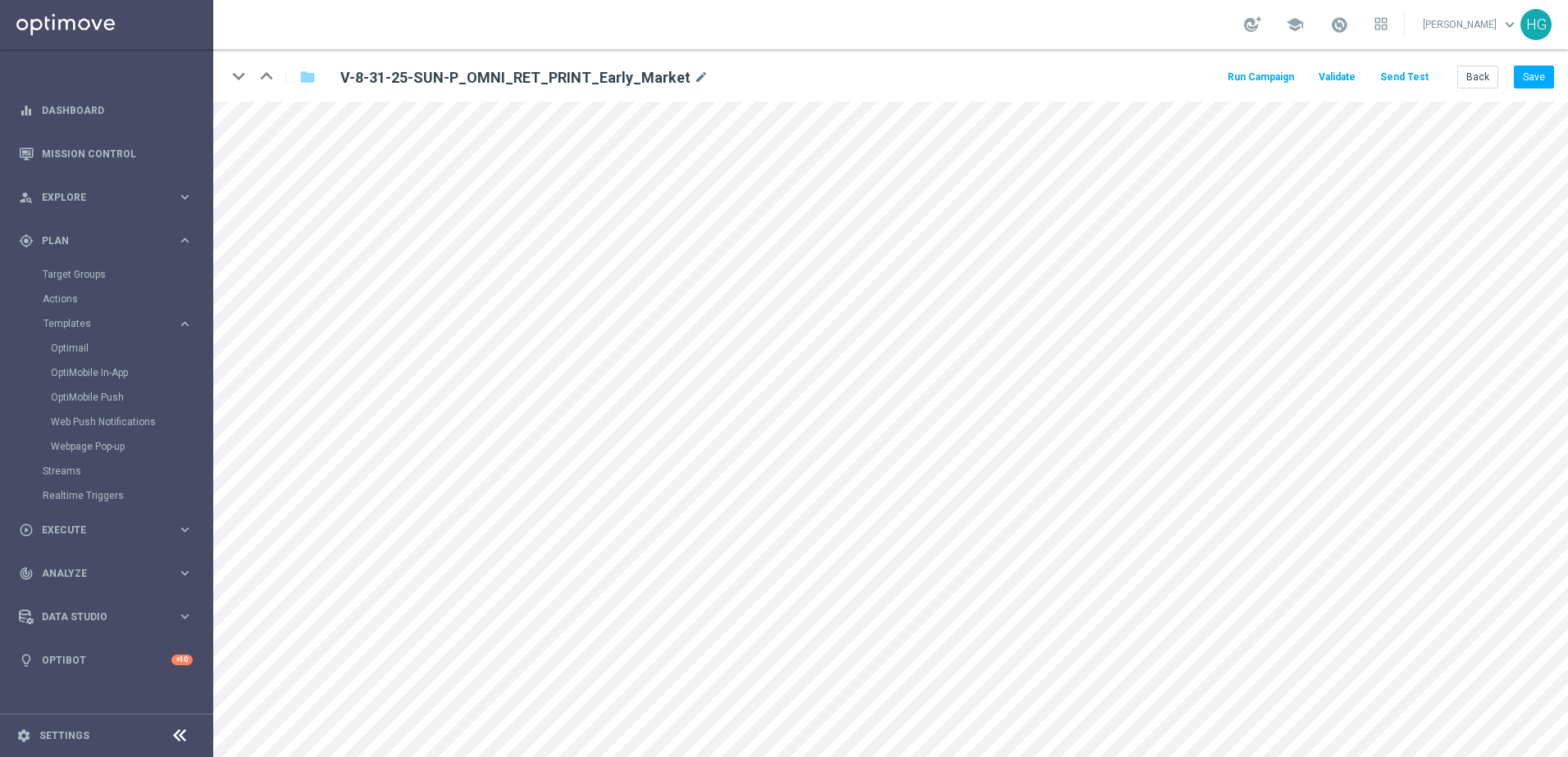
click at [1218, 76] on button "Send Test" at bounding box center [1404, 78] width 53 height 23
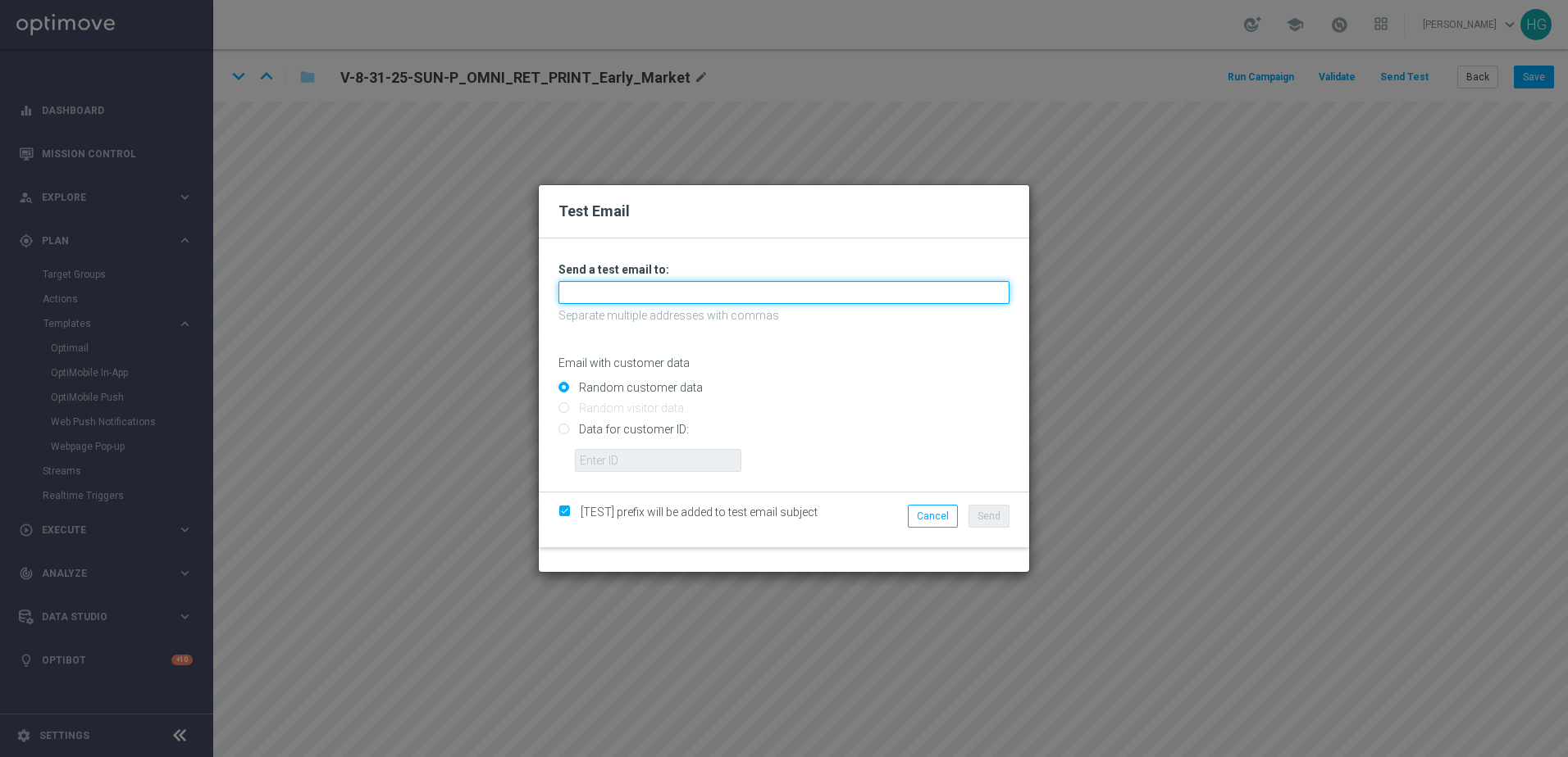
click at [767, 299] on input "text" at bounding box center [784, 292] width 451 height 23
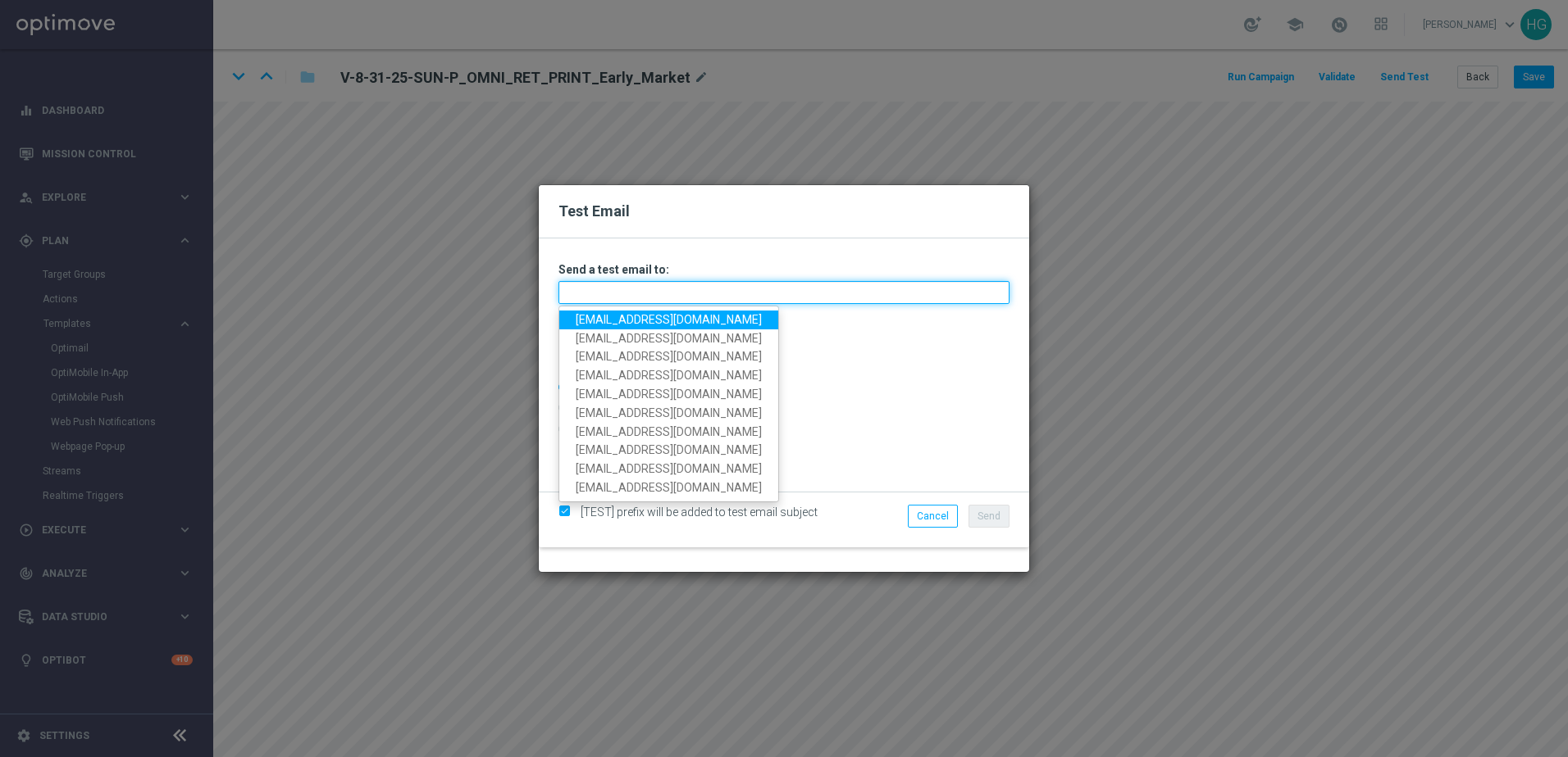
paste input "[EMAIL_ADDRESS][DOMAIN_NAME]"
type input "[EMAIL_ADDRESS][DOMAIN_NAME]"
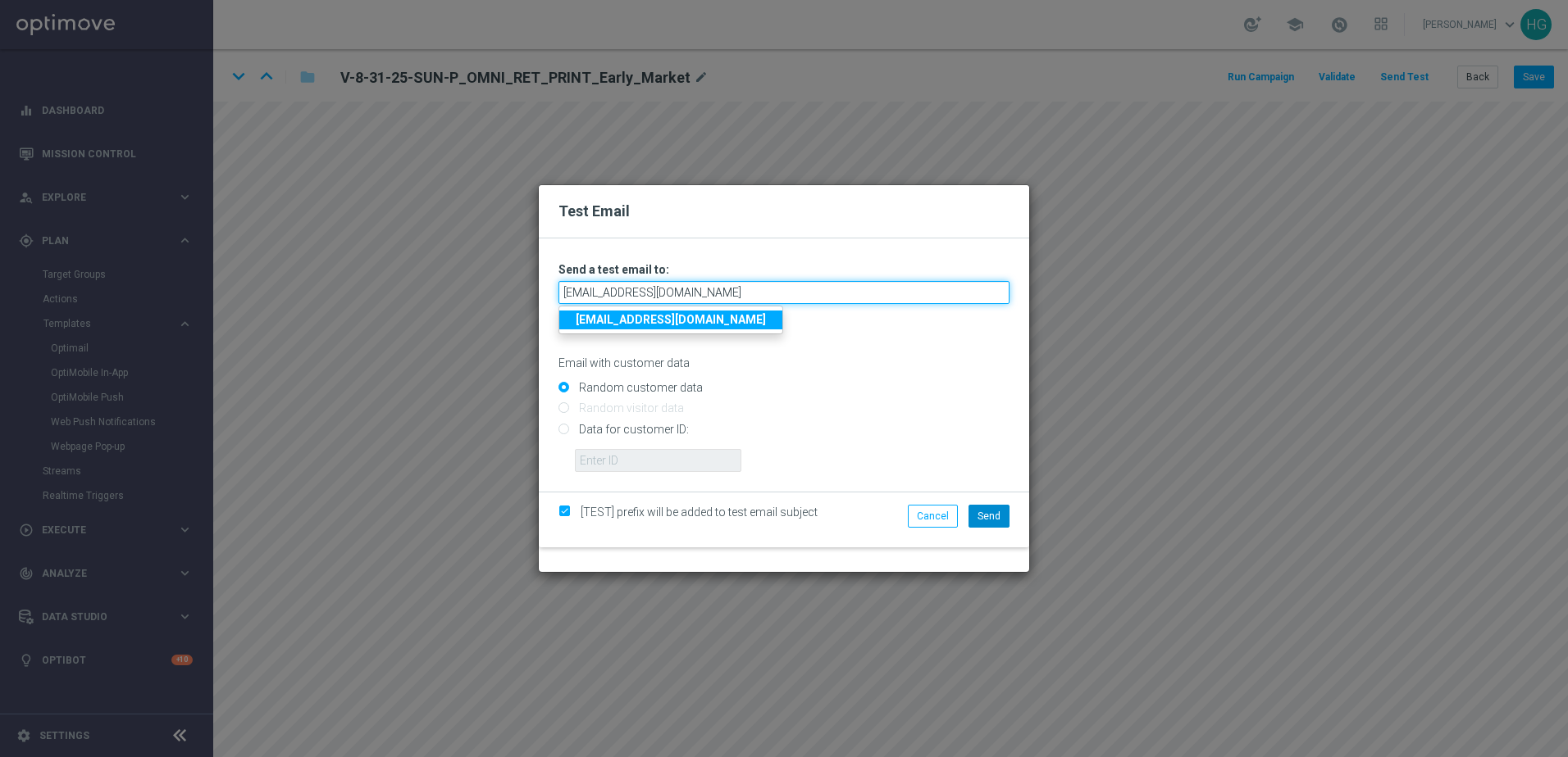
type input "[EMAIL_ADDRESS][DOMAIN_NAME]"
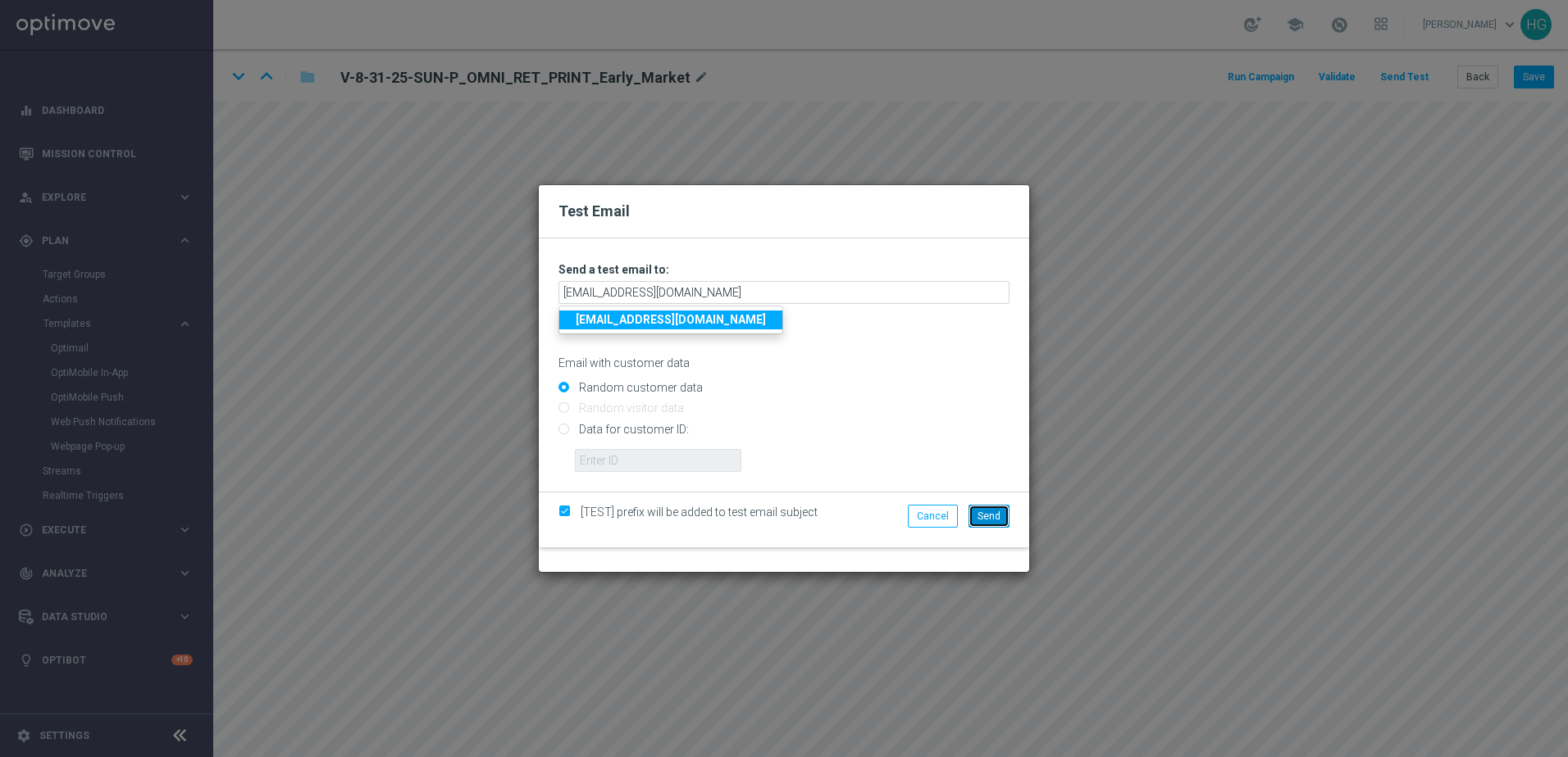
click at [983, 509] on button "Send" at bounding box center [988, 515] width 41 height 23
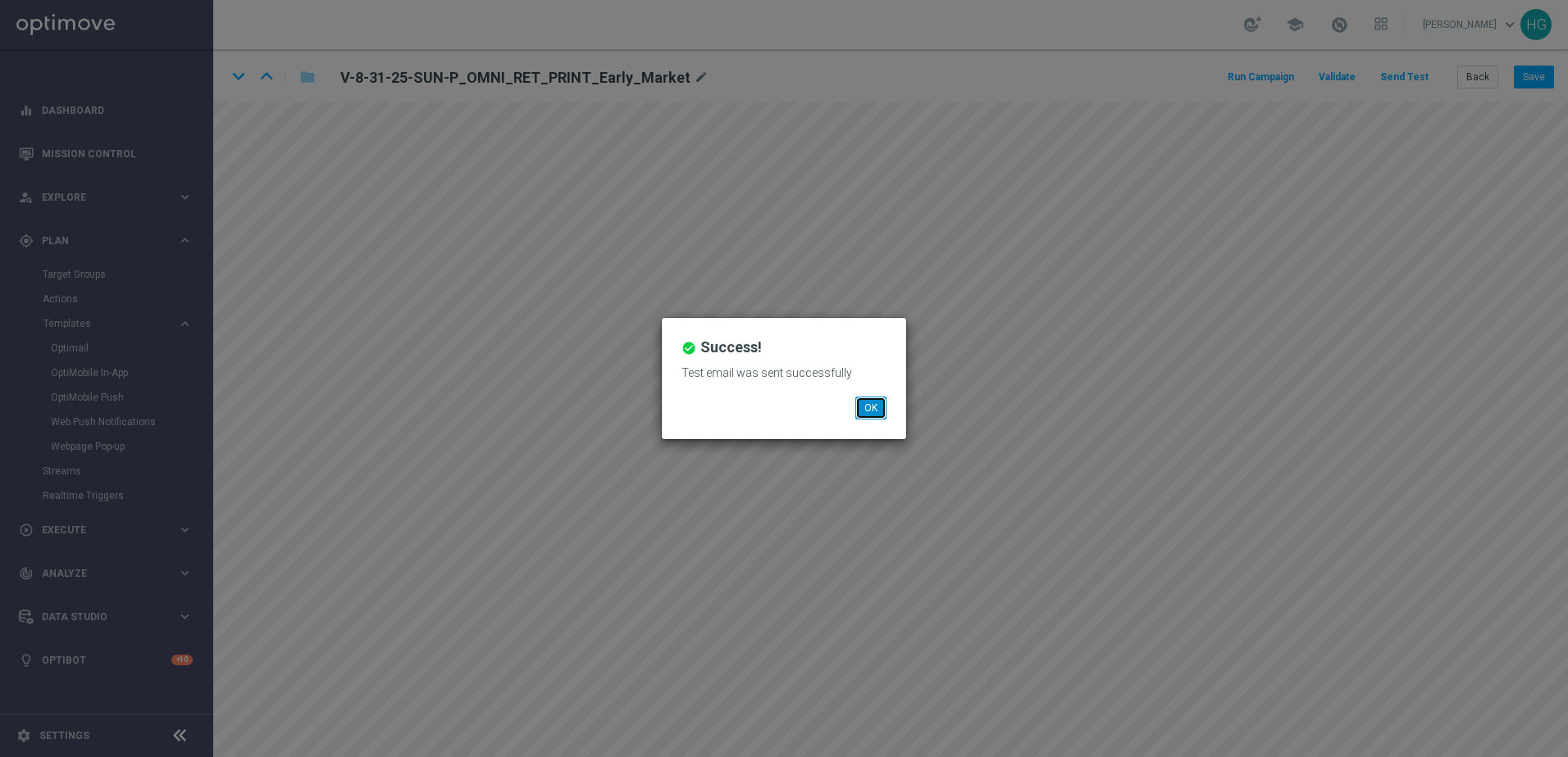
click at [870, 412] on button "OK" at bounding box center [870, 408] width 32 height 23
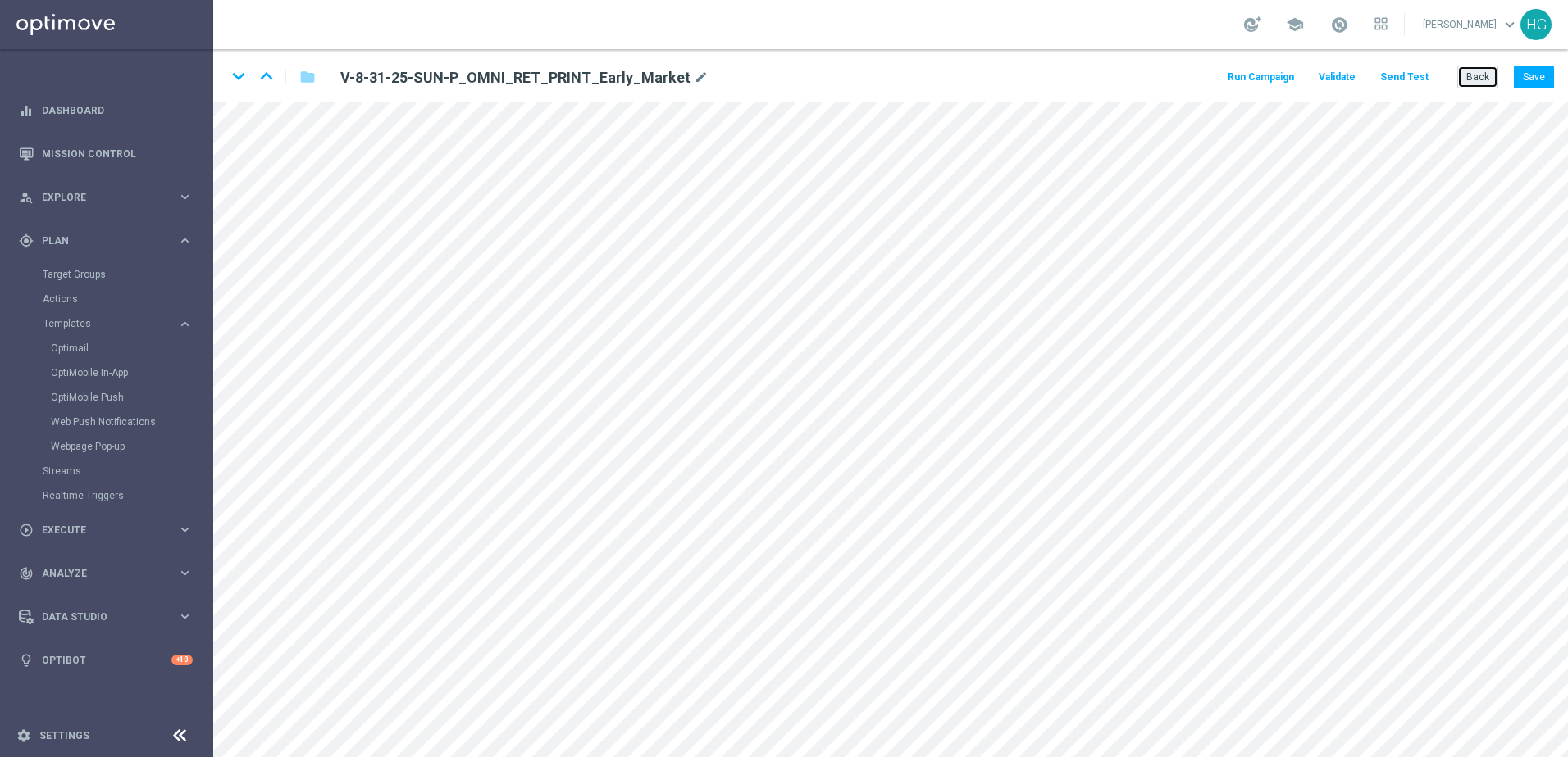
click at [1218, 74] on button "Back" at bounding box center [1477, 77] width 41 height 23
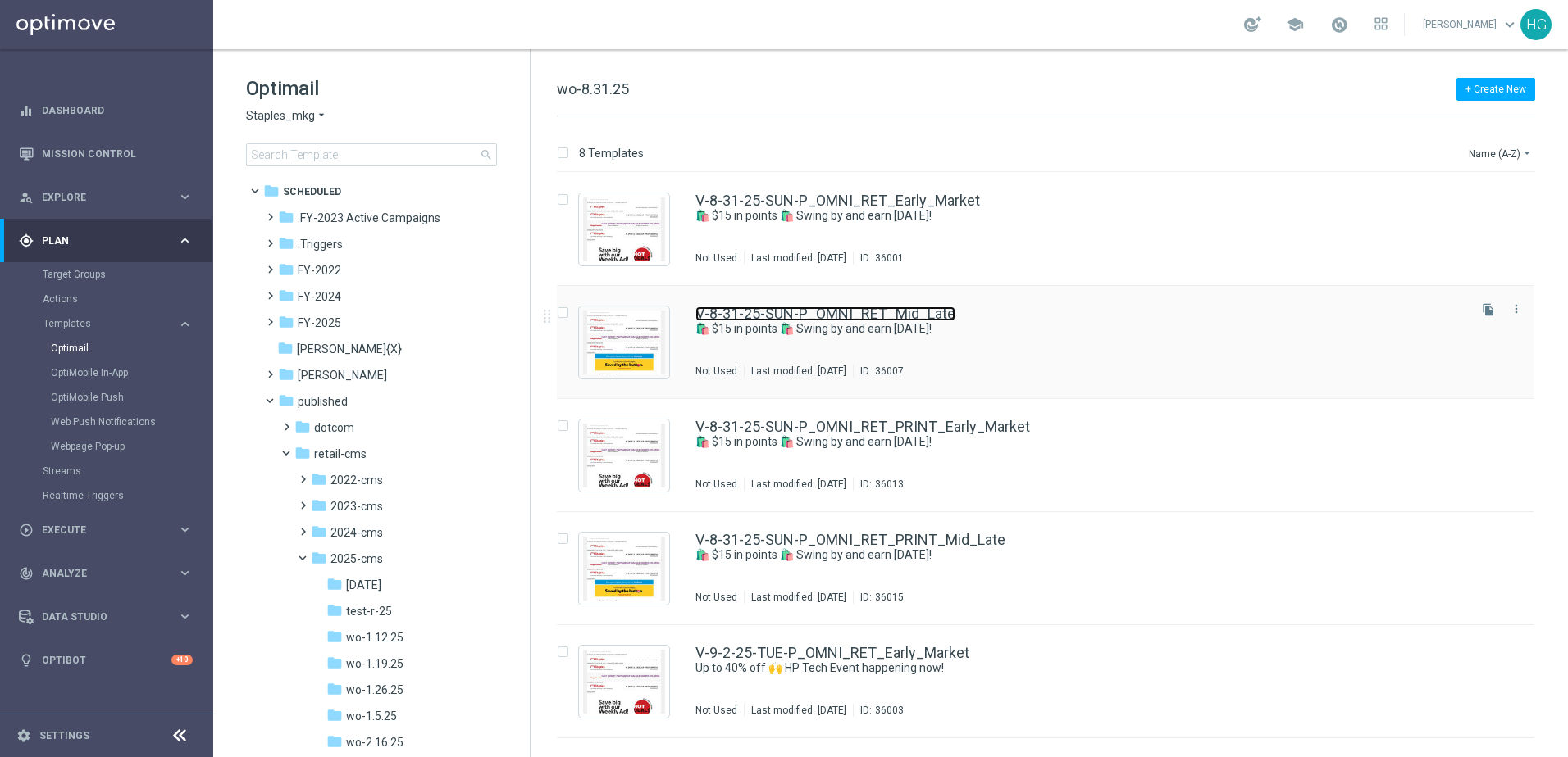
click at [879, 317] on link "V-8-31-25-SUN-P_OMNI_RET_Mid_Late" at bounding box center [825, 314] width 260 height 14
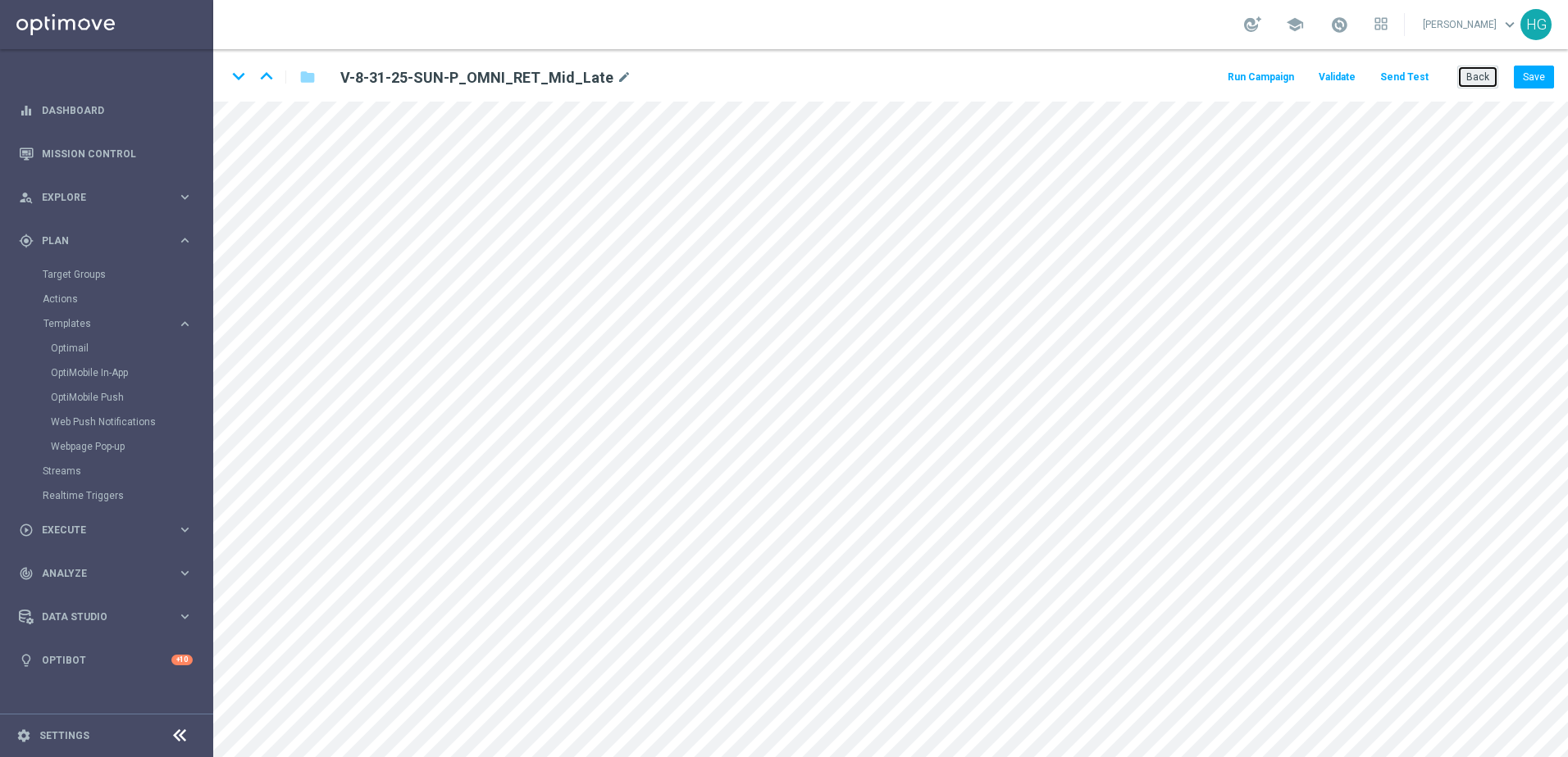
click at [1218, 79] on button "Back" at bounding box center [1477, 77] width 41 height 23
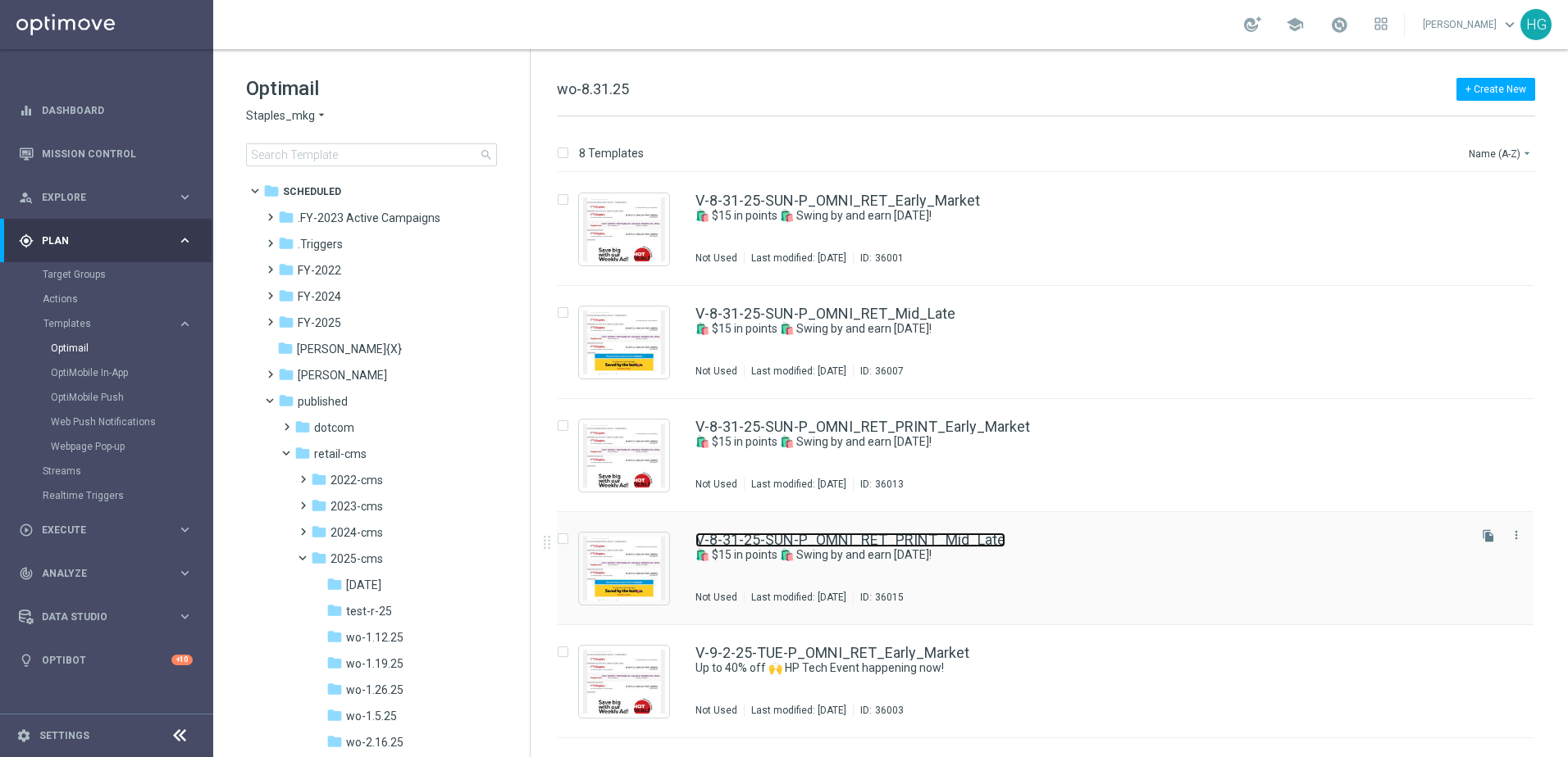
click at [957, 540] on link "V-8-31-25-SUN-P_OMNI_RET_PRINT_Mid_Late" at bounding box center [849, 540] width 310 height 14
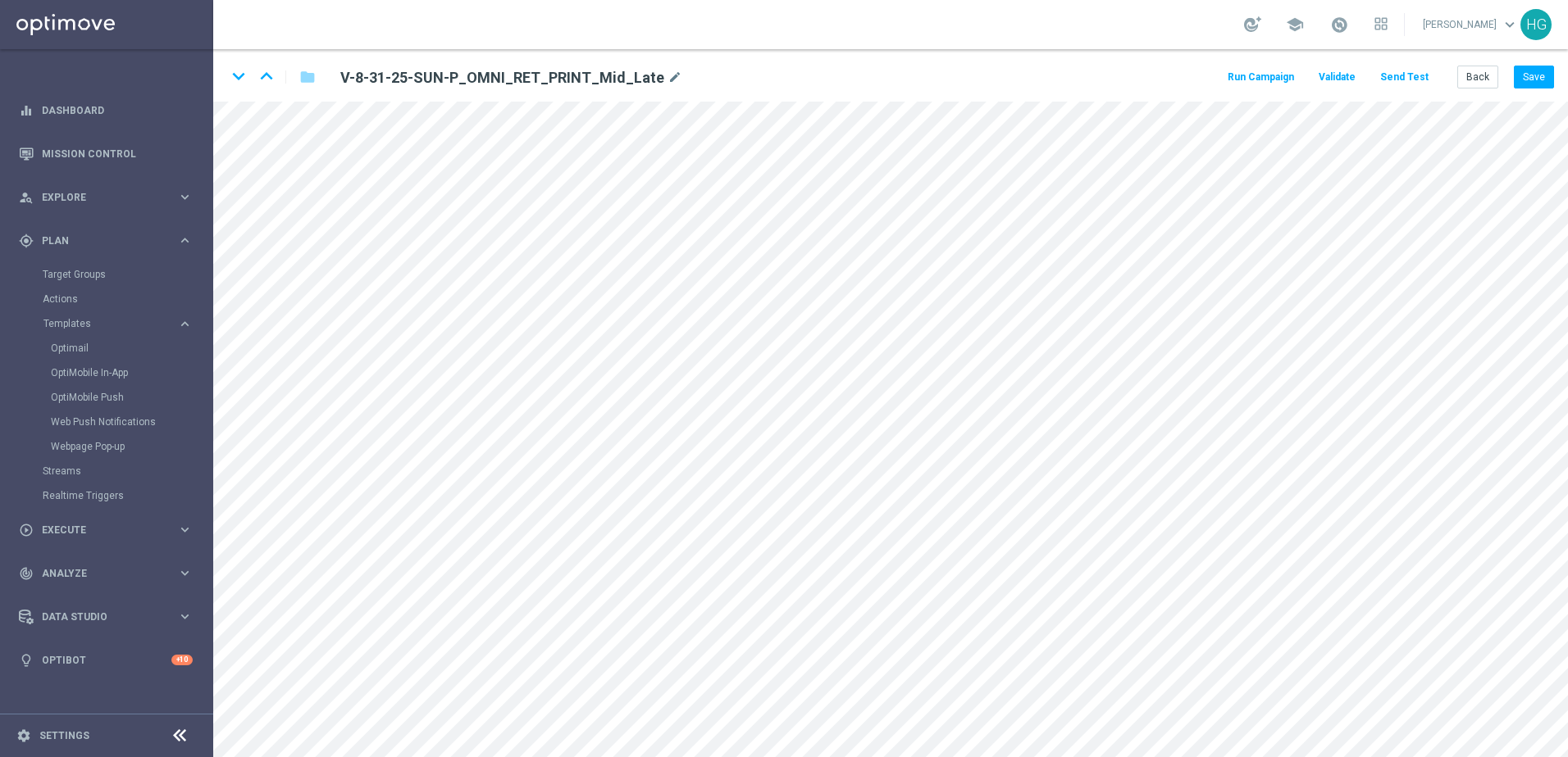
click at [1124, 58] on div "keyboard_arrow_down keyboard_arrow_up folder V-8-31-25-SUN-P_OMNI_RET_PRINT_Mid…" at bounding box center [890, 75] width 1354 height 52
click at [1218, 78] on button "Send Test" at bounding box center [1404, 78] width 53 height 23
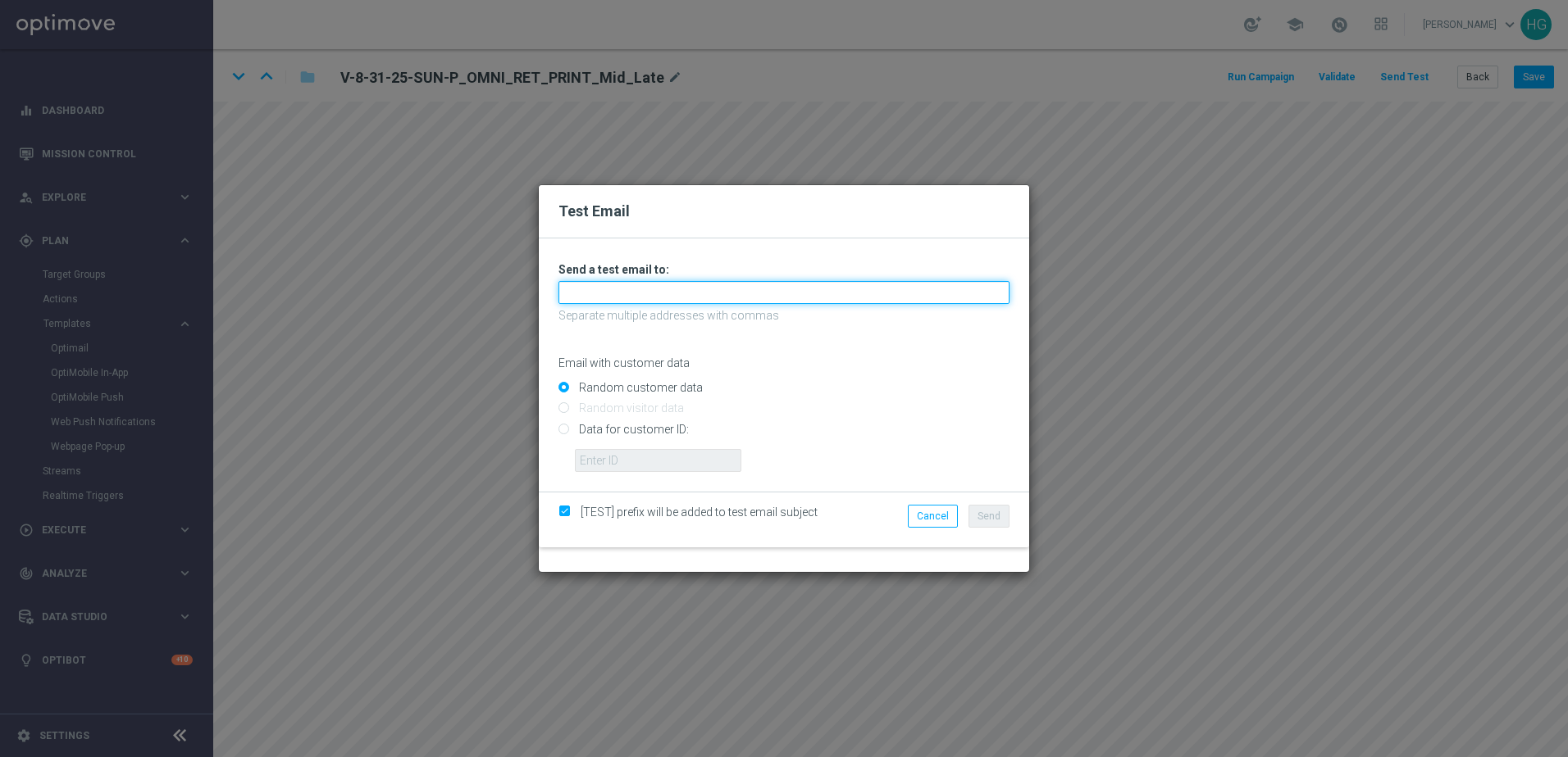
click at [639, 296] on input "text" at bounding box center [784, 292] width 451 height 23
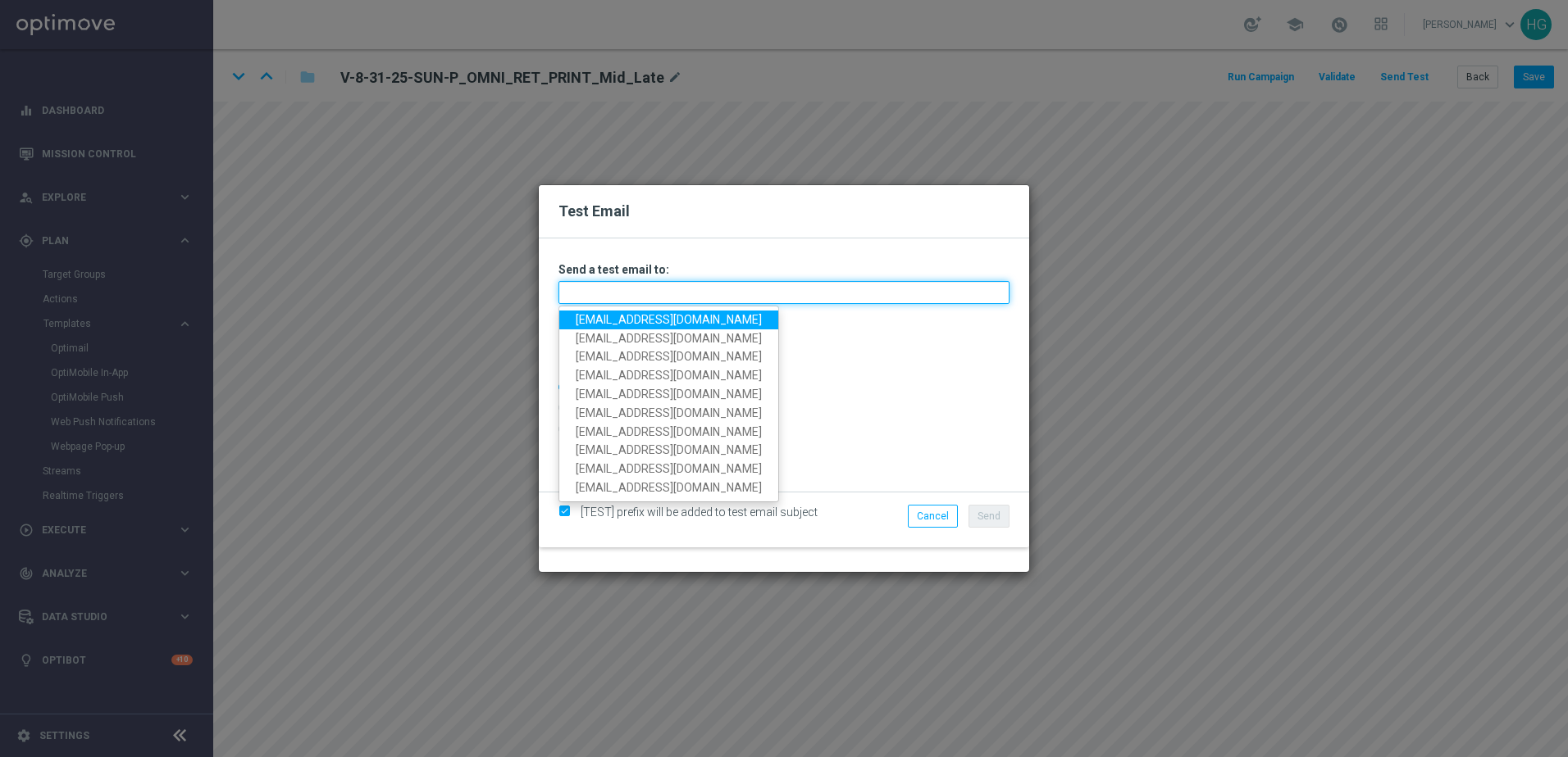
paste input "[EMAIL_ADDRESS][DOMAIN_NAME]"
type input "[EMAIL_ADDRESS][DOMAIN_NAME]"
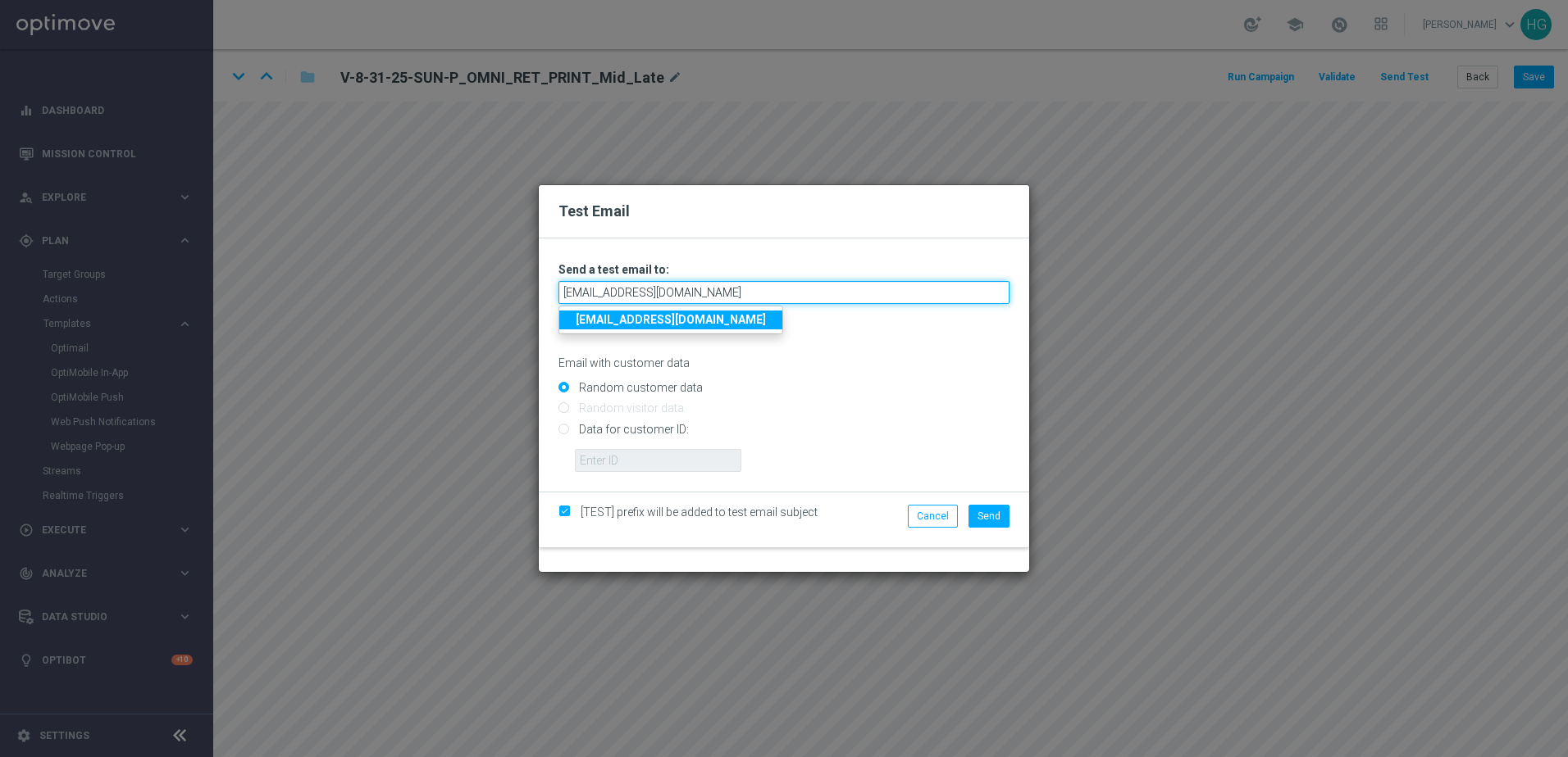
type input "[EMAIL_ADDRESS][DOMAIN_NAME]"
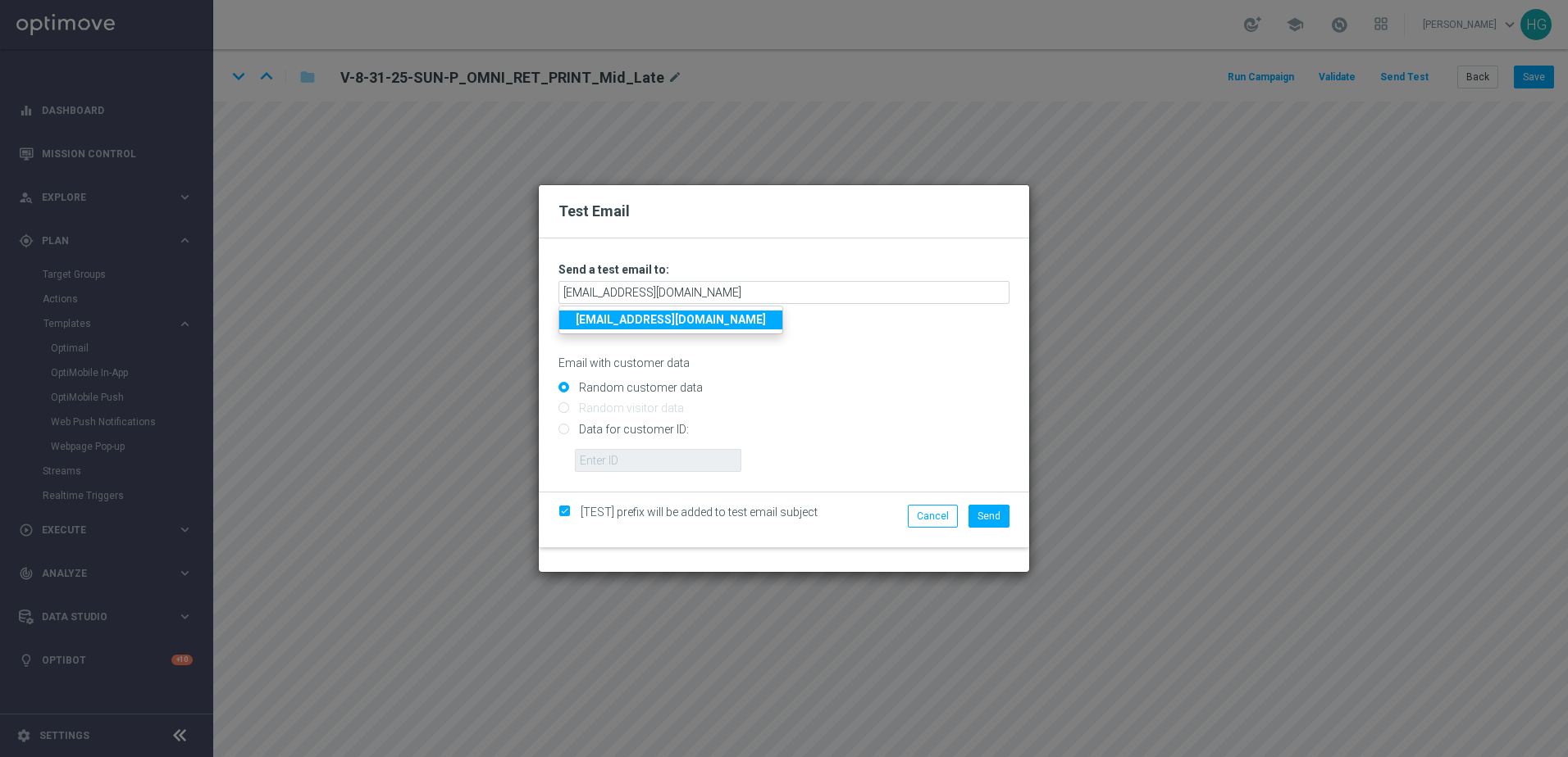
click at [634, 429] on input "Data for customer ID:" at bounding box center [784, 435] width 451 height 23
radio input "true"
click at [629, 451] on div "Data for customer ID: ID not found" at bounding box center [784, 443] width 451 height 56
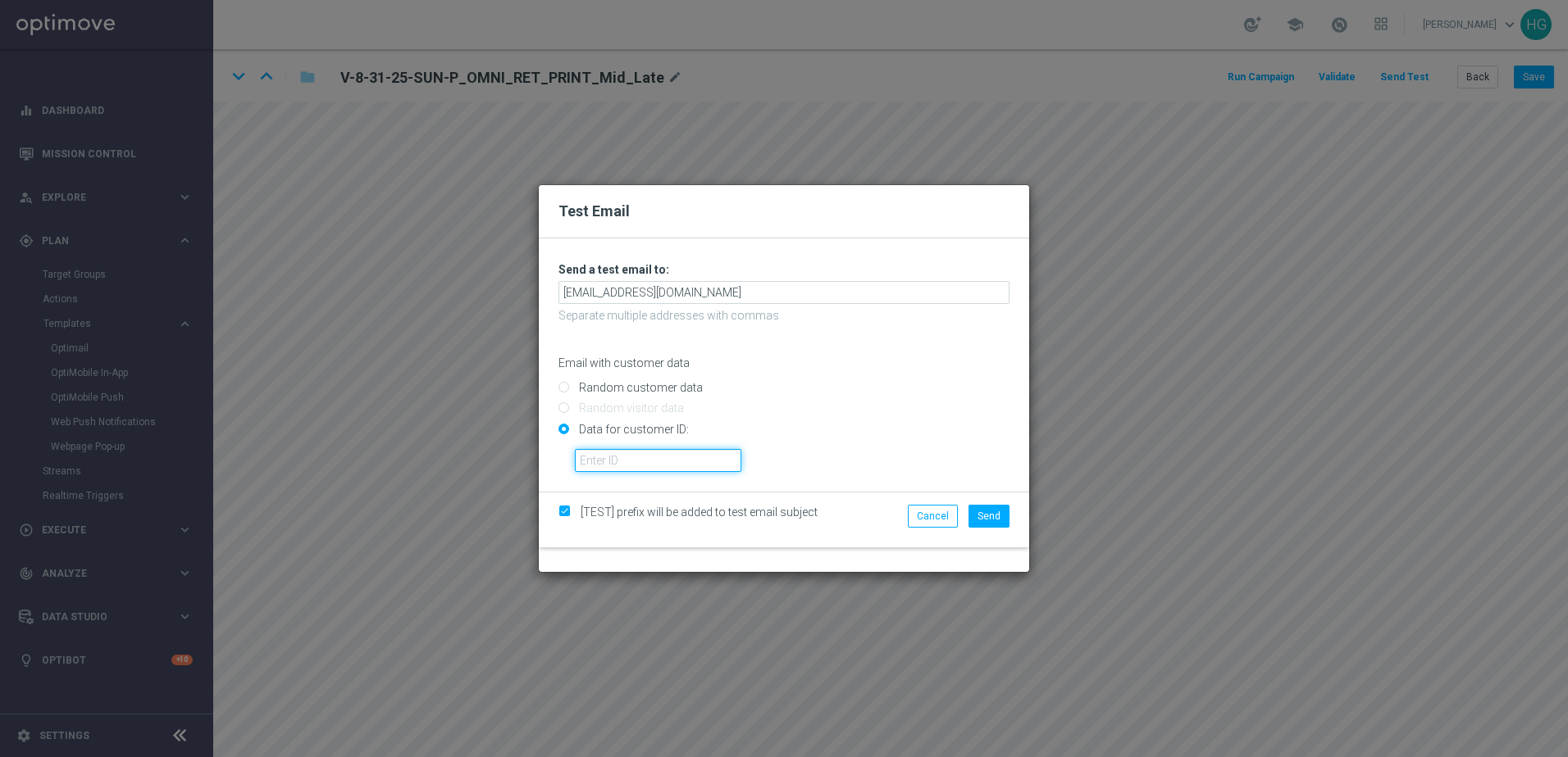
click at [626, 459] on input "text" at bounding box center [658, 460] width 166 height 23
paste input "10002564155"
type input "10002564155"
click at [992, 506] on button "Send" at bounding box center [988, 515] width 41 height 23
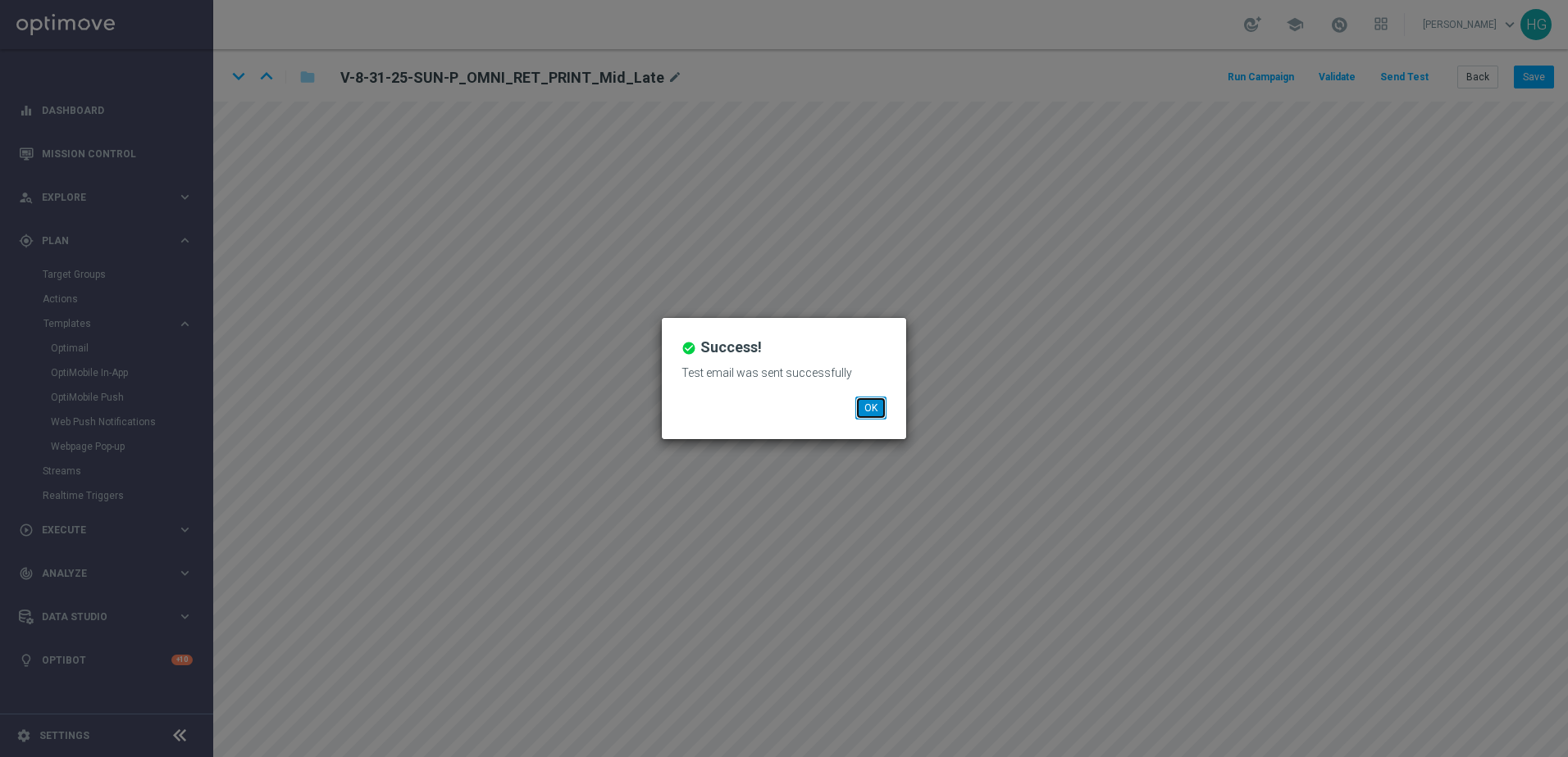
click at [874, 411] on button "OK" at bounding box center [870, 408] width 32 height 23
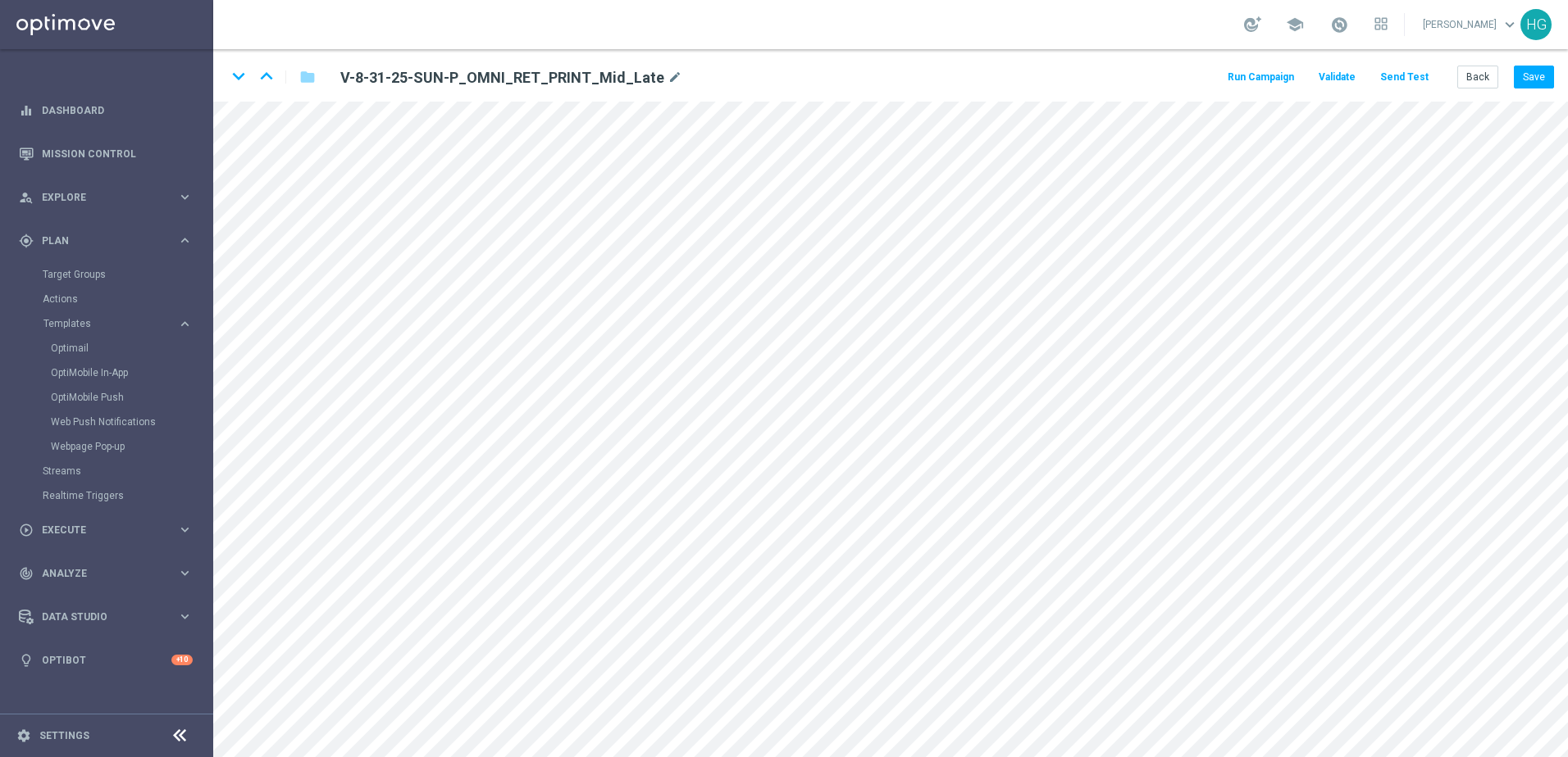
click at [1218, 81] on button "Send Test" at bounding box center [1404, 78] width 53 height 23
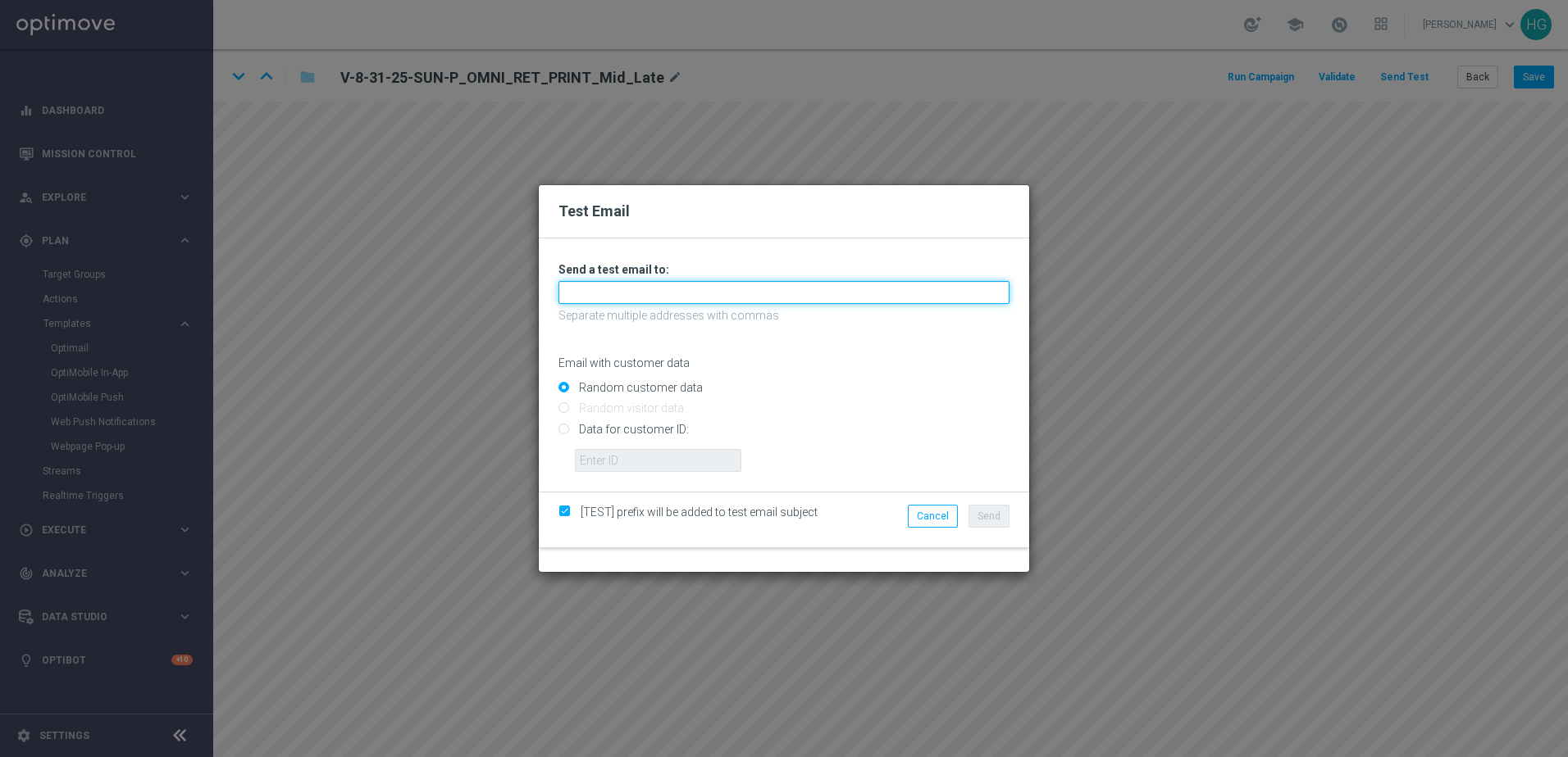
click at [980, 293] on input "text" at bounding box center [784, 292] width 451 height 23
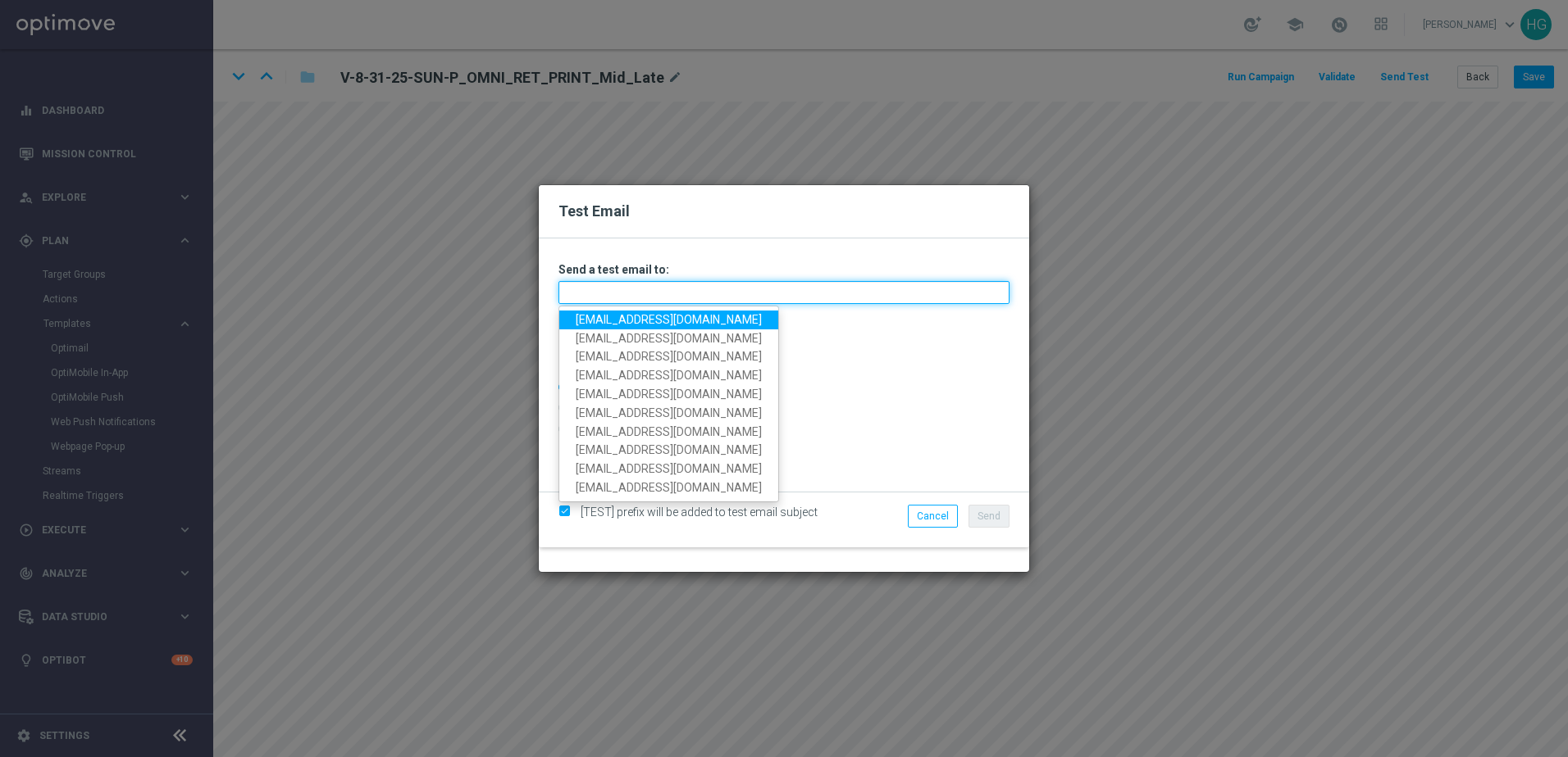
paste input "[EMAIL_ADDRESS][DOMAIN_NAME]"
type input "[EMAIL_ADDRESS][DOMAIN_NAME]"
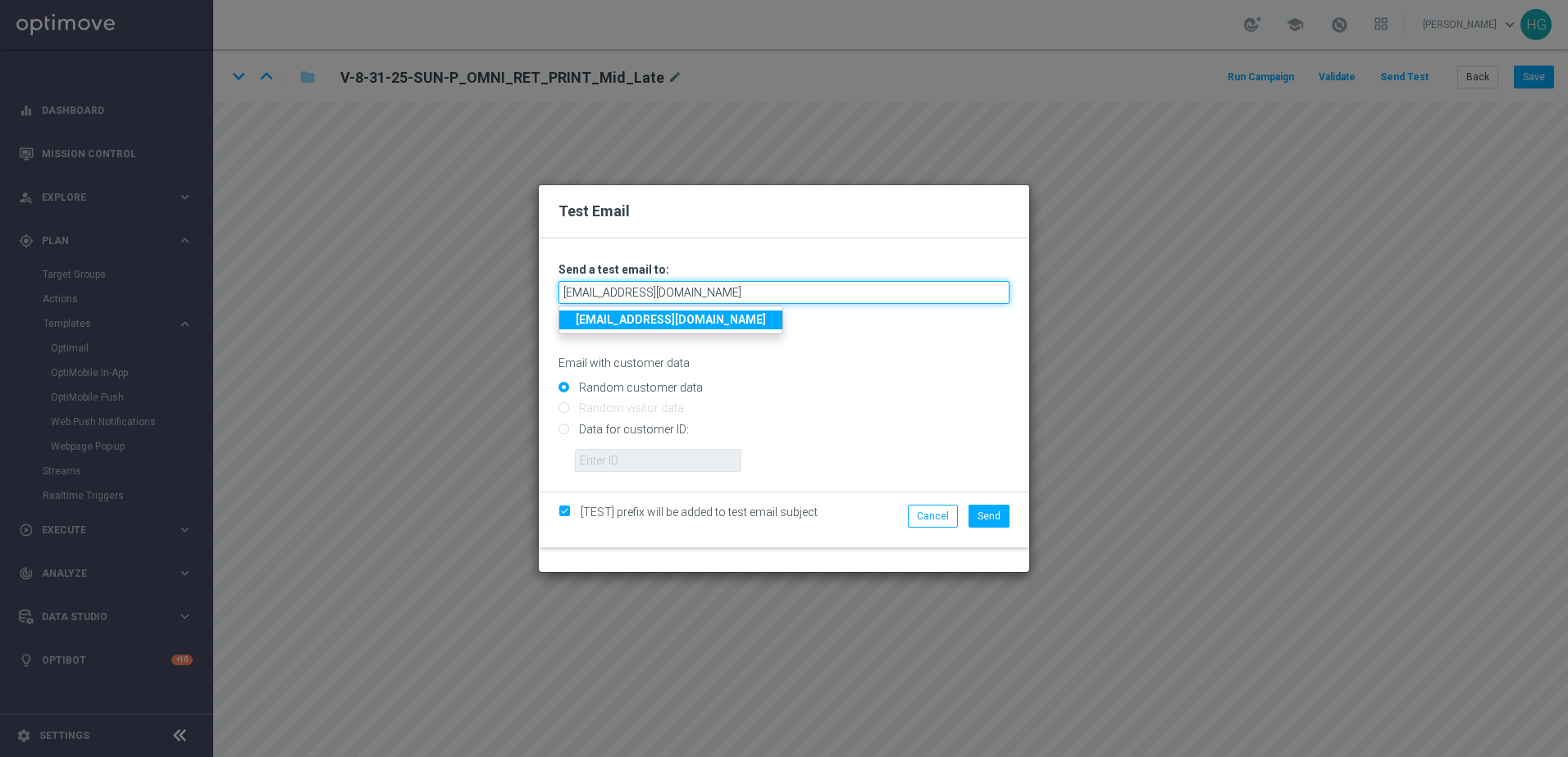
type input "[EMAIL_ADDRESS][DOMAIN_NAME]"
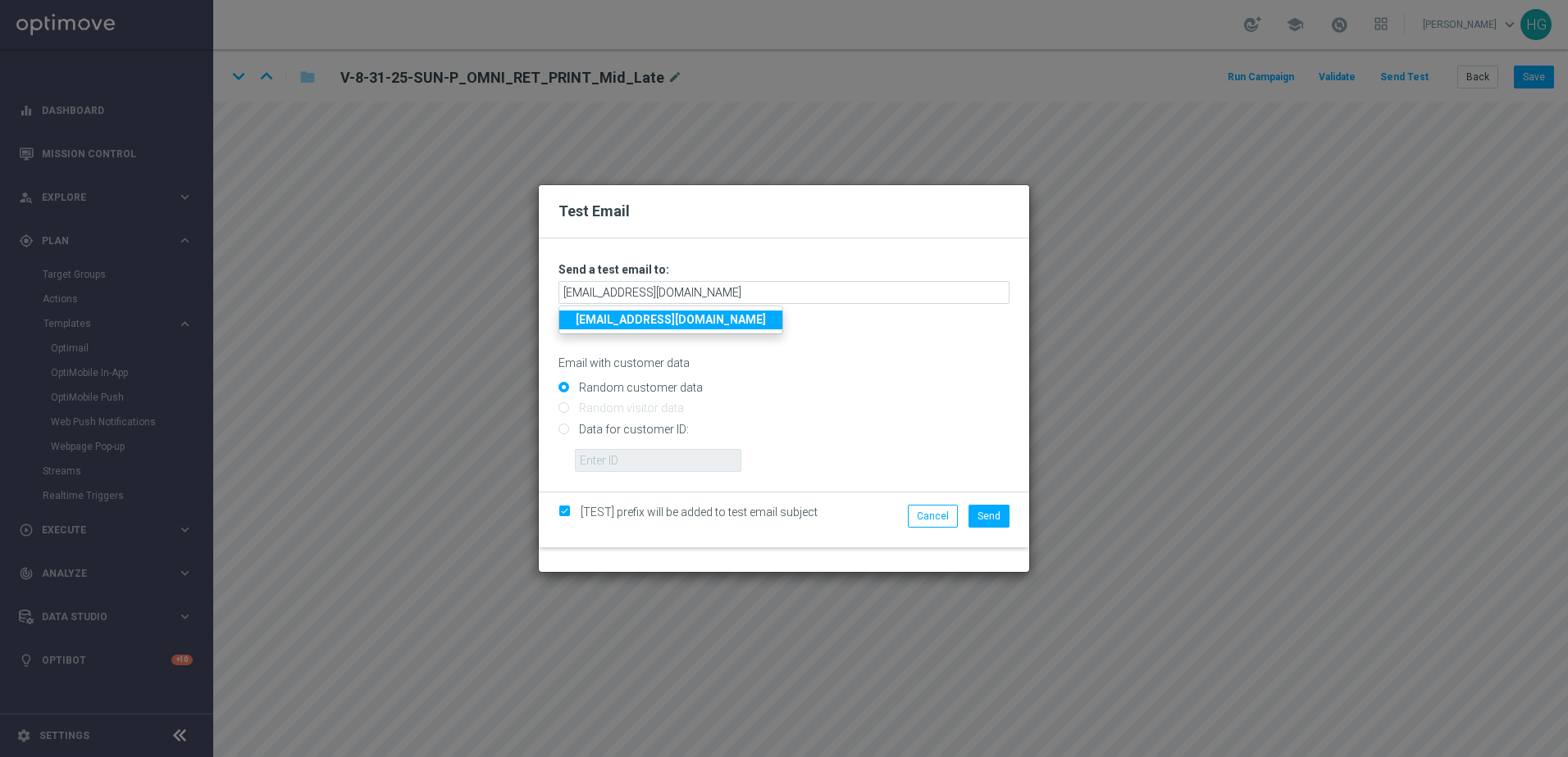
click at [669, 429] on input "Data for customer ID:" at bounding box center [784, 435] width 451 height 23
radio input "true"
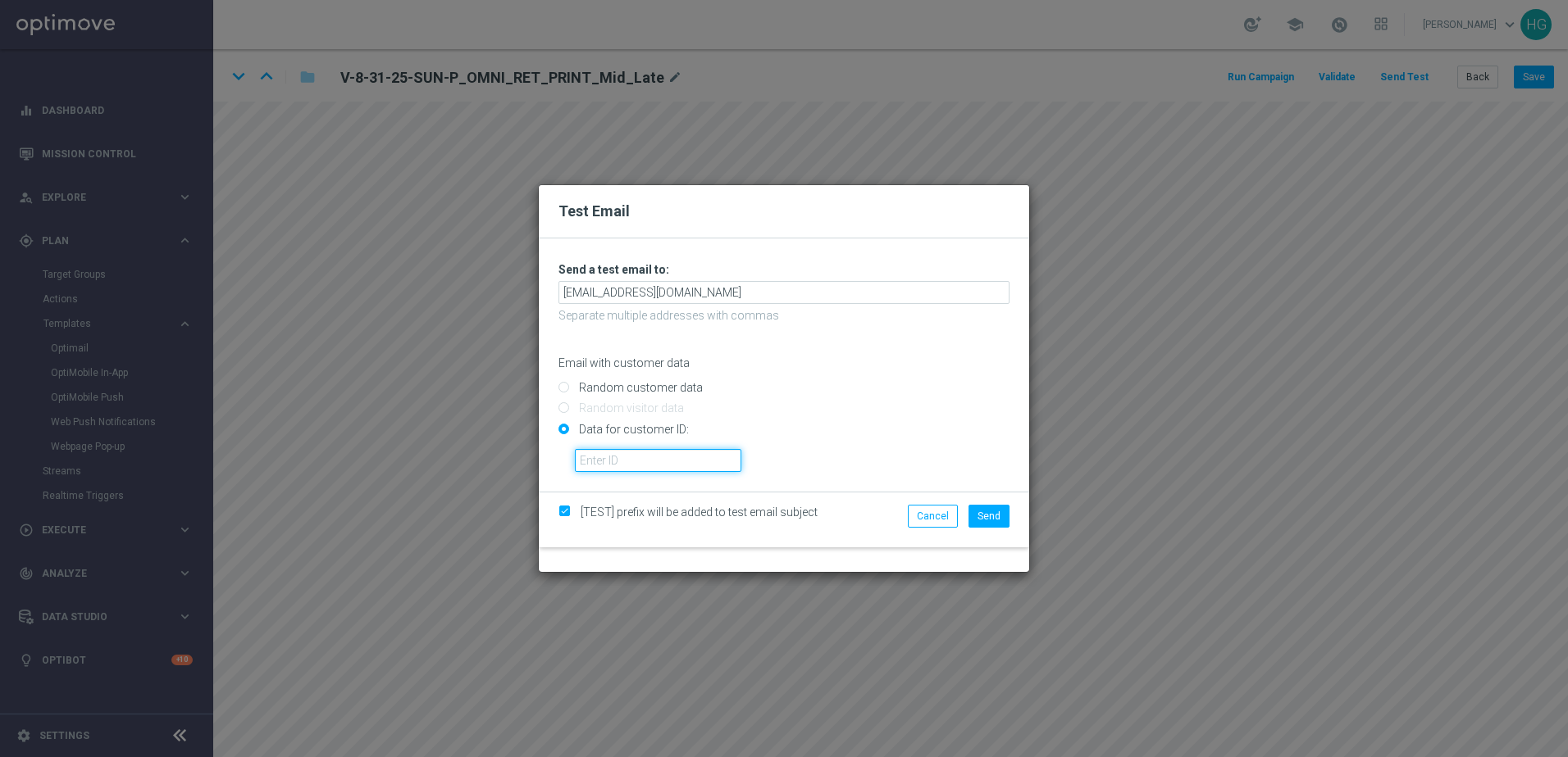
click at [612, 462] on input "text" at bounding box center [658, 460] width 166 height 23
paste input "10000024919"
type input "10000024919"
click at [981, 511] on span "Send" at bounding box center [988, 516] width 23 height 12
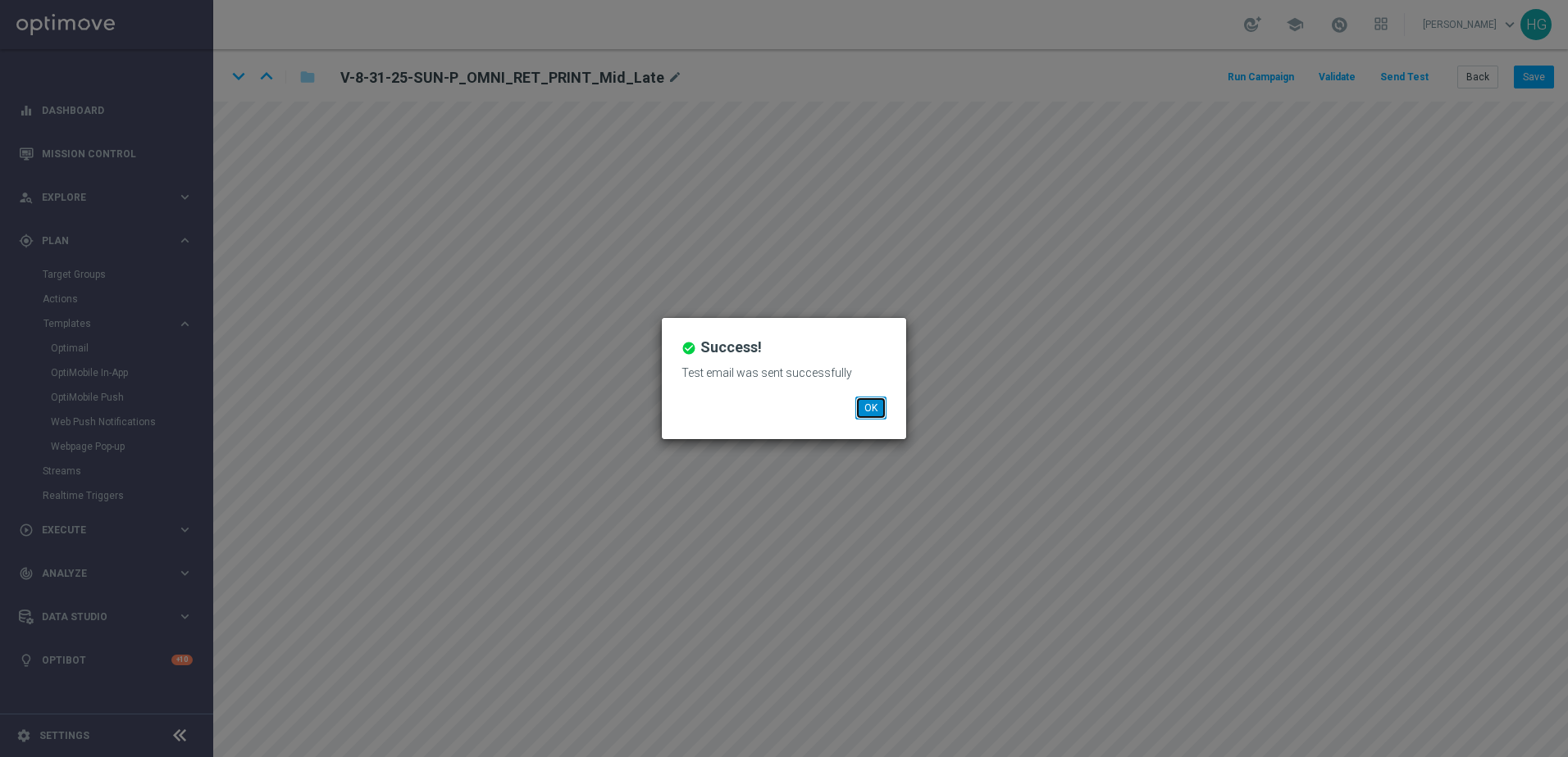
click at [871, 408] on button "OK" at bounding box center [870, 408] width 32 height 23
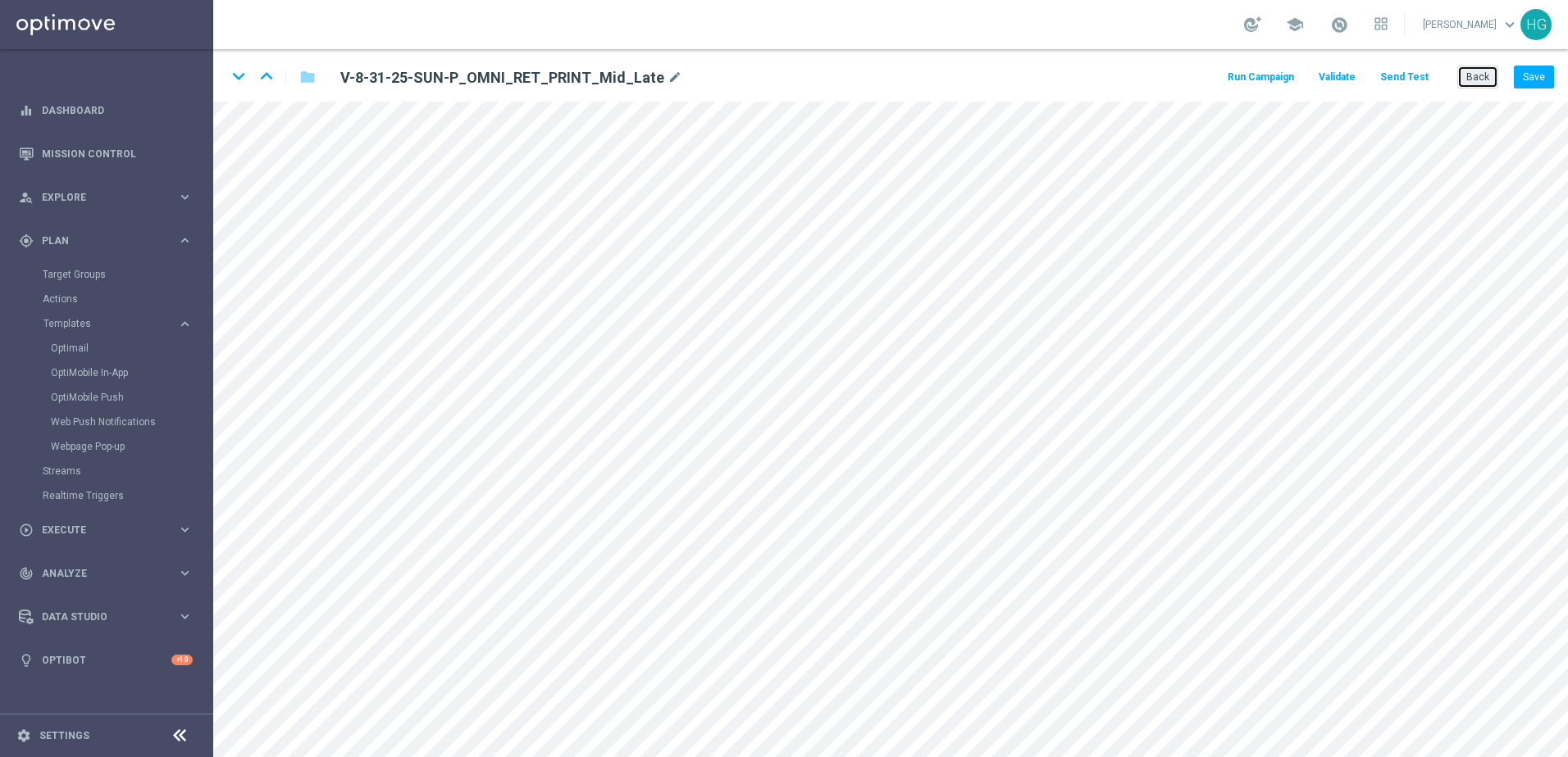
click at [1218, 77] on button "Back" at bounding box center [1477, 77] width 41 height 23
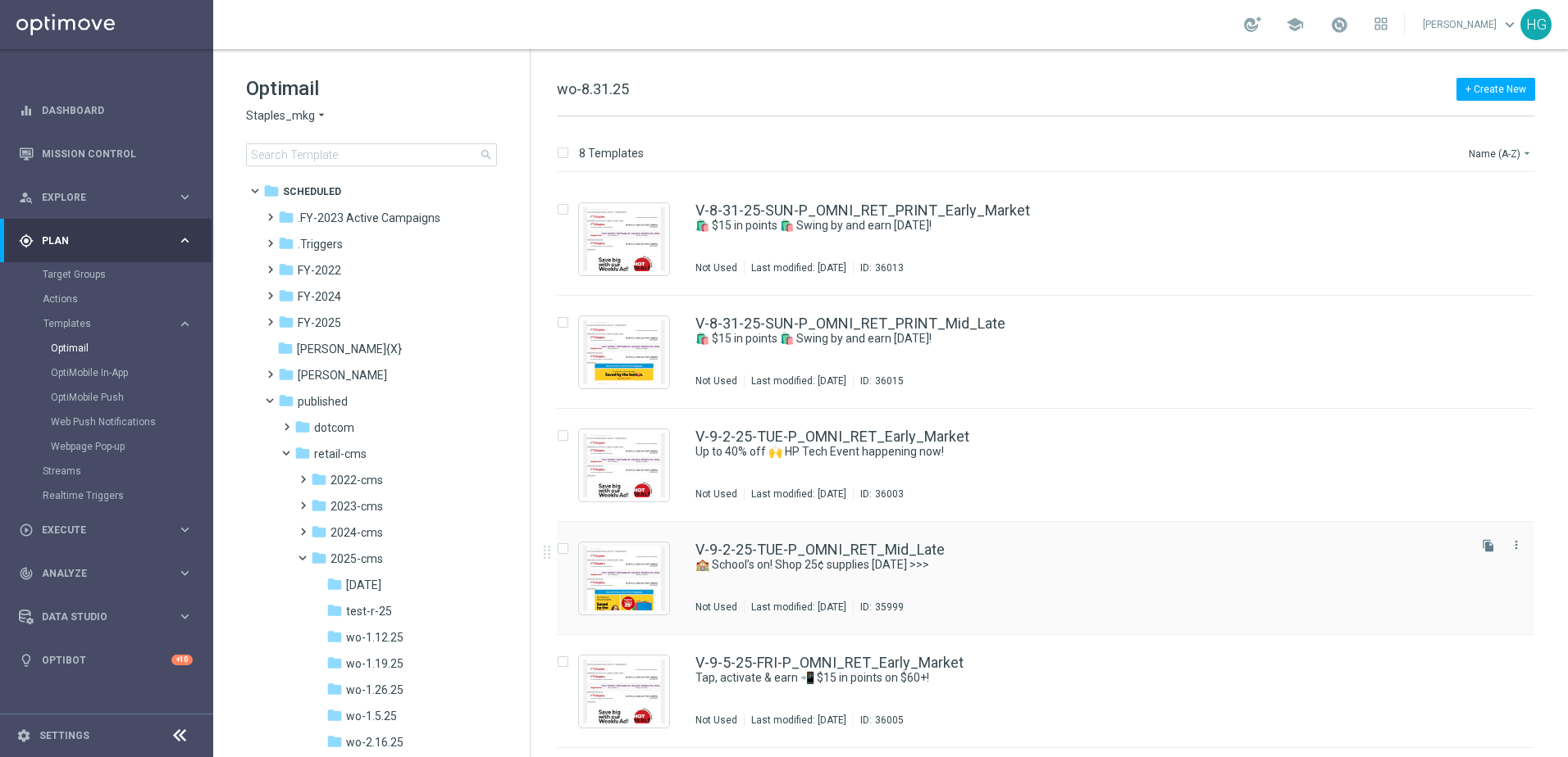
scroll to position [245, 0]
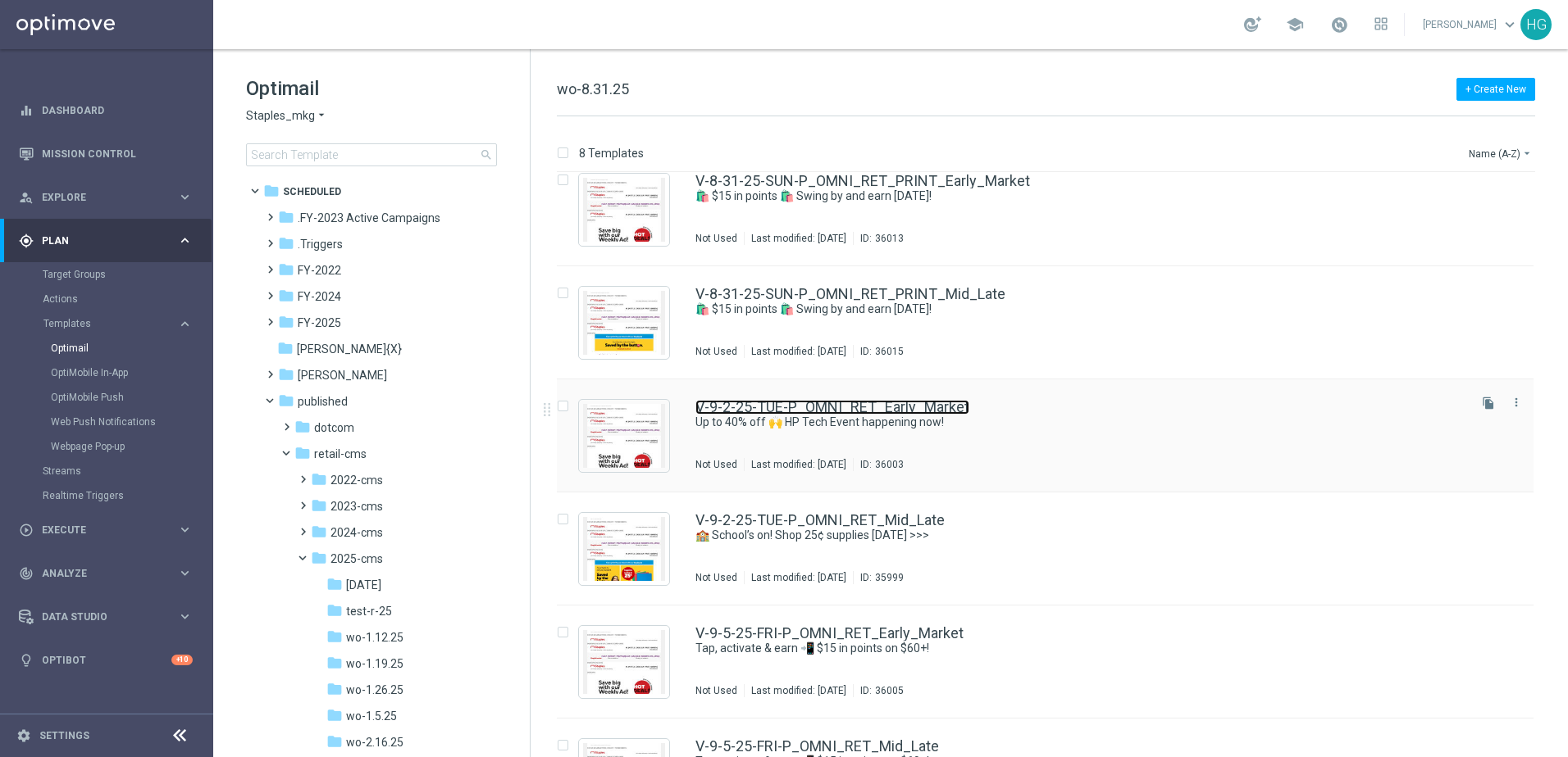
click at [949, 406] on link "V-9-2-25-TUE-P_OMNI_RET_Early_Market" at bounding box center [831, 407] width 274 height 14
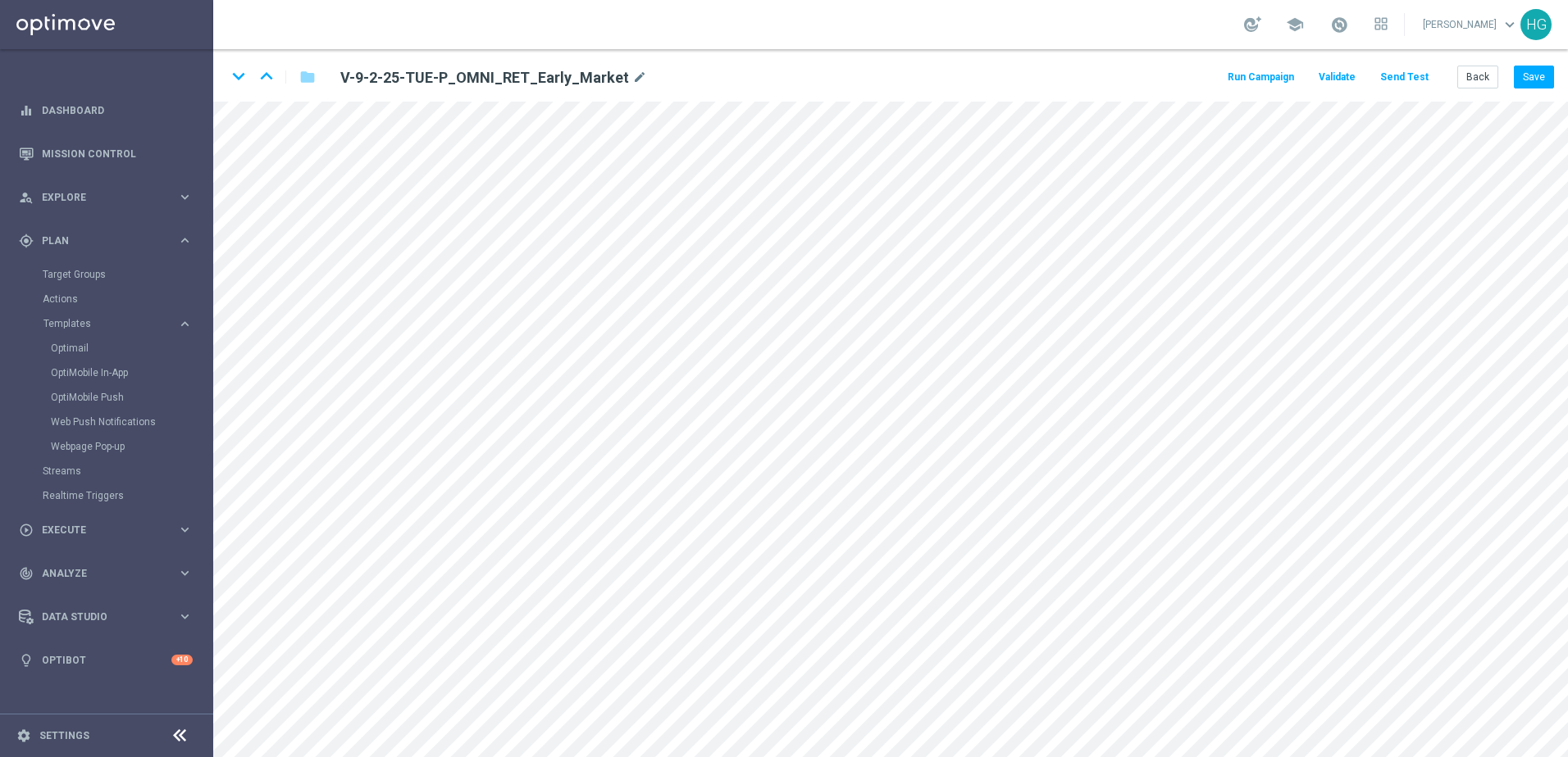
click at [1218, 83] on button "Send Test" at bounding box center [1404, 78] width 53 height 23
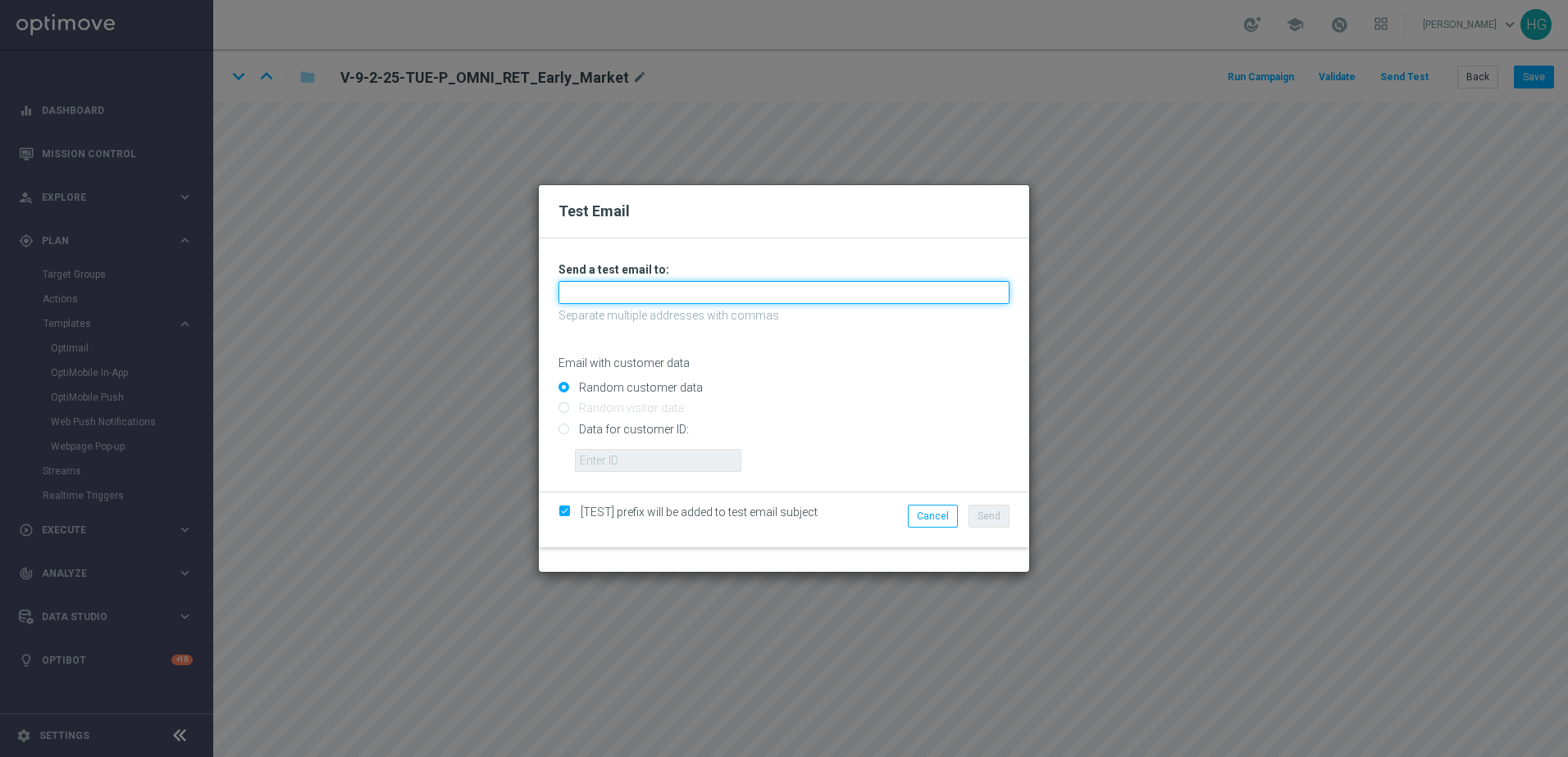
click at [771, 292] on input "text" at bounding box center [784, 292] width 451 height 23
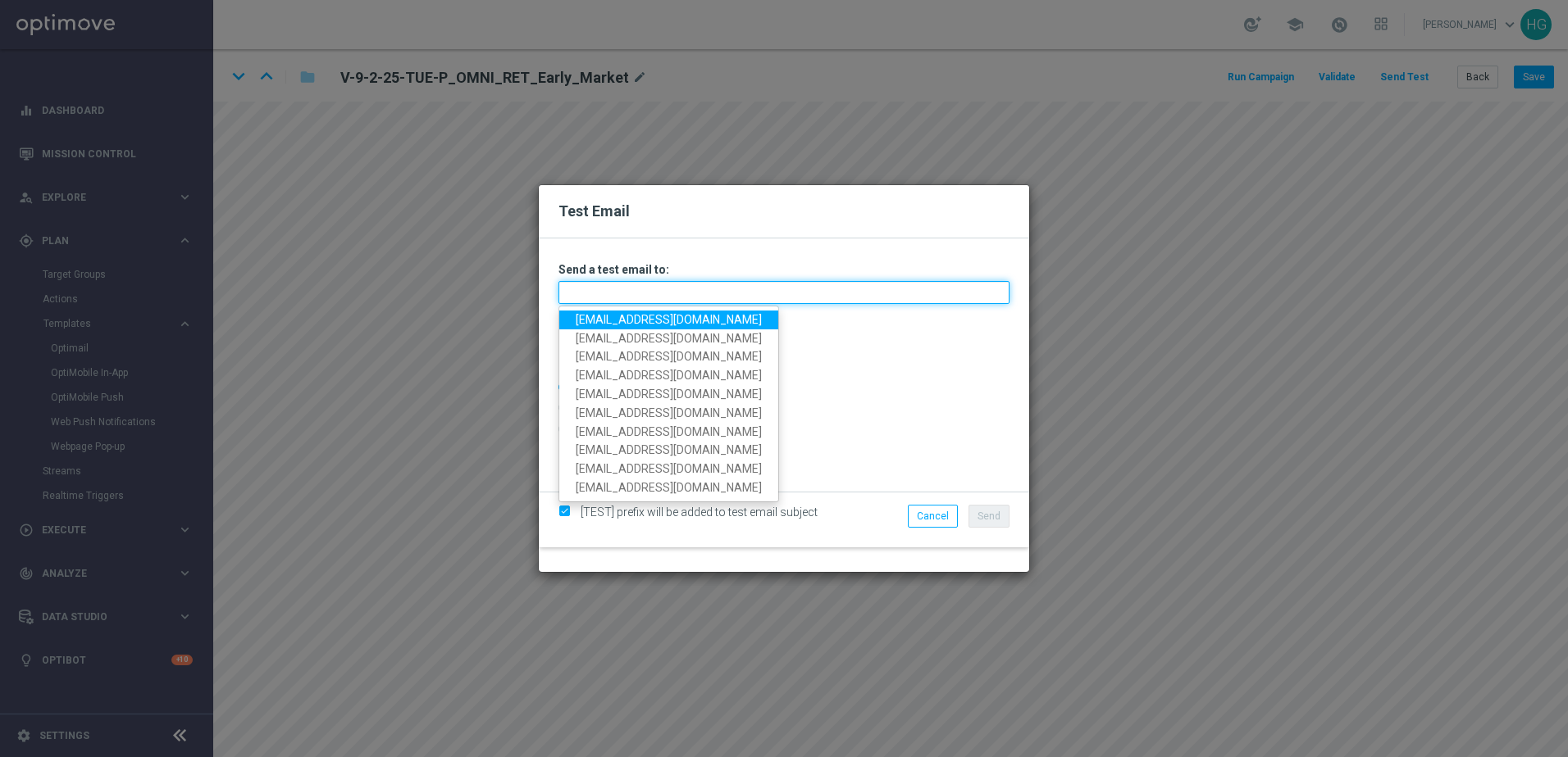
paste input "[EMAIL_ADDRESS][DOMAIN_NAME]"
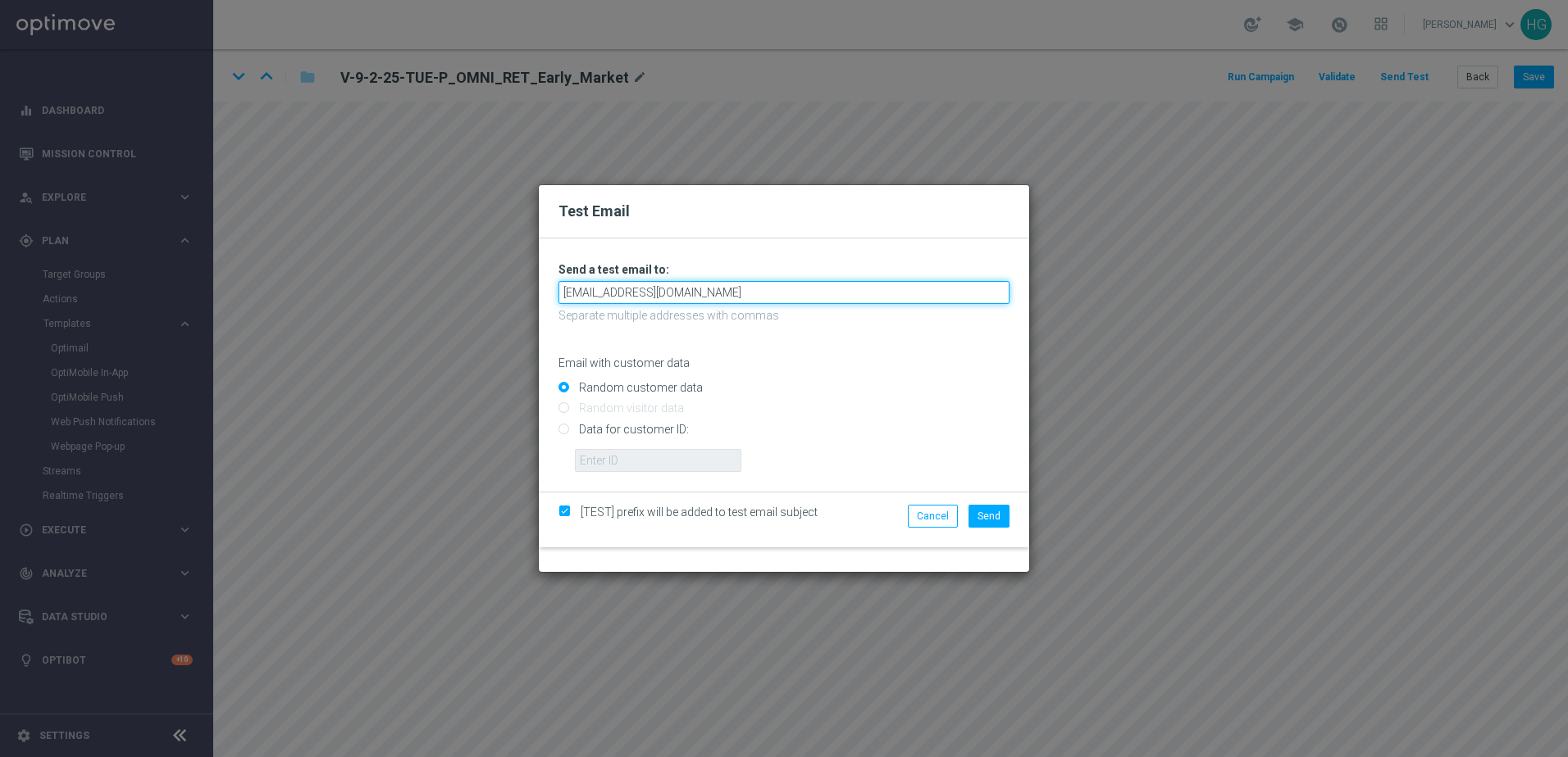
type input "[EMAIL_ADDRESS][DOMAIN_NAME]"
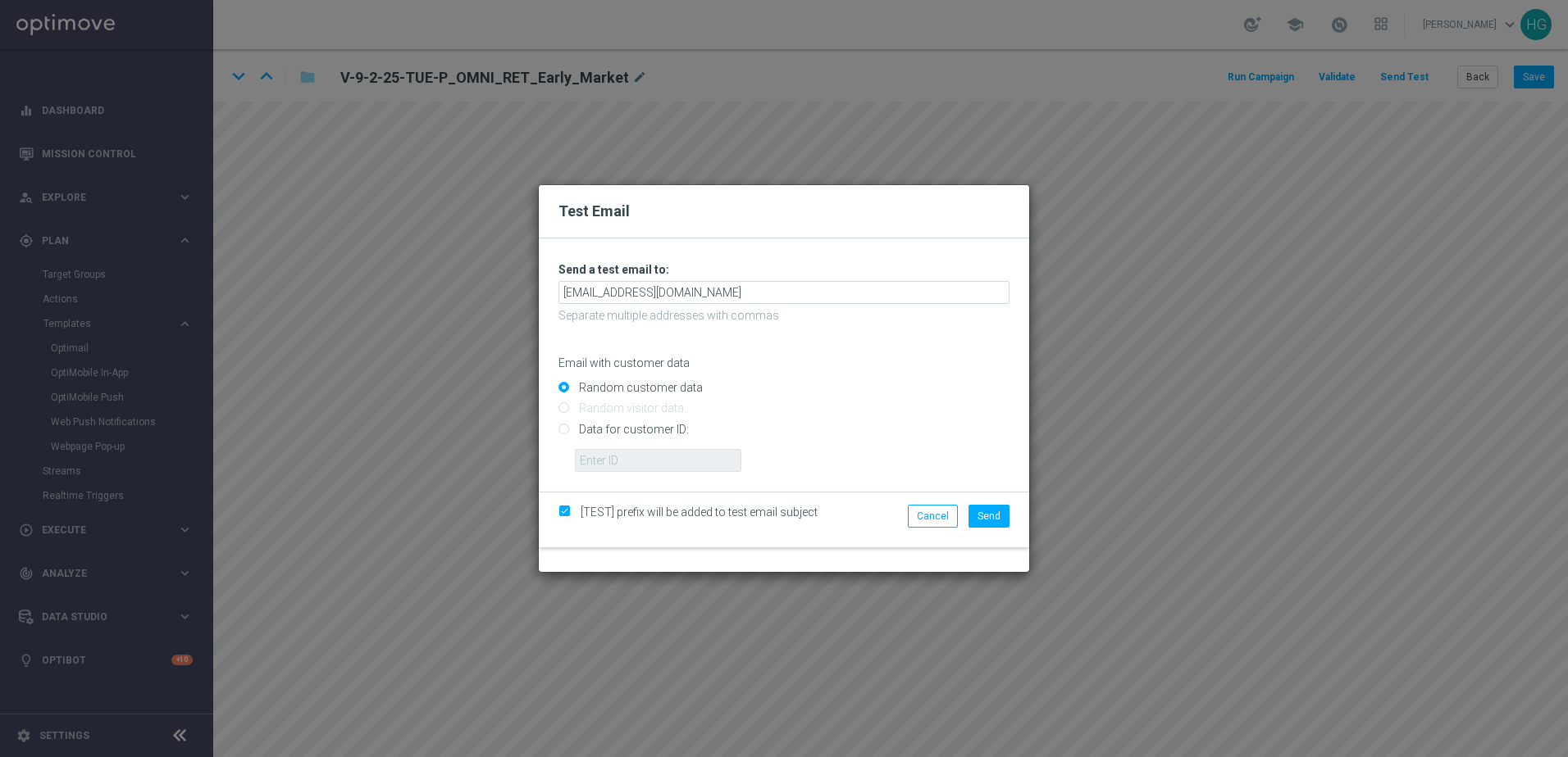
click at [661, 434] on input "Data for customer ID:" at bounding box center [784, 435] width 451 height 23
radio input "true"
click at [652, 460] on input "text" at bounding box center [658, 460] width 166 height 23
click at [612, 383] on label "Random customer data" at bounding box center [639, 387] width 128 height 14
click at [612, 383] on input "Random customer data" at bounding box center [784, 394] width 451 height 23
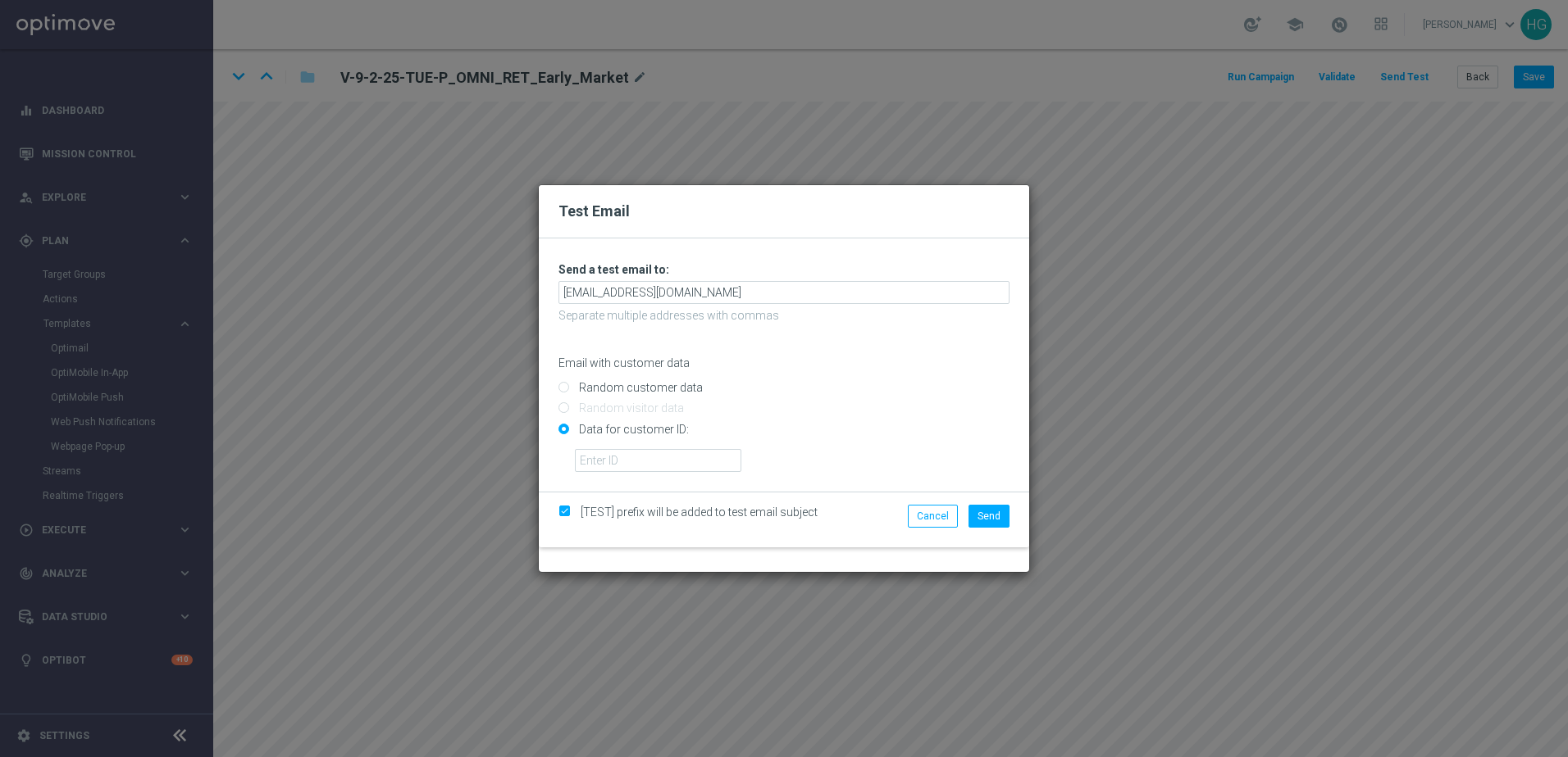
radio input "true"
click at [986, 514] on span "Send" at bounding box center [988, 516] width 23 height 12
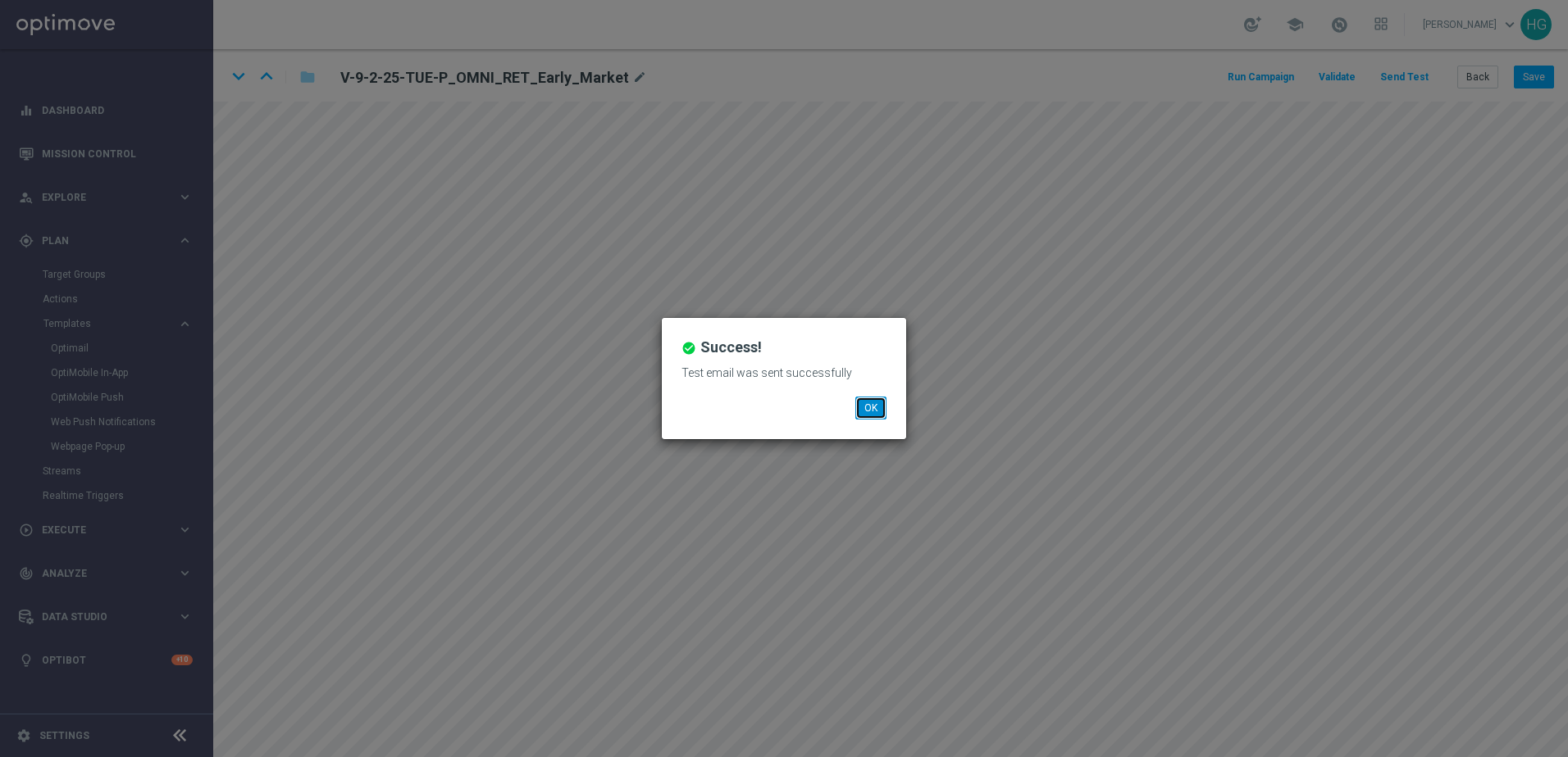
click at [858, 409] on button "OK" at bounding box center [870, 408] width 32 height 23
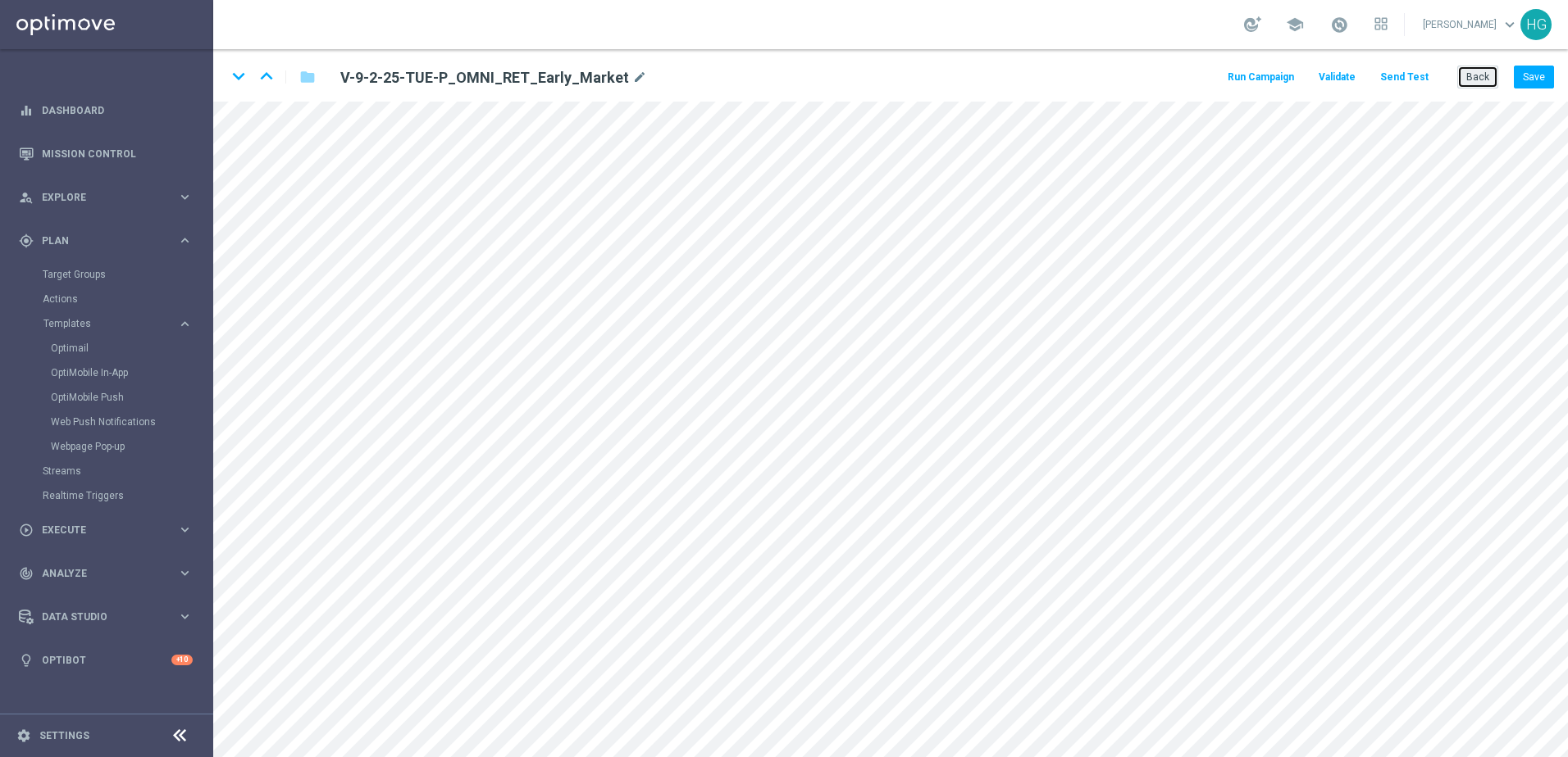
click at [1218, 76] on button "Back" at bounding box center [1477, 77] width 41 height 23
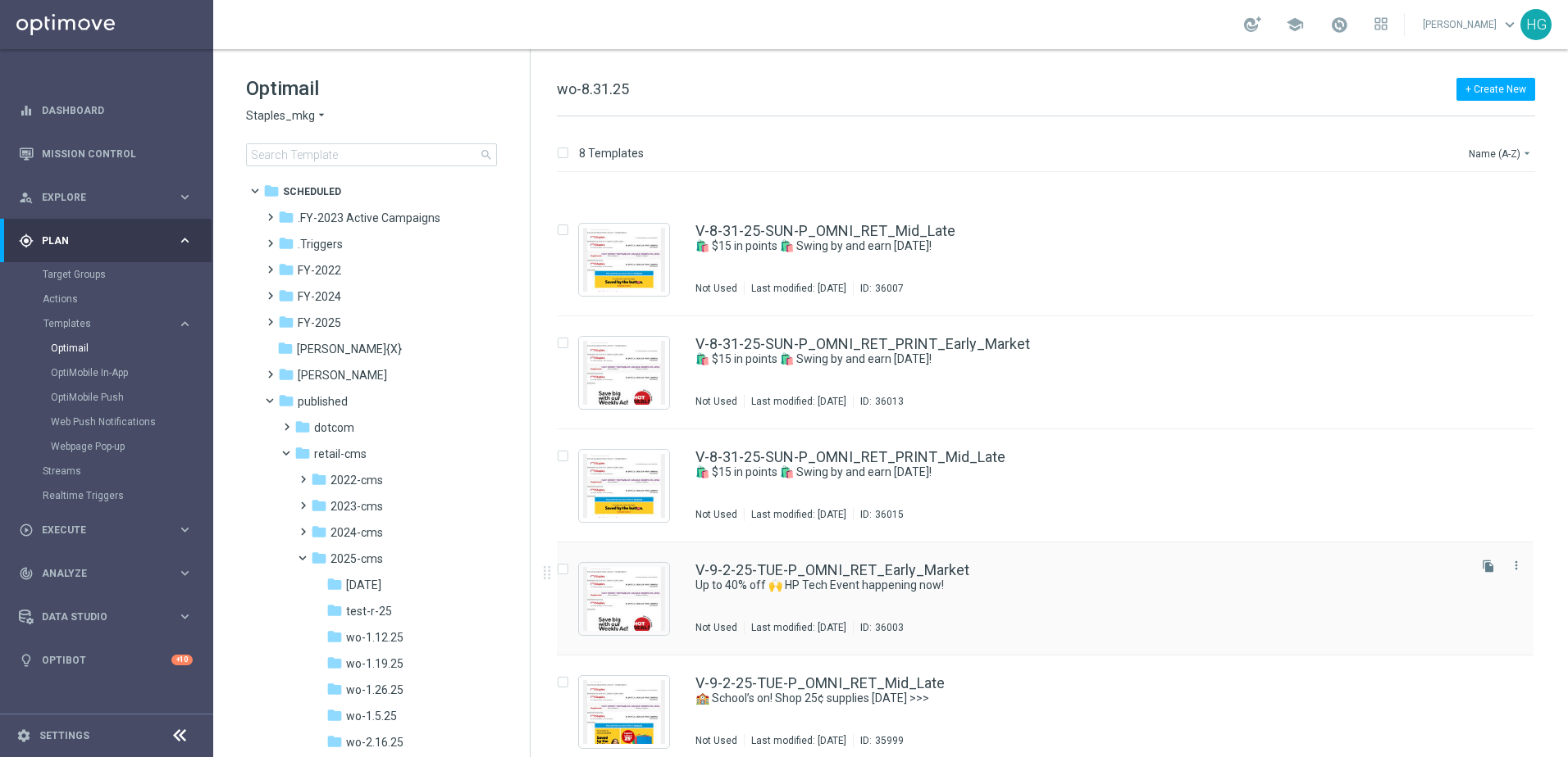
scroll to position [164, 0]
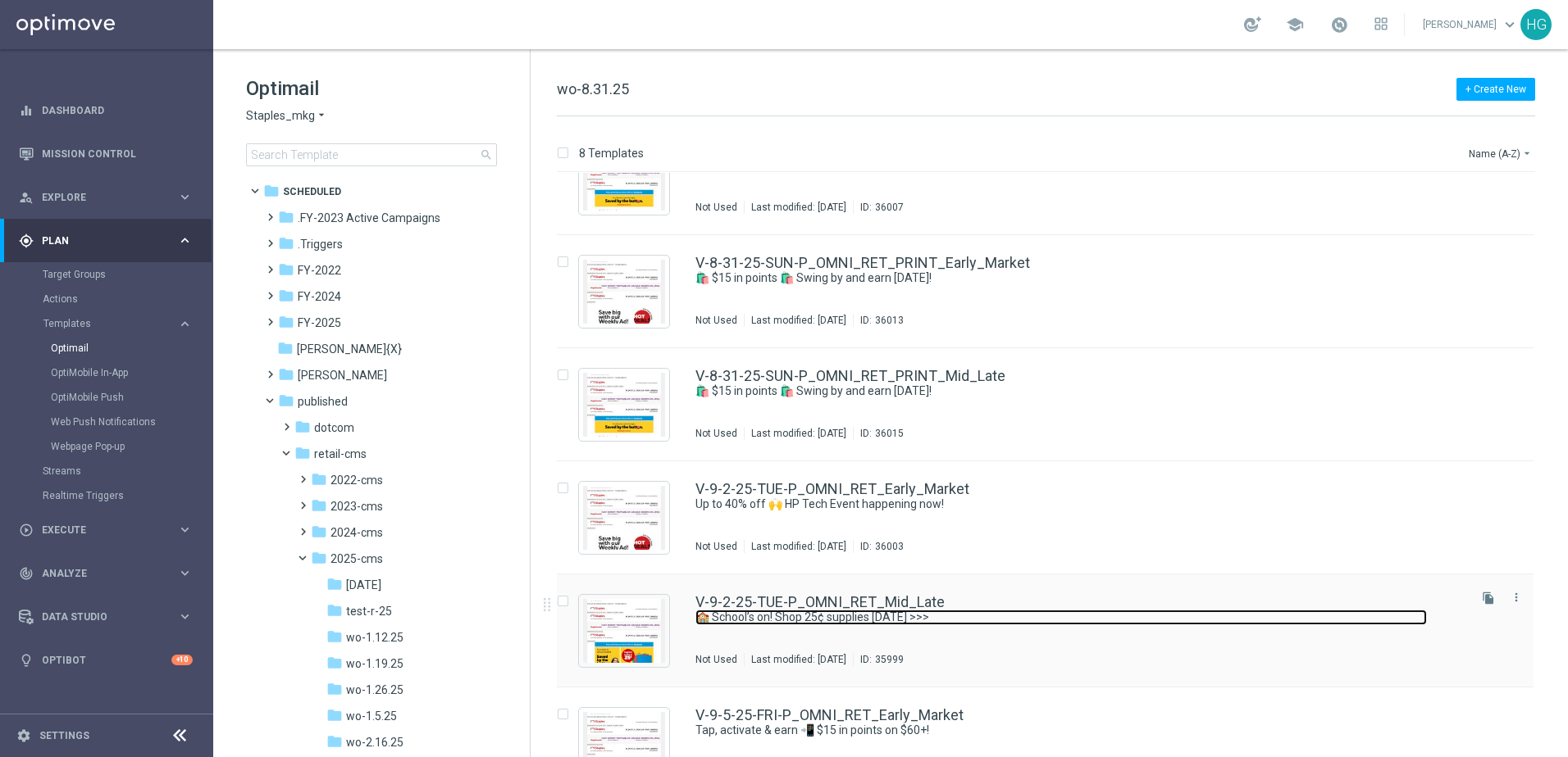
click at [988, 615] on link "🏫 School’s on! Shop 25¢ supplies [DATE] >>>" at bounding box center [1061, 617] width 731 height 15
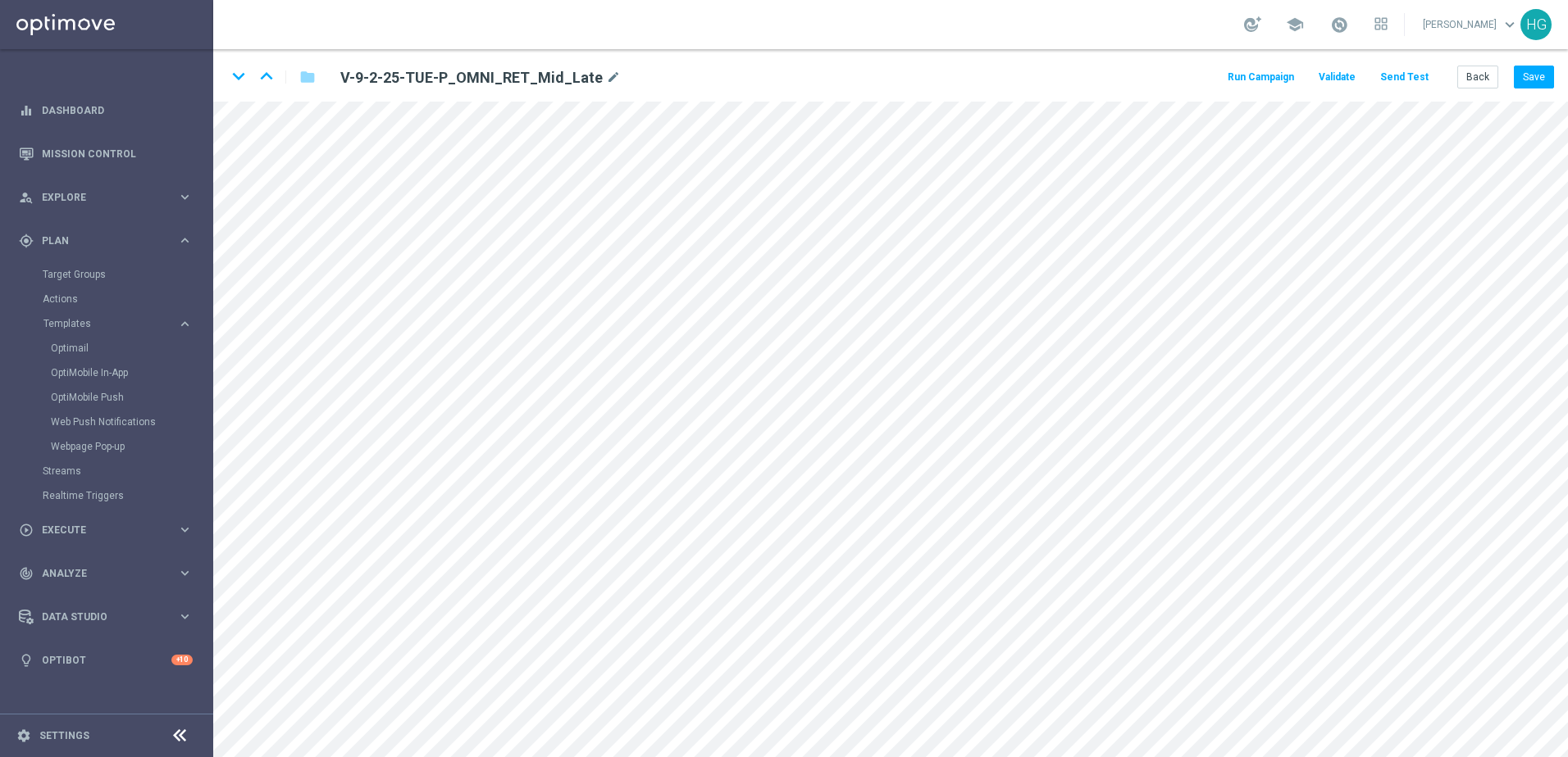
click at [1218, 80] on button "Send Test" at bounding box center [1404, 78] width 53 height 23
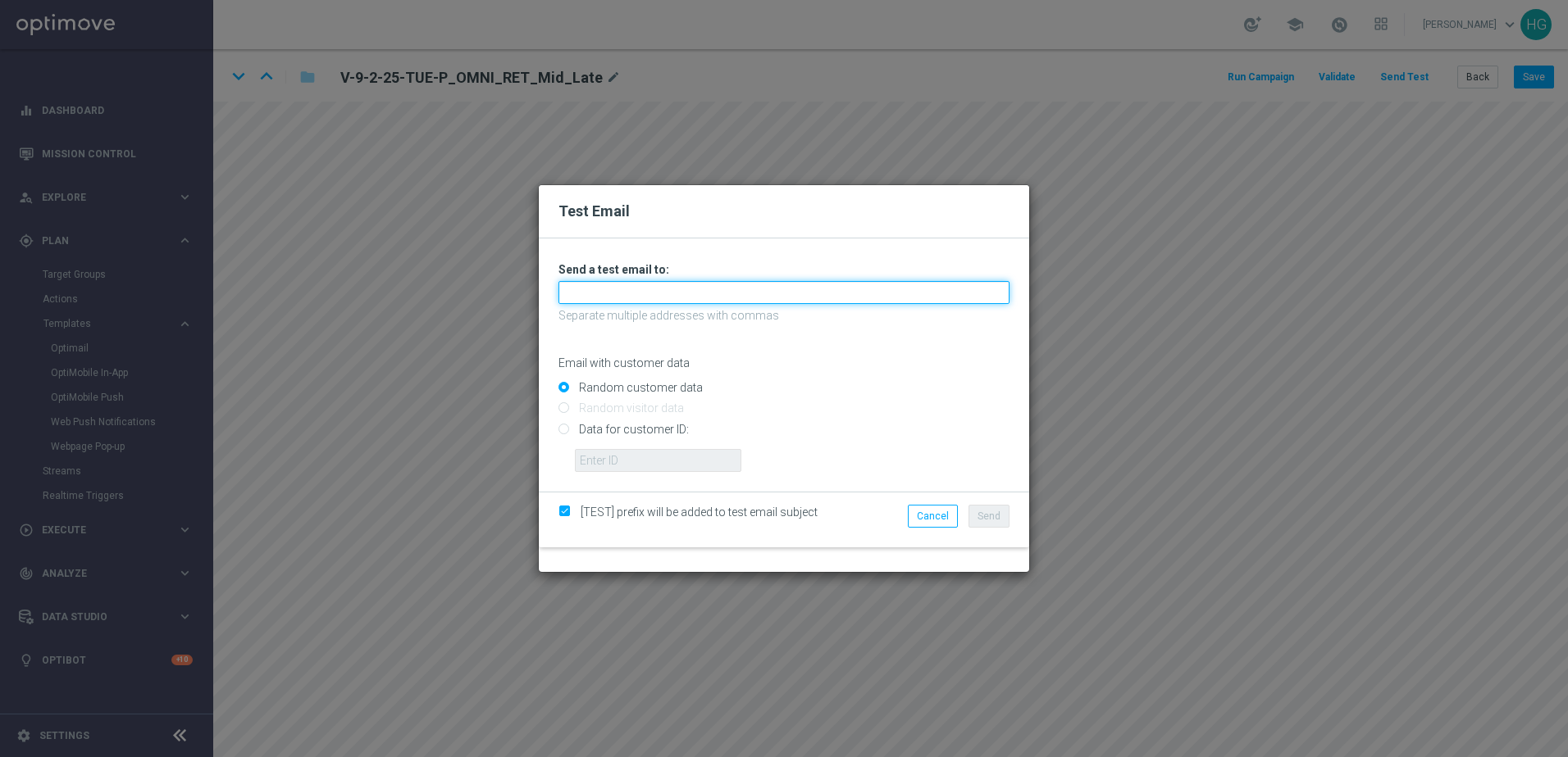
click at [644, 293] on input "text" at bounding box center [784, 292] width 451 height 23
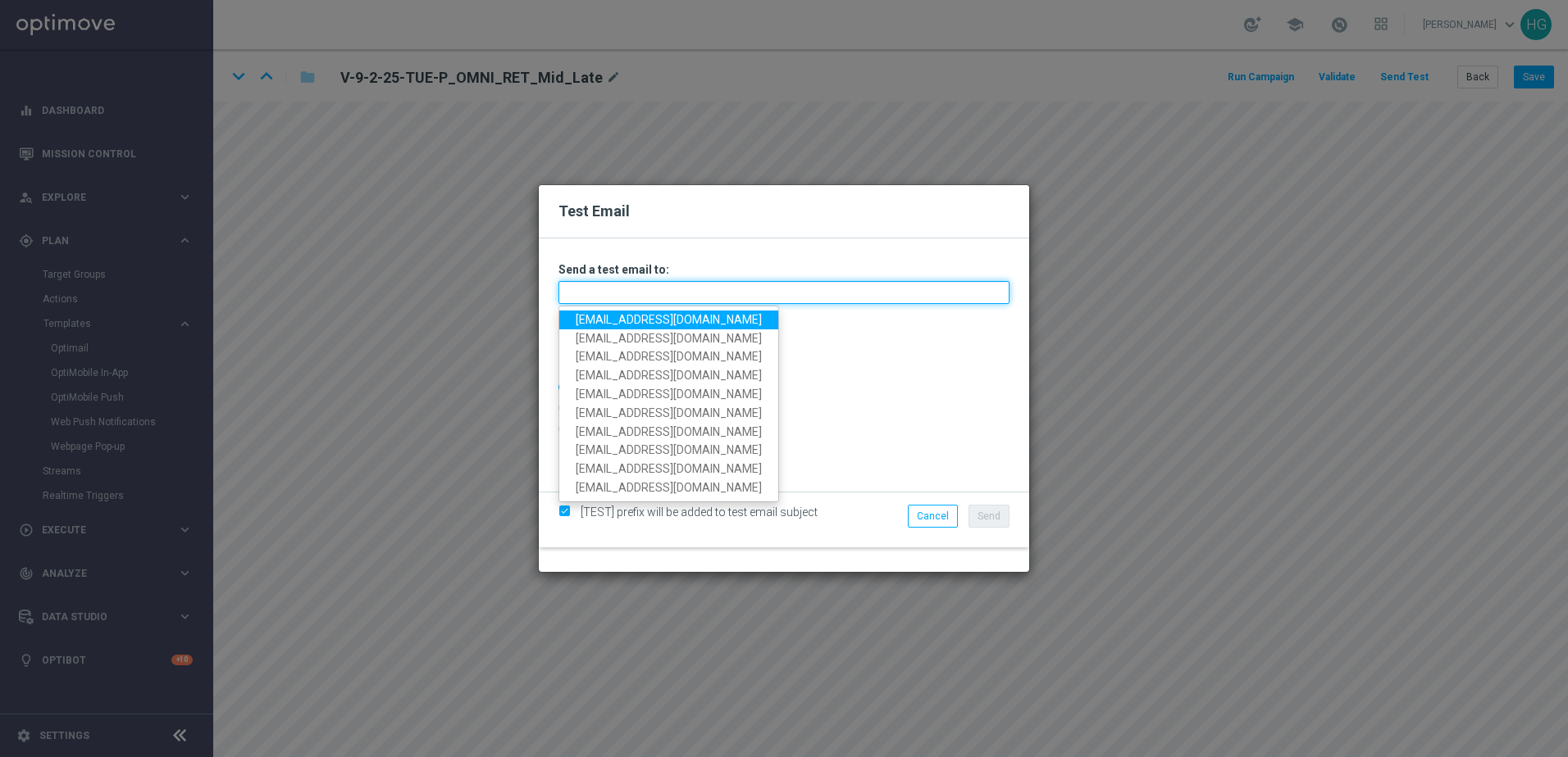
paste input "[EMAIL_ADDRESS][DOMAIN_NAME]"
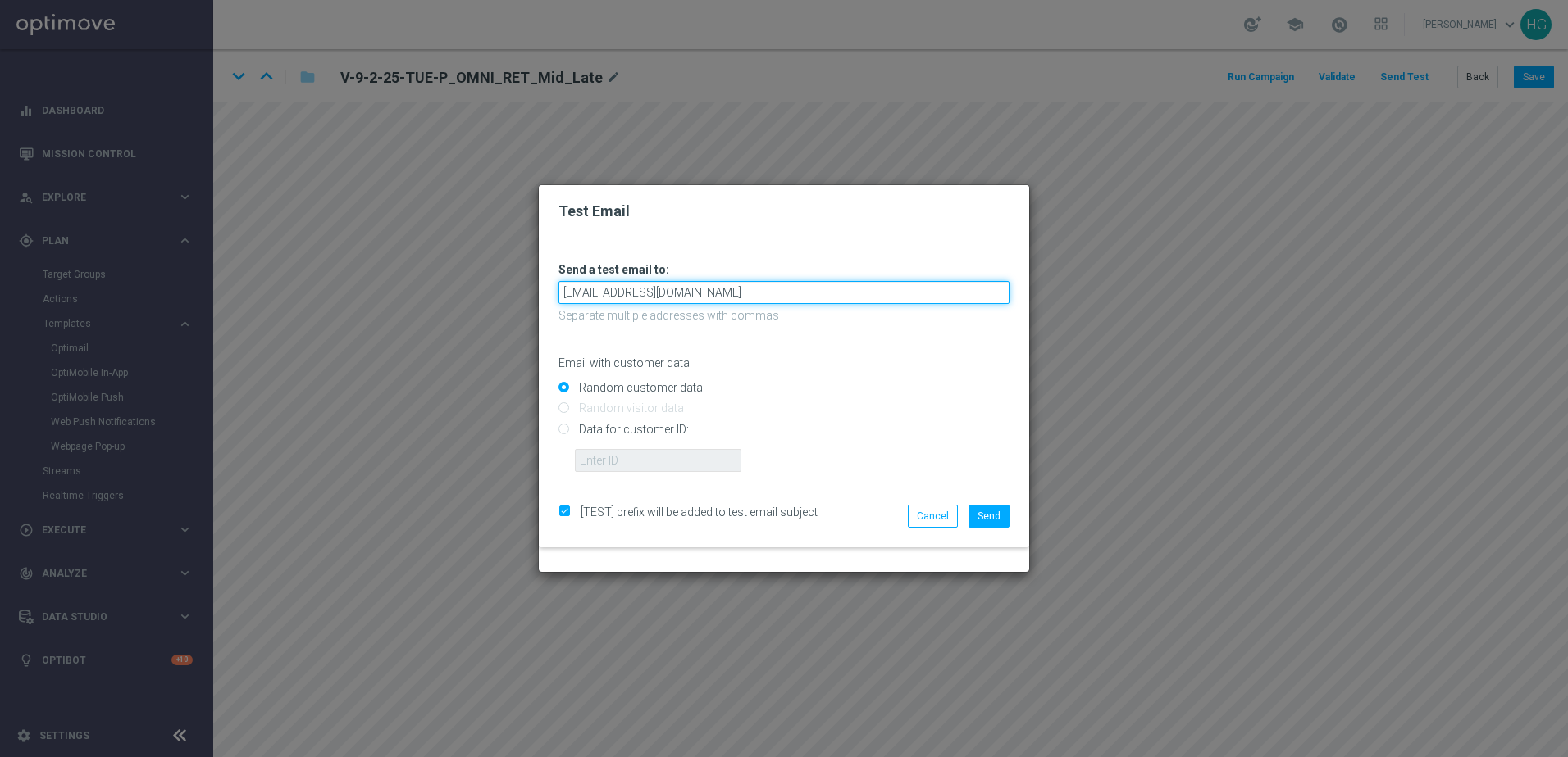
type input "[EMAIL_ADDRESS][DOMAIN_NAME]"
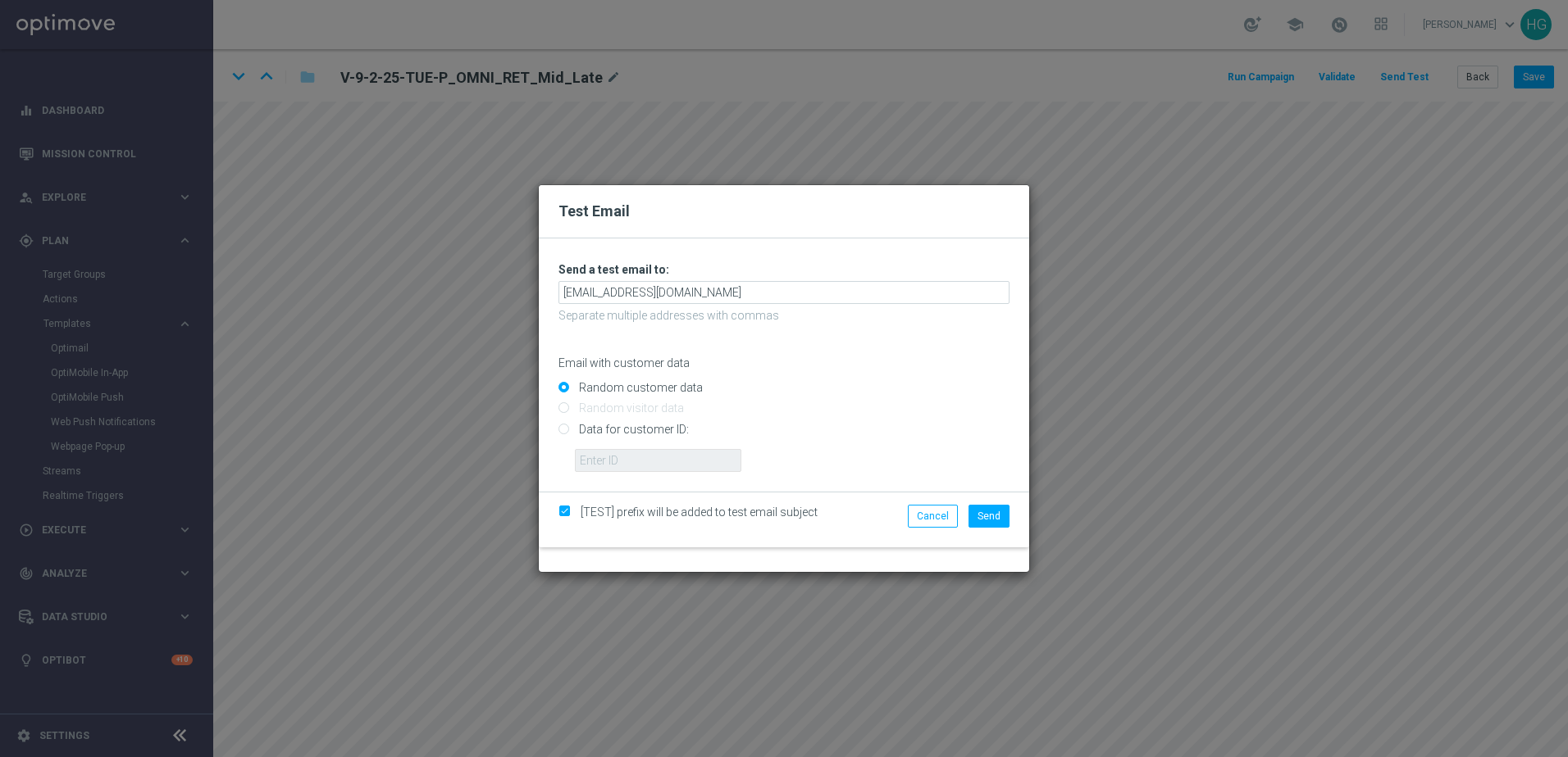
click at [645, 430] on input "Data for customer ID:" at bounding box center [784, 435] width 451 height 23
radio input "true"
click at [647, 453] on input "text" at bounding box center [658, 460] width 166 height 23
paste input "10002564155"
type input "10002564155"
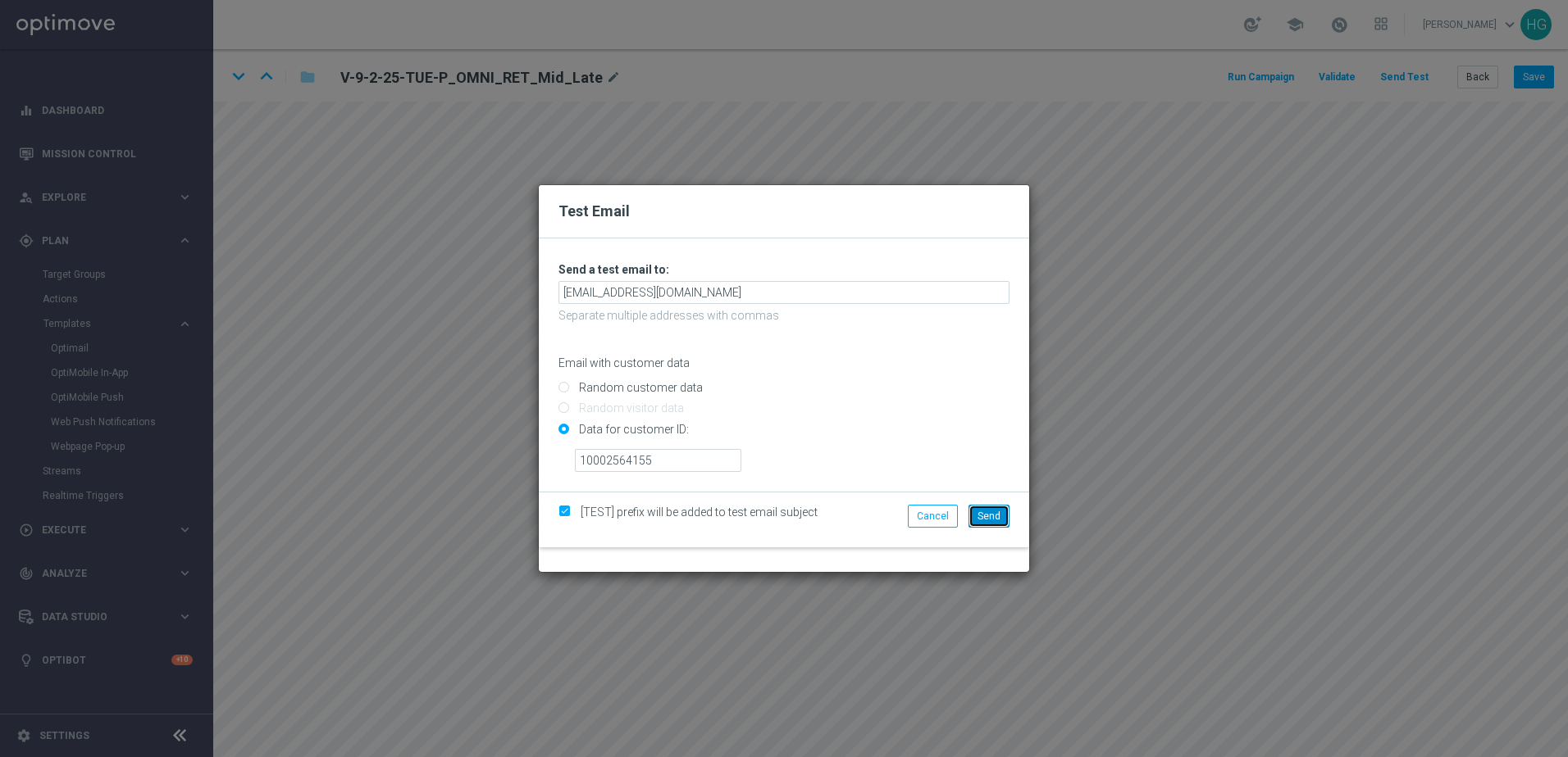
click at [997, 521] on span "Send" at bounding box center [988, 516] width 23 height 12
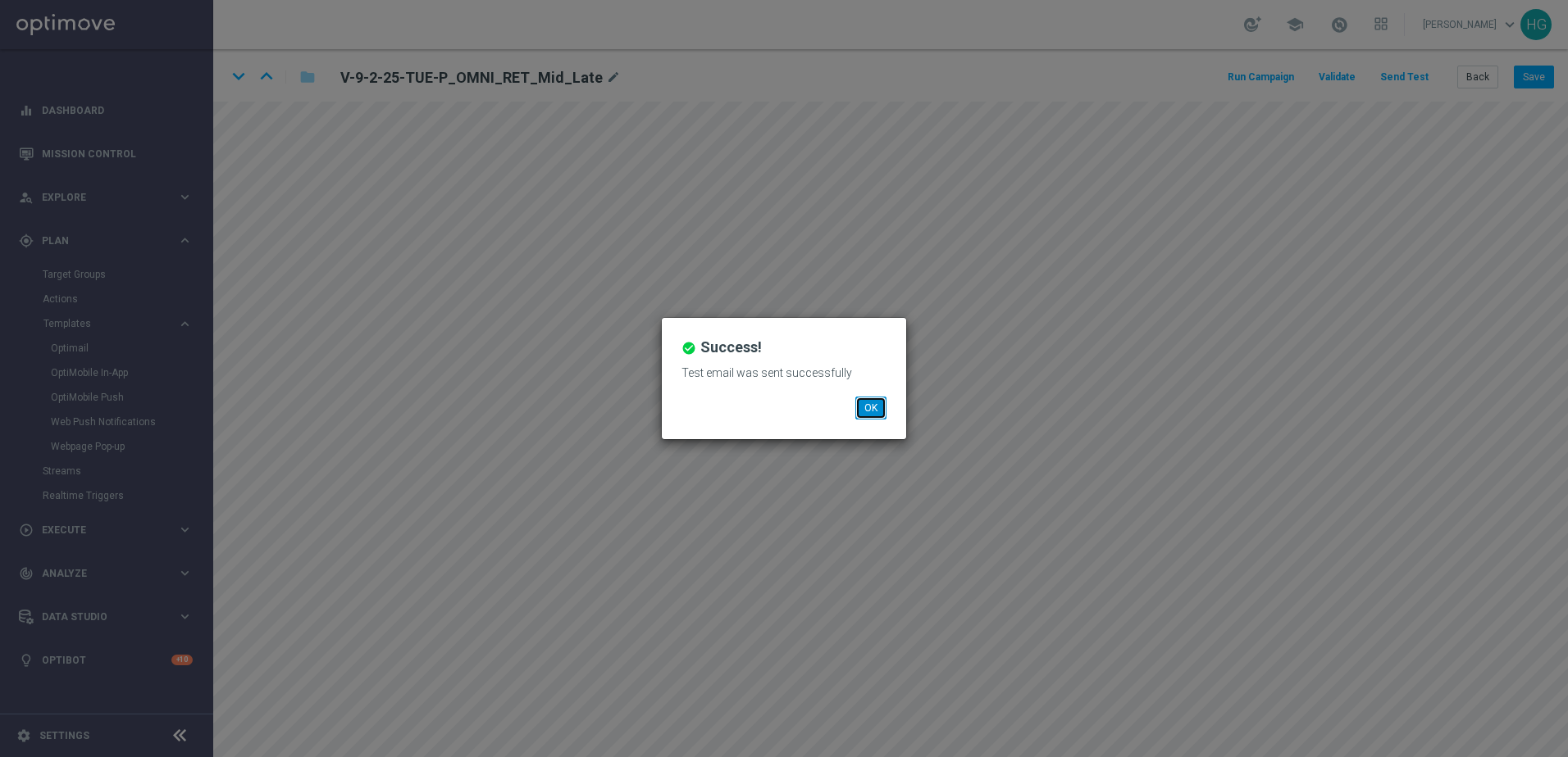
click at [875, 415] on button "OK" at bounding box center [870, 408] width 32 height 23
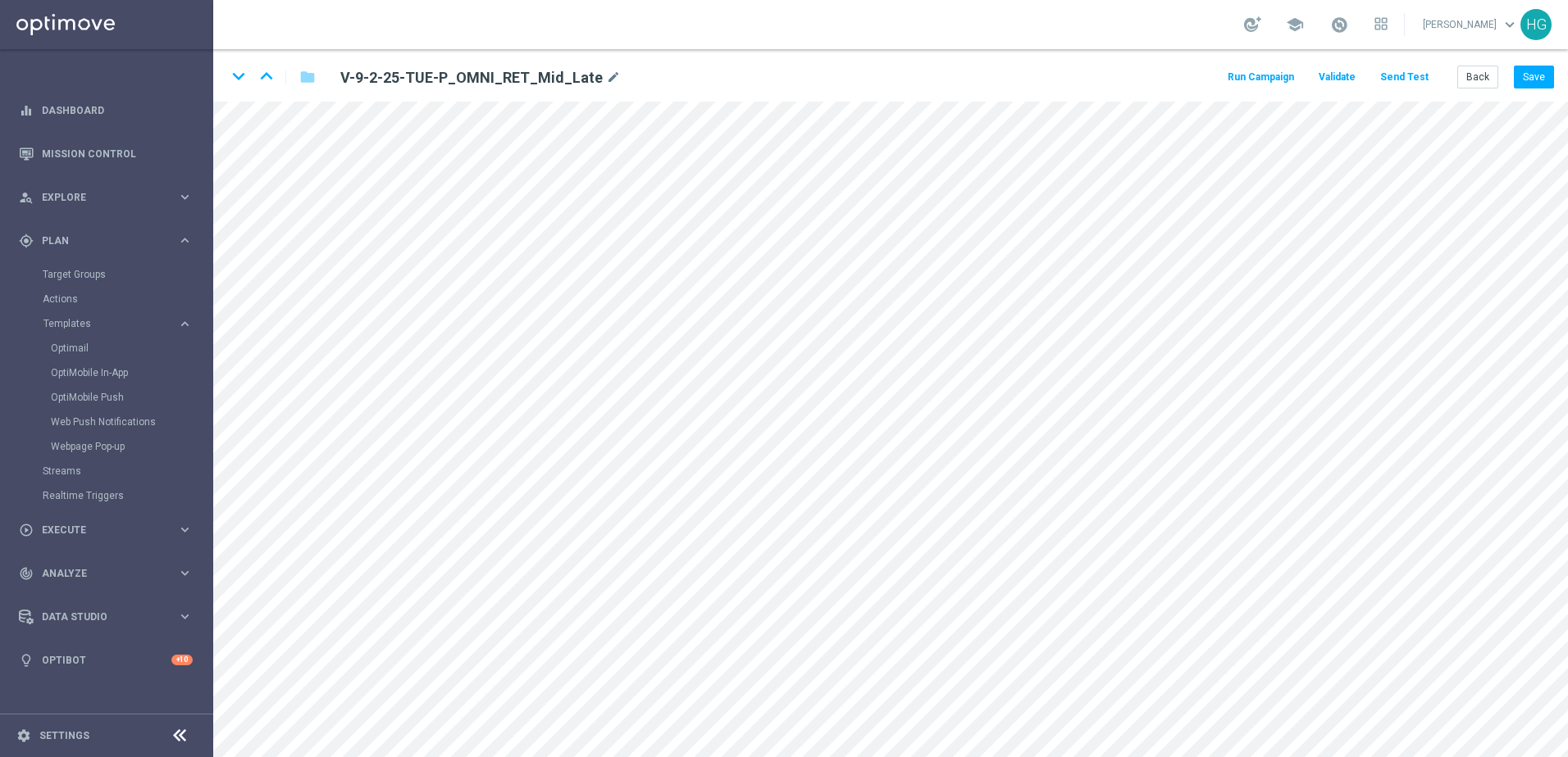
click at [1218, 80] on button "Send Test" at bounding box center [1404, 78] width 53 height 23
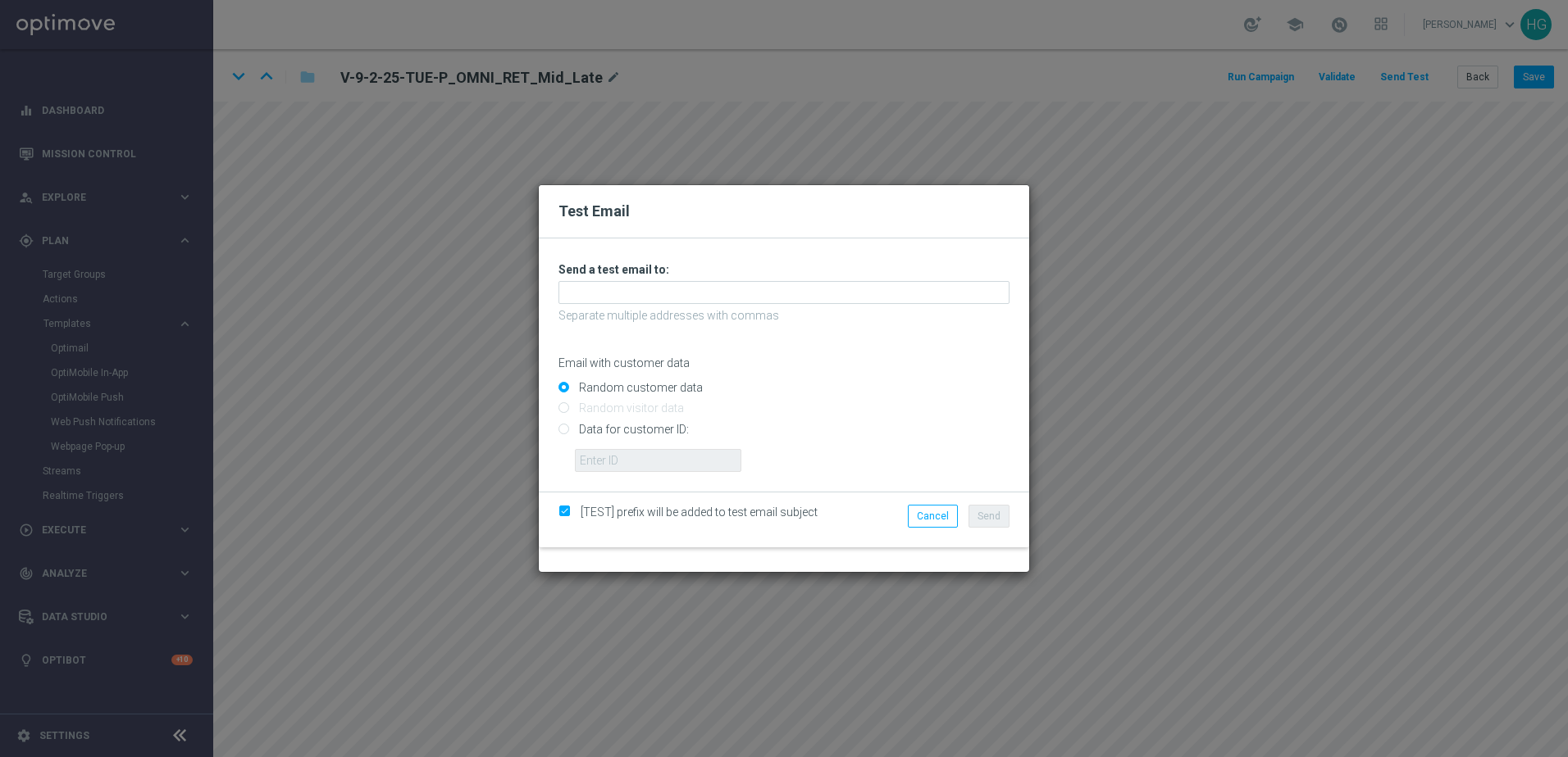
drag, startPoint x: 972, startPoint y: 442, endPoint x: 895, endPoint y: 371, distance: 104.7
click at [972, 441] on input "Data for customer ID:" at bounding box center [784, 435] width 451 height 23
radio input "true"
click at [696, 309] on p "Separate multiple addresses with commas" at bounding box center [784, 316] width 451 height 14
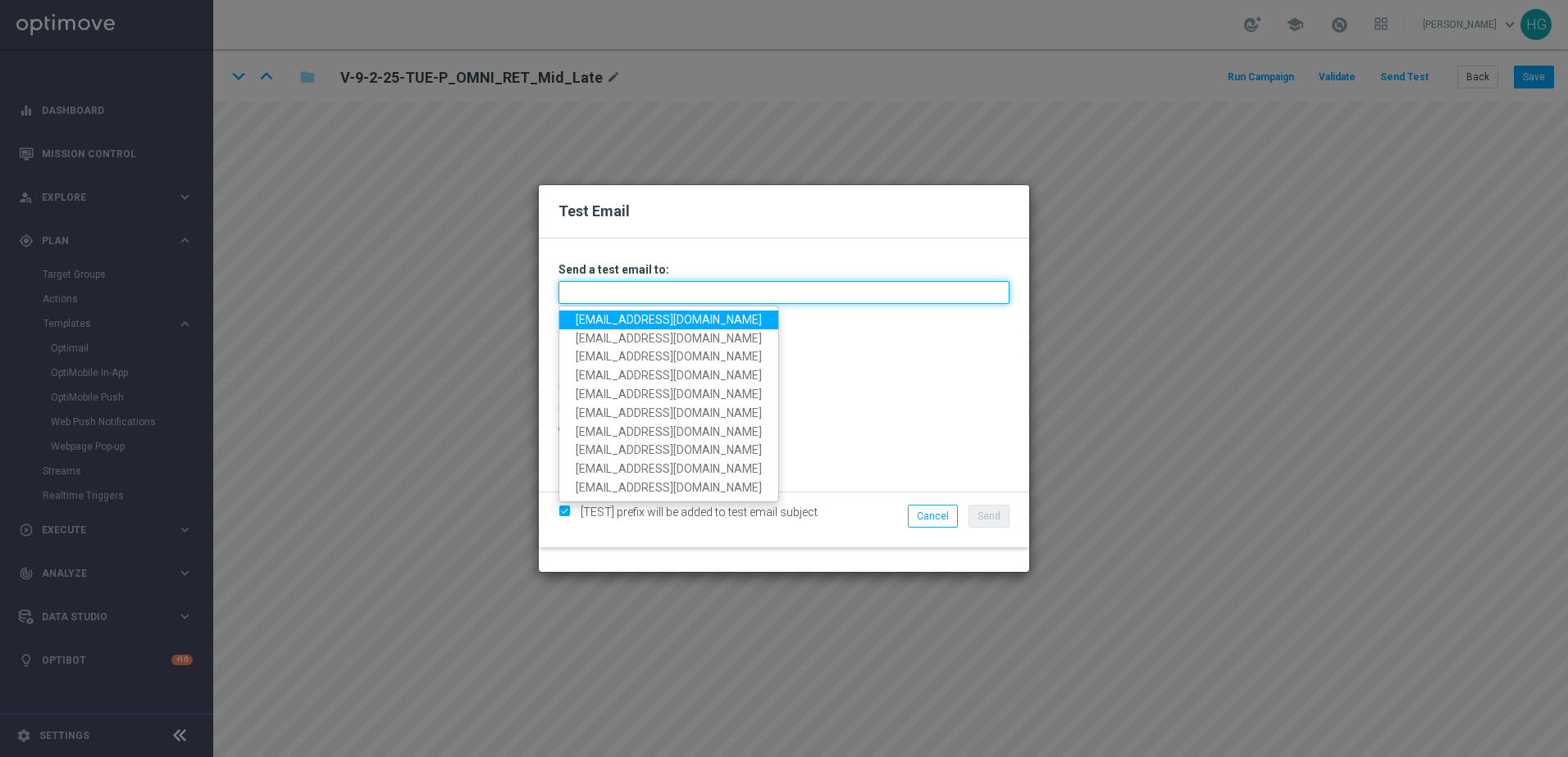
click at [685, 299] on input "text" at bounding box center [784, 292] width 451 height 23
paste input "[EMAIL_ADDRESS][DOMAIN_NAME]"
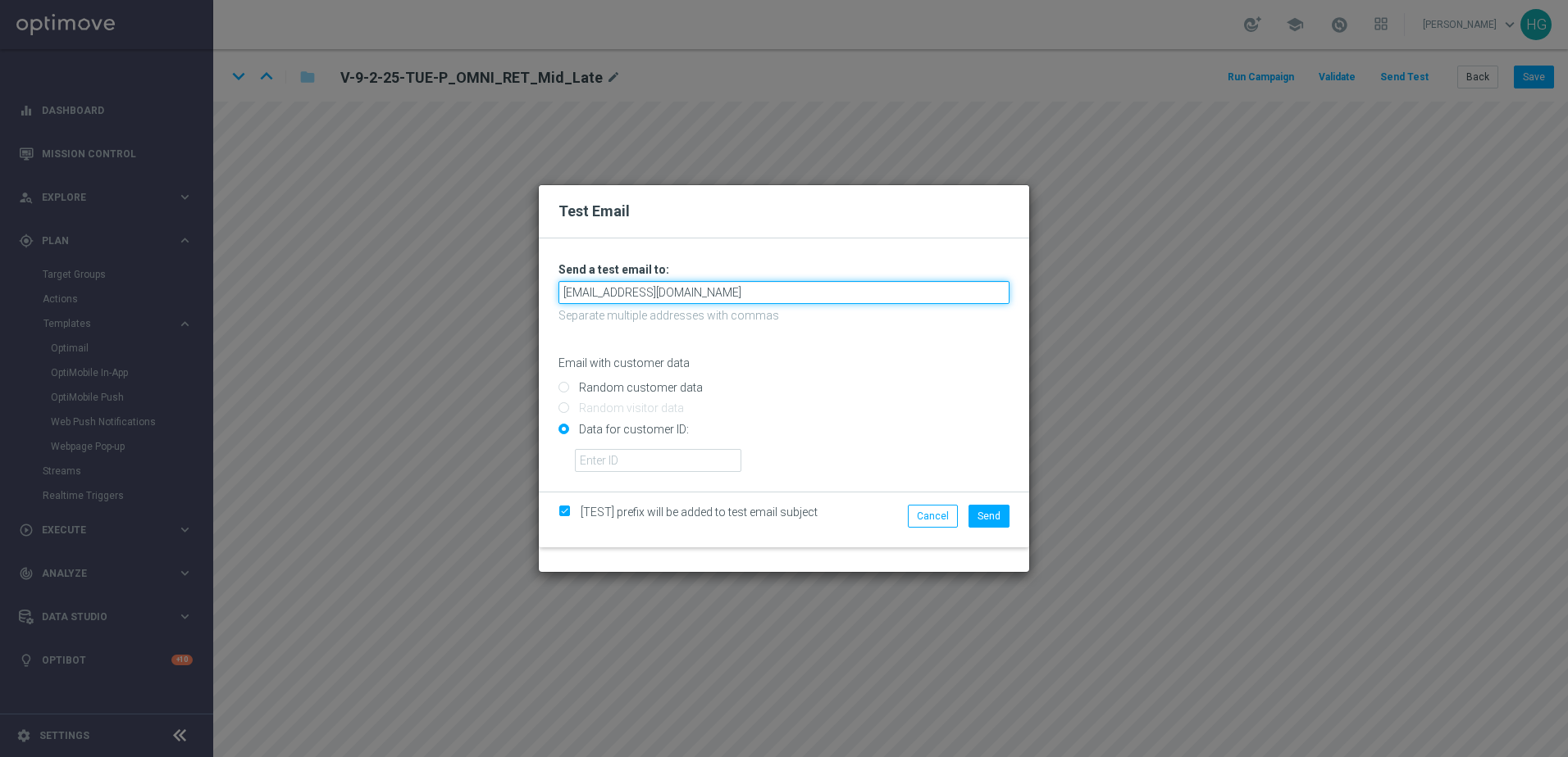
type input "[EMAIL_ADDRESS][DOMAIN_NAME]"
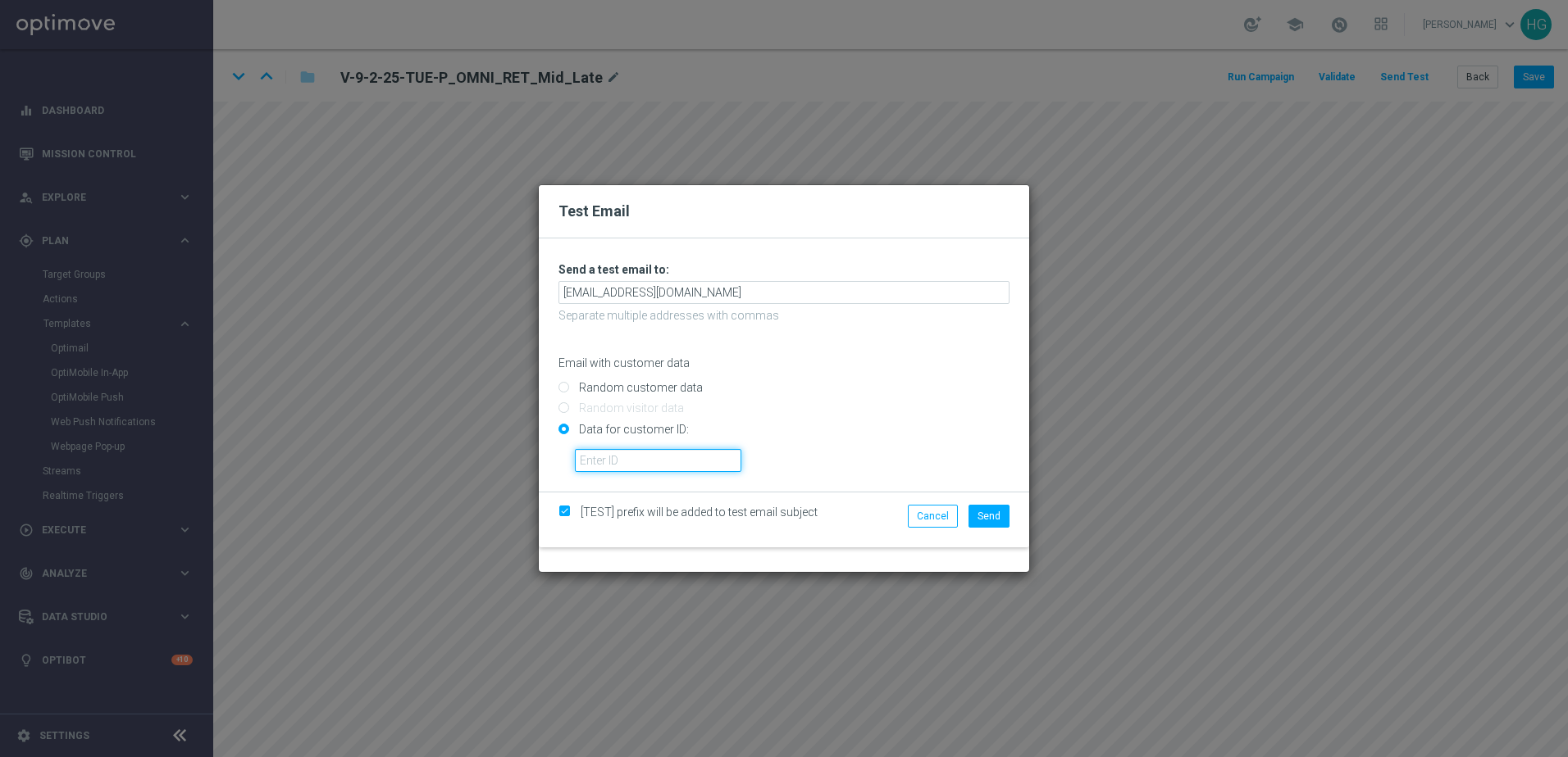
click at [615, 457] on input "text" at bounding box center [658, 460] width 166 height 23
paste input "10002564155"
type input "10002564155"
click at [992, 507] on button "Send" at bounding box center [988, 515] width 41 height 23
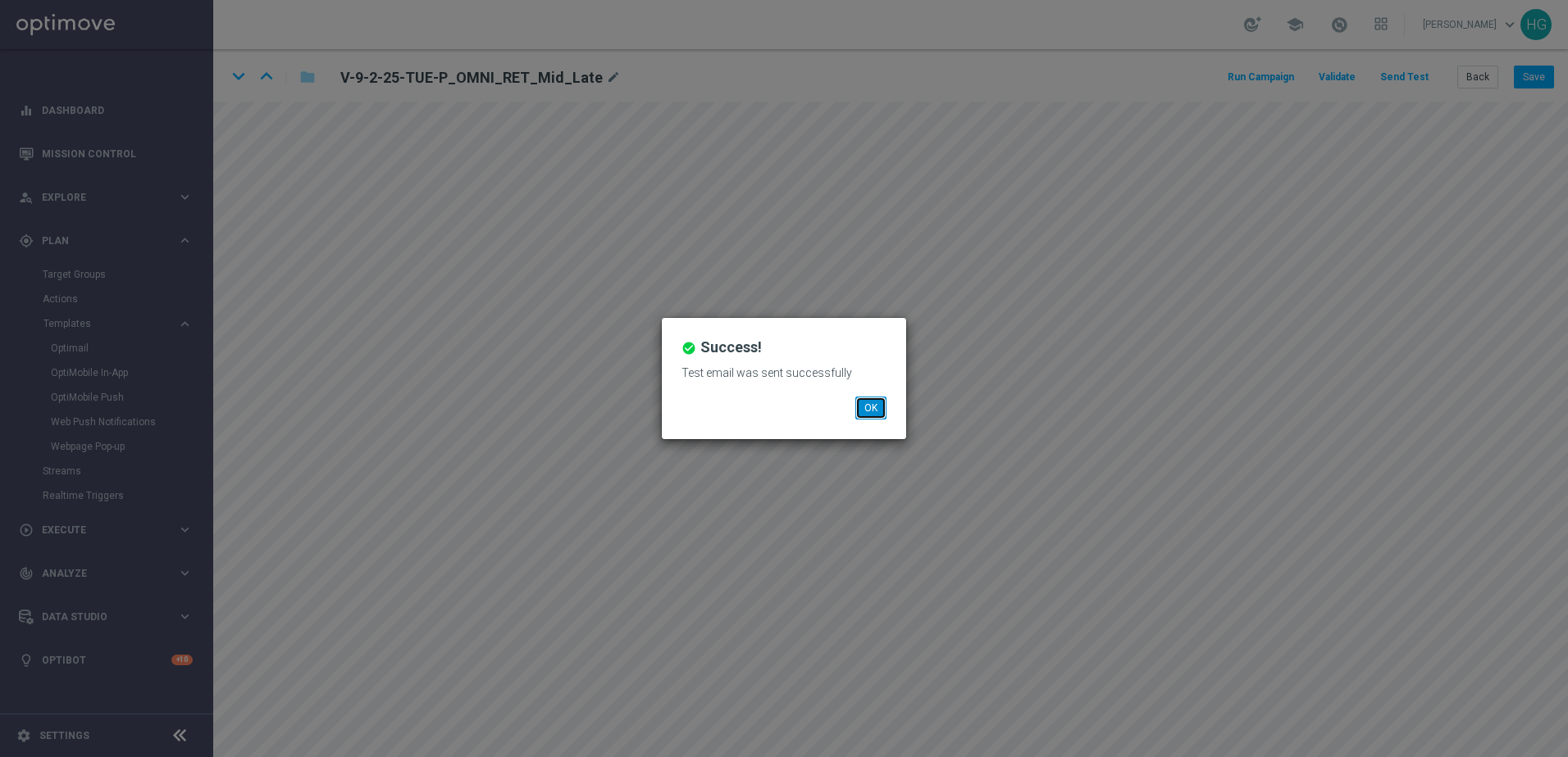
click at [871, 407] on button "OK" at bounding box center [870, 408] width 32 height 23
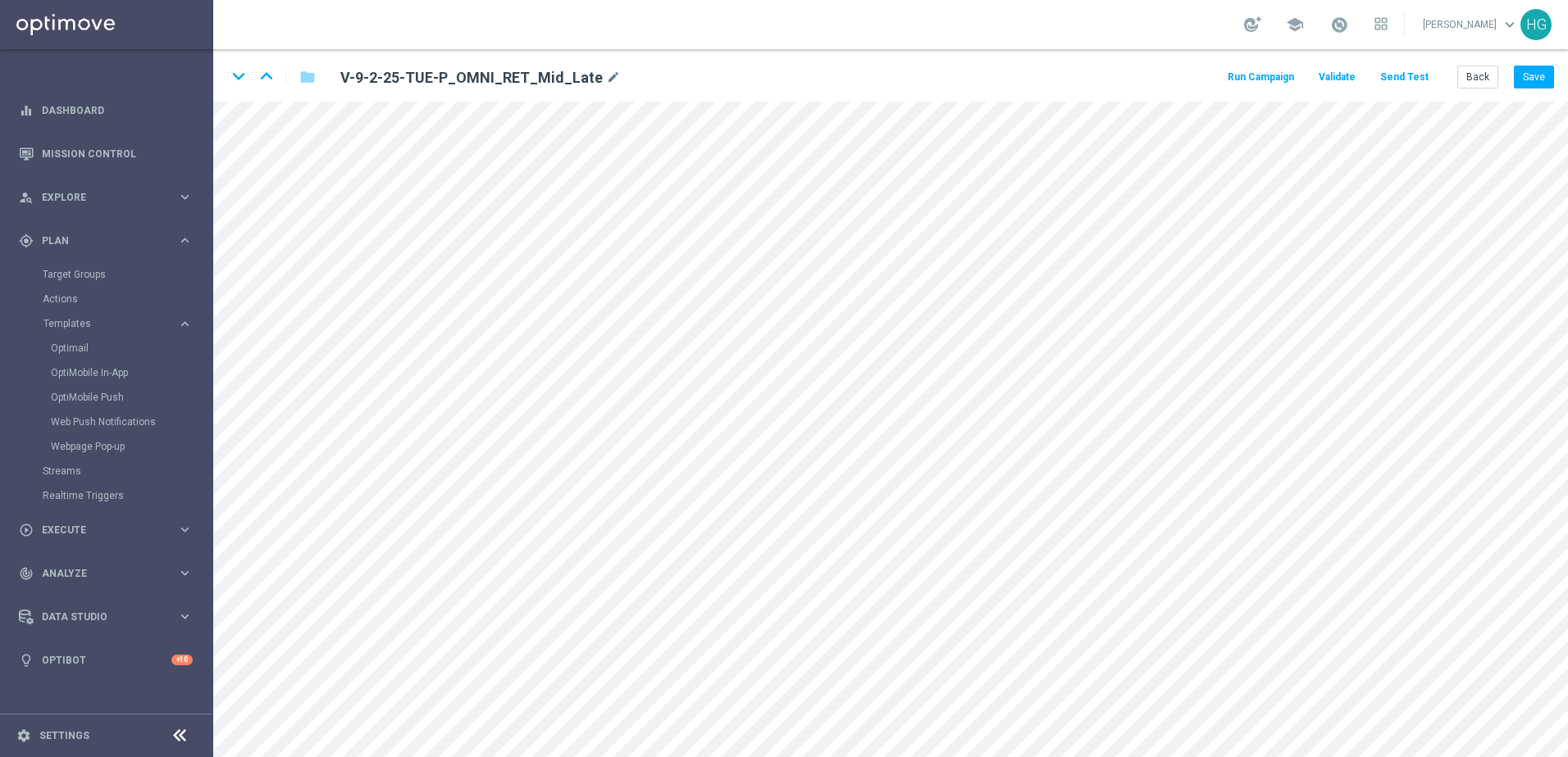
click at [1218, 82] on button "Send Test" at bounding box center [1404, 78] width 53 height 23
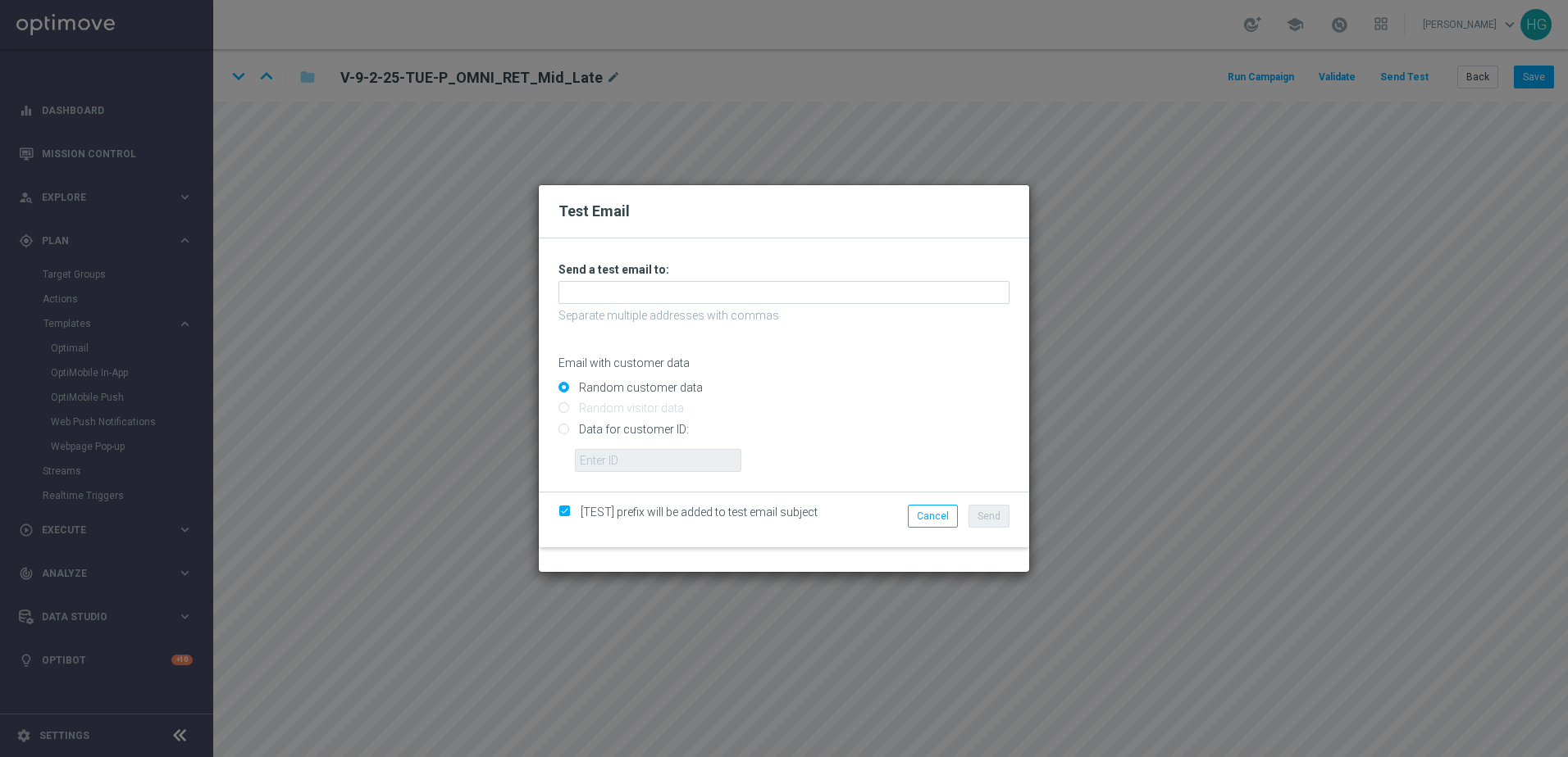
click at [988, 439] on input "Data for customer ID:" at bounding box center [784, 435] width 451 height 23
radio input "true"
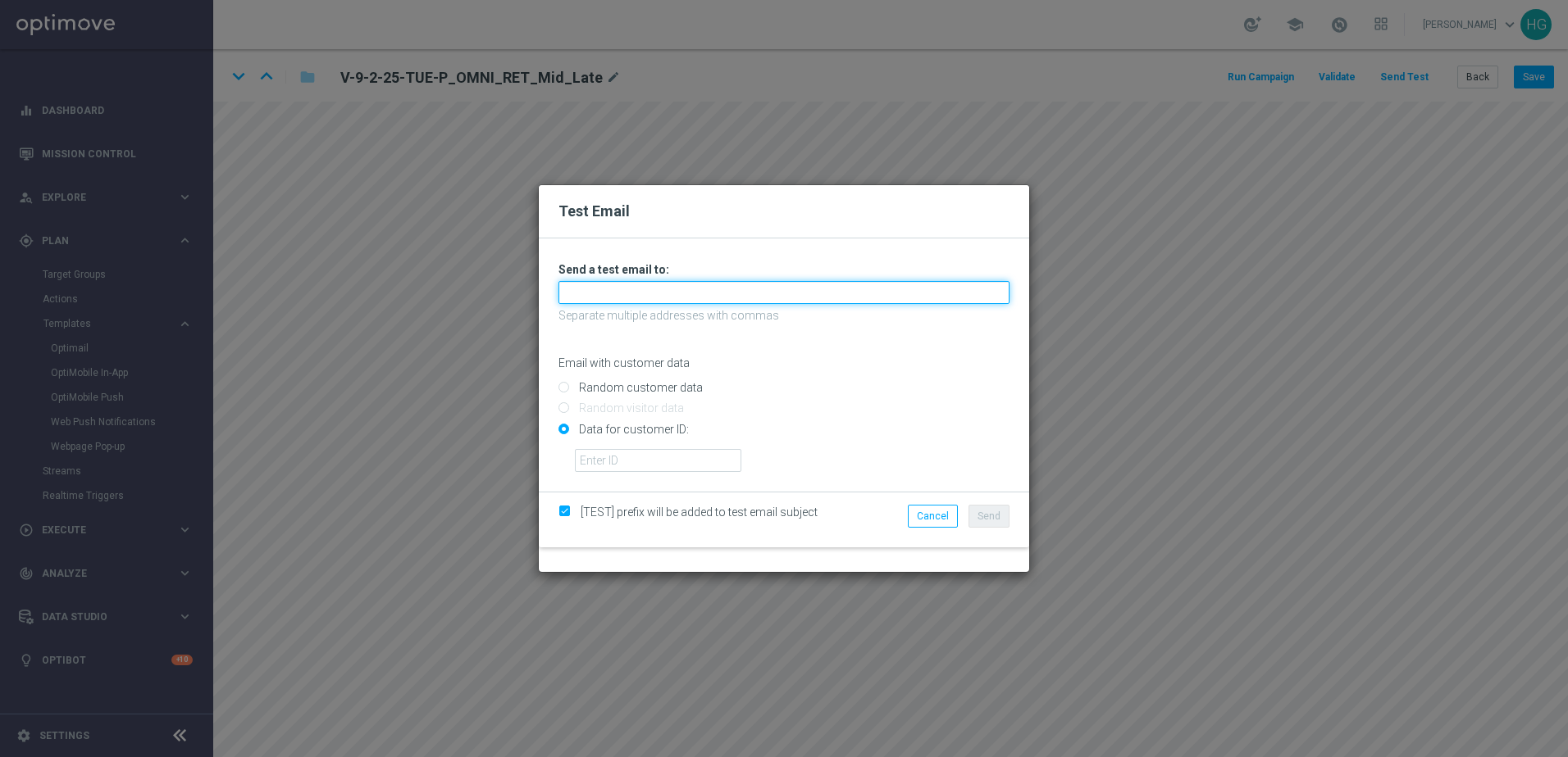
click at [683, 288] on input "text" at bounding box center [784, 292] width 451 height 23
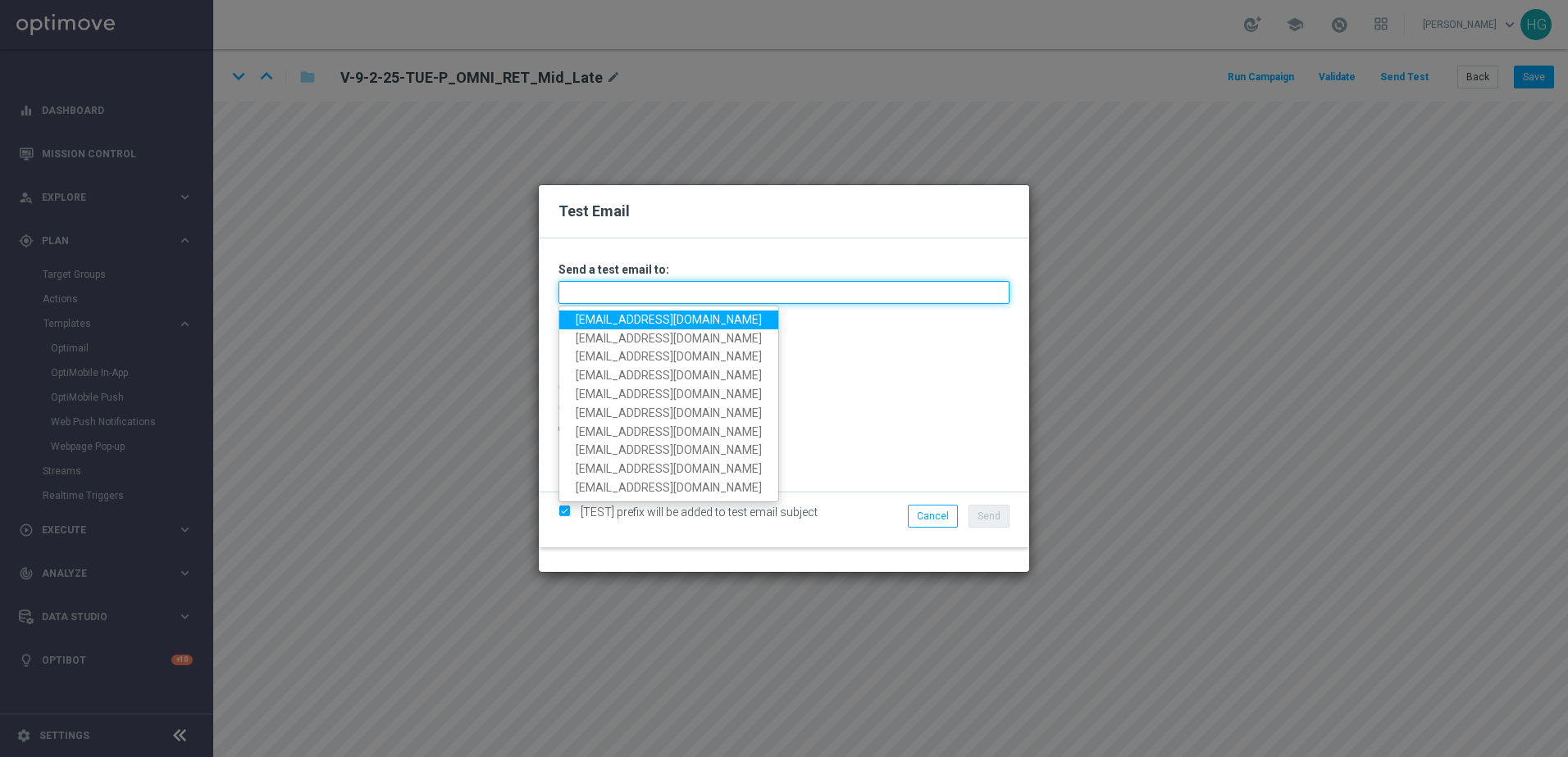
paste input "[EMAIL_ADDRESS][DOMAIN_NAME]"
type input "[EMAIL_ADDRESS][DOMAIN_NAME]"
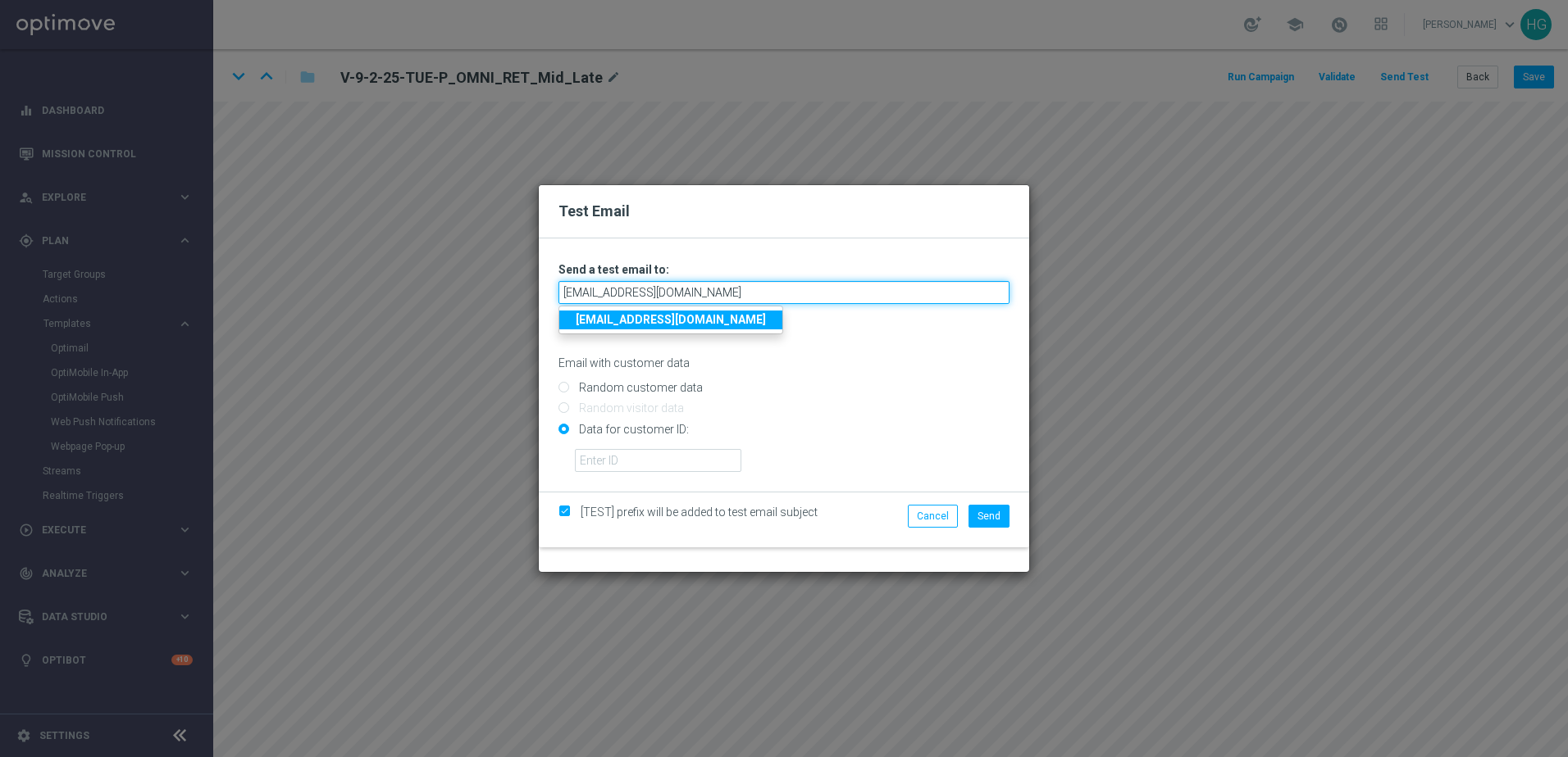
type input "[EMAIL_ADDRESS][DOMAIN_NAME]"
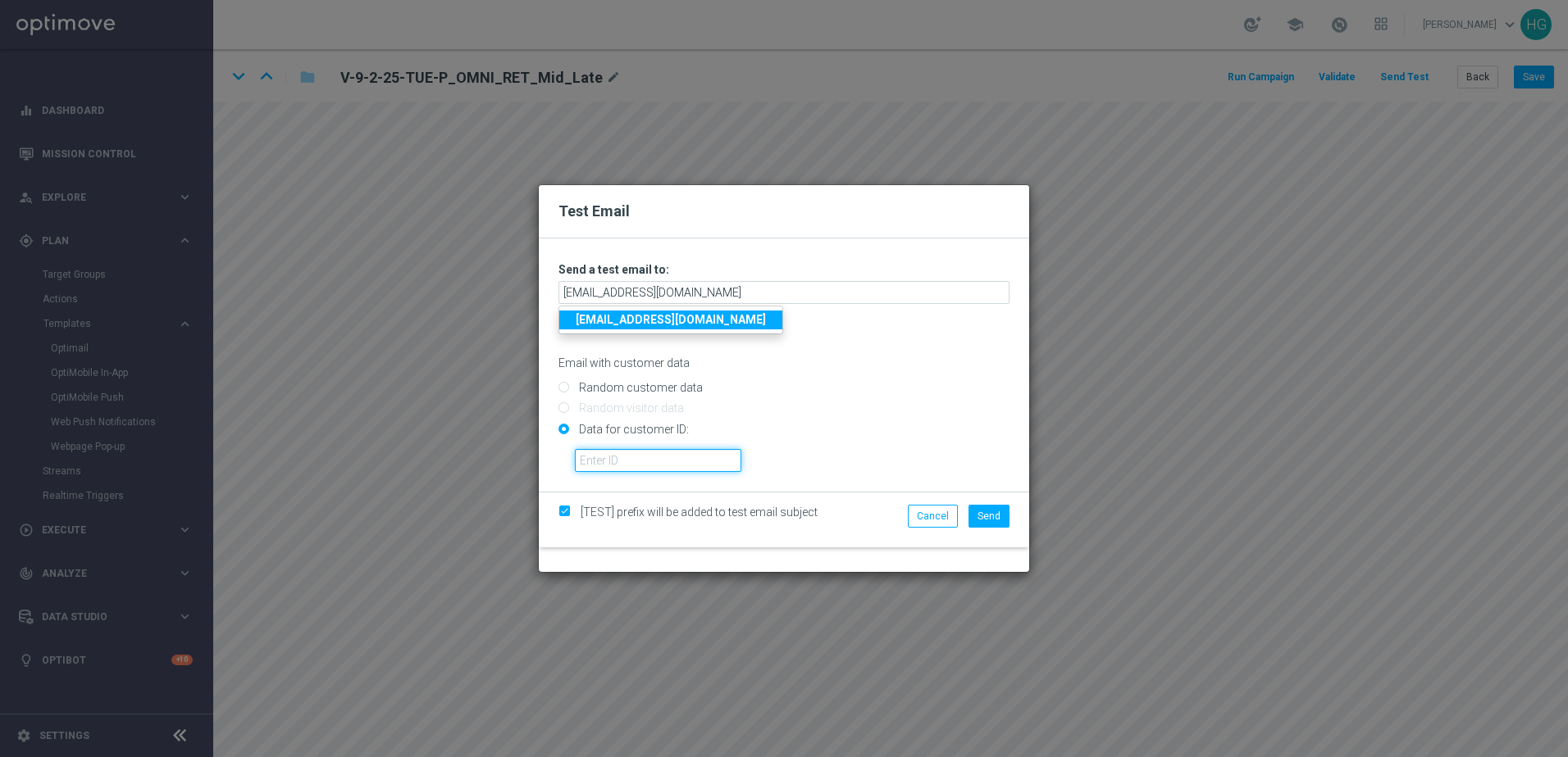
click at [647, 464] on input "text" at bounding box center [658, 460] width 166 height 23
click at [654, 454] on input "text" at bounding box center [658, 460] width 166 height 23
paste input "10000024919"
type input "10000024919"
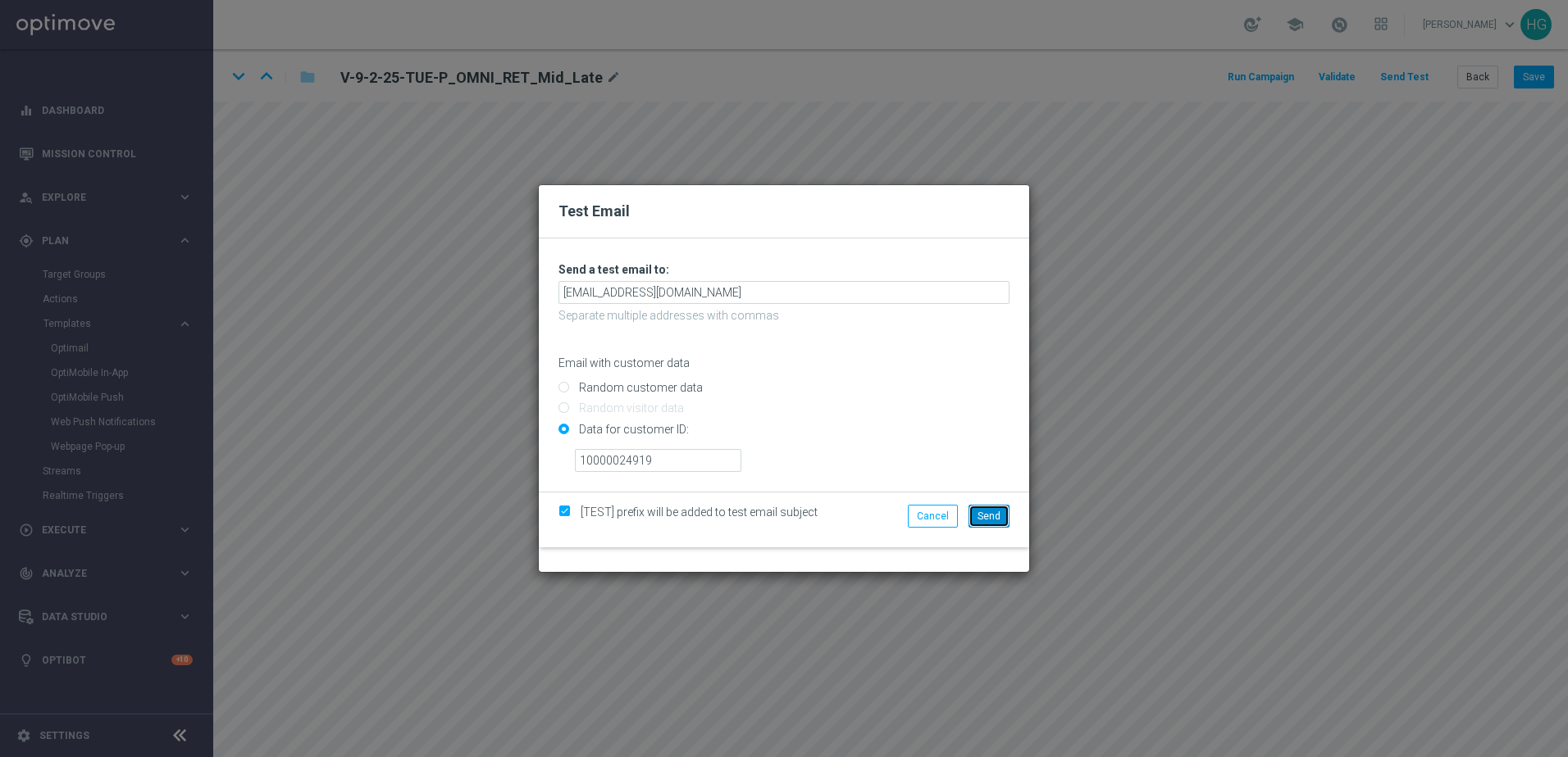
click at [986, 512] on span "Send" at bounding box center [988, 516] width 23 height 12
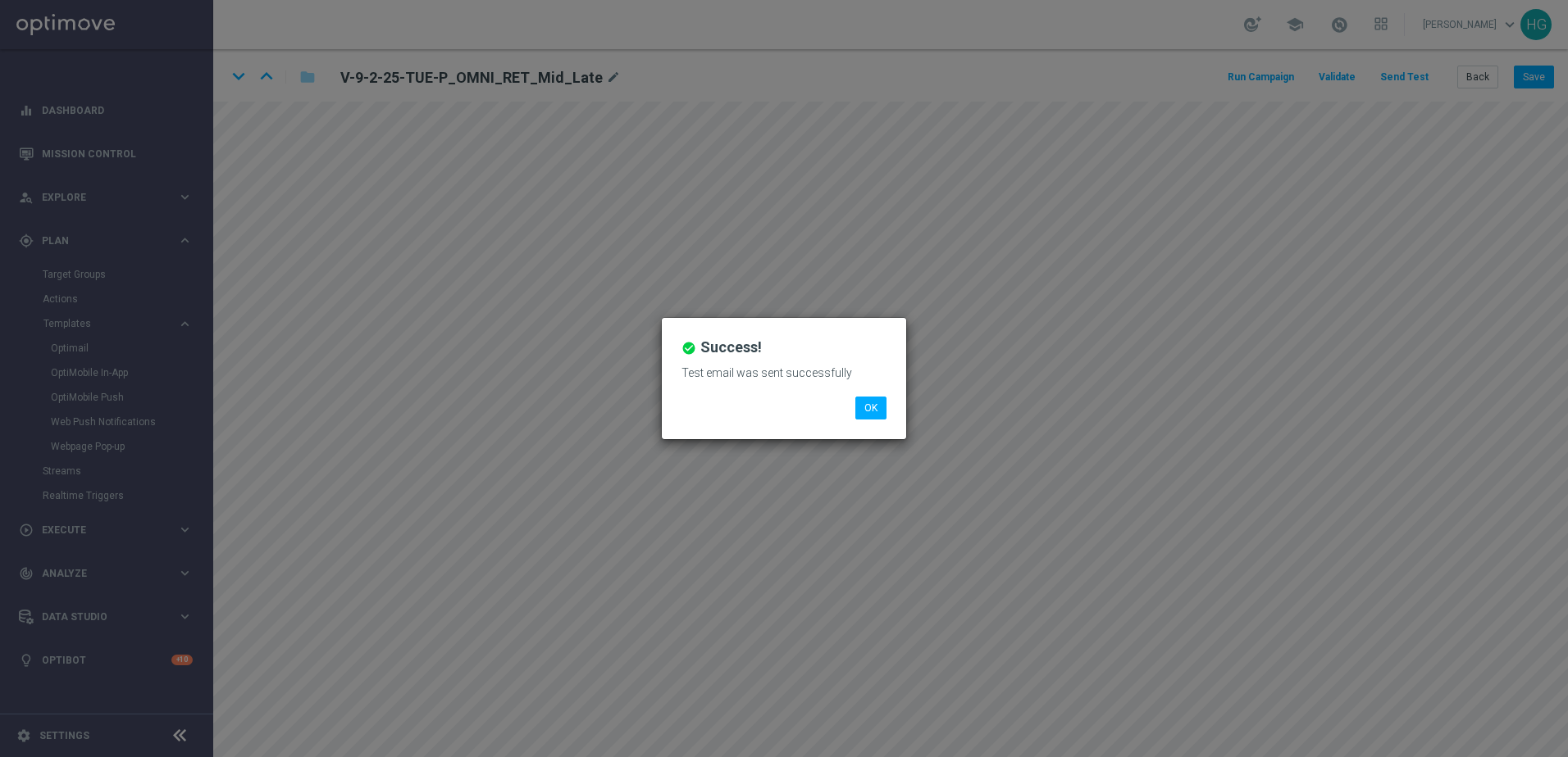
click at [1166, 77] on div "check_circle Success! Test email was sent successfully OK" at bounding box center [784, 378] width 1568 height 757
click at [872, 414] on button "OK" at bounding box center [870, 408] width 32 height 23
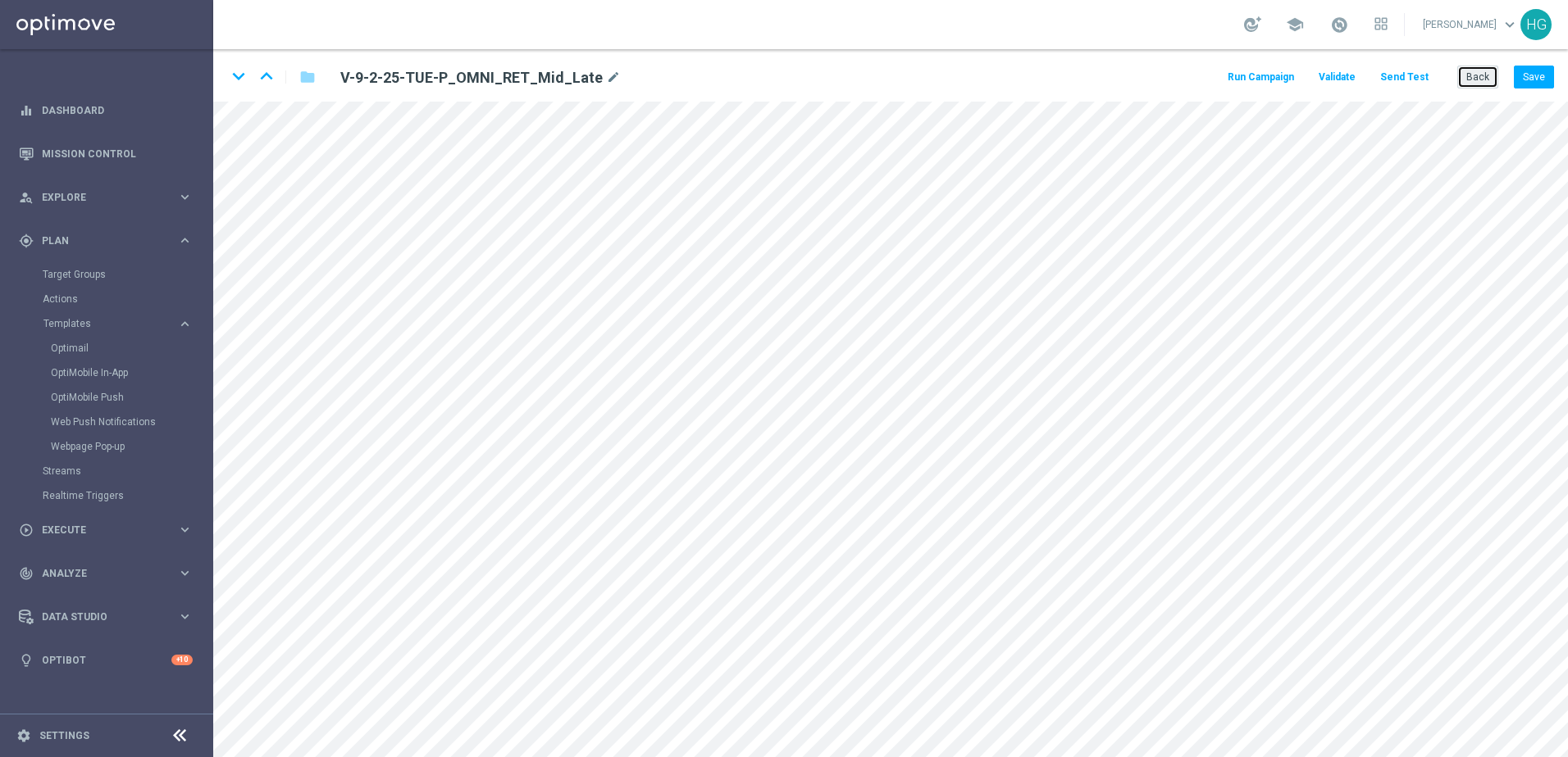
click at [1218, 78] on button "Back" at bounding box center [1477, 77] width 41 height 23
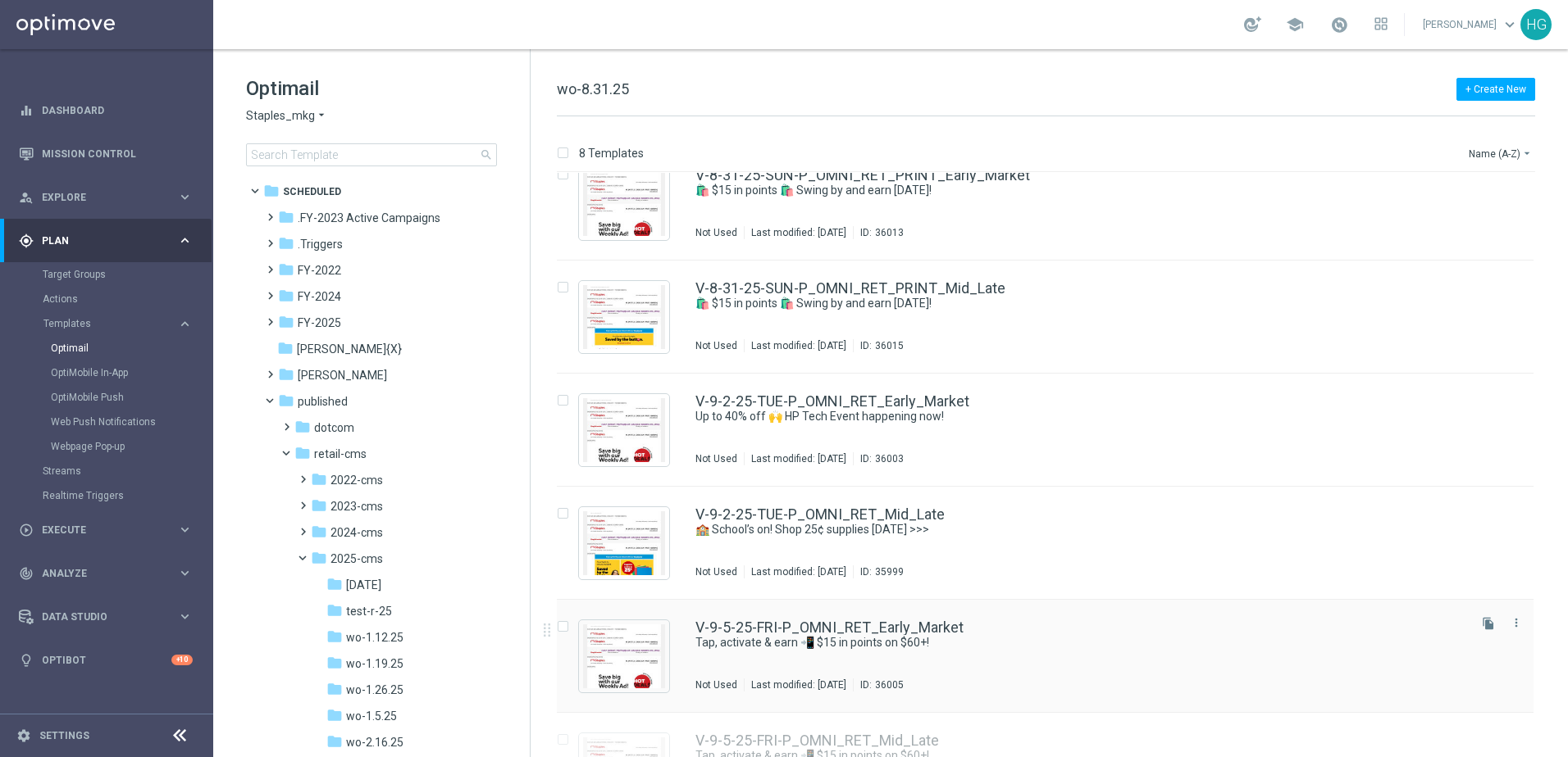
scroll to position [320, 0]
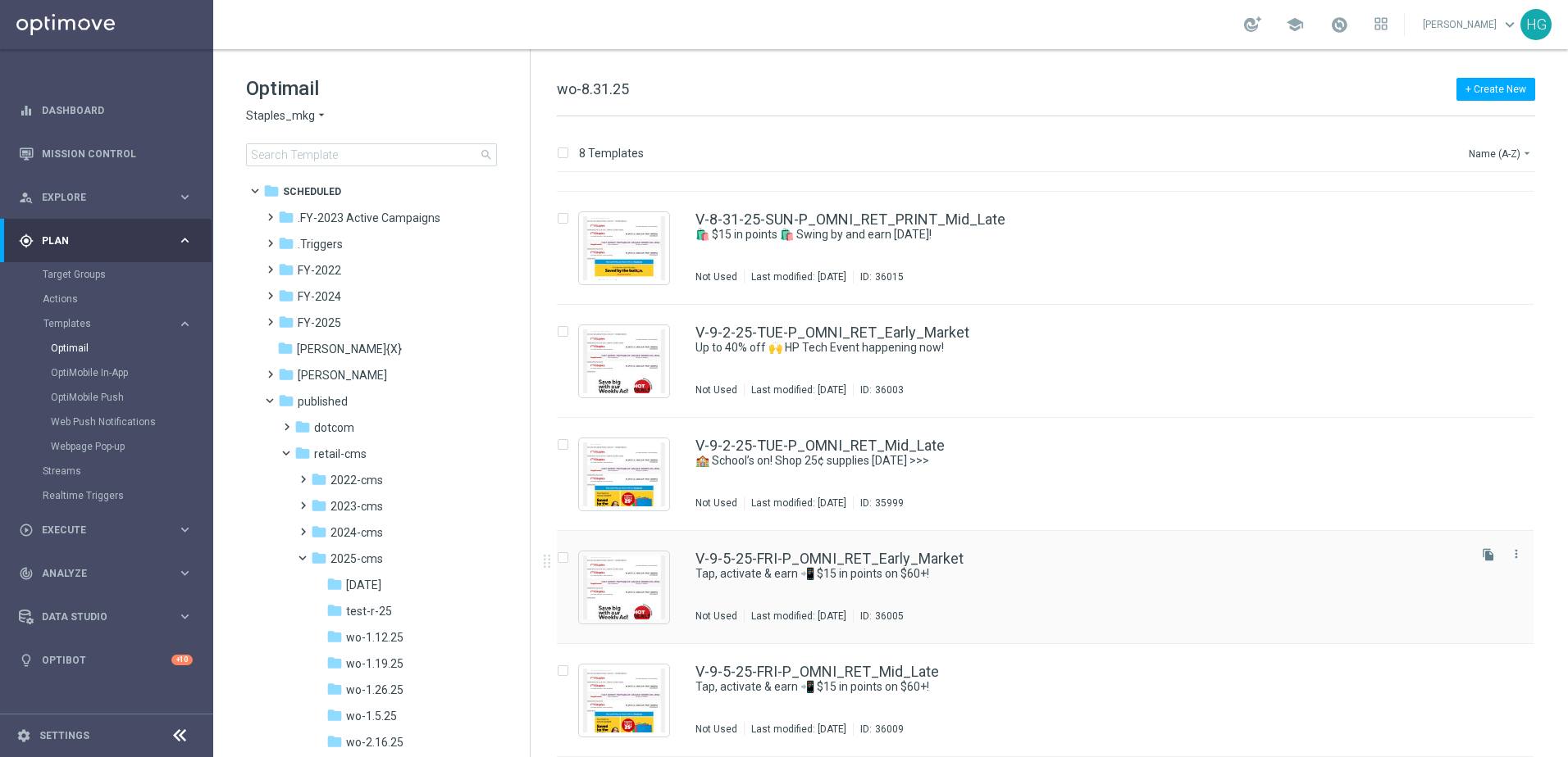
click at [1005, 563] on div "V-9-5-25-FRI-P_OMNI_RET_Early_Market" at bounding box center [1080, 559] width 769 height 14
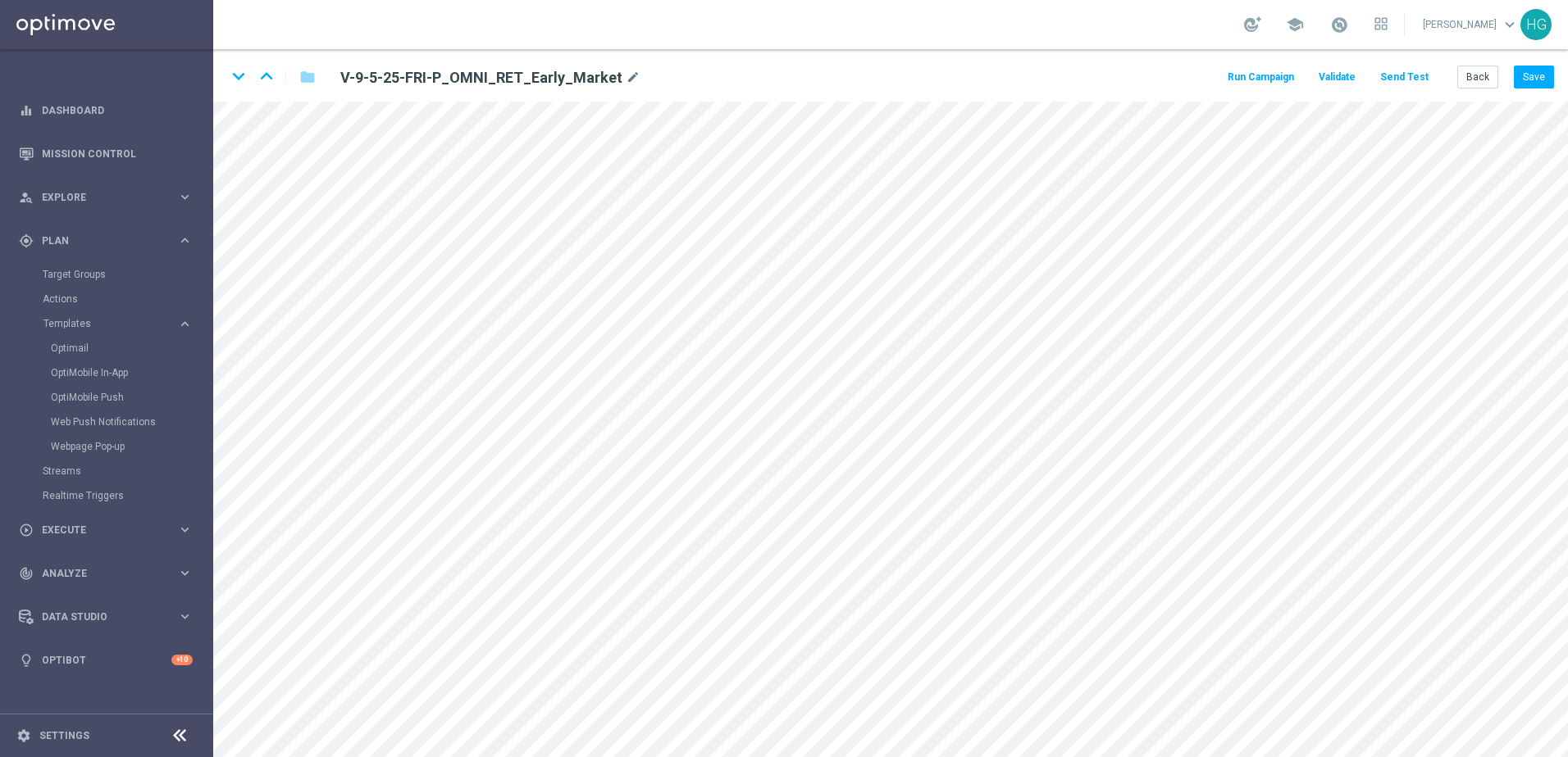
click at [1218, 74] on button "Send Test" at bounding box center [1404, 78] width 53 height 23
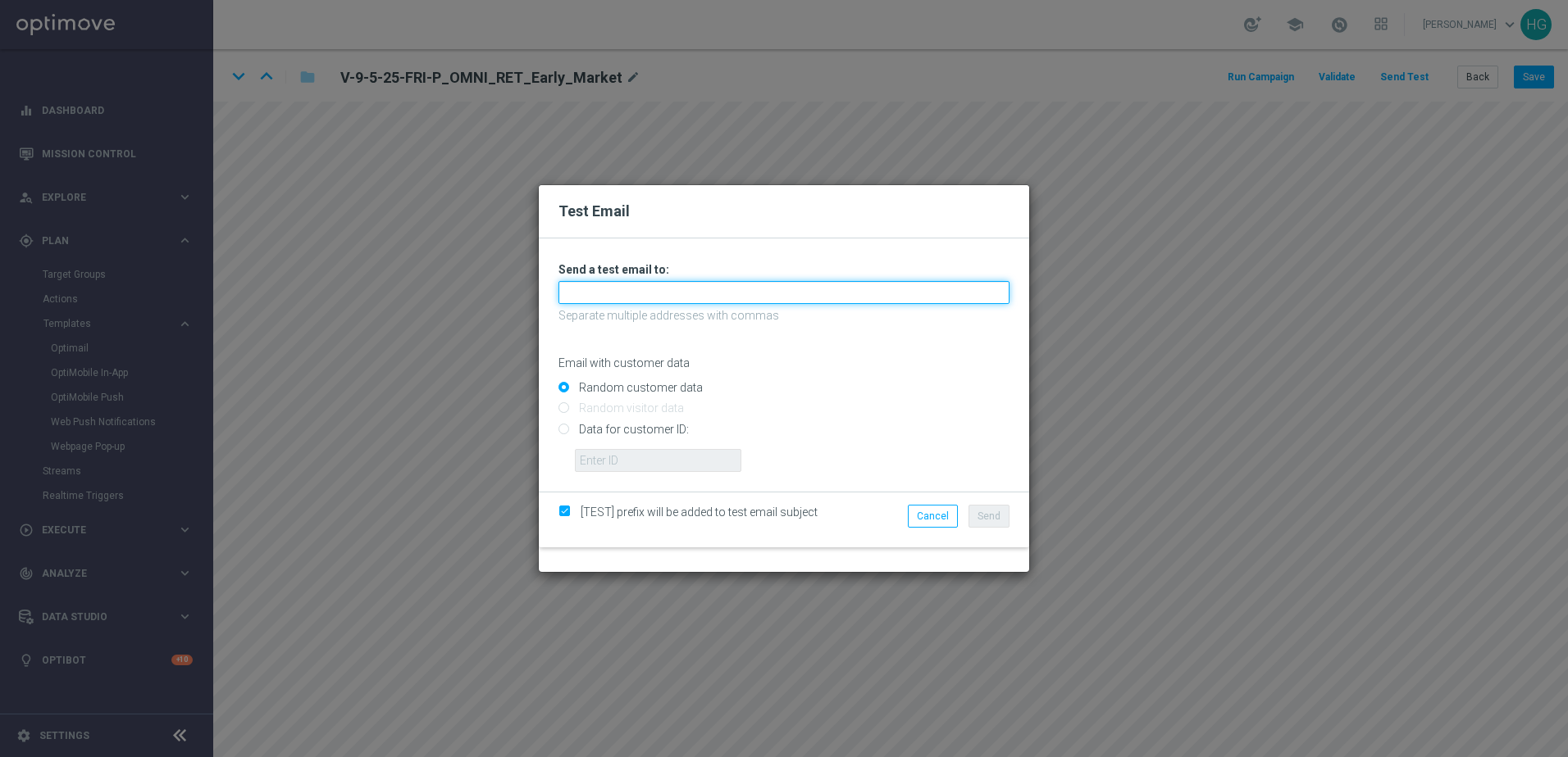
click at [728, 300] on input "text" at bounding box center [784, 292] width 451 height 23
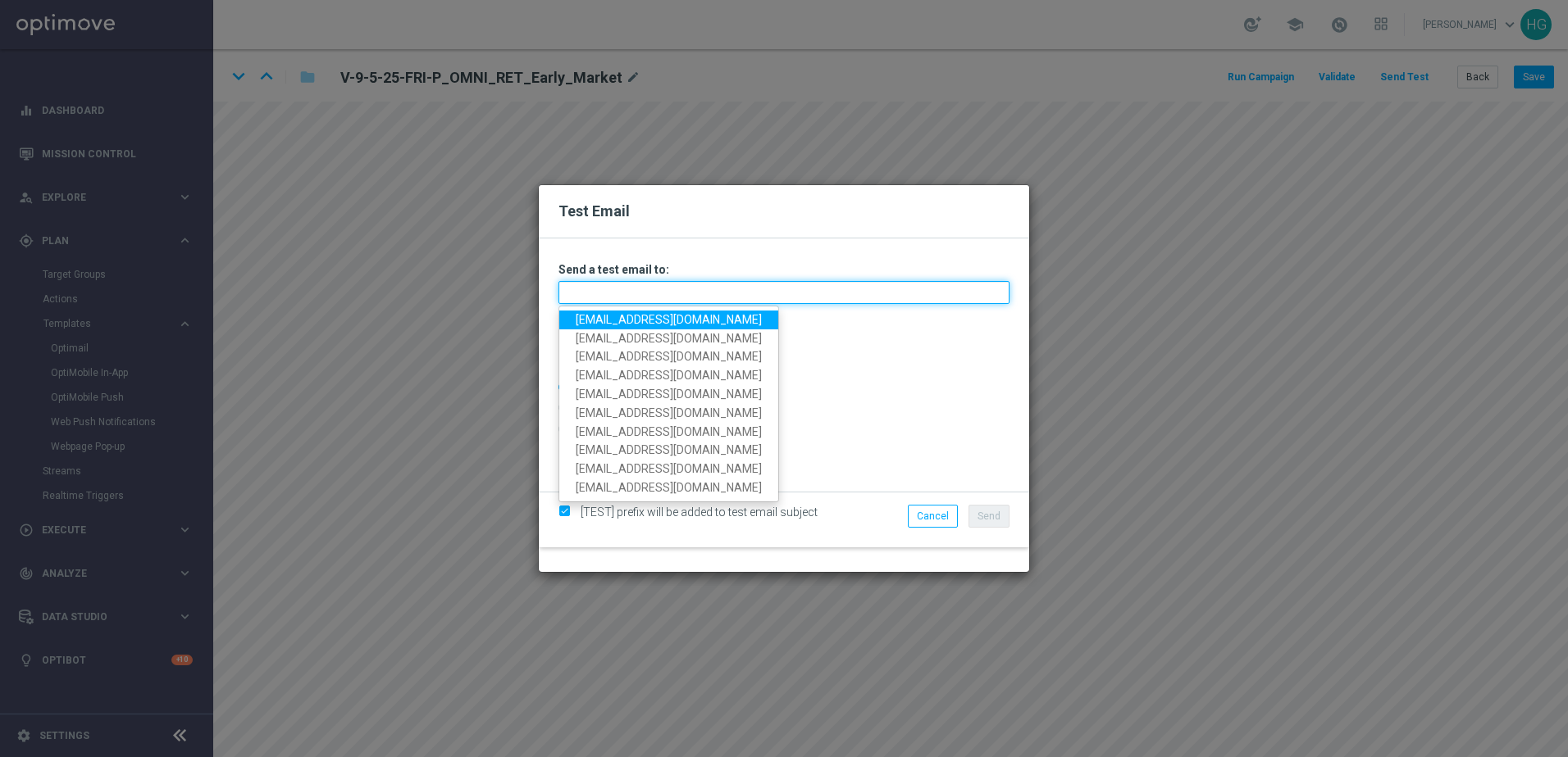
paste input "[EMAIL_ADDRESS][DOMAIN_NAME]"
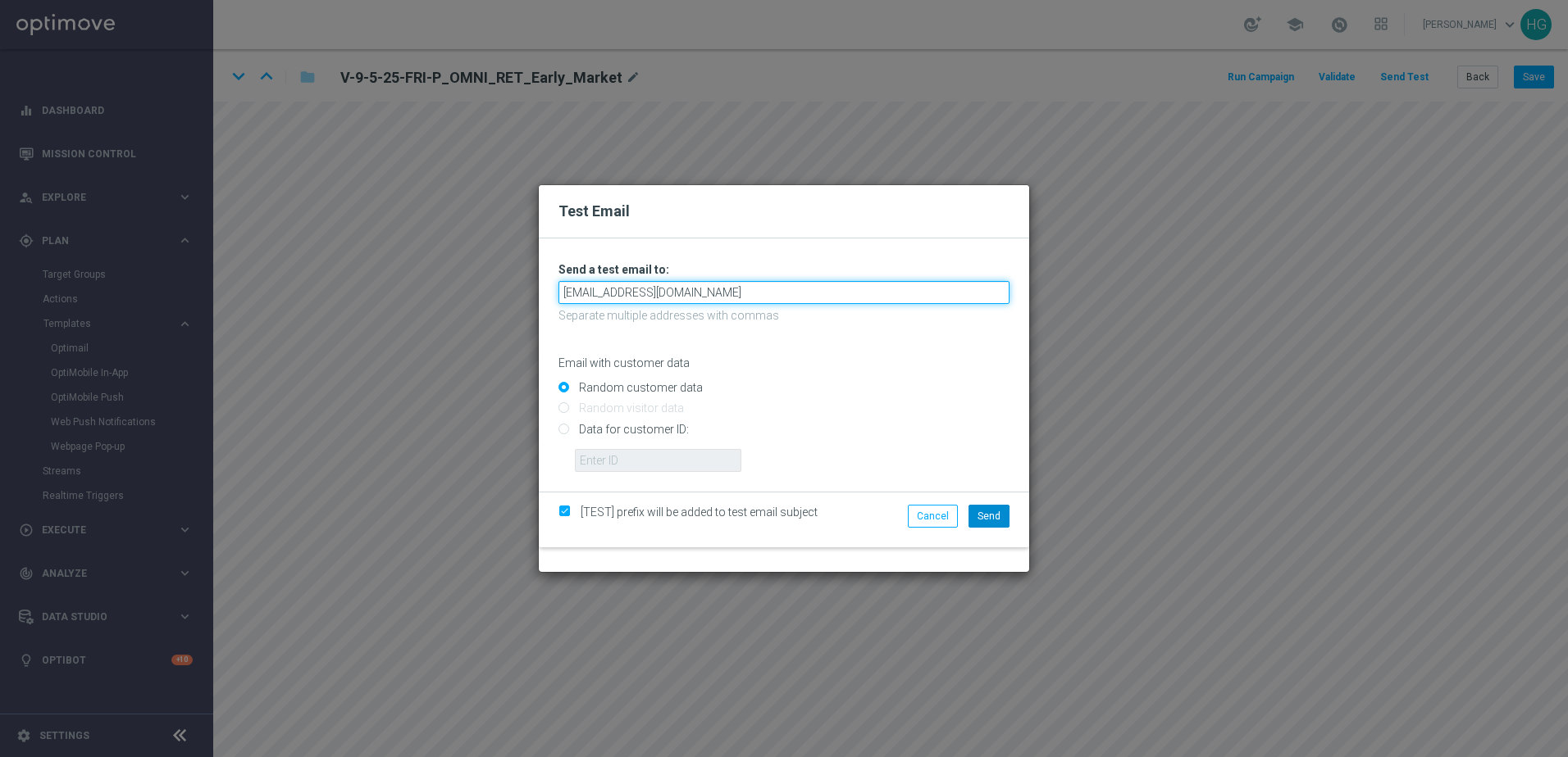
type input "[EMAIL_ADDRESS][DOMAIN_NAME]"
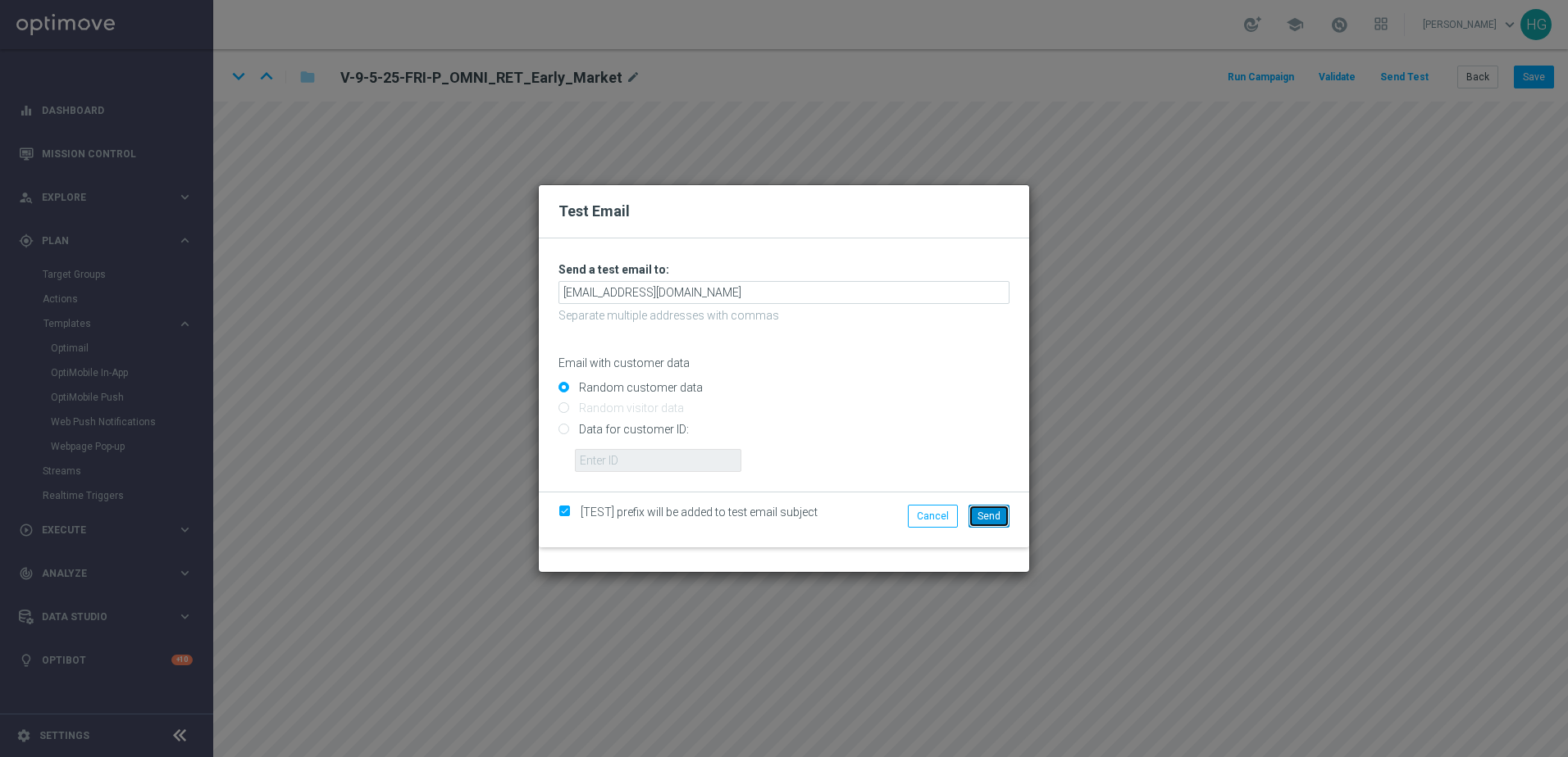
click at [984, 514] on span "Send" at bounding box center [988, 516] width 23 height 12
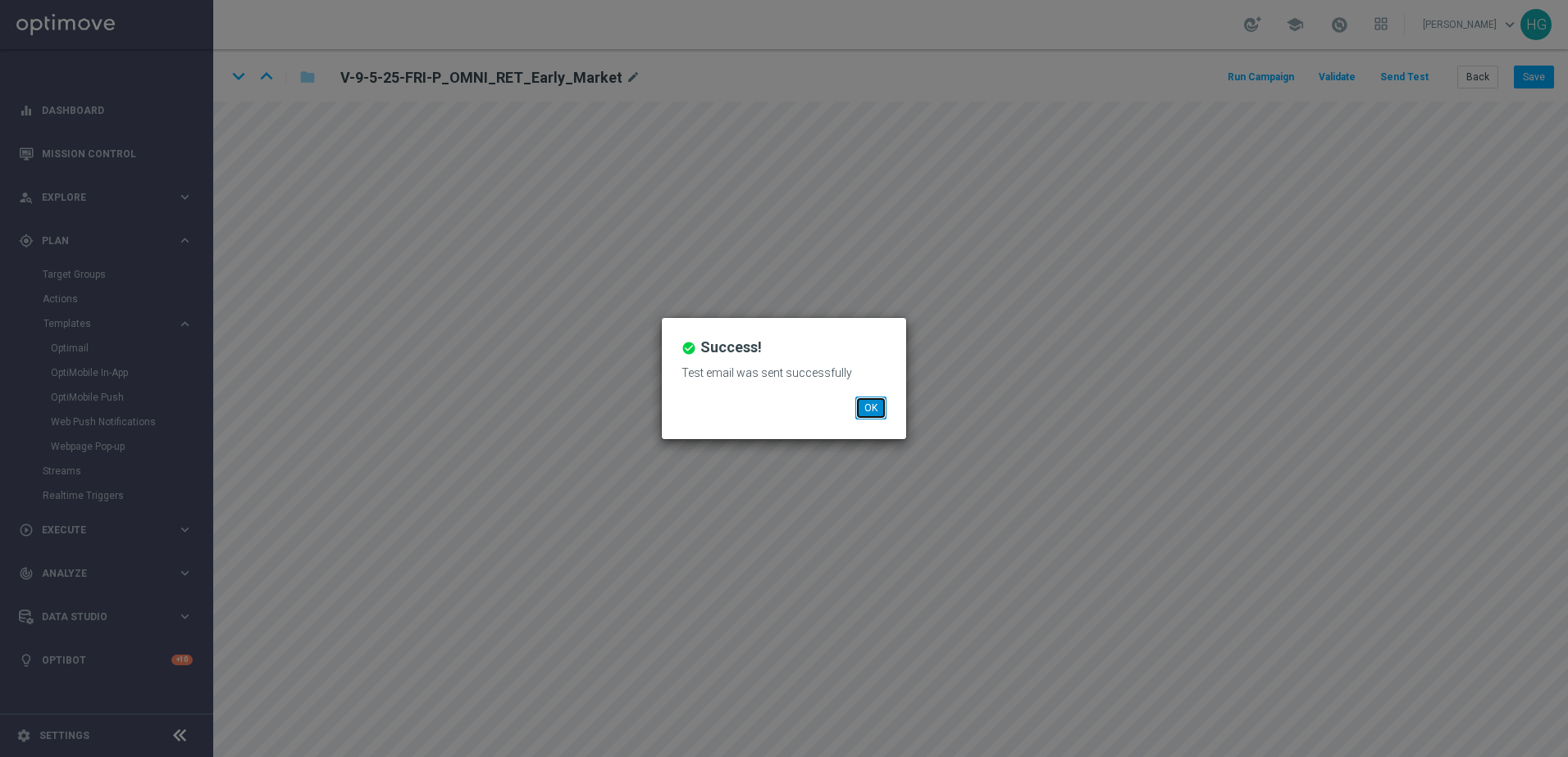
click at [867, 411] on button "OK" at bounding box center [870, 408] width 32 height 23
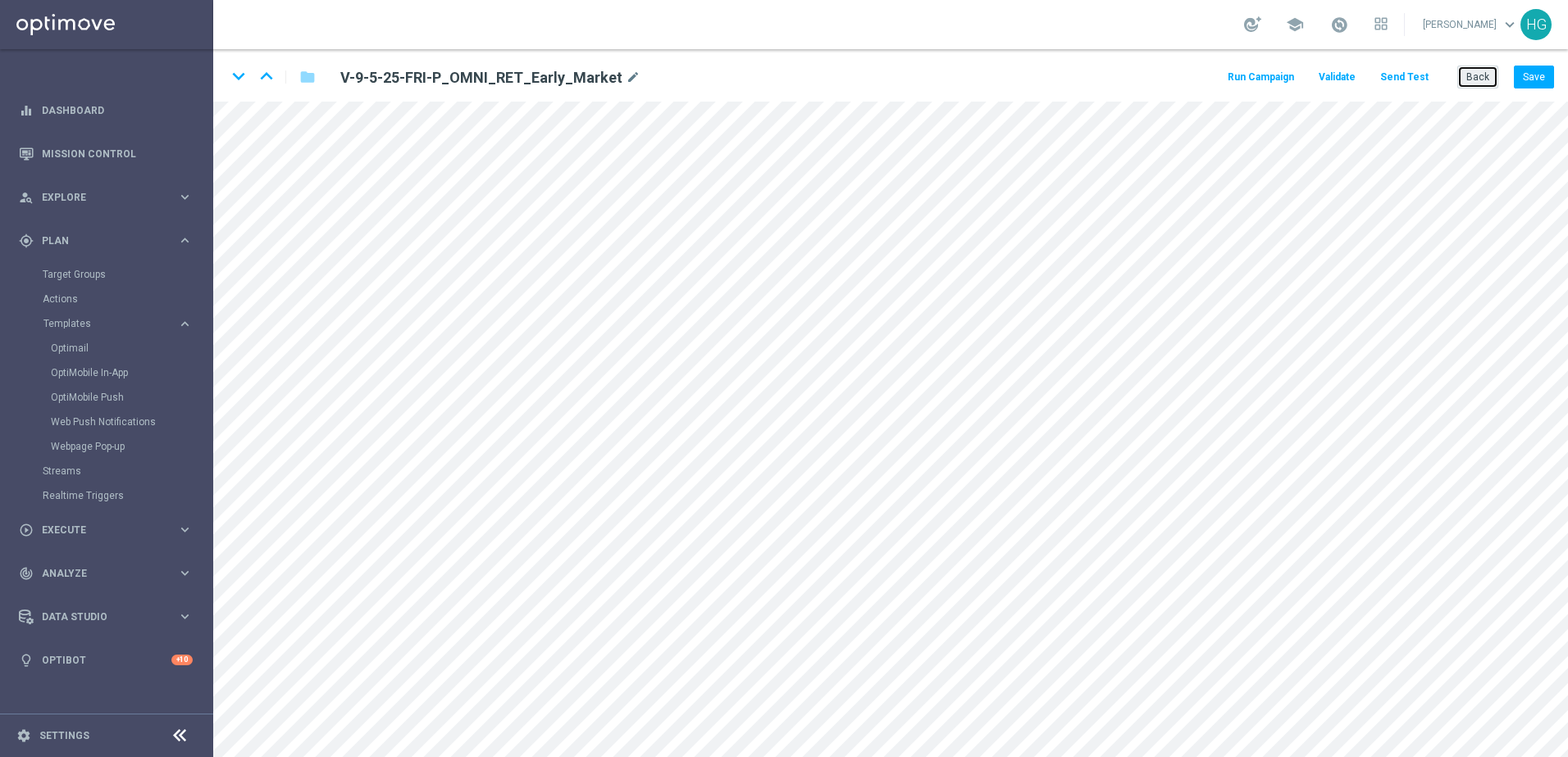
click at [1218, 81] on button "Back" at bounding box center [1477, 77] width 41 height 23
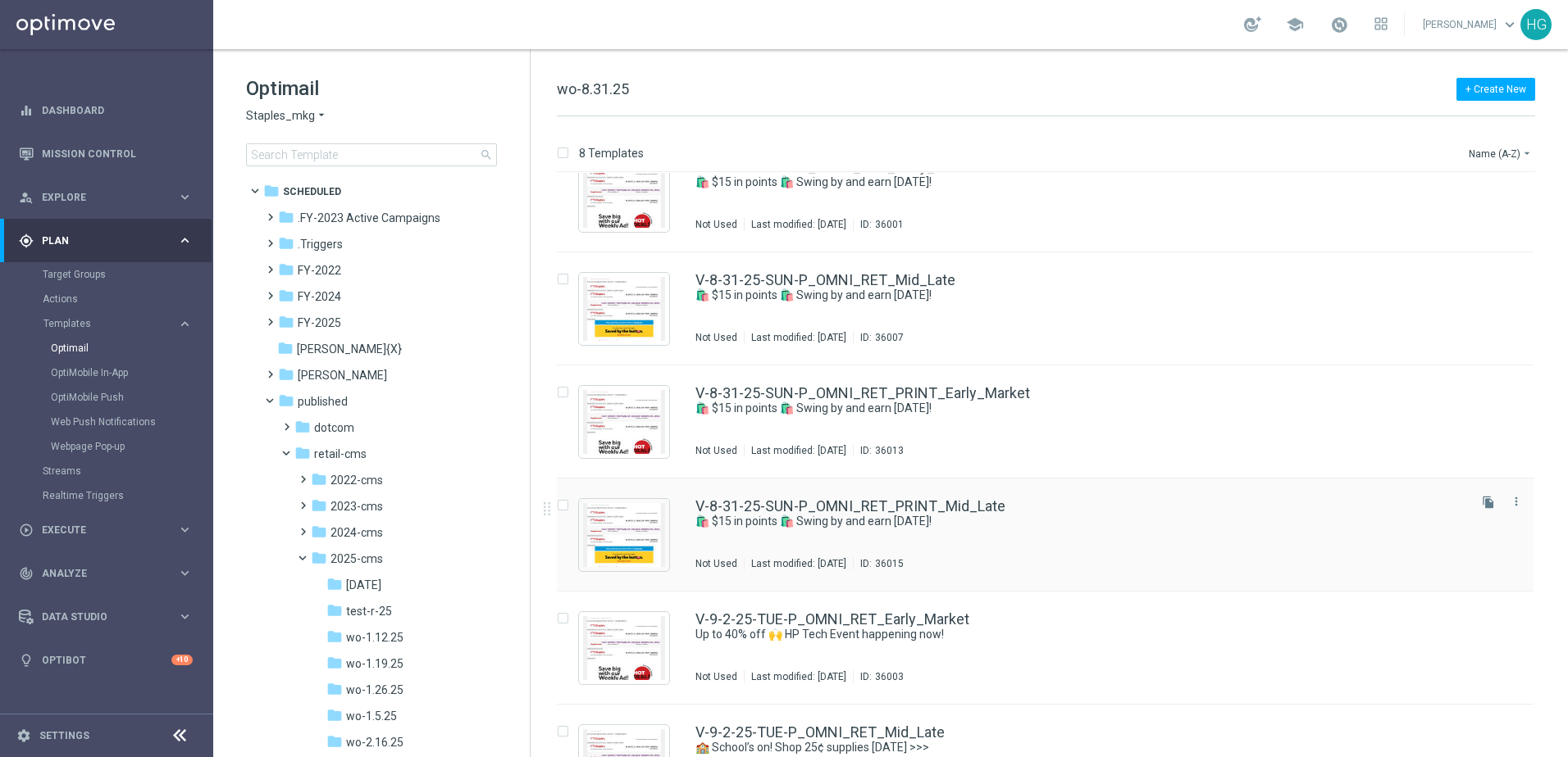
scroll to position [320, 0]
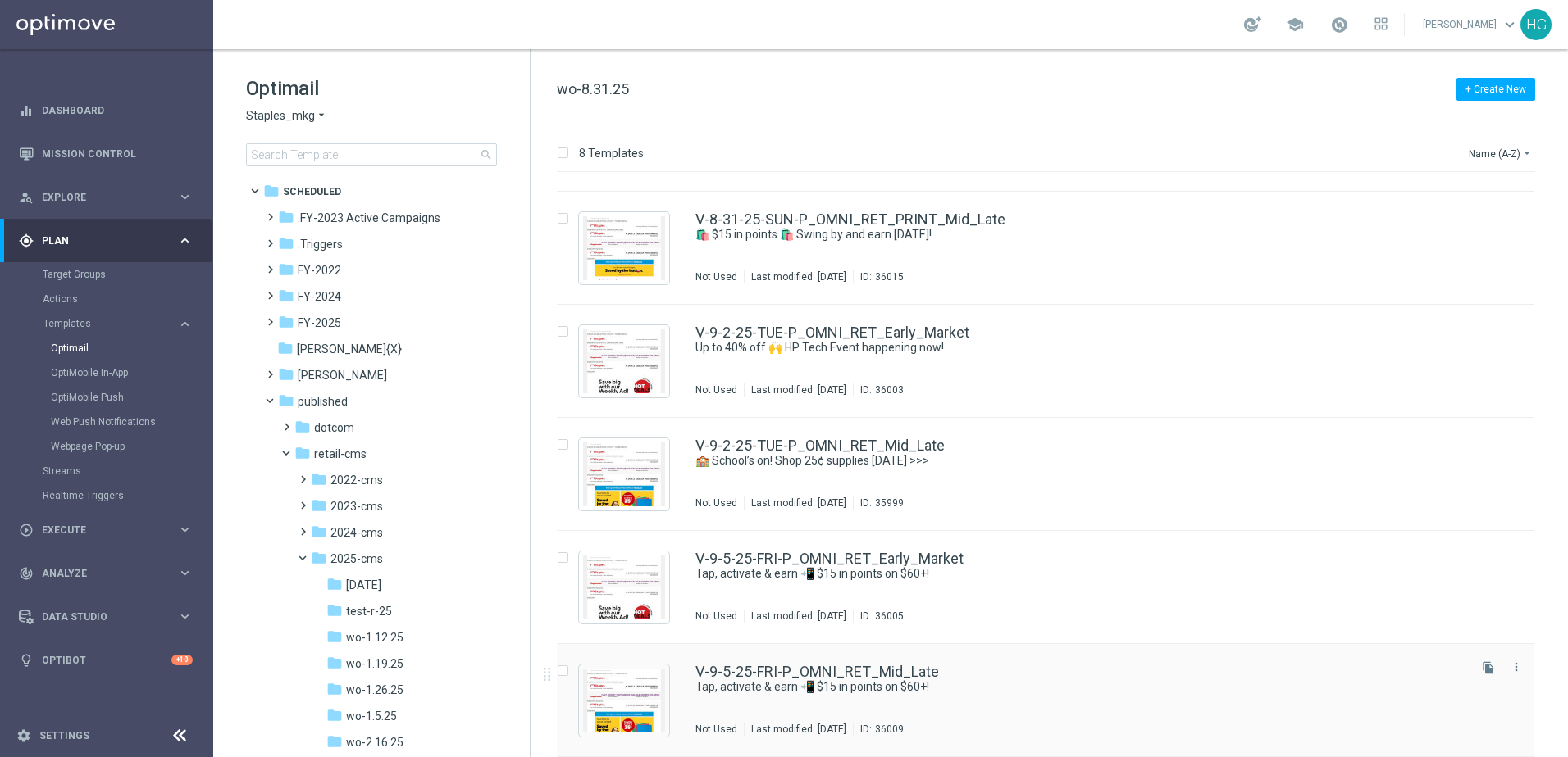
click at [1077, 637] on div "V-9-5-25-FRI-P_OMNI_RET_Mid_Late" at bounding box center [1080, 672] width 769 height 14
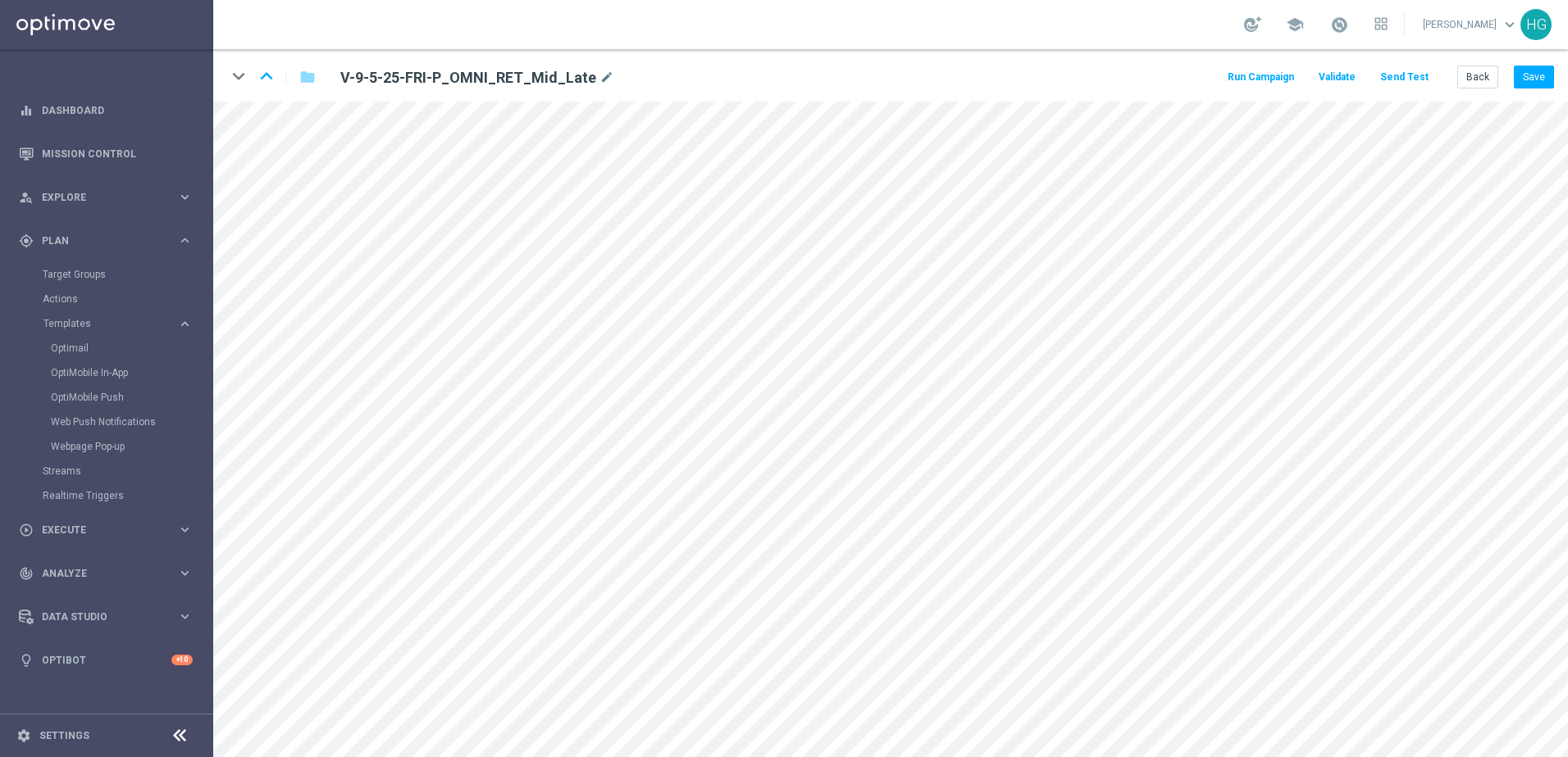
click at [1218, 78] on button "Send Test" at bounding box center [1404, 78] width 53 height 23
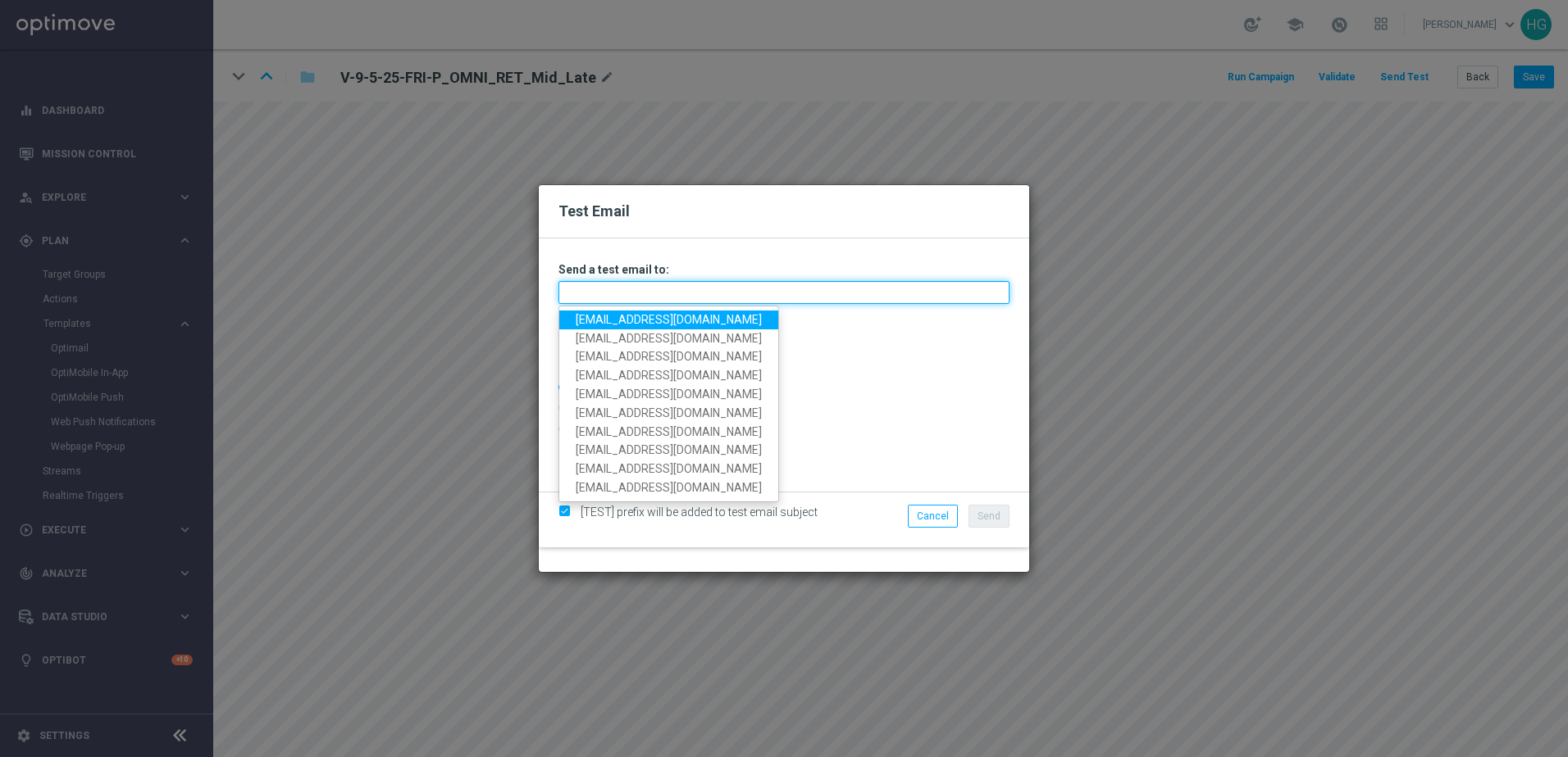
click at [743, 300] on input "text" at bounding box center [784, 292] width 451 height 23
paste input "[EMAIL_ADDRESS][DOMAIN_NAME]"
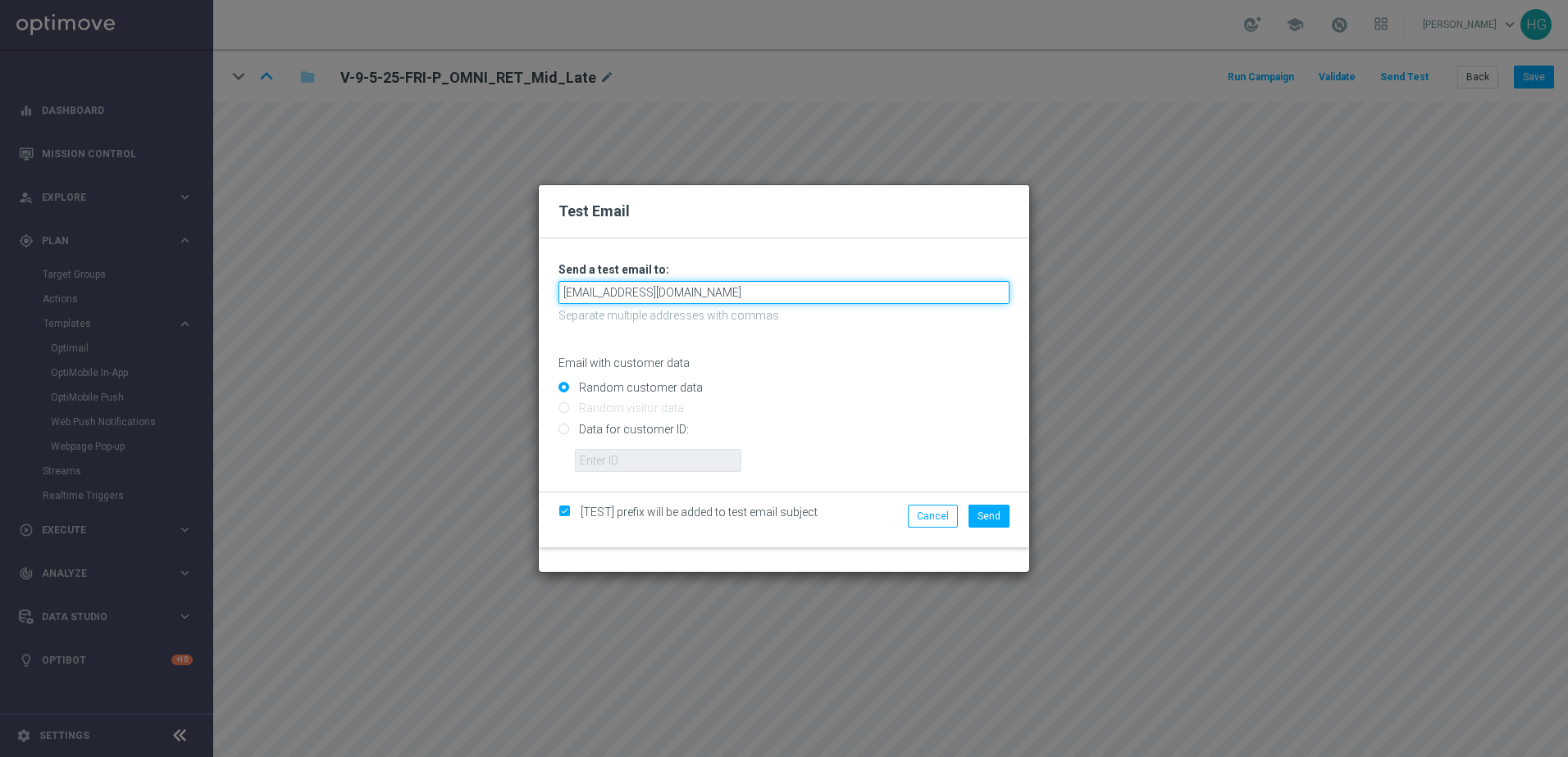
type input "[EMAIL_ADDRESS][DOMAIN_NAME]"
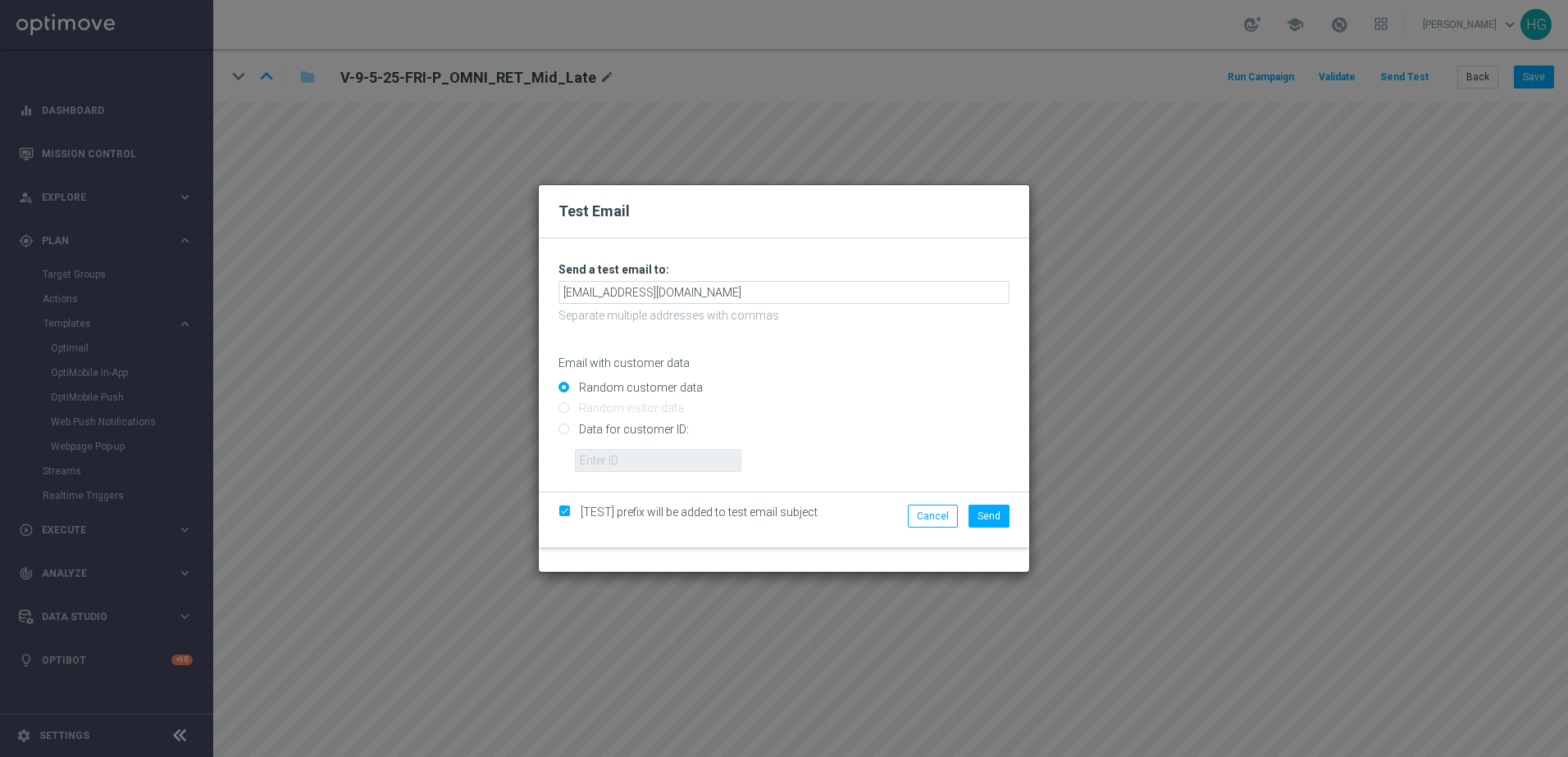
click at [615, 431] on input "Data for customer ID:" at bounding box center [784, 435] width 451 height 23
radio input "true"
click at [621, 452] on input "text" at bounding box center [658, 460] width 166 height 23
paste input "10002564155"
type input "10002564155"
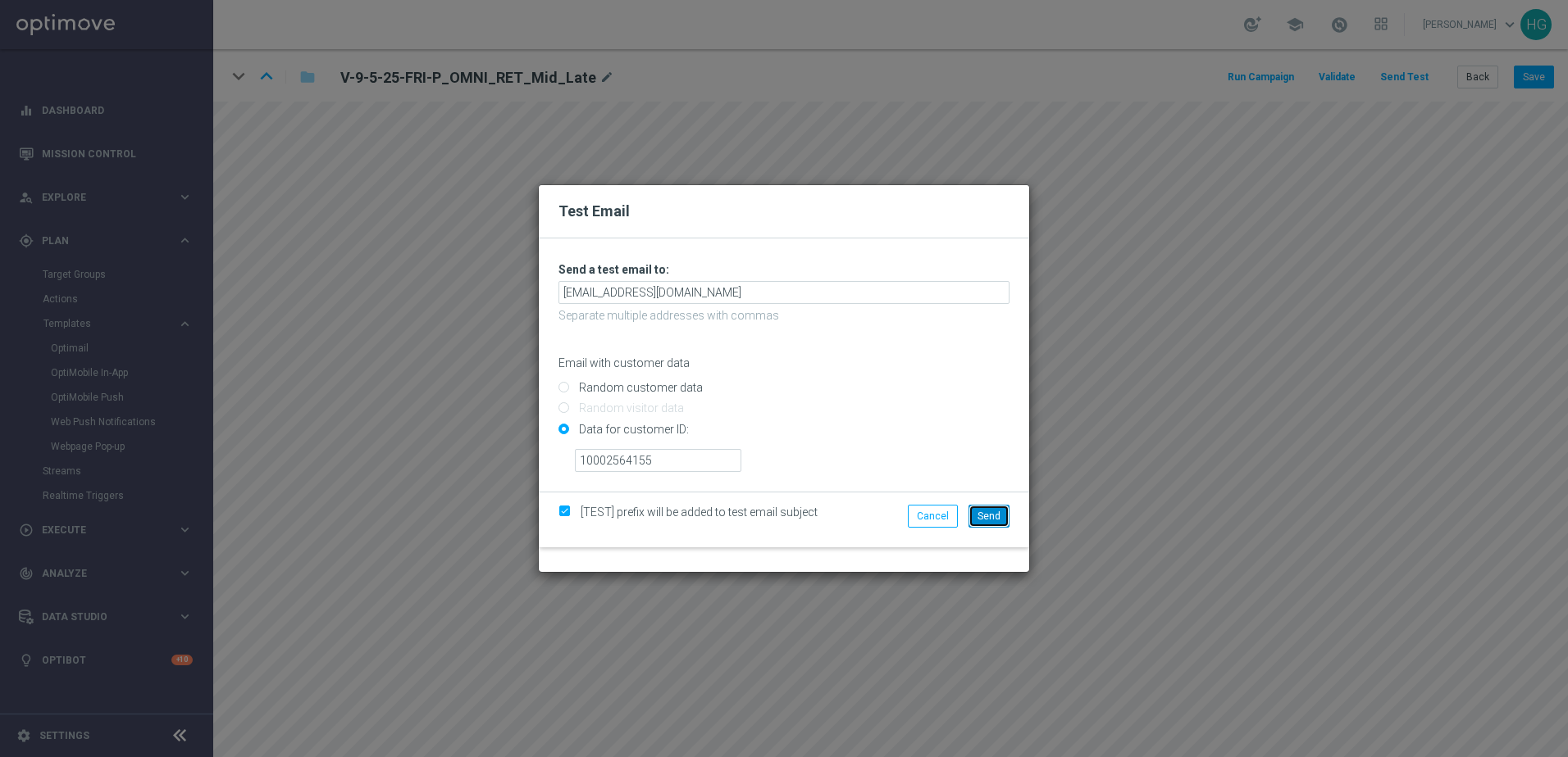
click at [979, 511] on span "Send" at bounding box center [988, 516] width 23 height 12
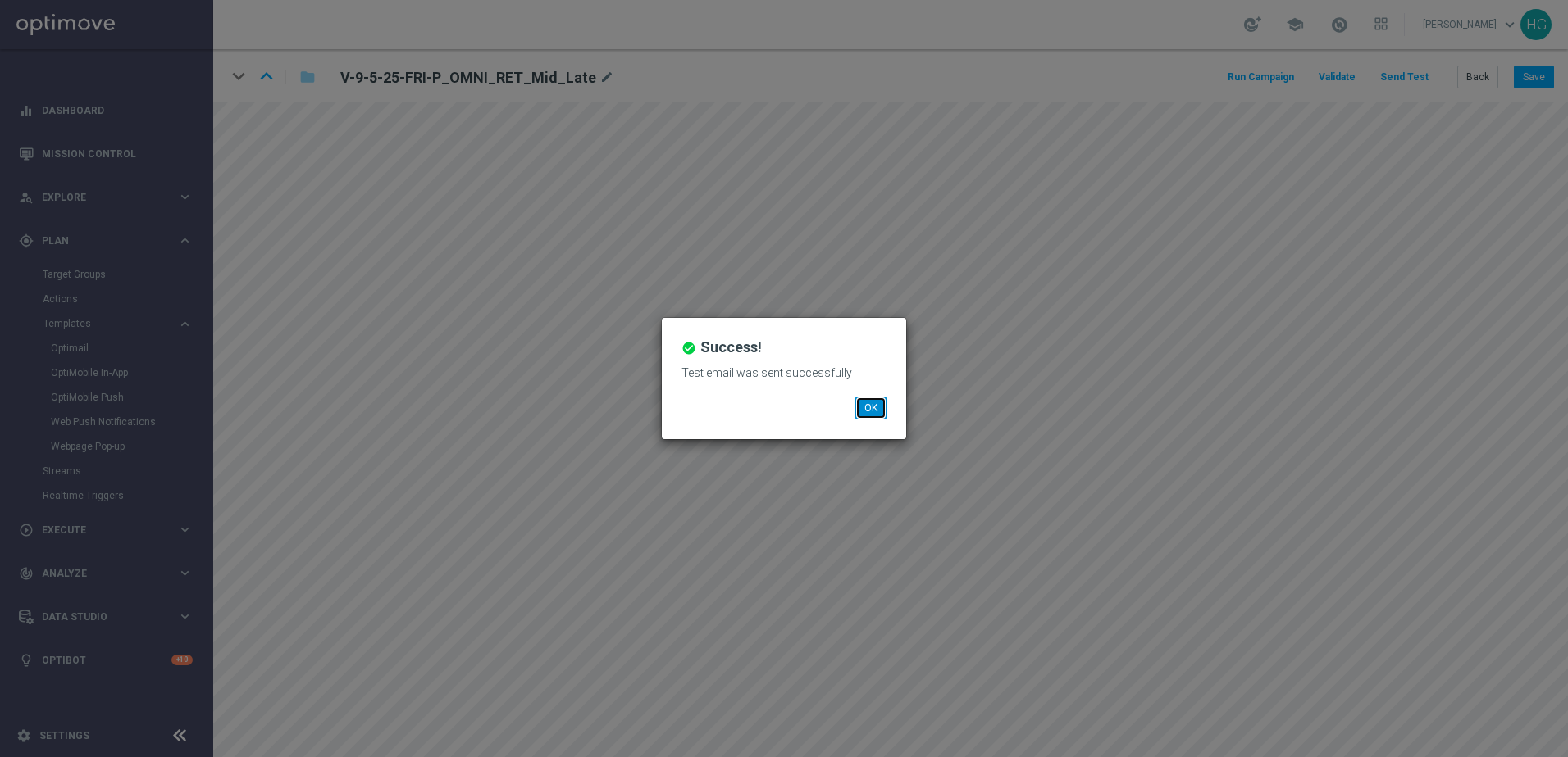
click at [875, 412] on button "OK" at bounding box center [870, 408] width 32 height 23
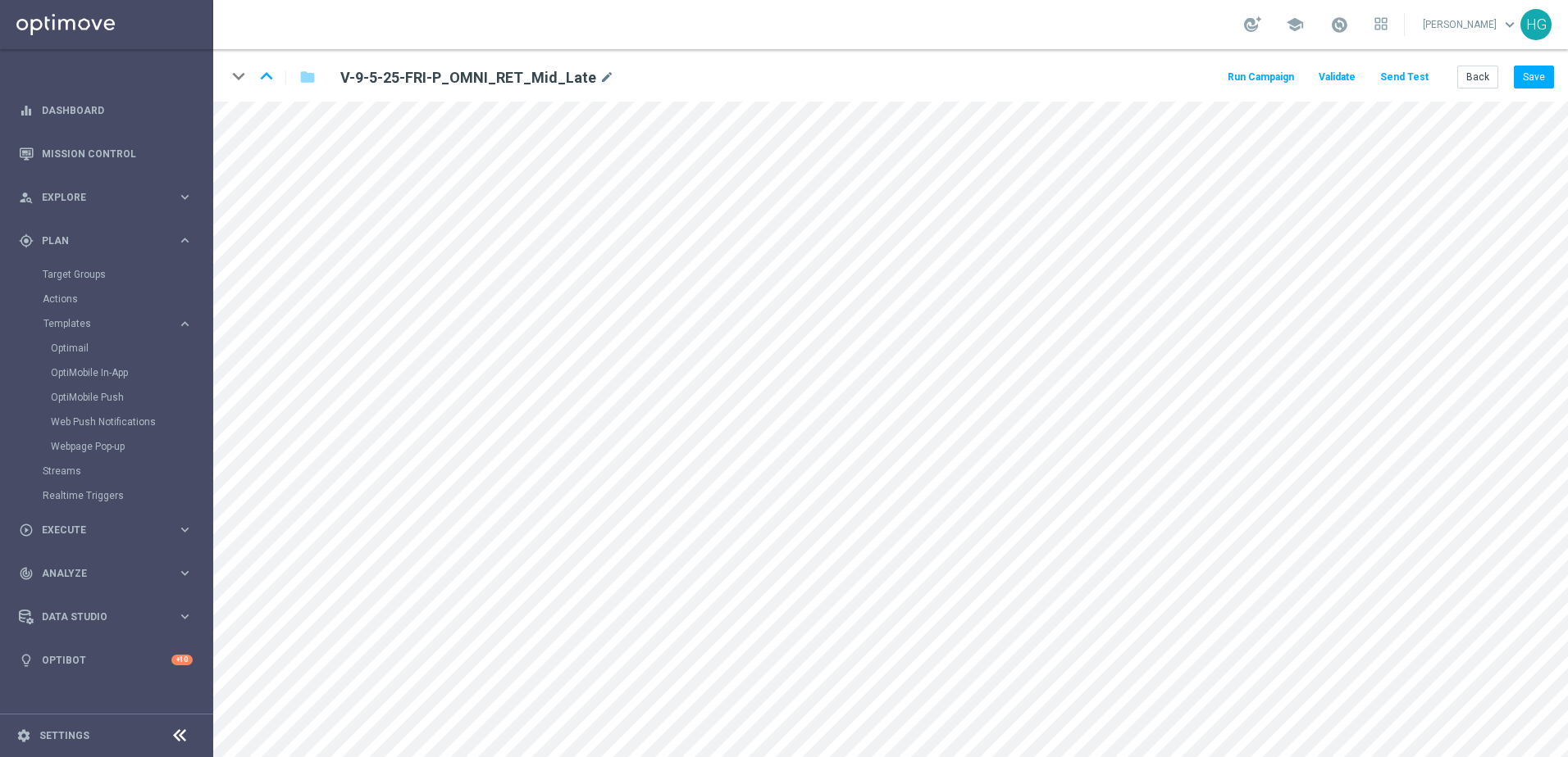
click at [1218, 78] on button "Send Test" at bounding box center [1404, 78] width 53 height 23
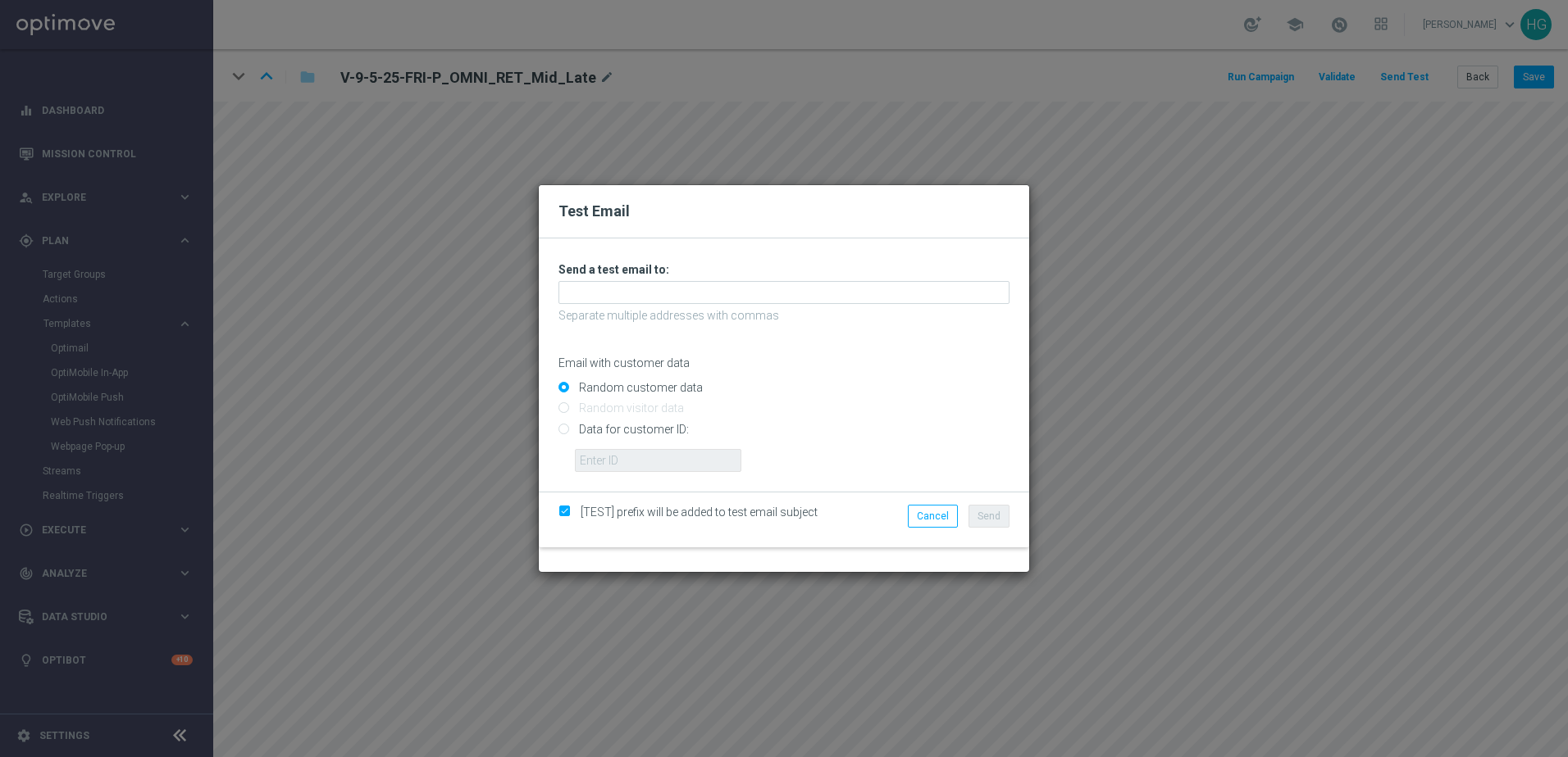
drag, startPoint x: 979, startPoint y: 368, endPoint x: 935, endPoint y: 306, distance: 76.0
click at [979, 366] on p "Email with customer data" at bounding box center [784, 363] width 451 height 14
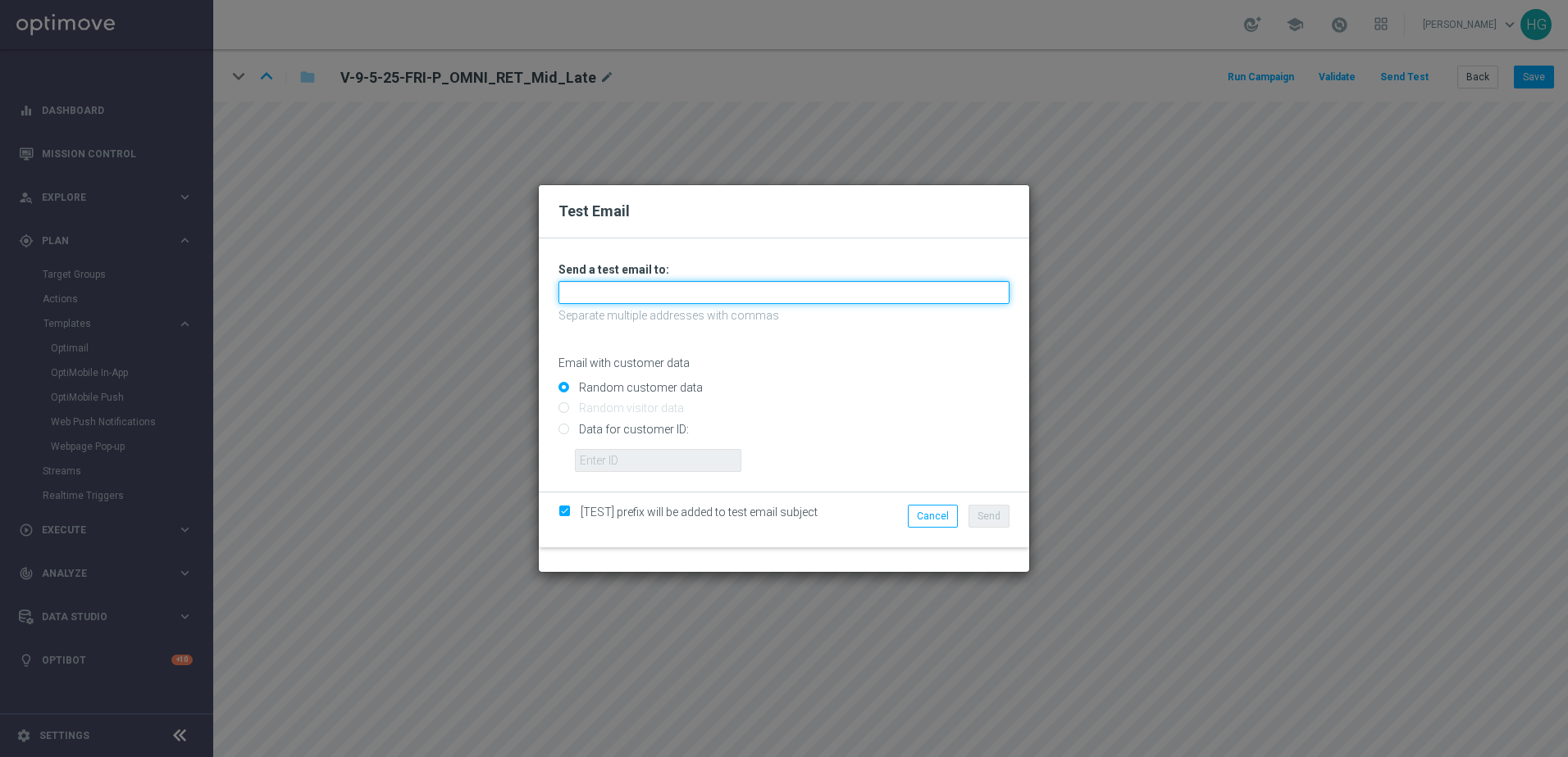
click at [929, 295] on input "text" at bounding box center [784, 292] width 451 height 23
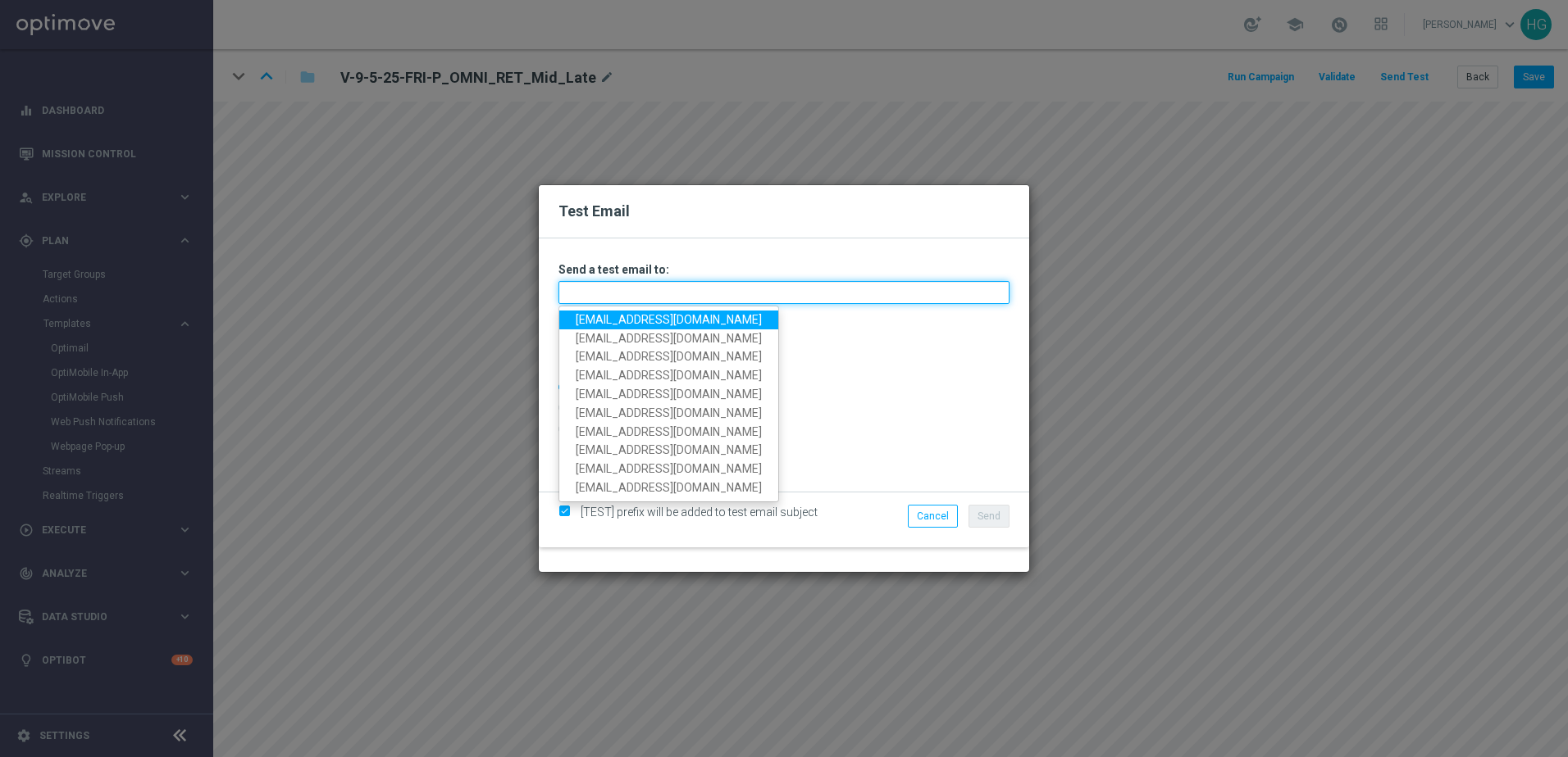
paste input "[EMAIL_ADDRESS][DOMAIN_NAME]"
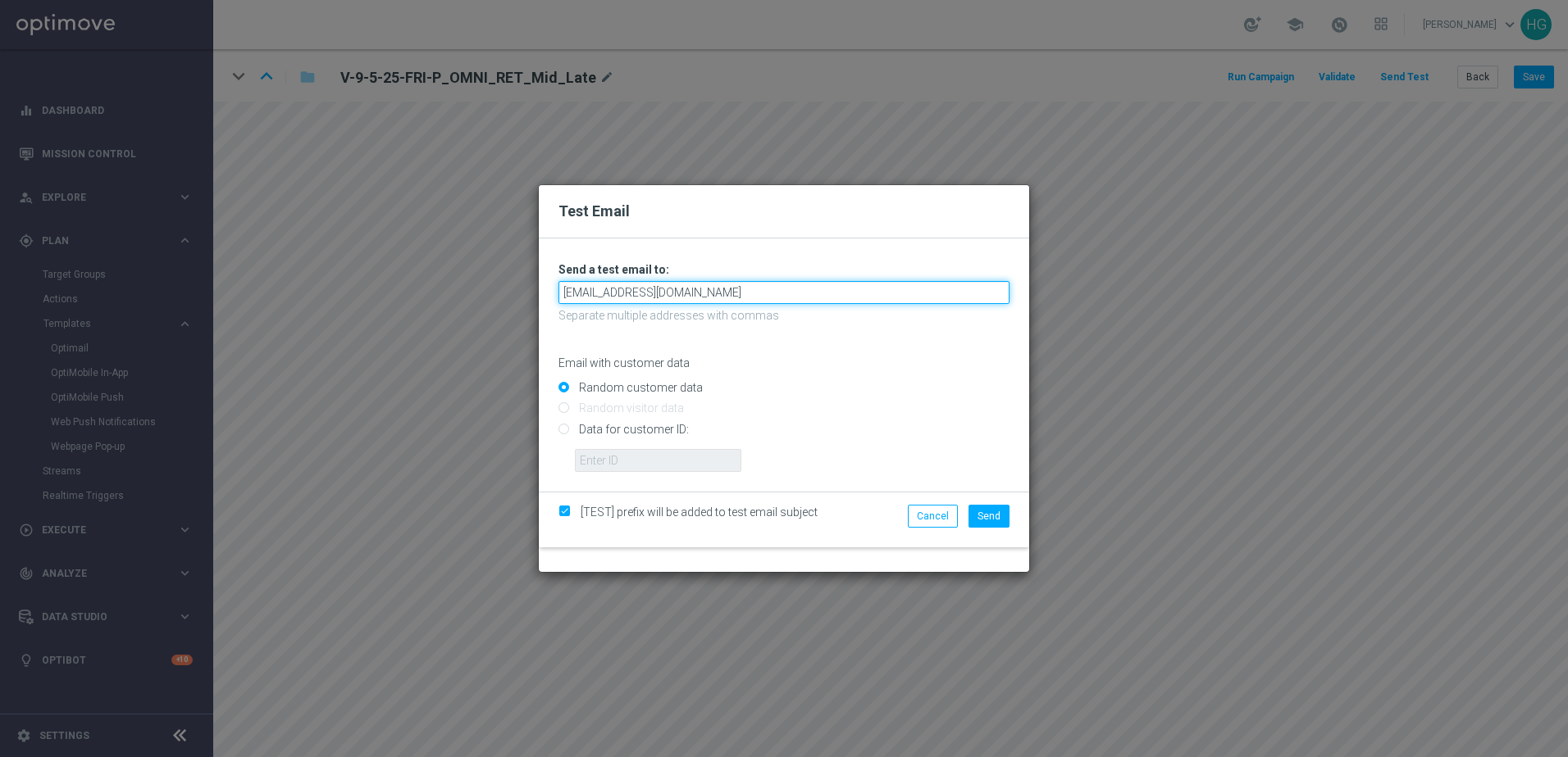
type input "[EMAIL_ADDRESS][DOMAIN_NAME]"
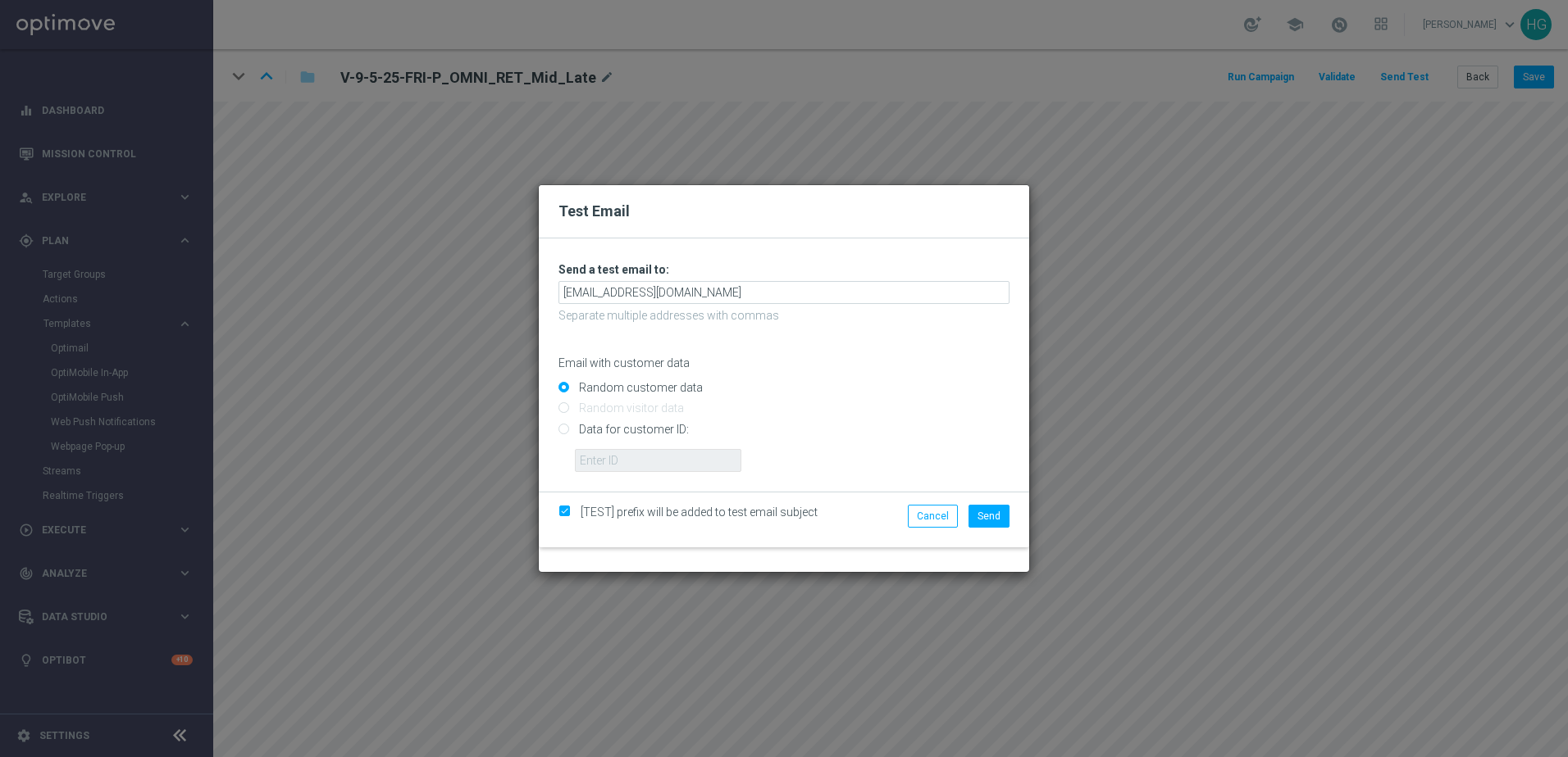
click at [617, 426] on input "Data for customer ID:" at bounding box center [784, 435] width 451 height 23
radio input "true"
click at [621, 457] on input "text" at bounding box center [658, 460] width 166 height 23
paste input "10000024919"
type input "10000024919"
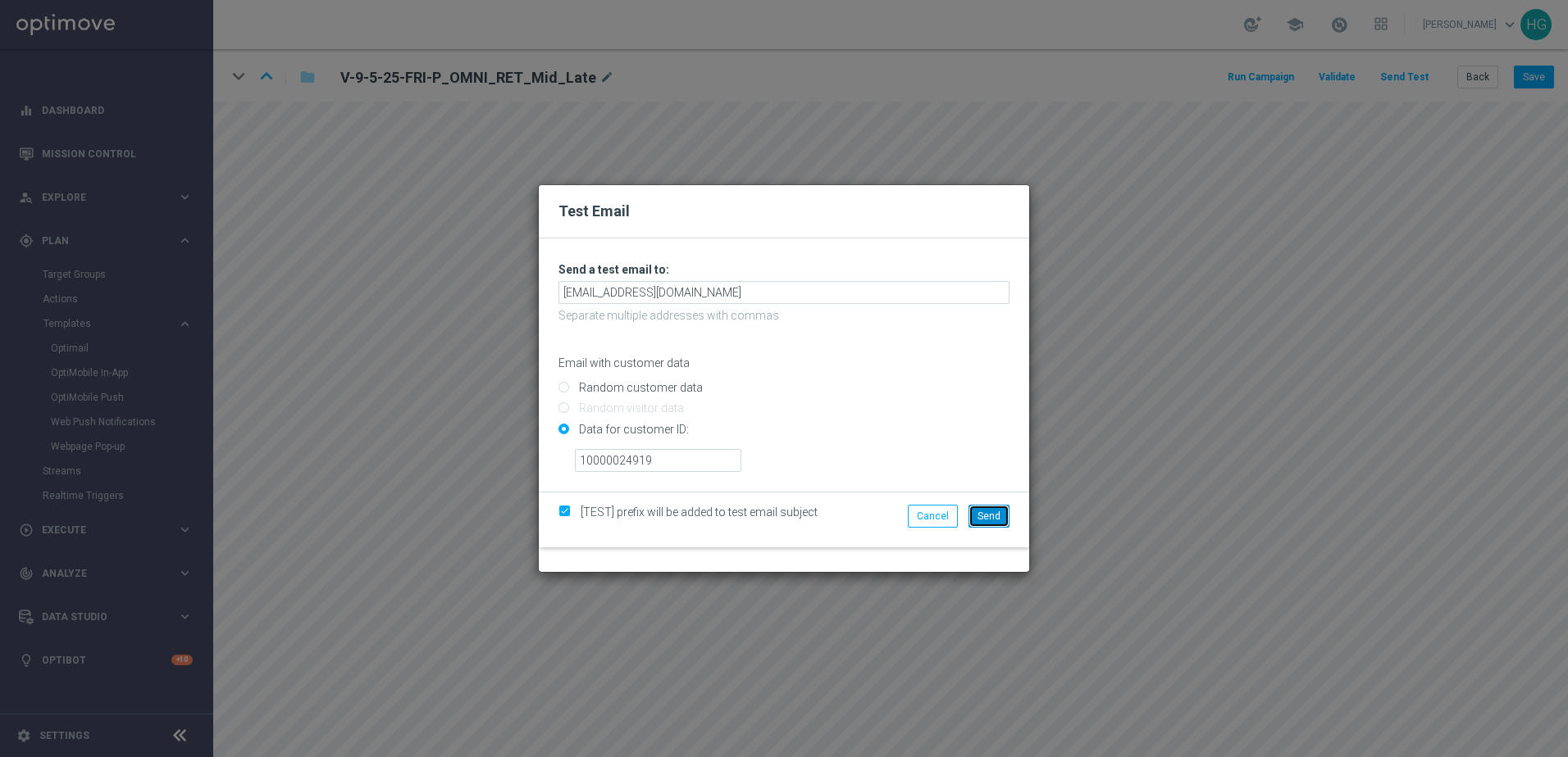
click at [988, 513] on span "Send" at bounding box center [988, 516] width 23 height 12
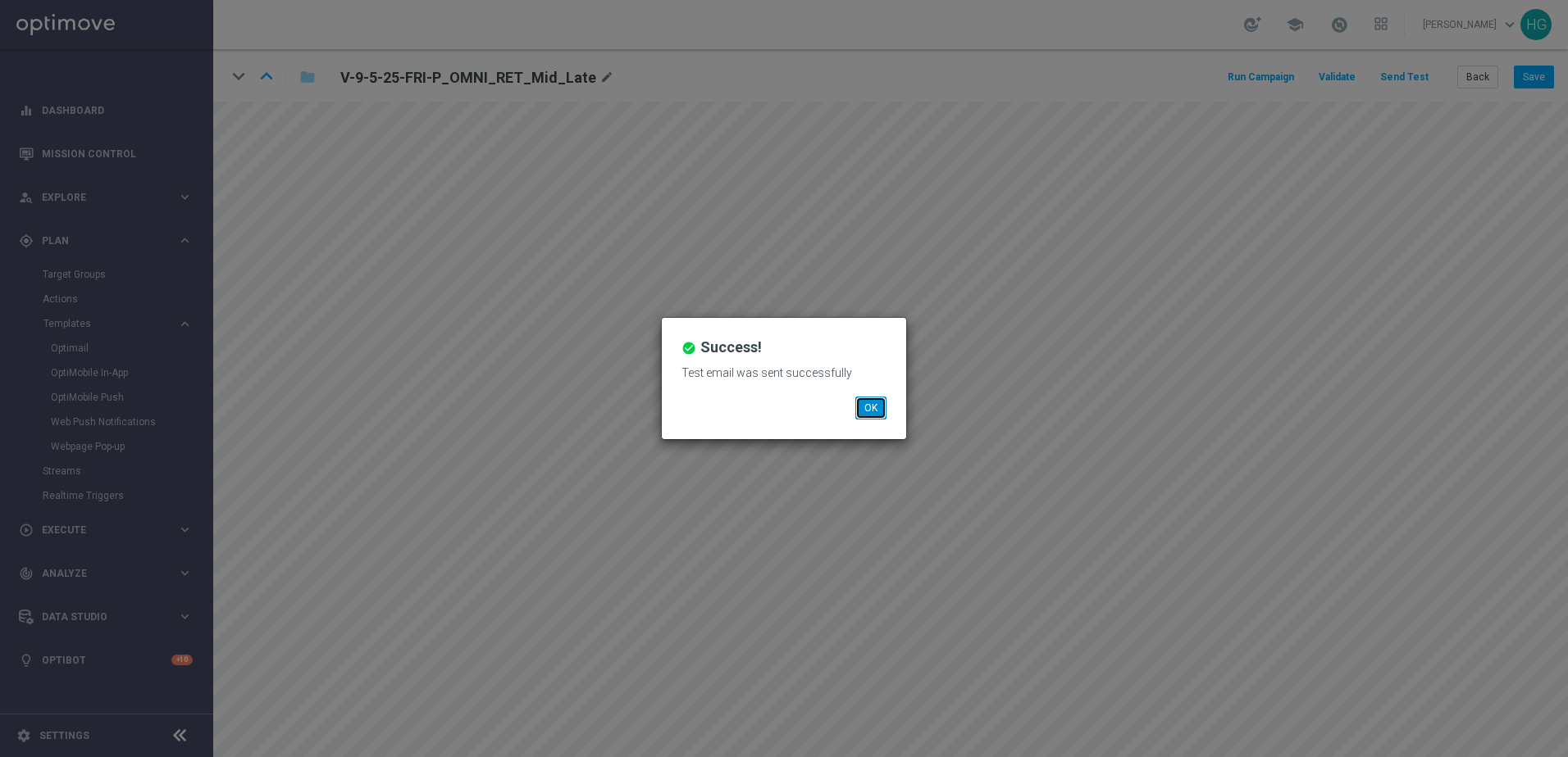
click at [880, 407] on button "OK" at bounding box center [870, 408] width 32 height 23
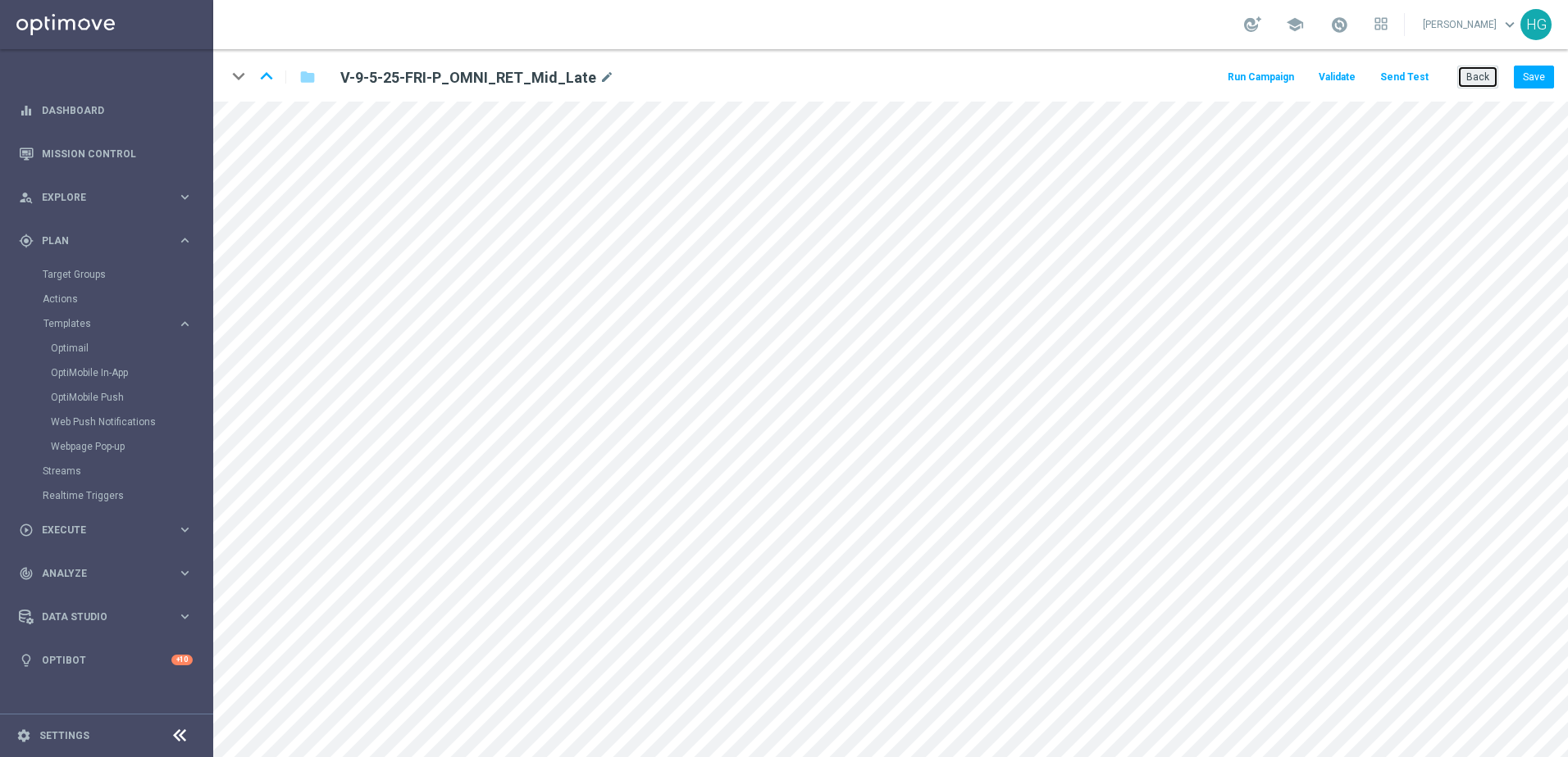
click at [1218, 79] on button "Back" at bounding box center [1477, 77] width 41 height 23
